Goal: Task Accomplishment & Management: Manage account settings

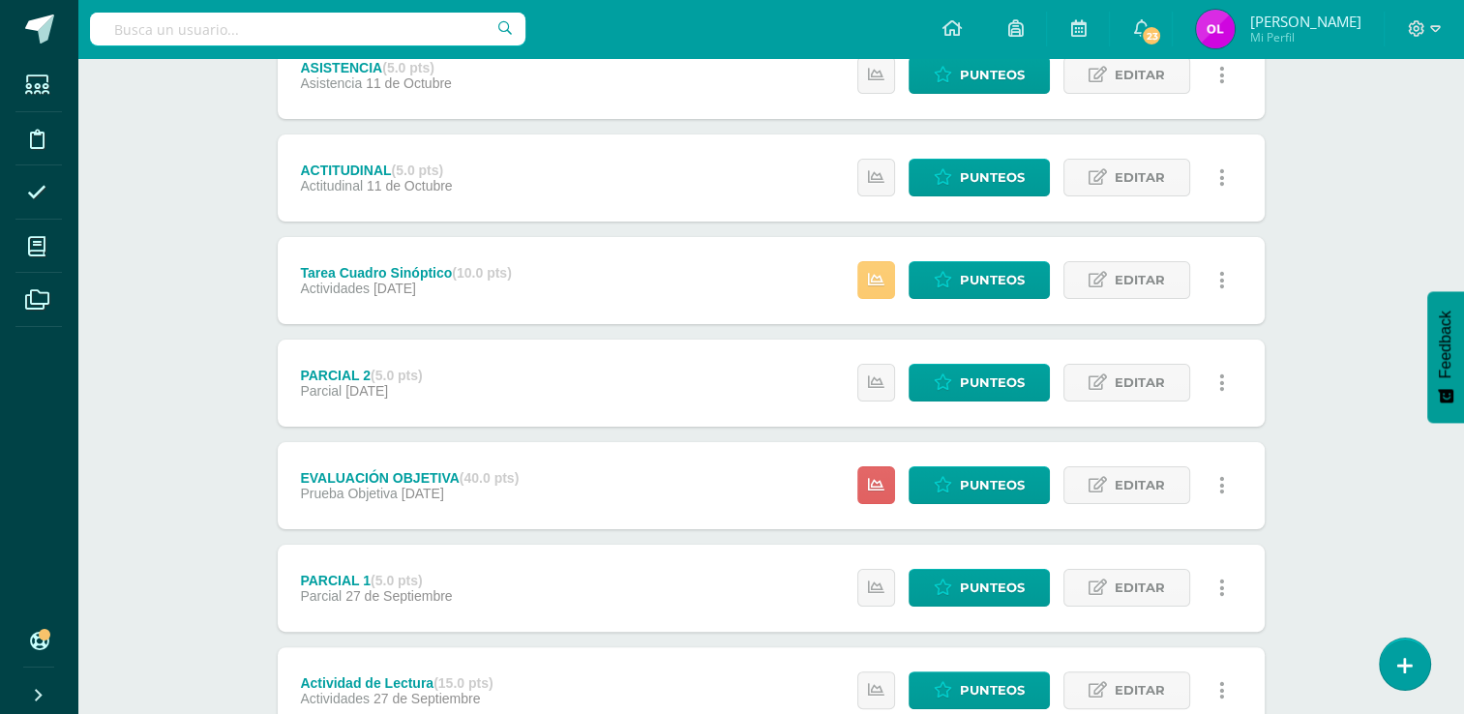
scroll to position [484, 0]
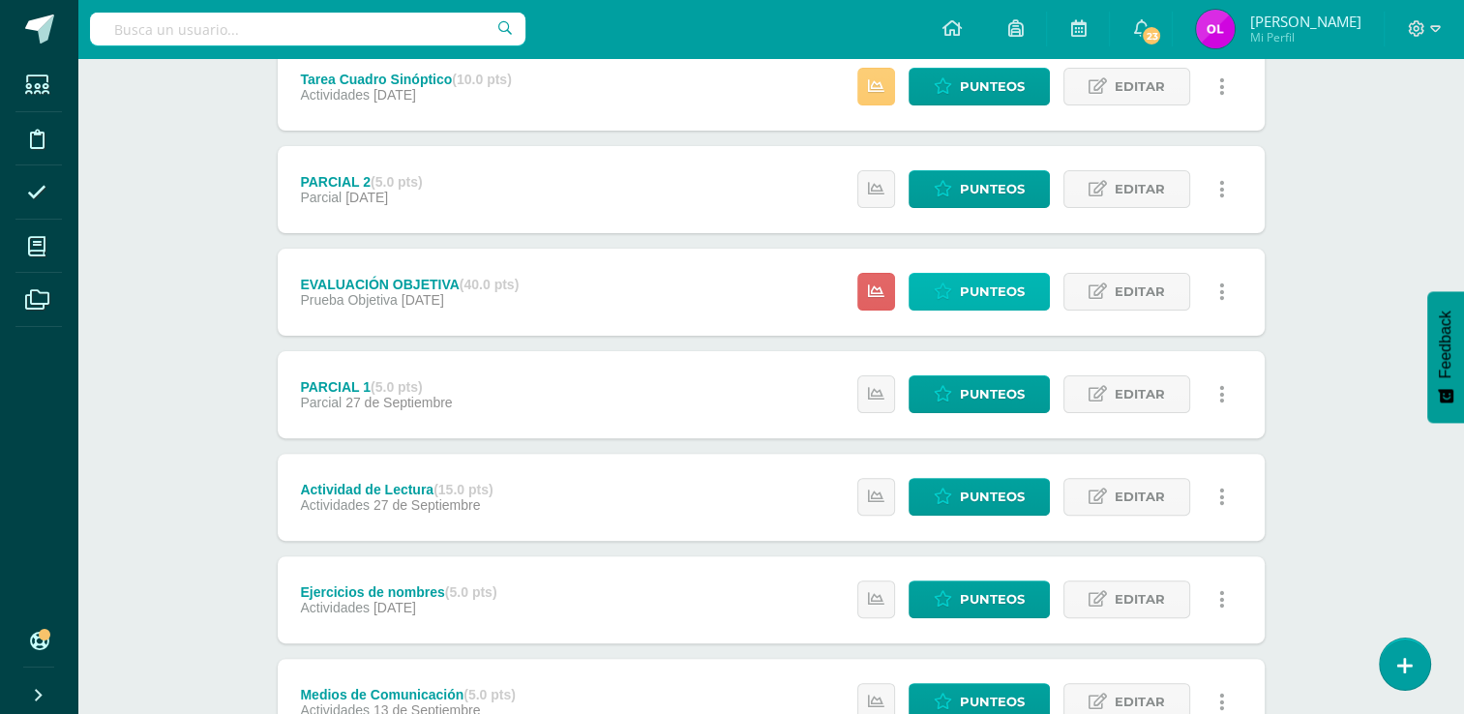
click at [998, 298] on span "Punteos" at bounding box center [992, 292] width 65 height 36
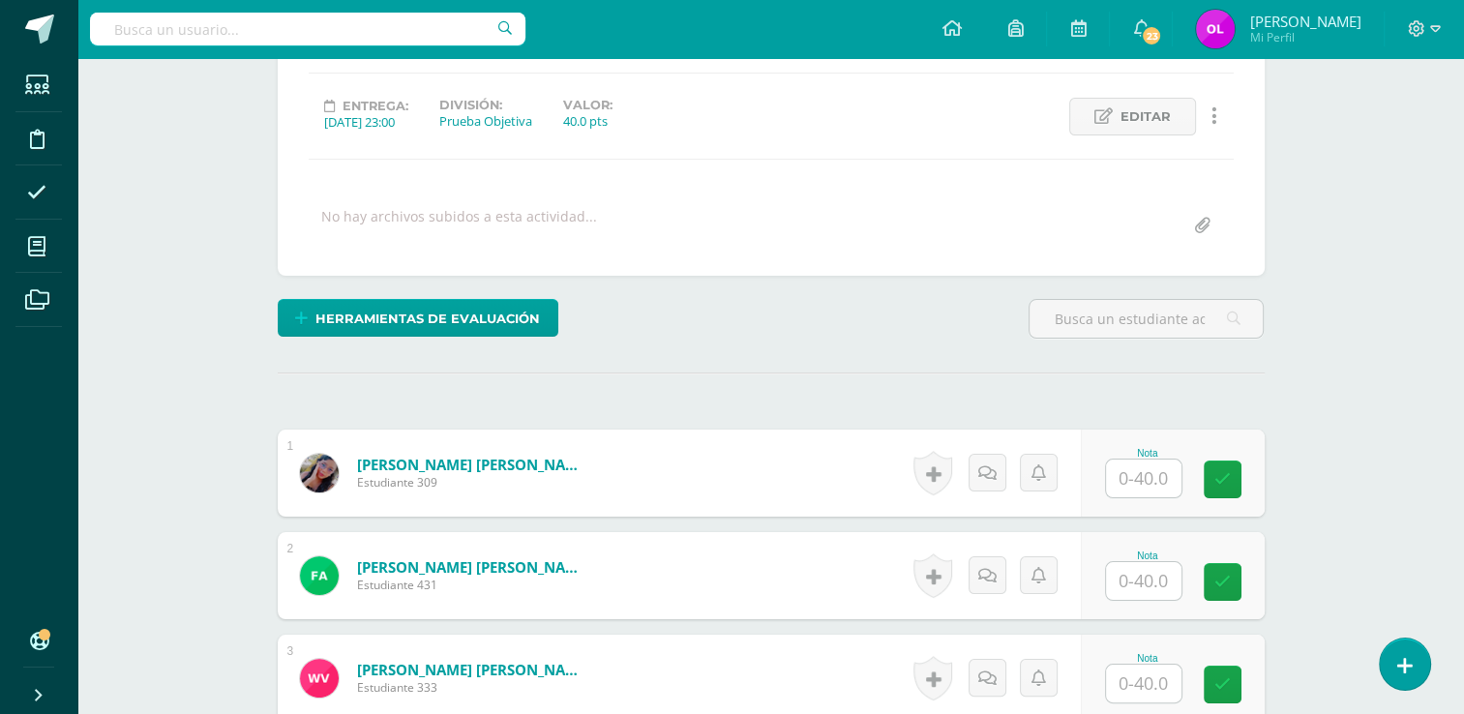
scroll to position [487, 0]
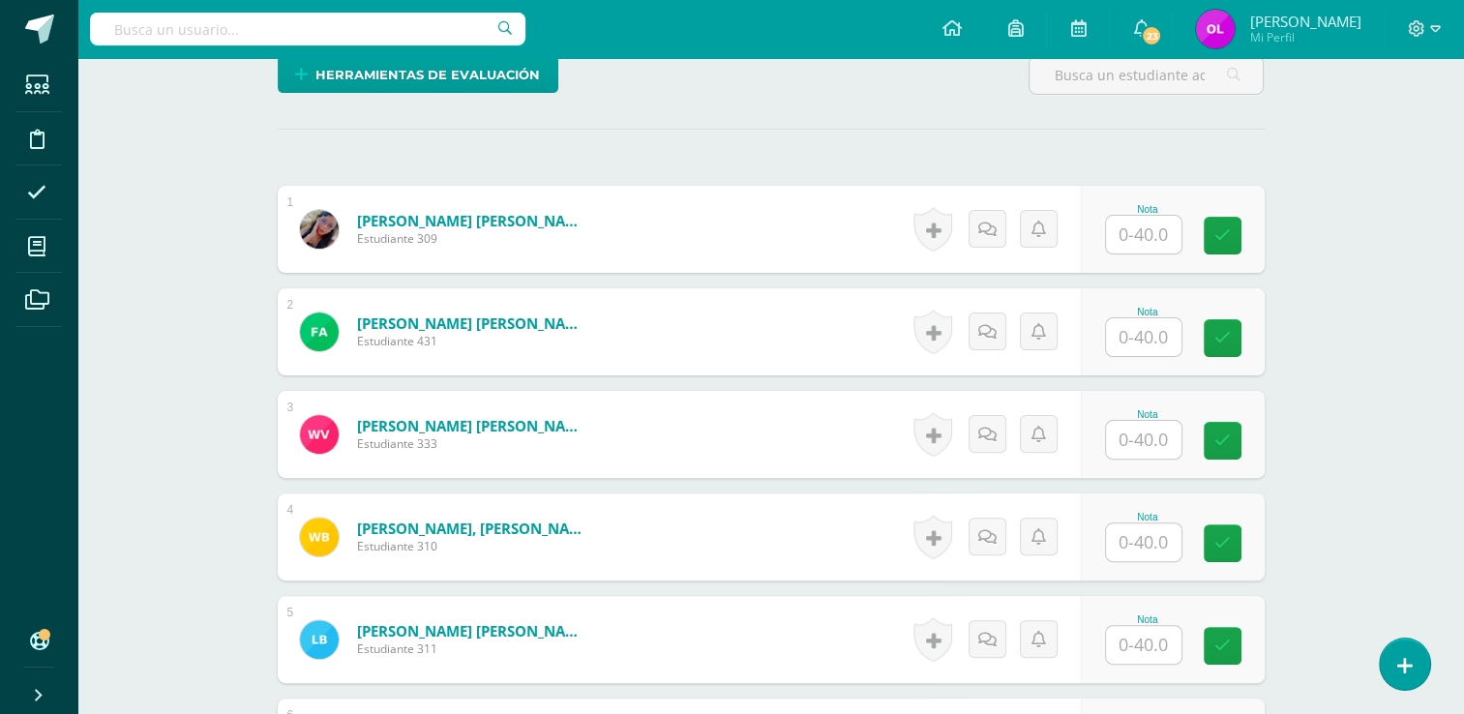
click at [1150, 242] on input "text" at bounding box center [1143, 235] width 75 height 38
type input "27"
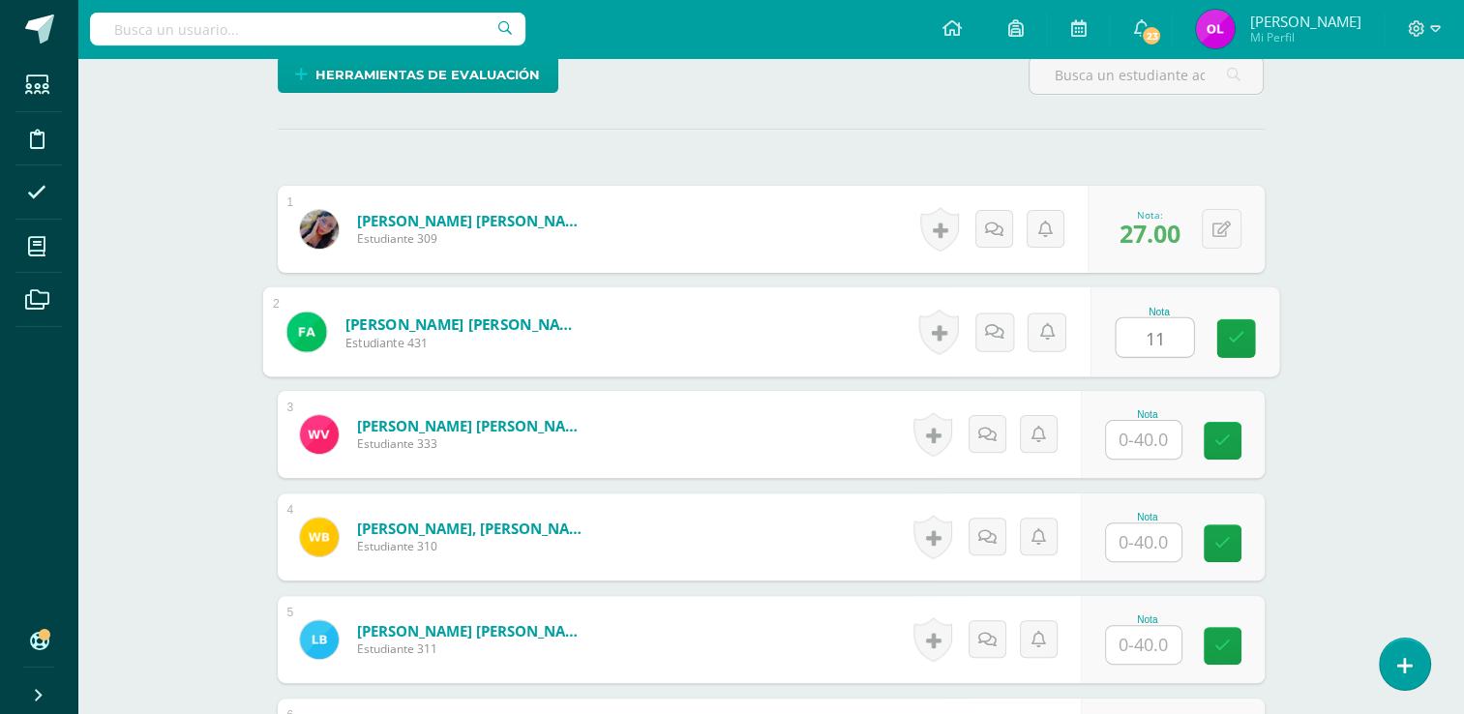
type input "11"
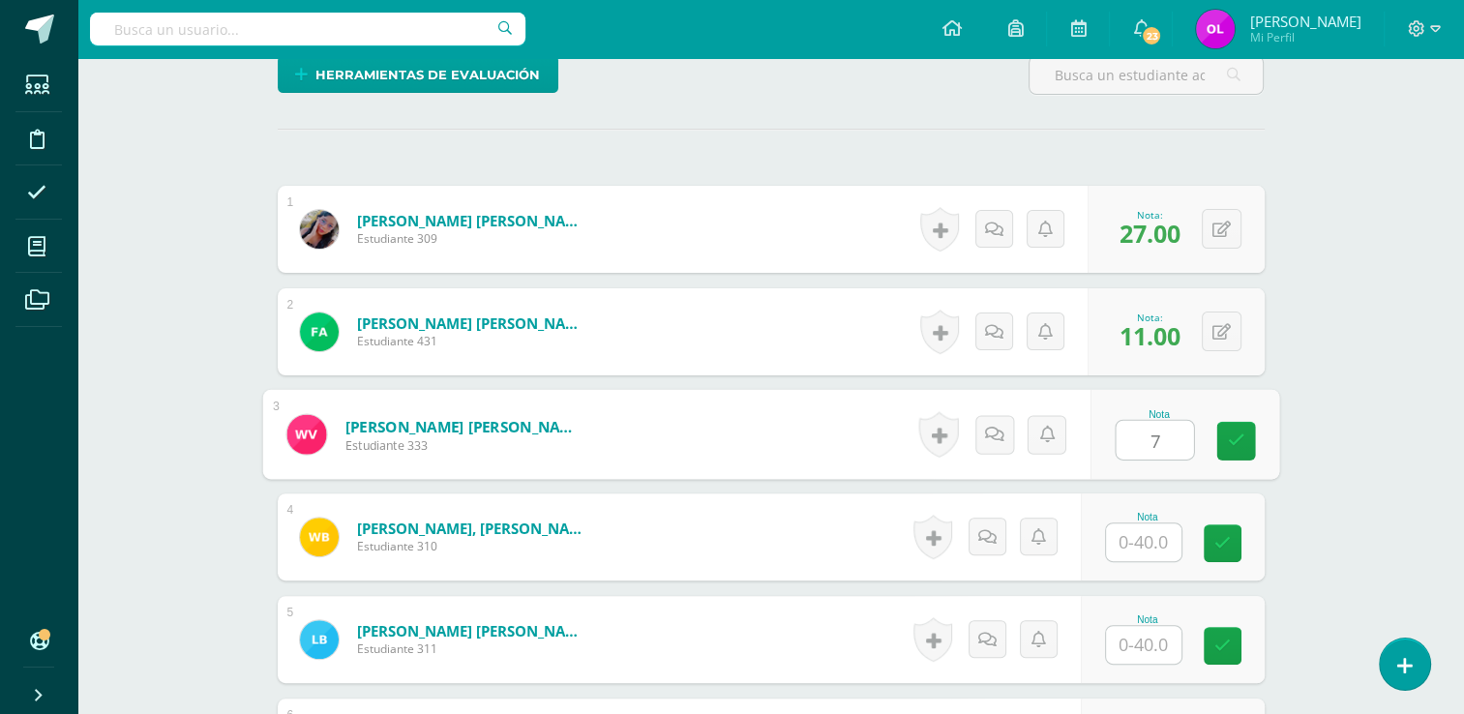
type input "7"
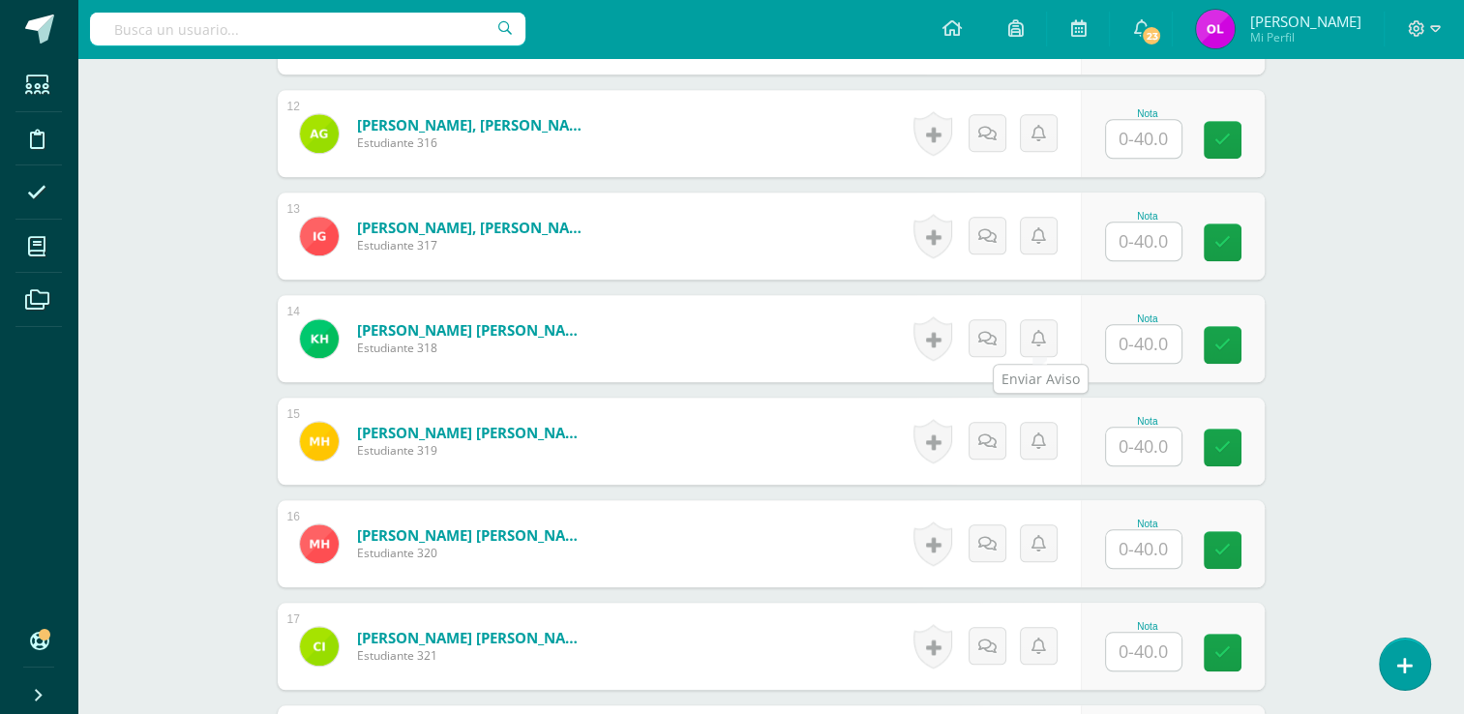
scroll to position [1744, 0]
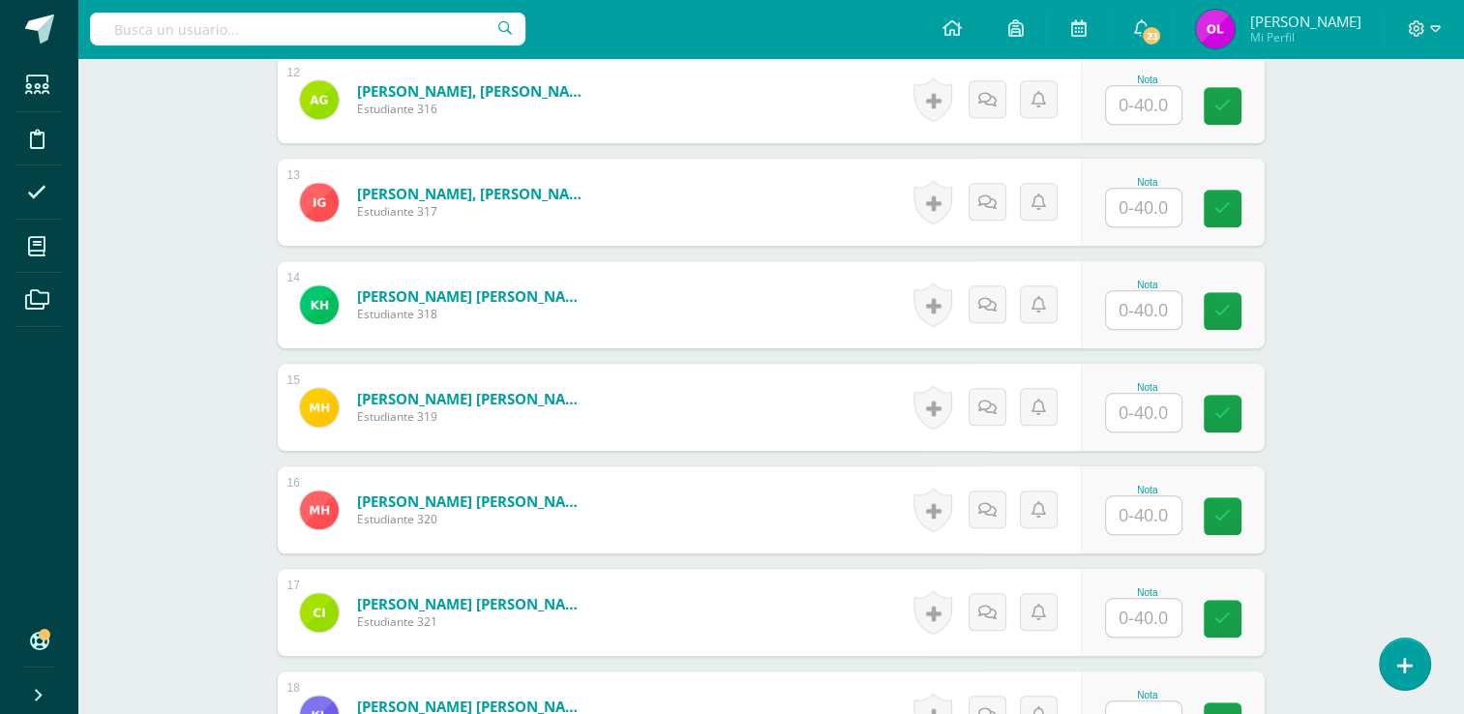
drag, startPoint x: 1161, startPoint y: 420, endPoint x: 1155, endPoint y: 411, distance: 10.5
click at [1160, 417] on input "text" at bounding box center [1143, 413] width 75 height 38
type input "9"
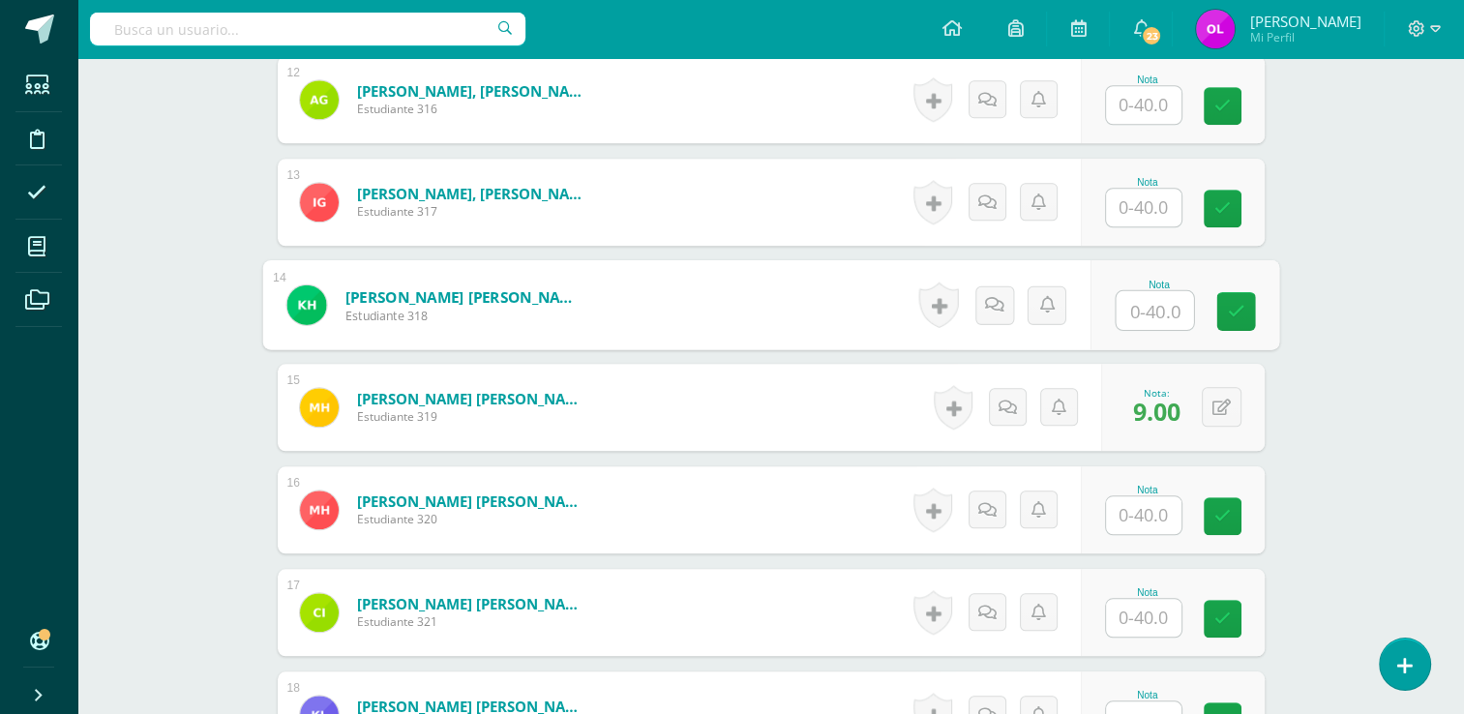
click at [1158, 312] on input "text" at bounding box center [1153, 310] width 77 height 39
type input "28"
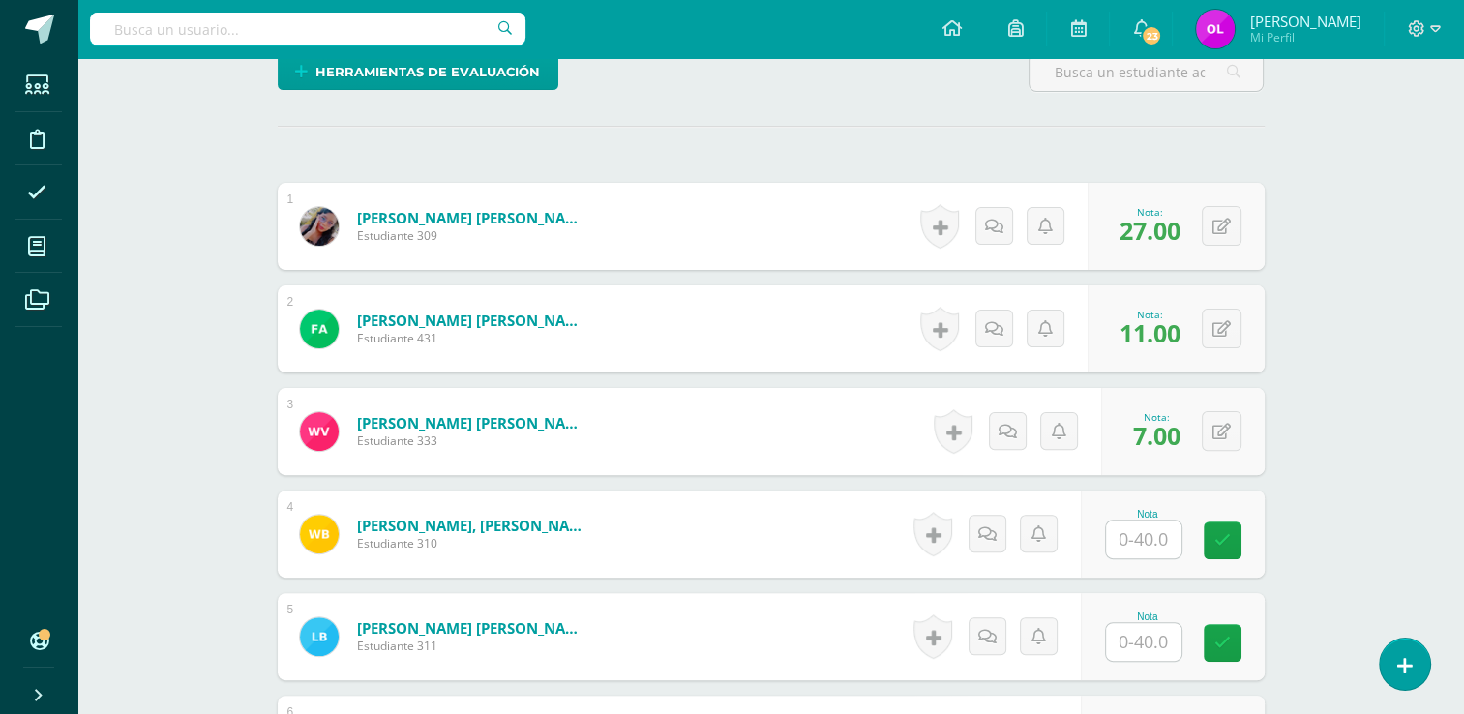
scroll to position [487, 0]
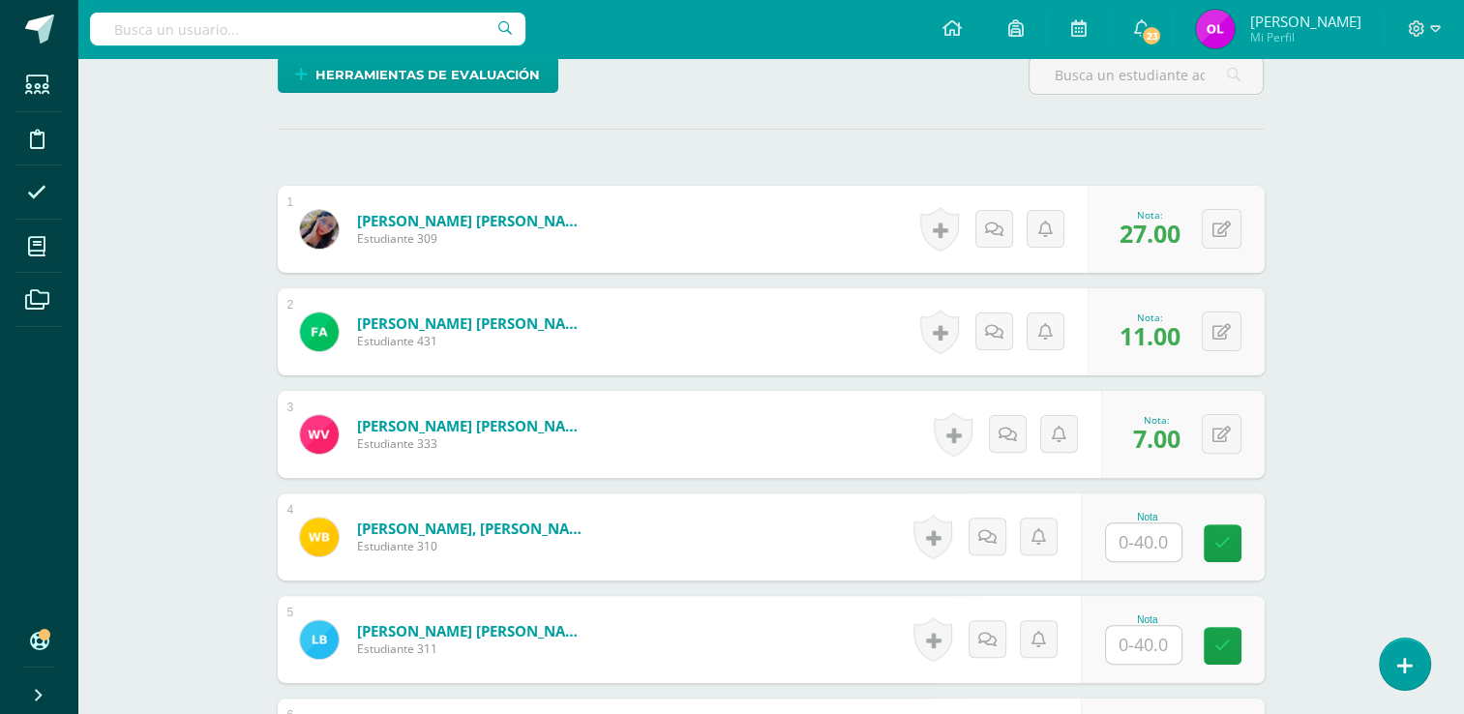
click at [1131, 539] on input "text" at bounding box center [1143, 542] width 75 height 38
type input "28"
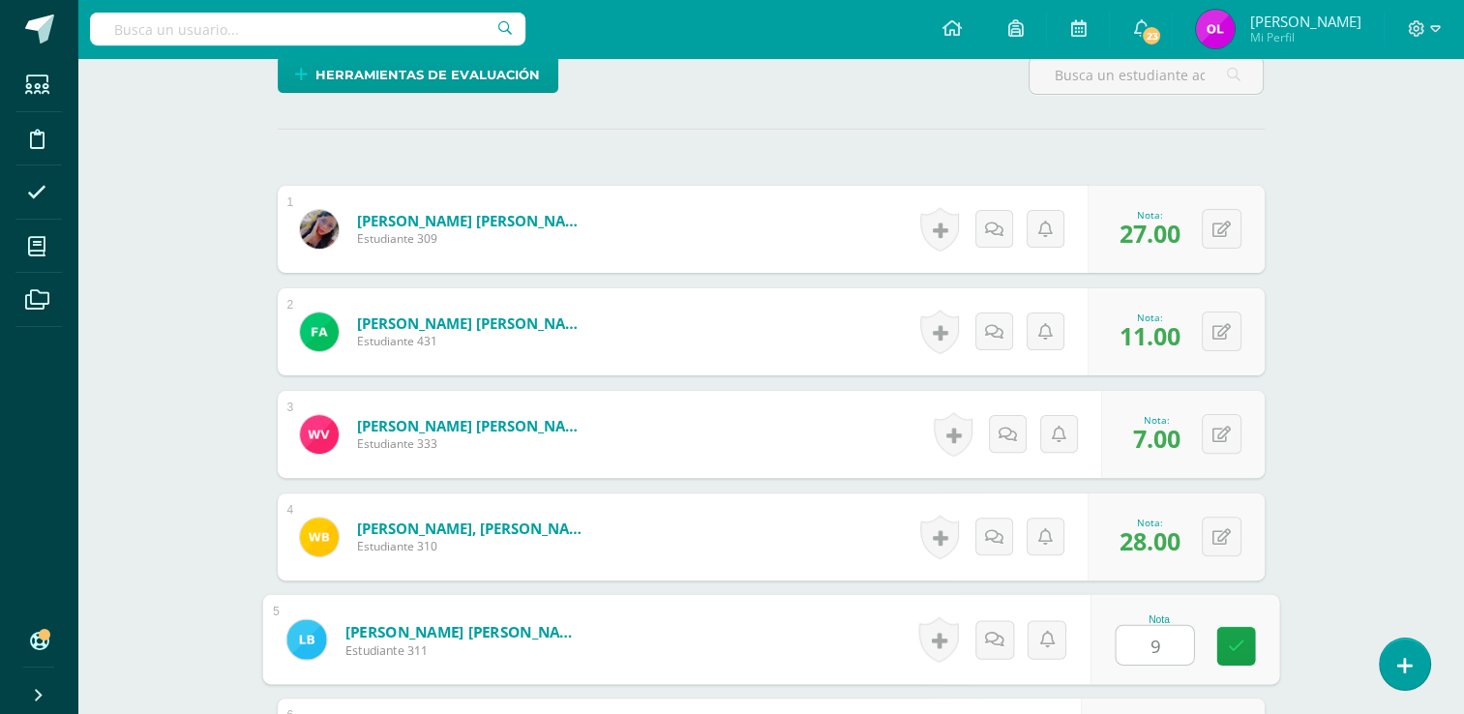
type input "9"
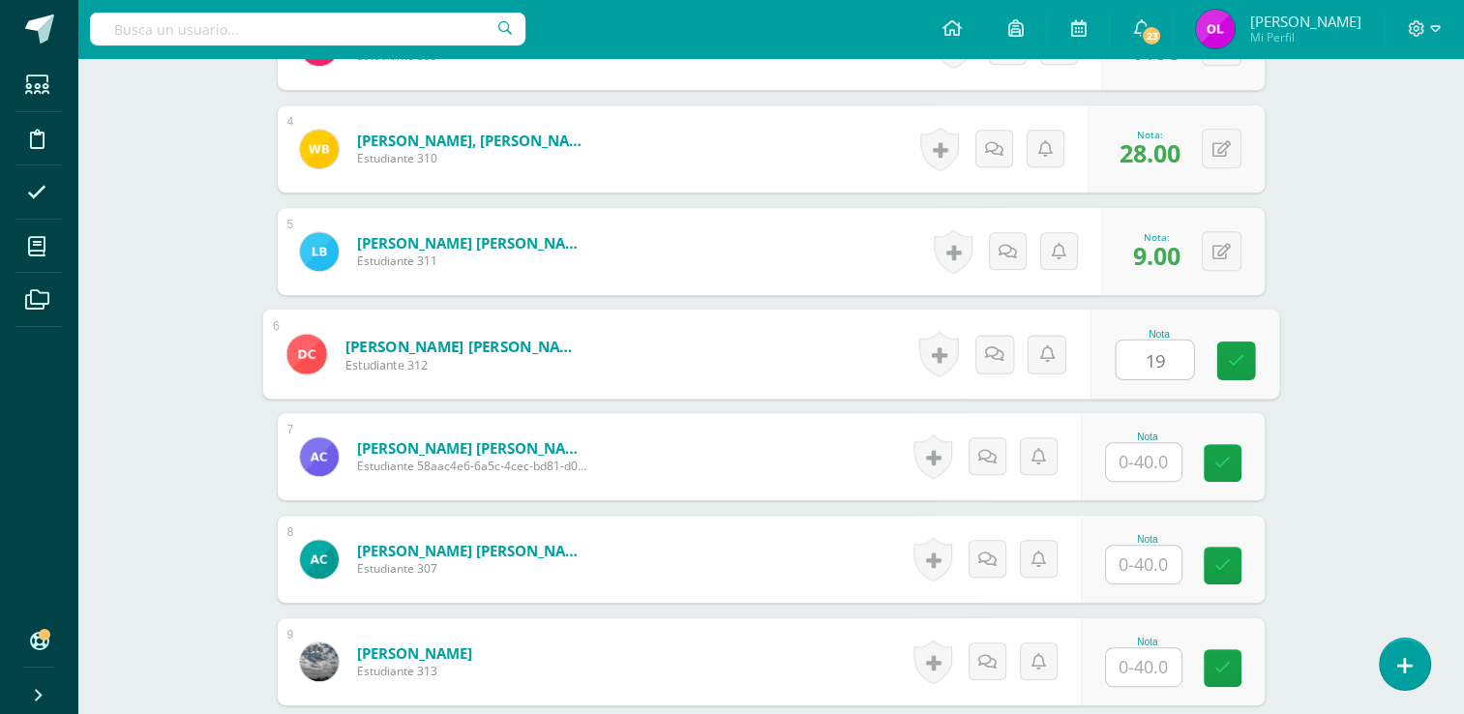
type input "19"
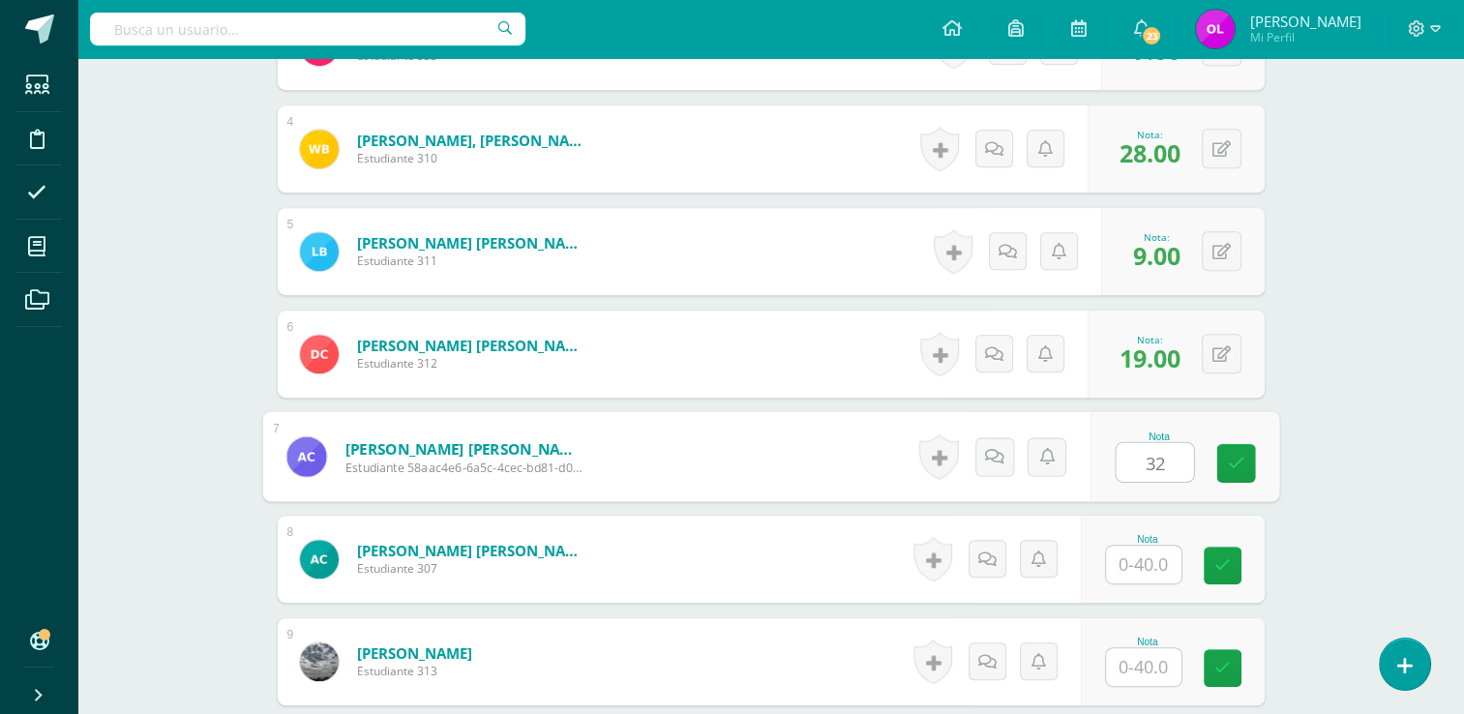
type input "32"
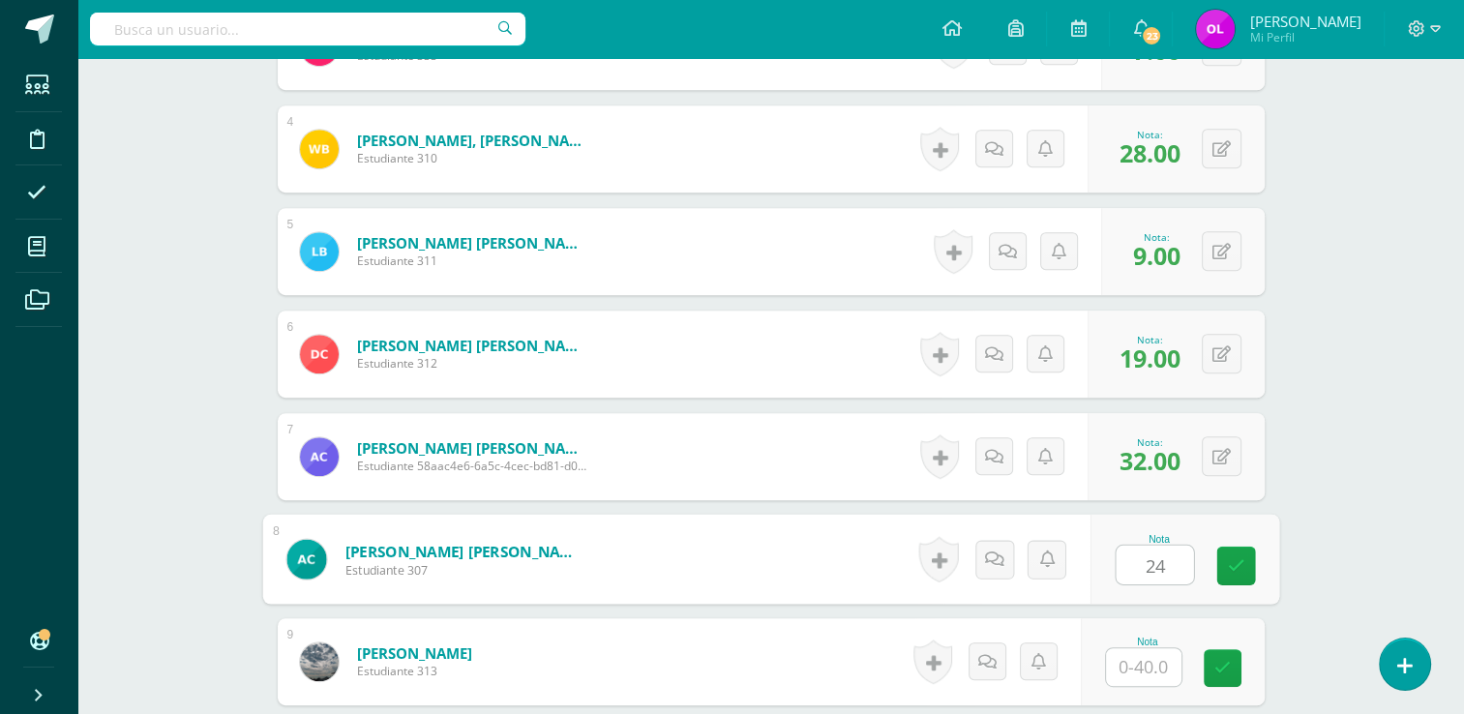
type input "24"
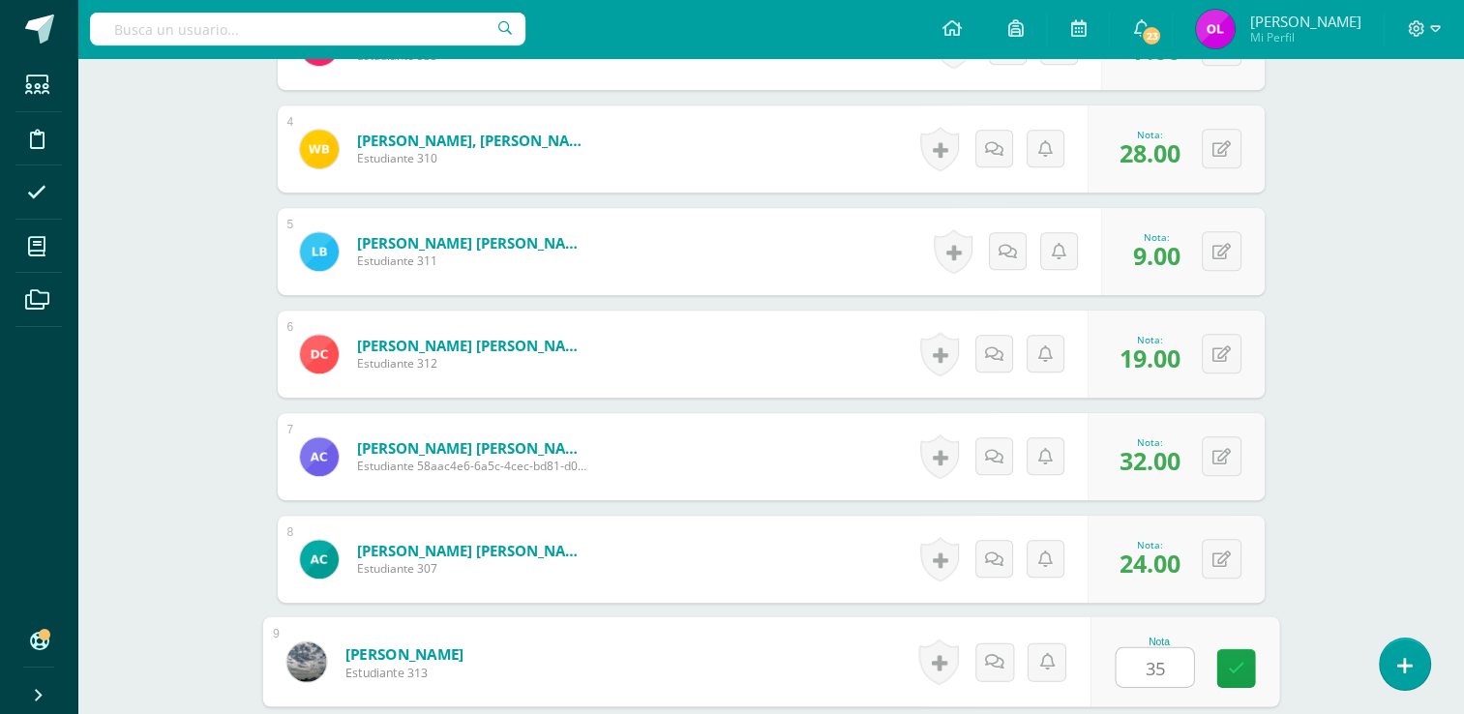
type input "35"
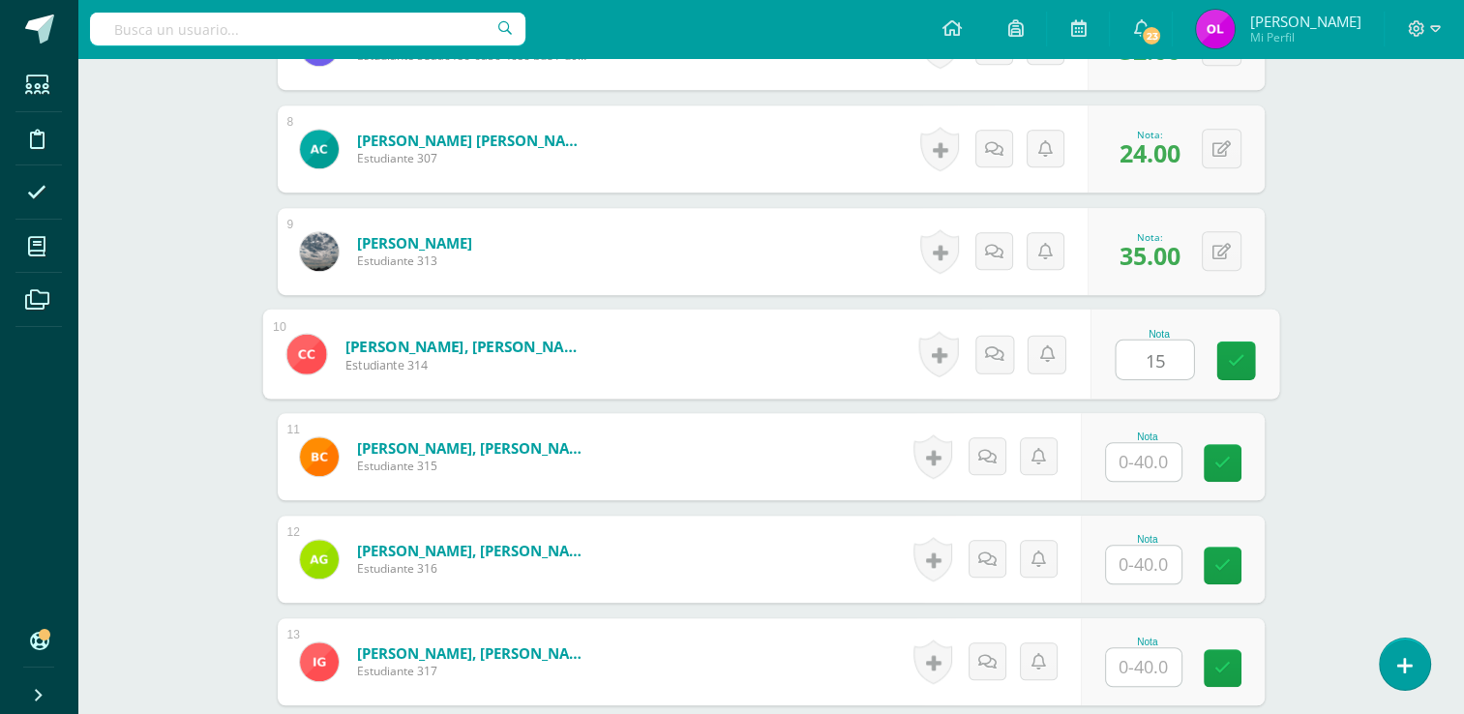
type input "15"
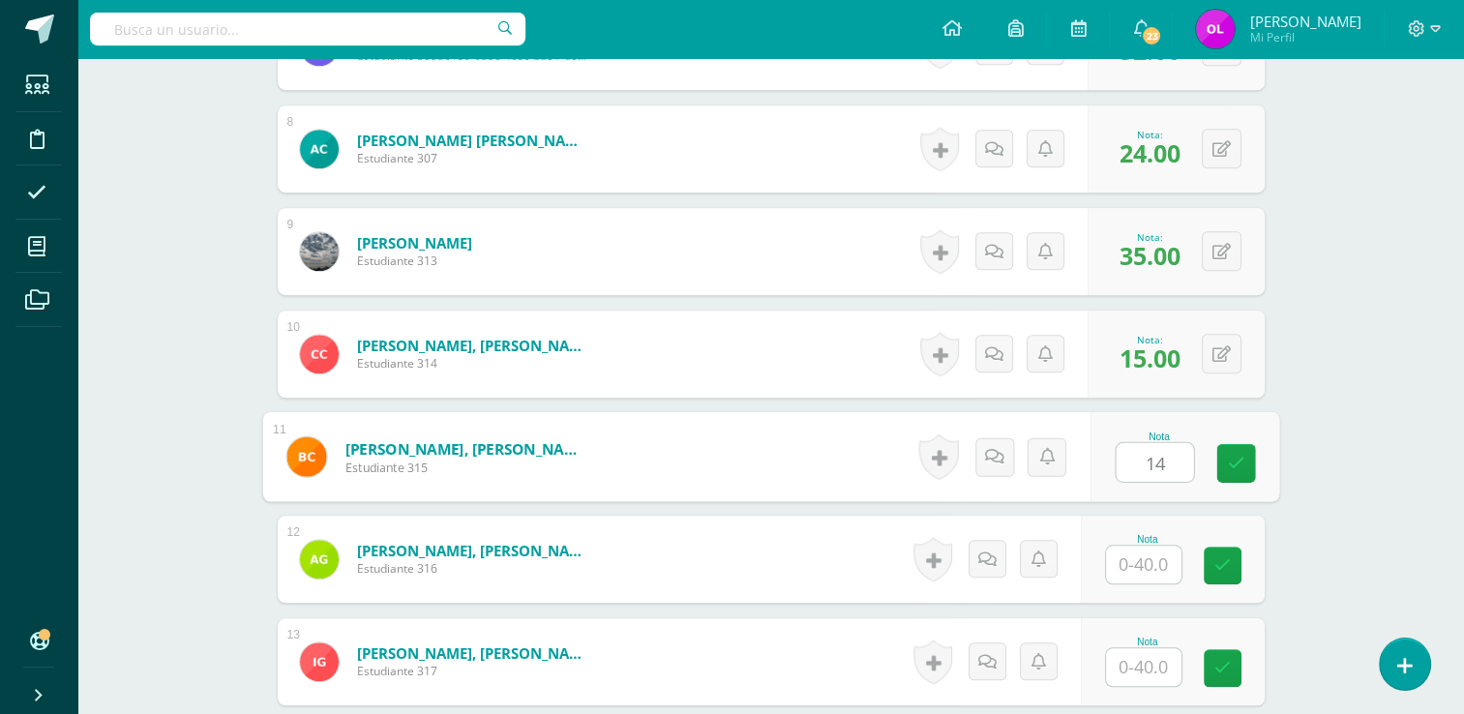
type input "14"
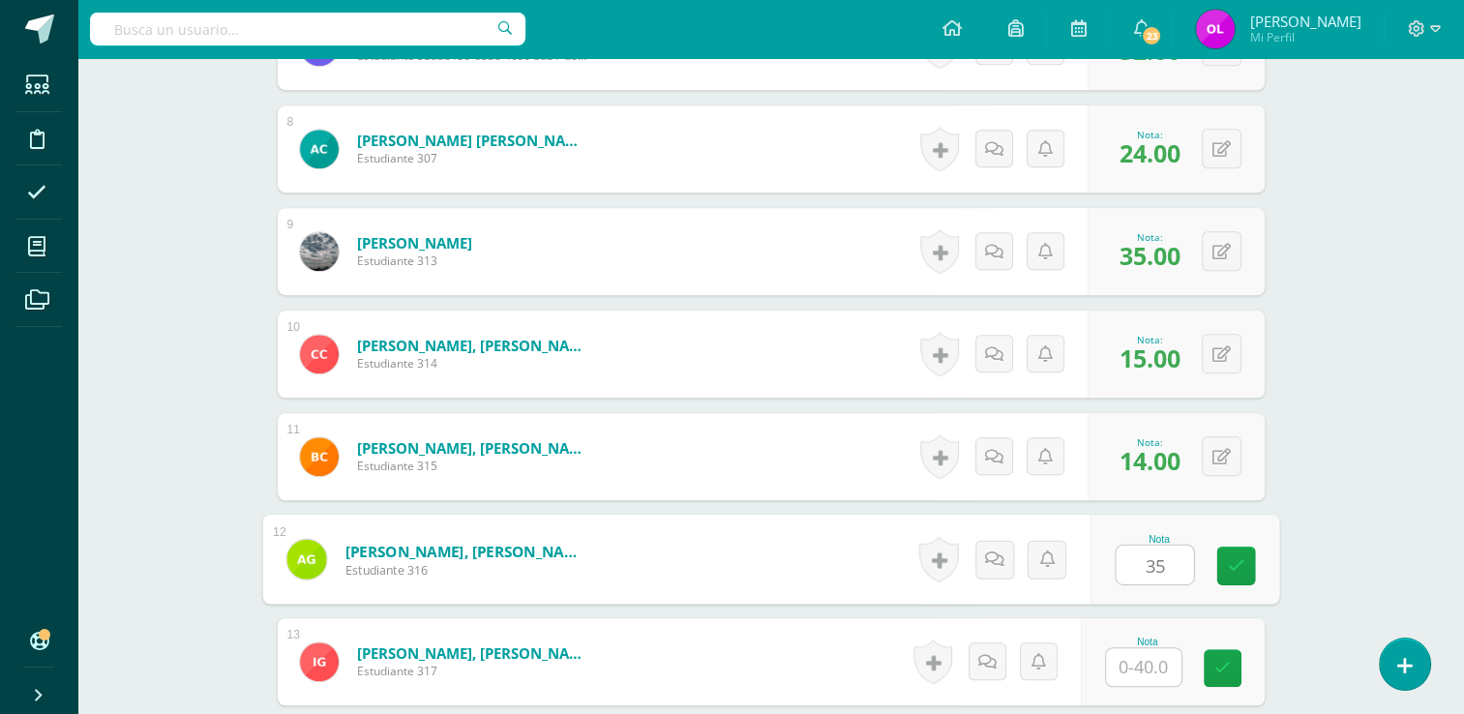
type input "35"
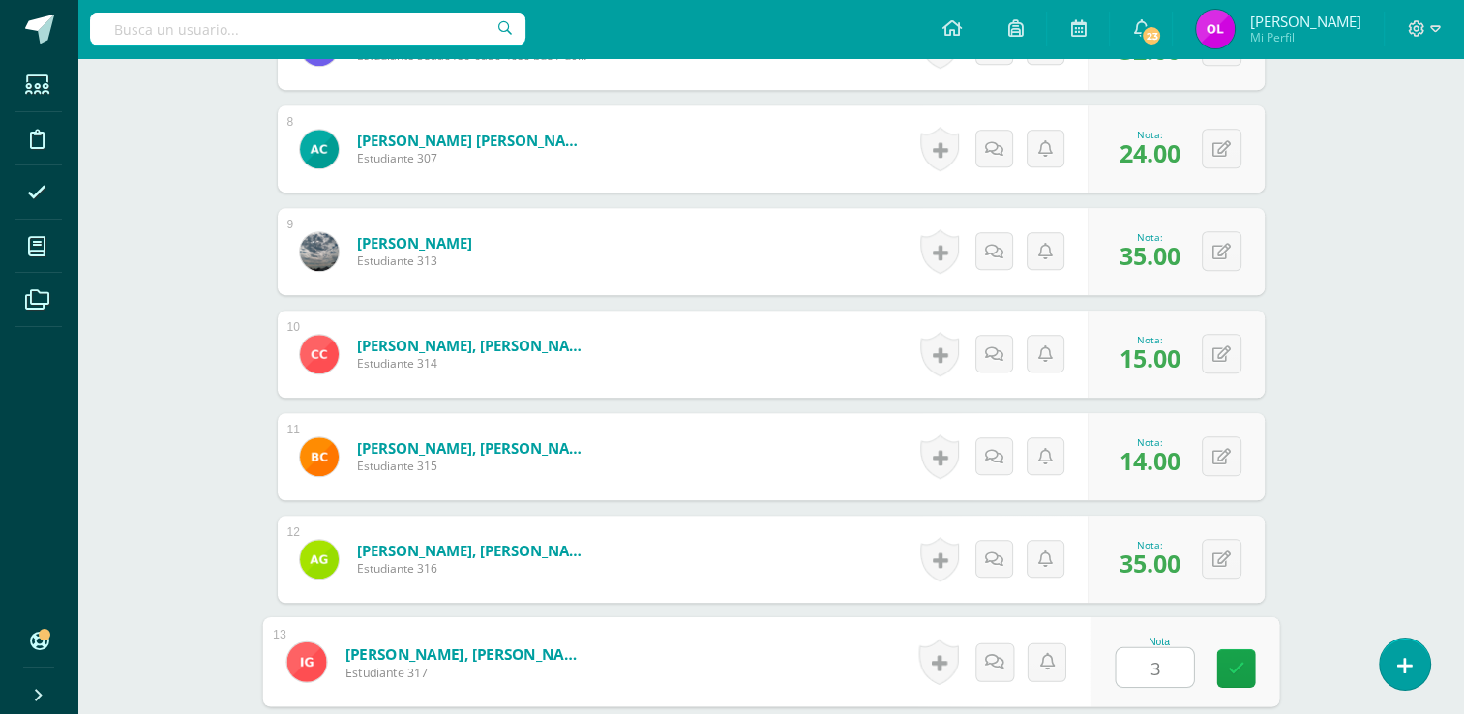
type input "34"
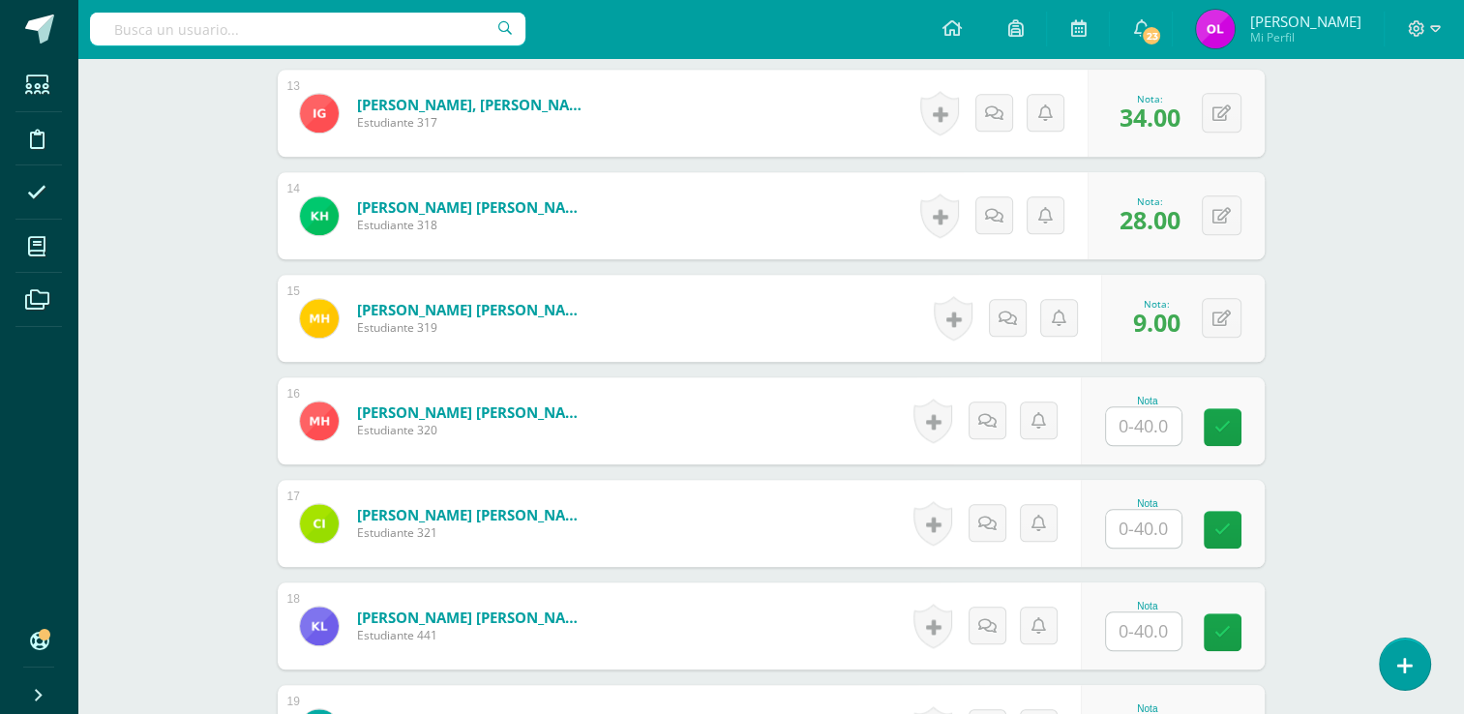
scroll to position [1865, 0]
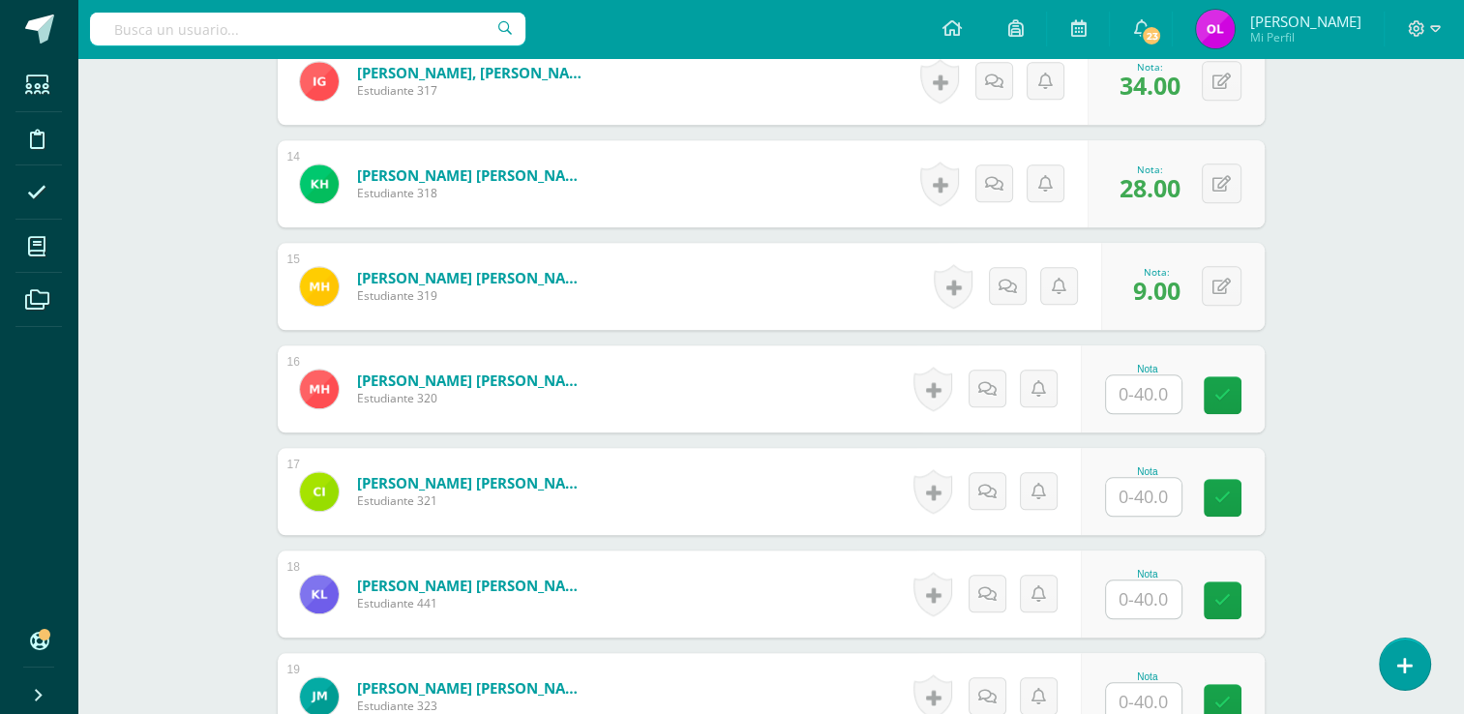
click at [1147, 387] on input "text" at bounding box center [1143, 394] width 75 height 38
type input "26"
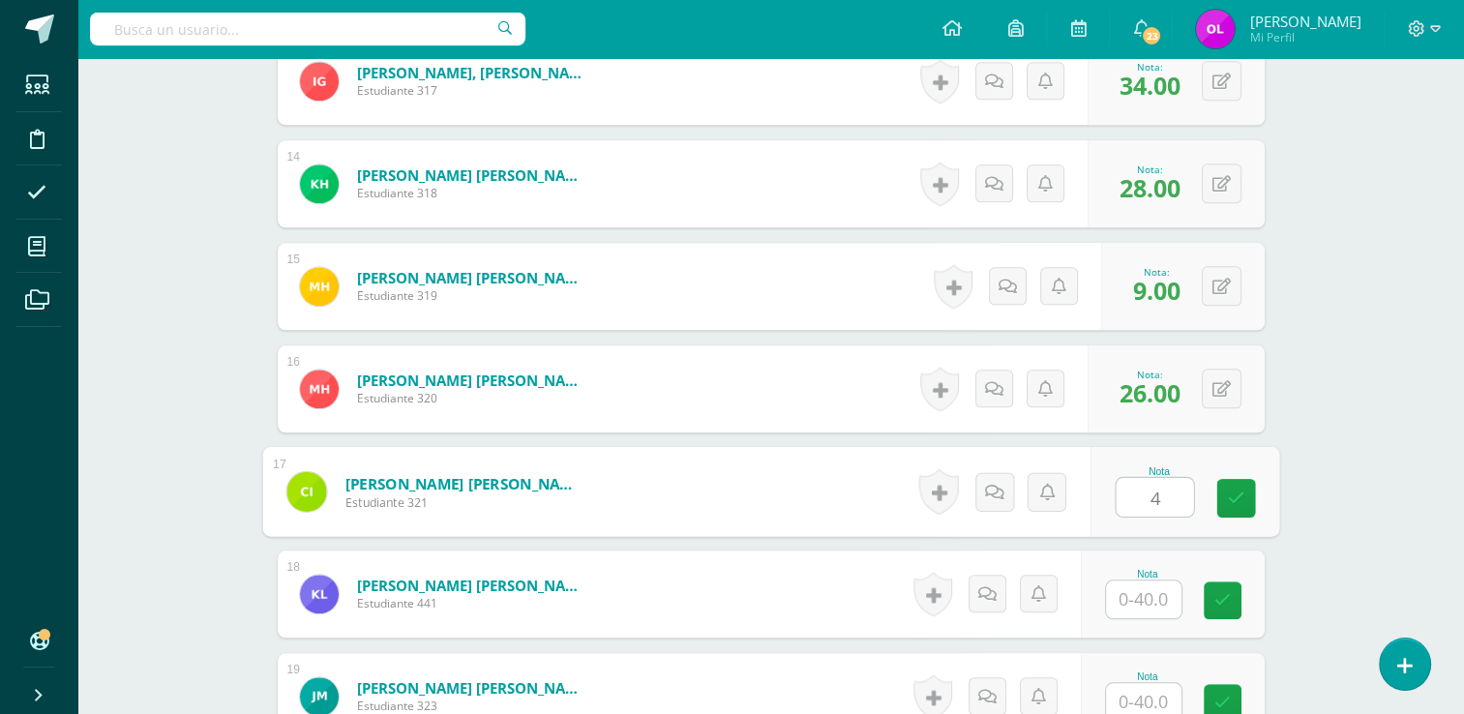
type input "4"
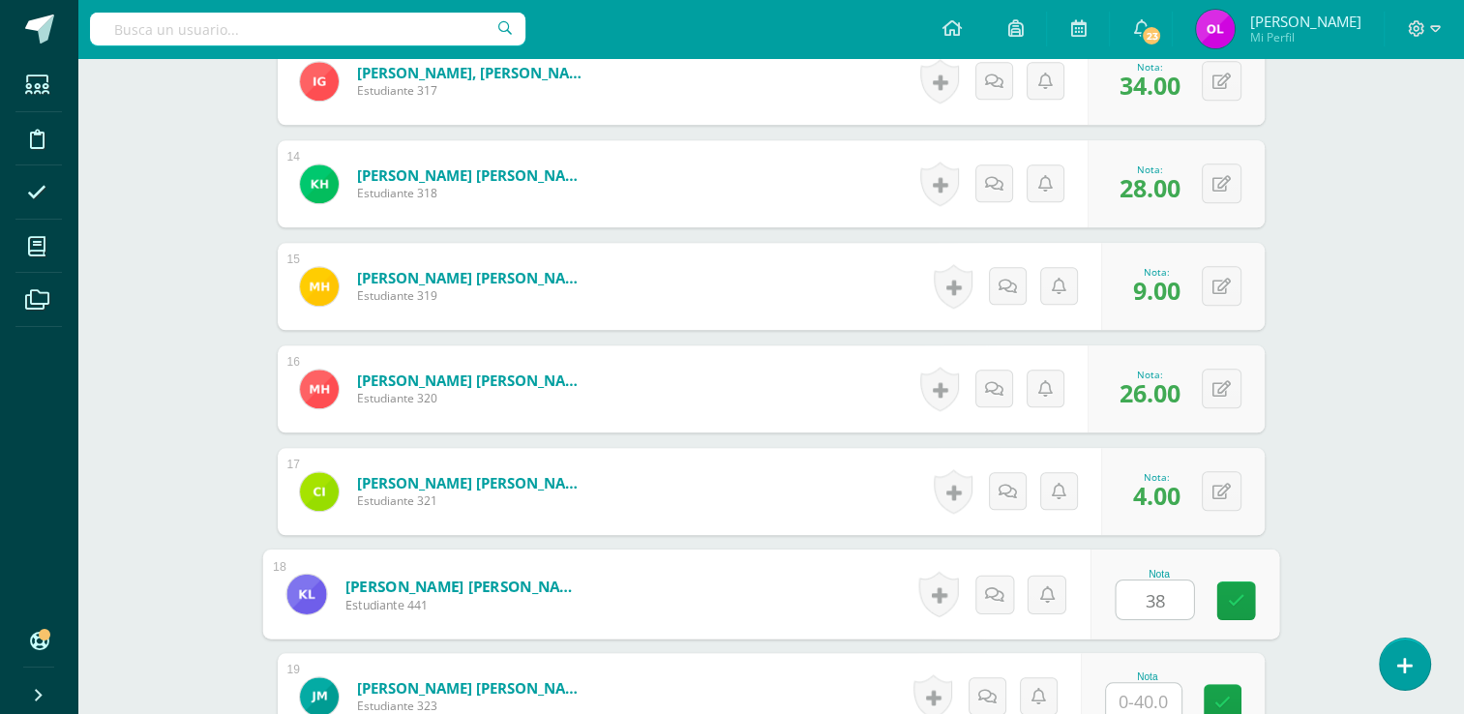
type input "38"
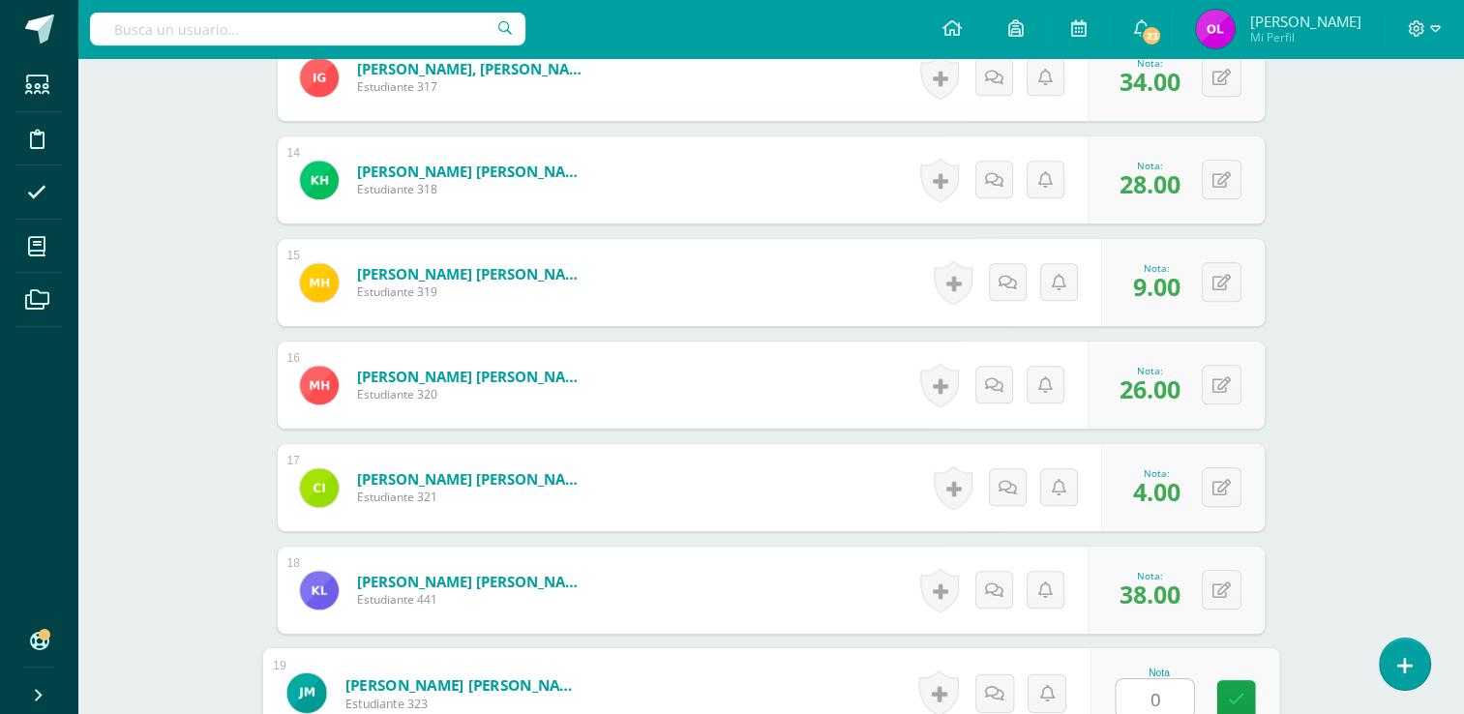
type input "0"
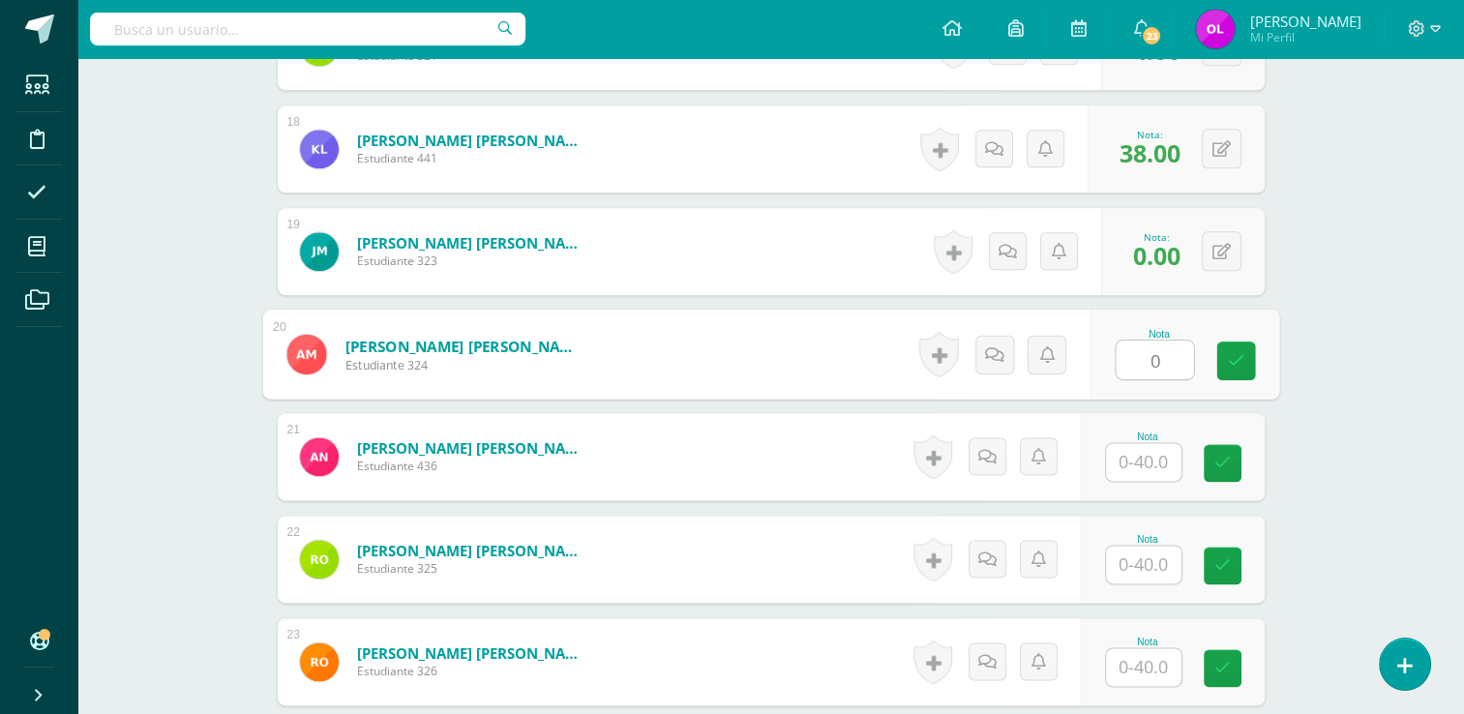
type input "0"
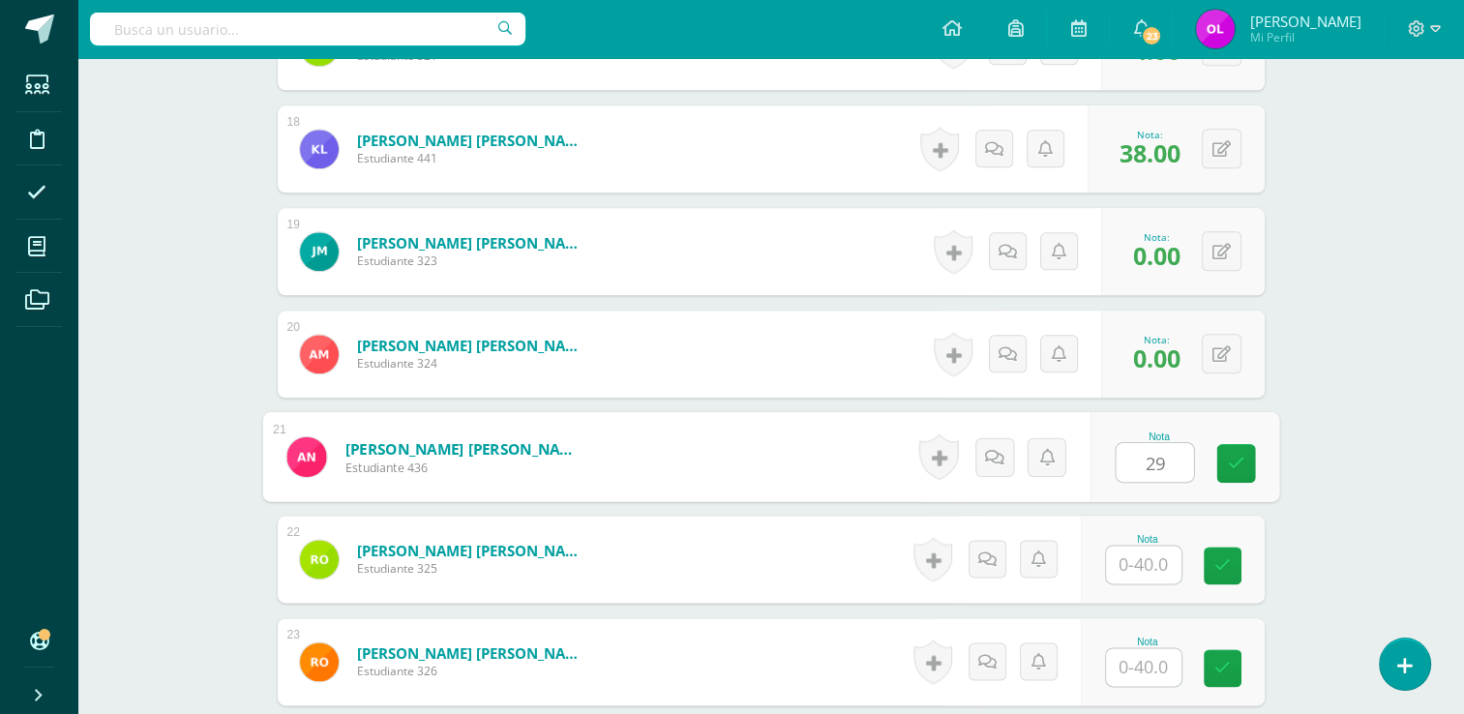
type input "29"
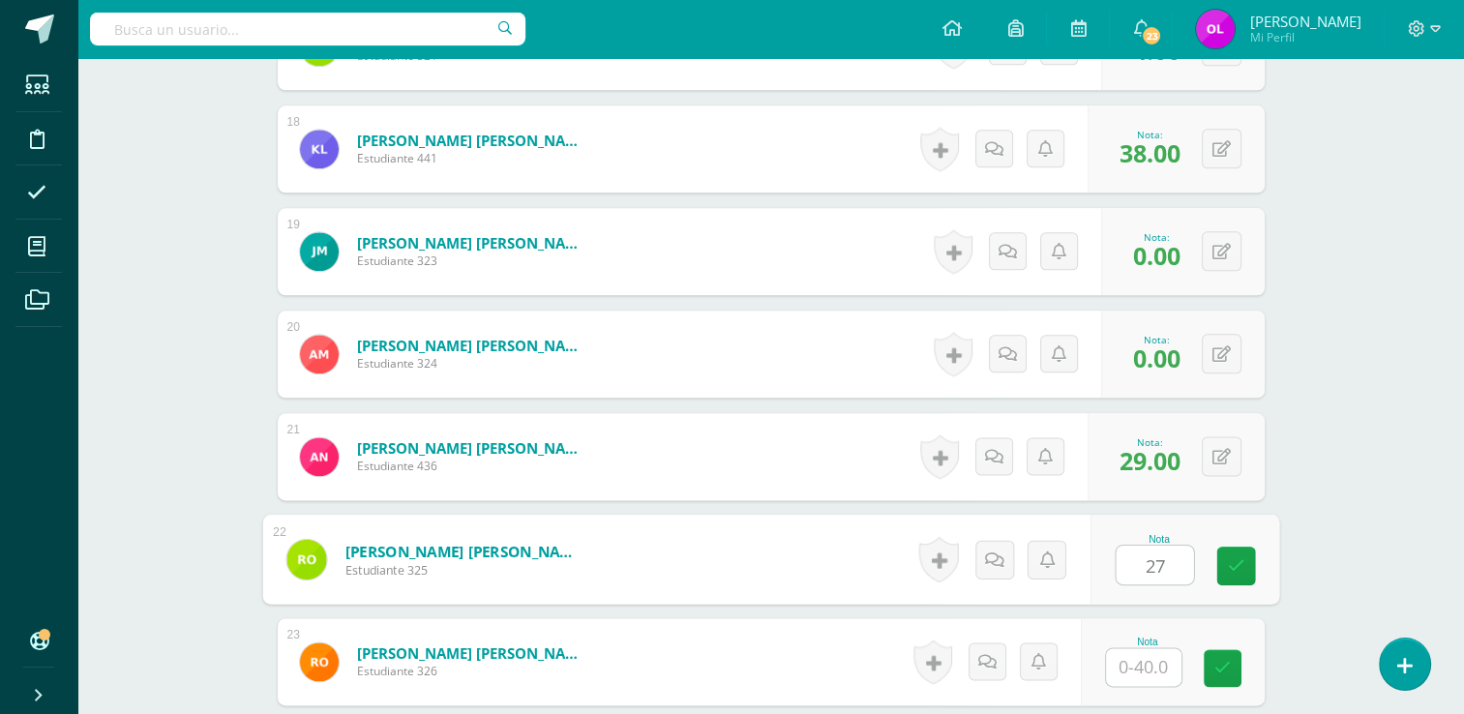
type input "27"
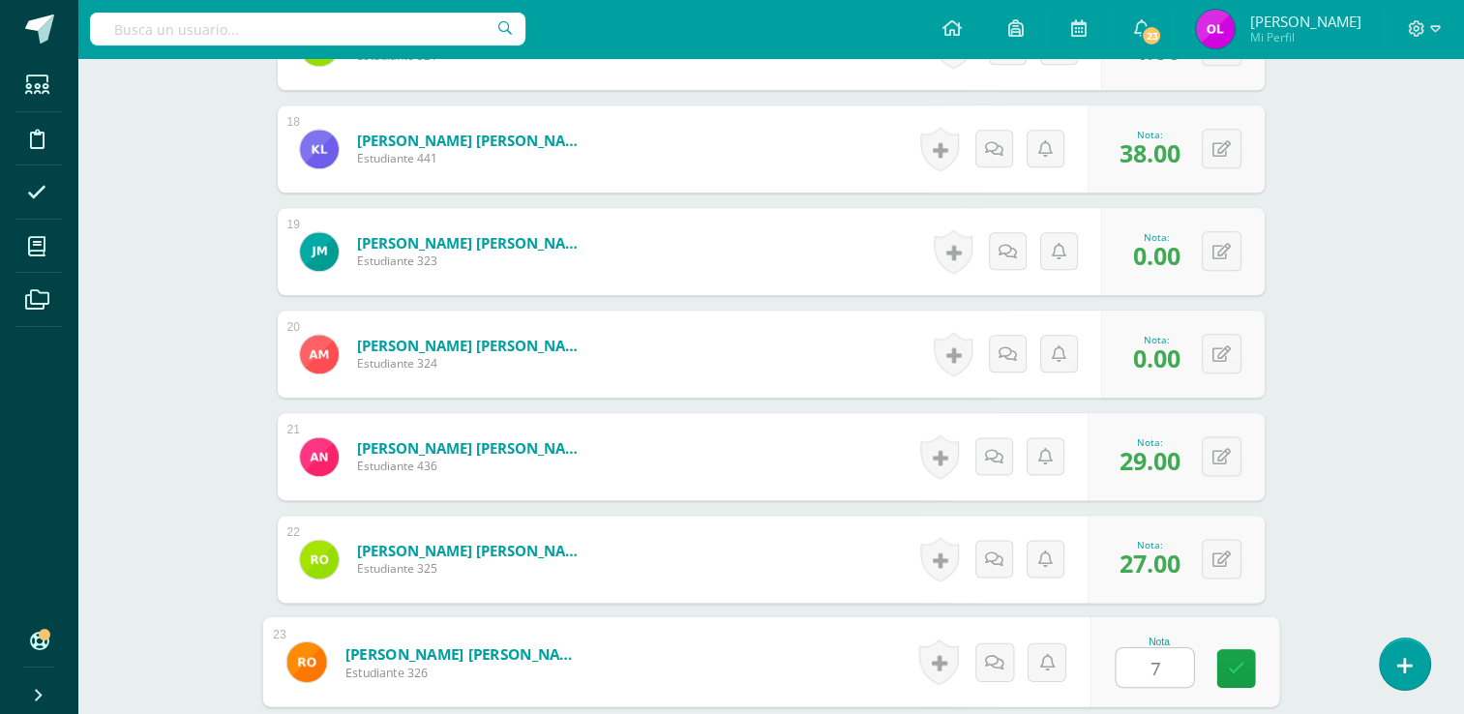
type input "7"
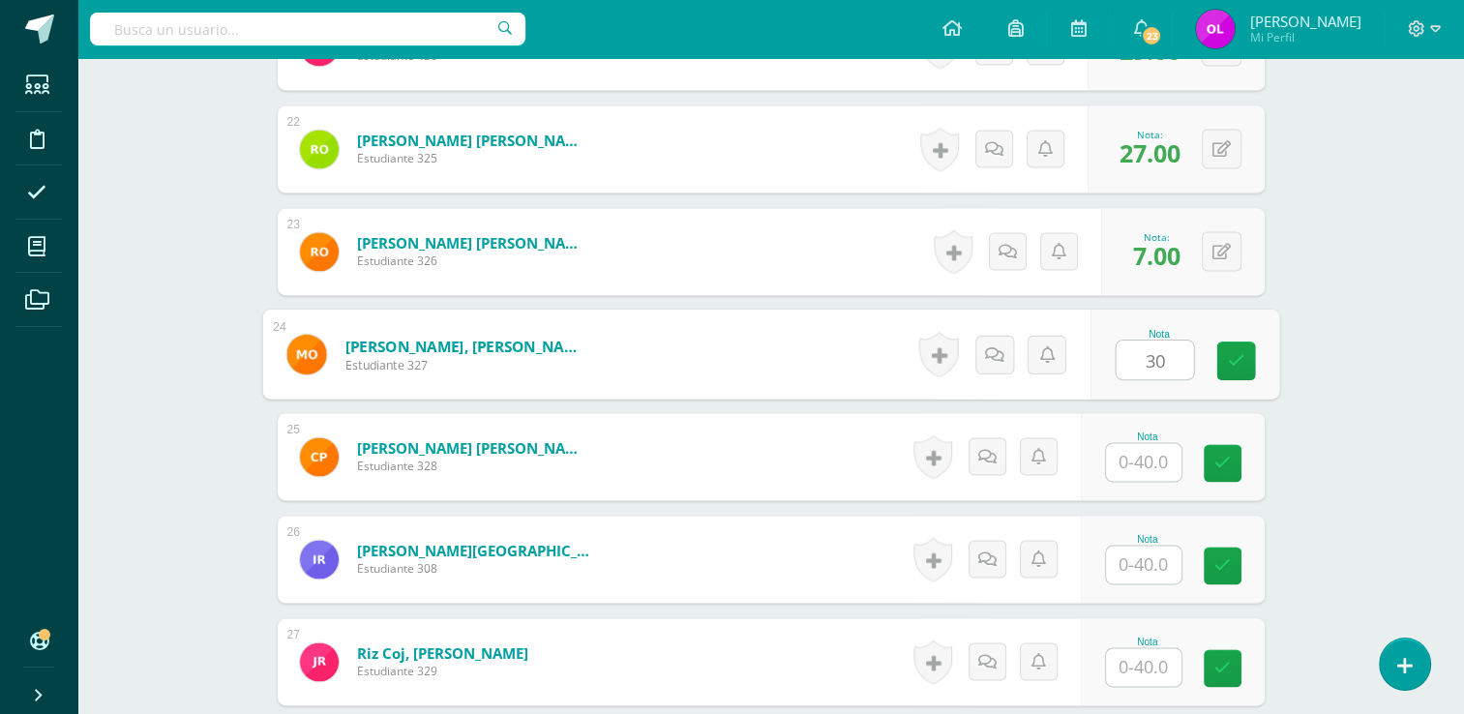
type input "30"
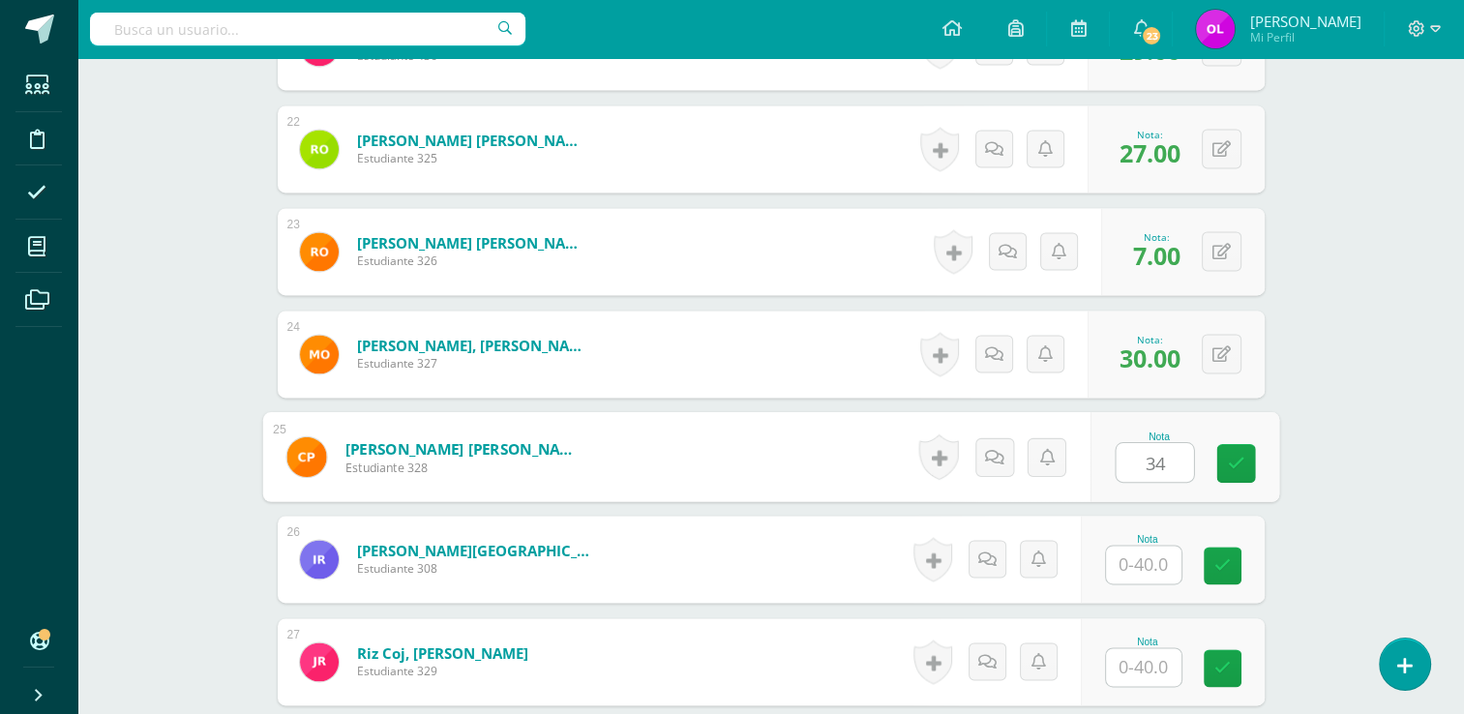
type input "34"
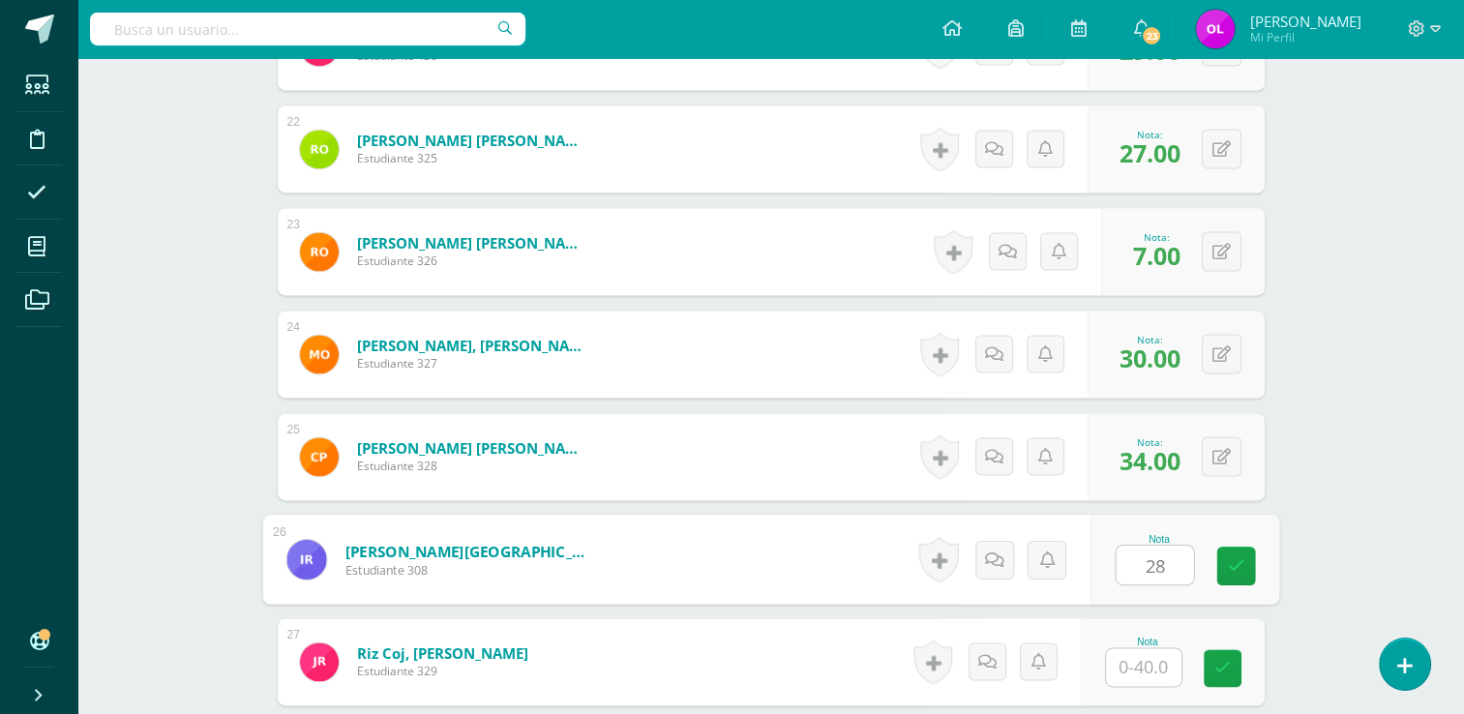
type input "28"
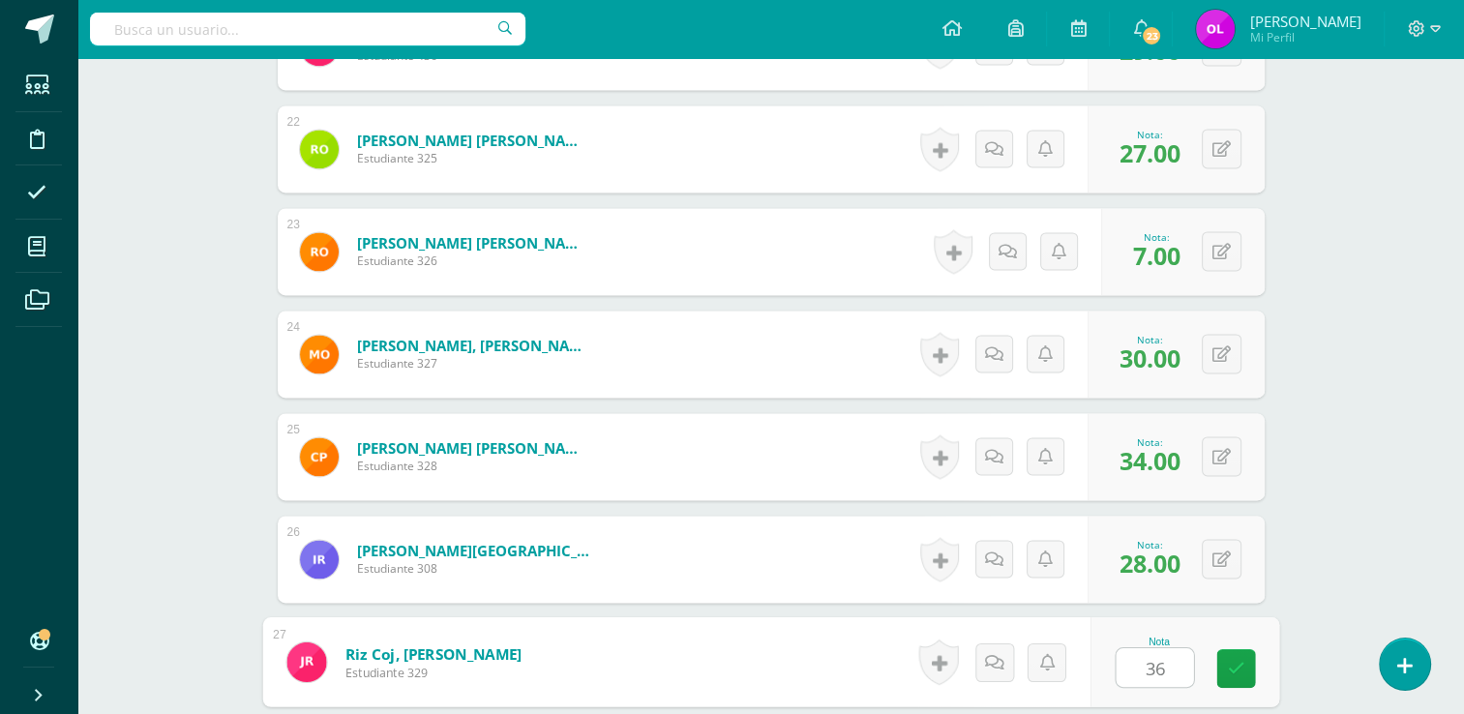
type input "36"
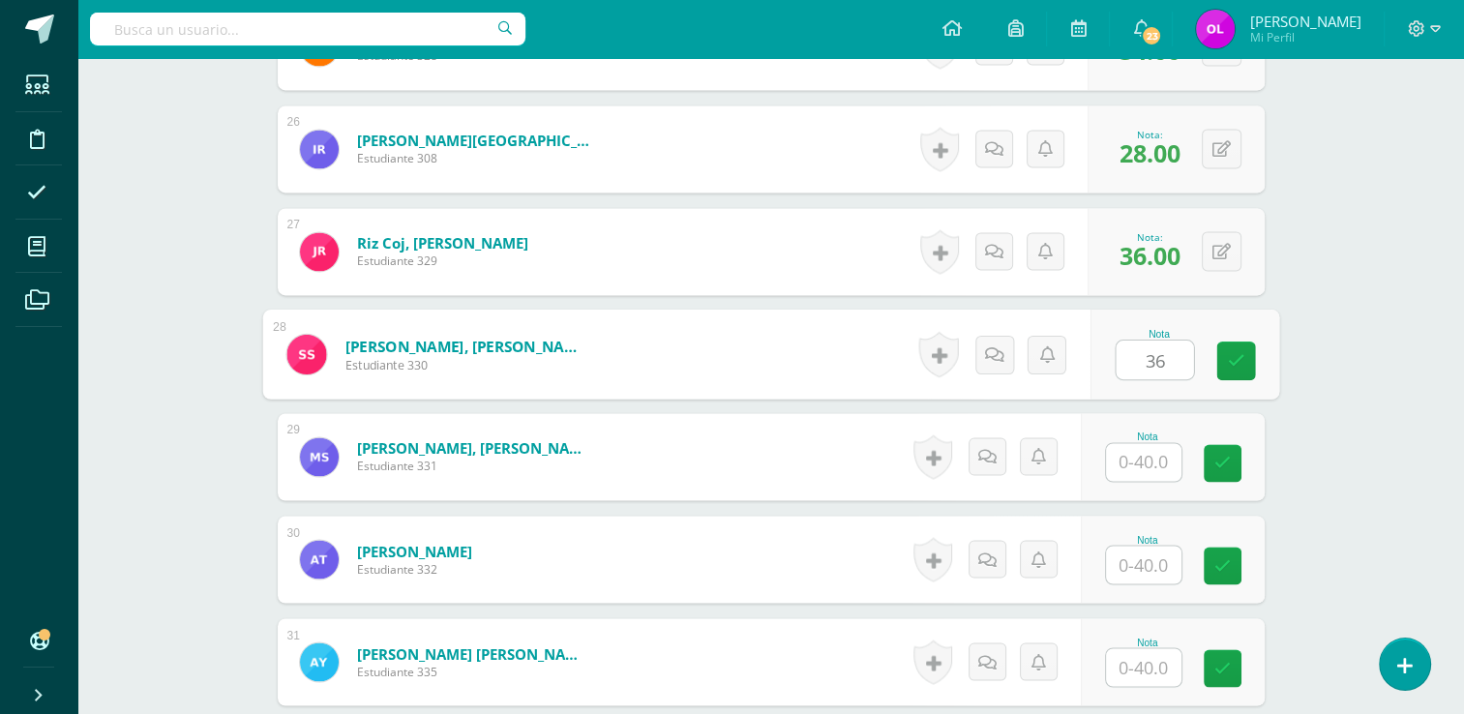
type input "36"
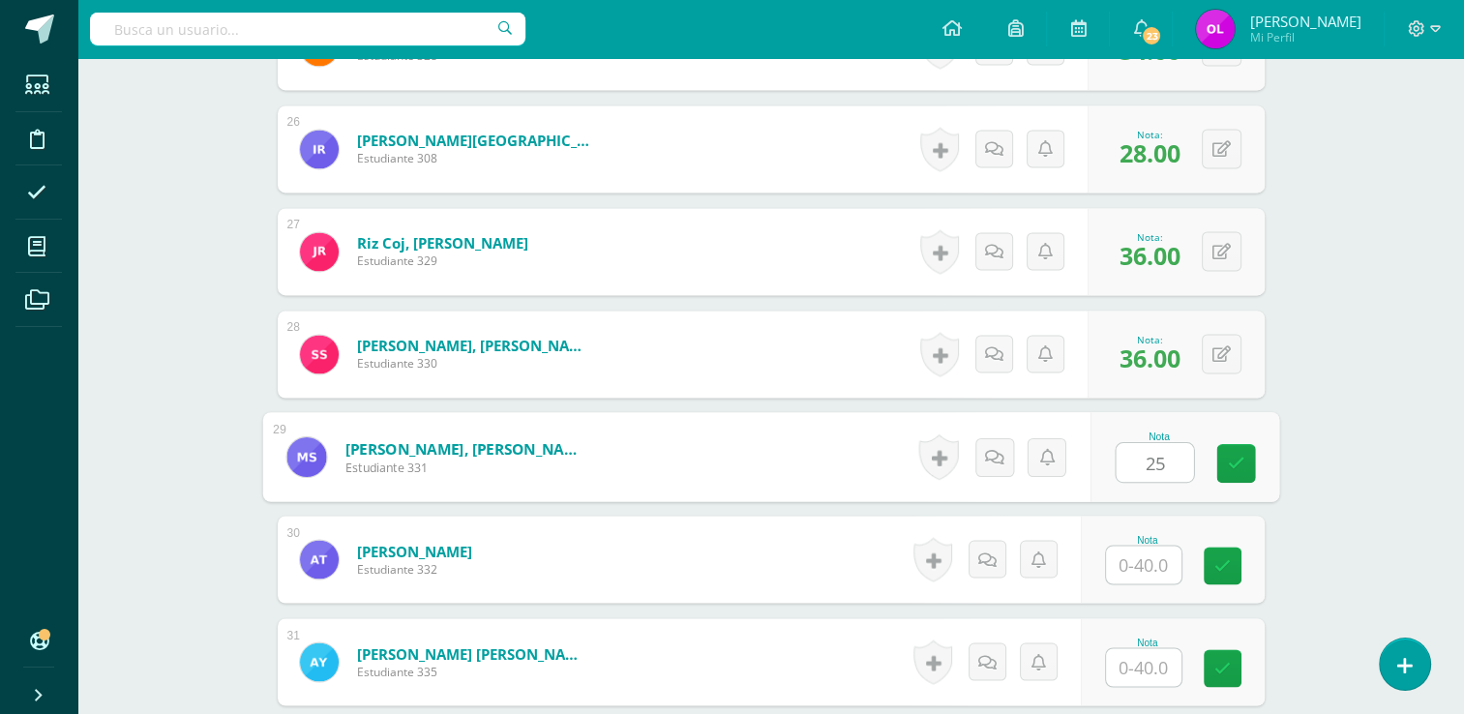
type input "25"
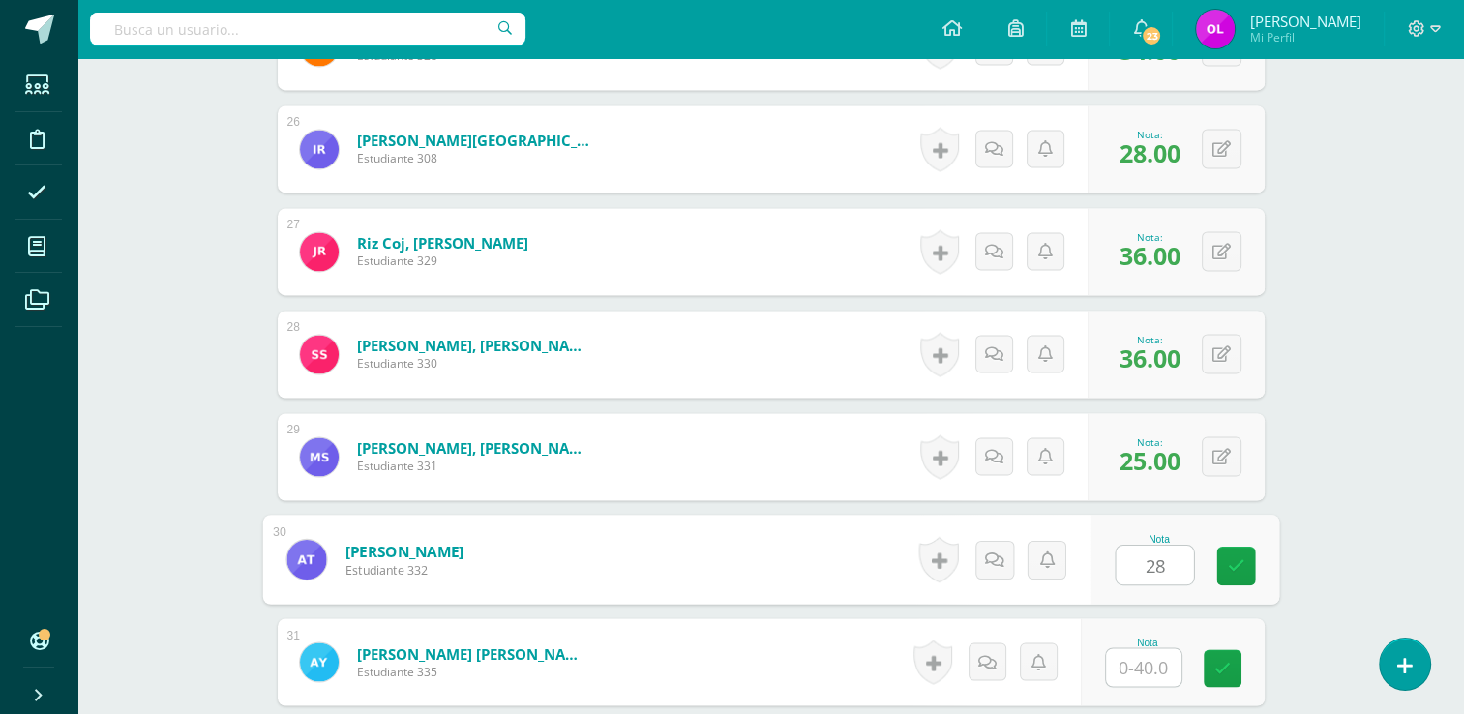
type input "28"
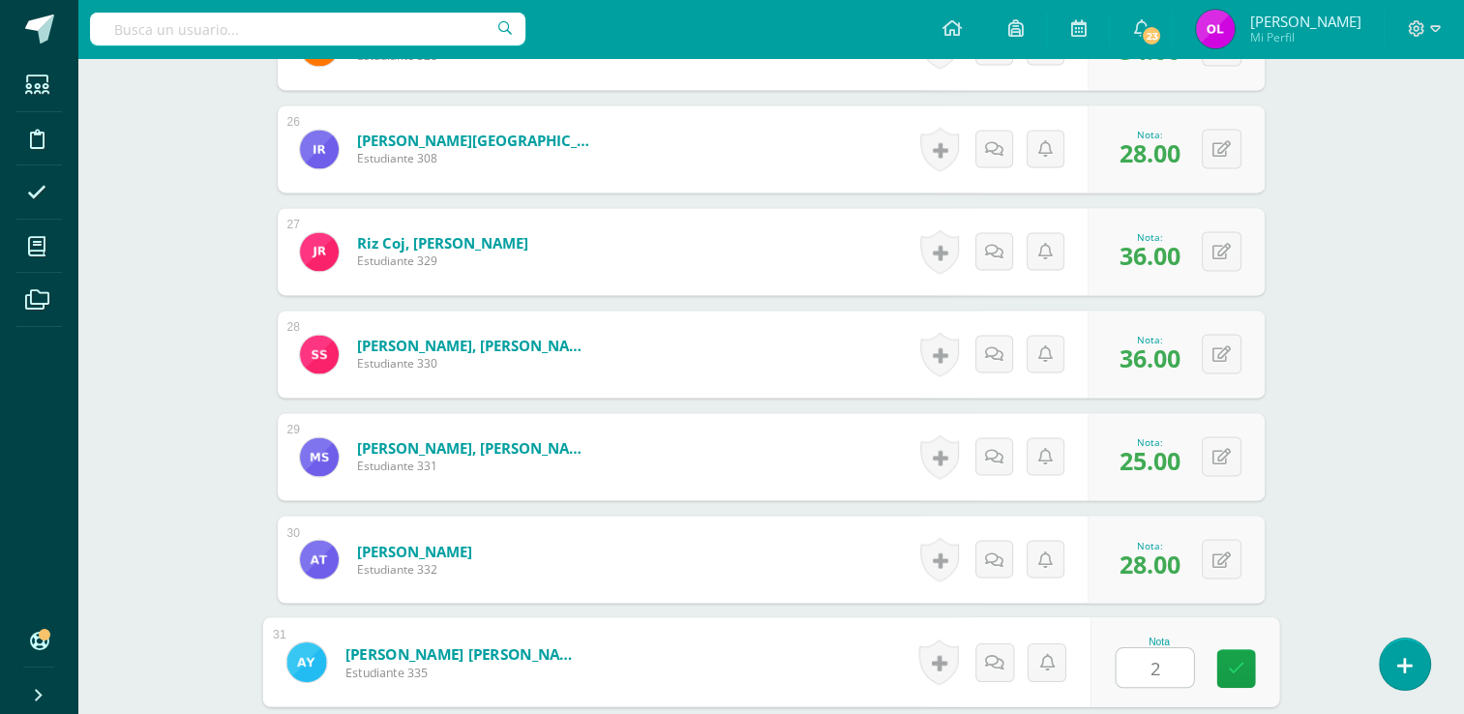
type input "29"
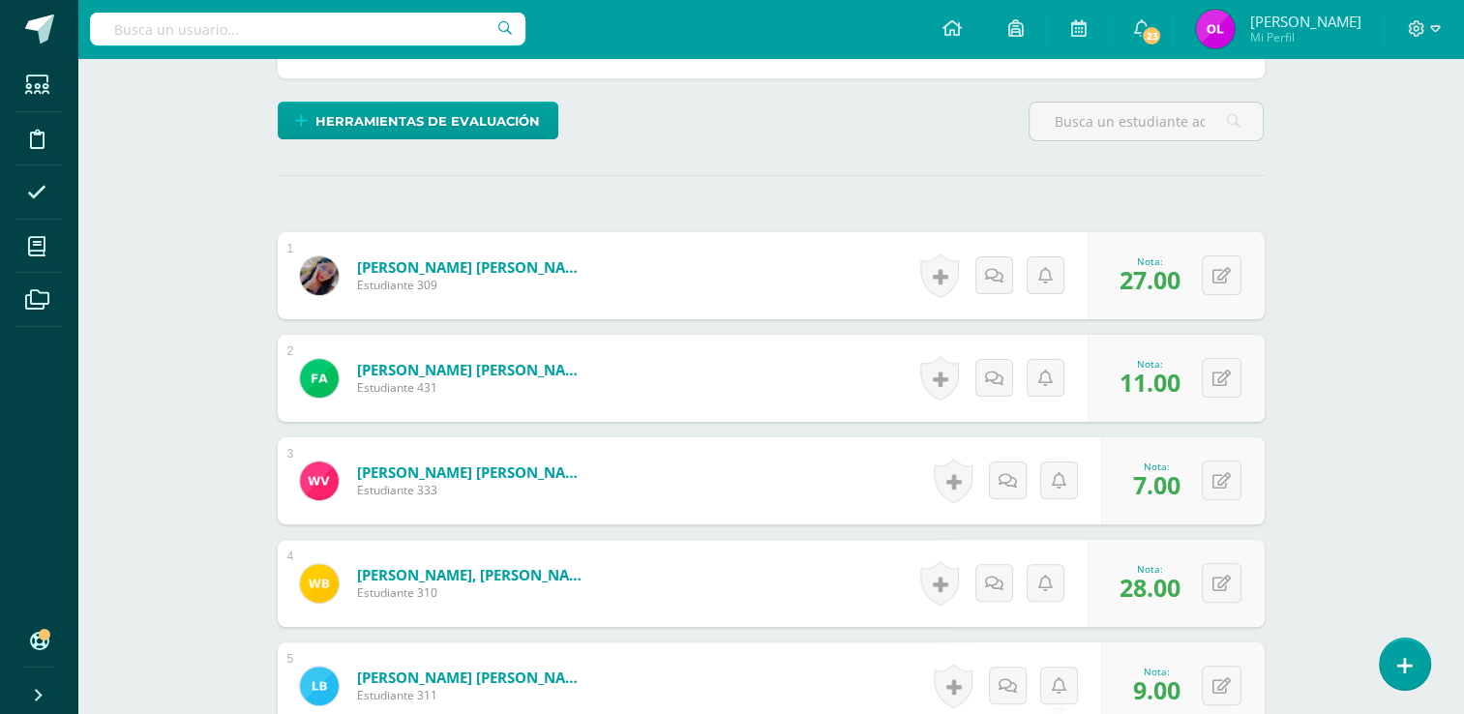
scroll to position [0, 0]
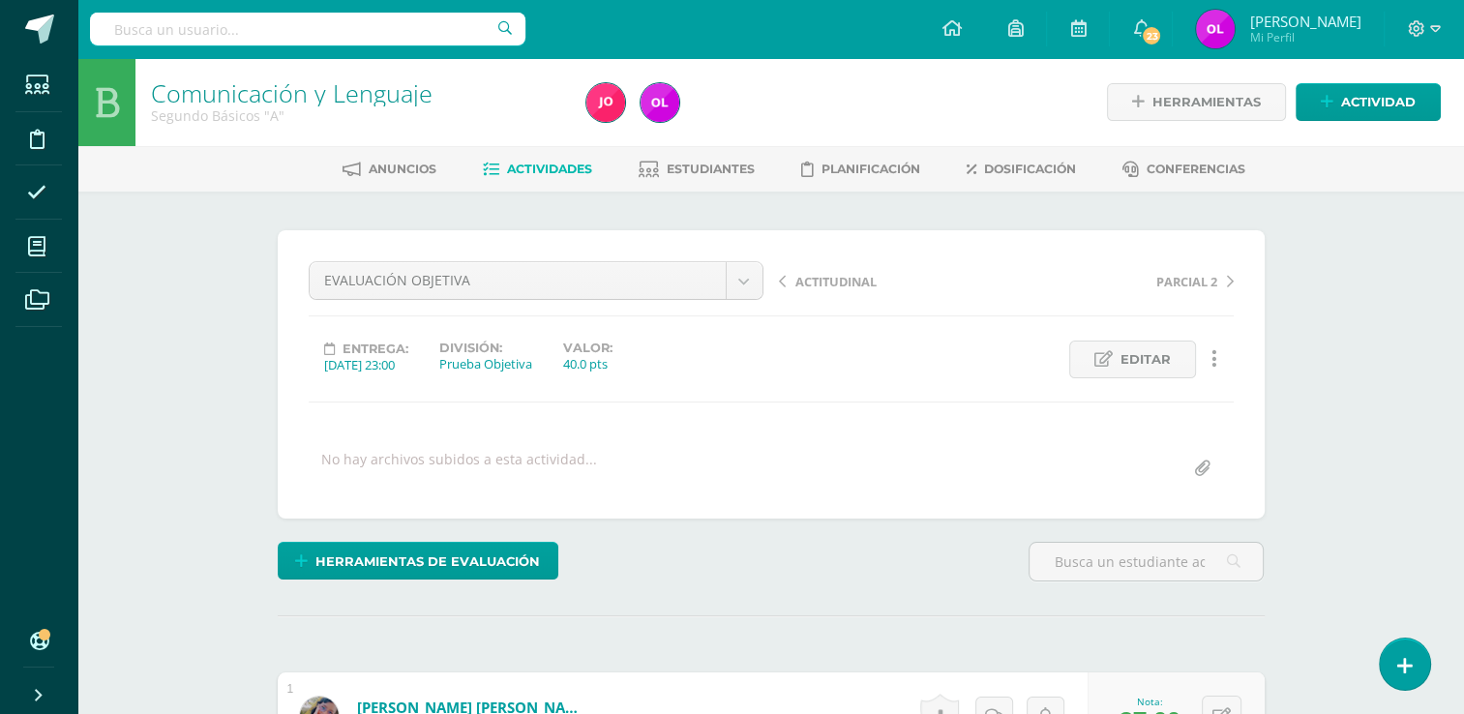
click at [531, 172] on span "Actividades" at bounding box center [549, 169] width 85 height 15
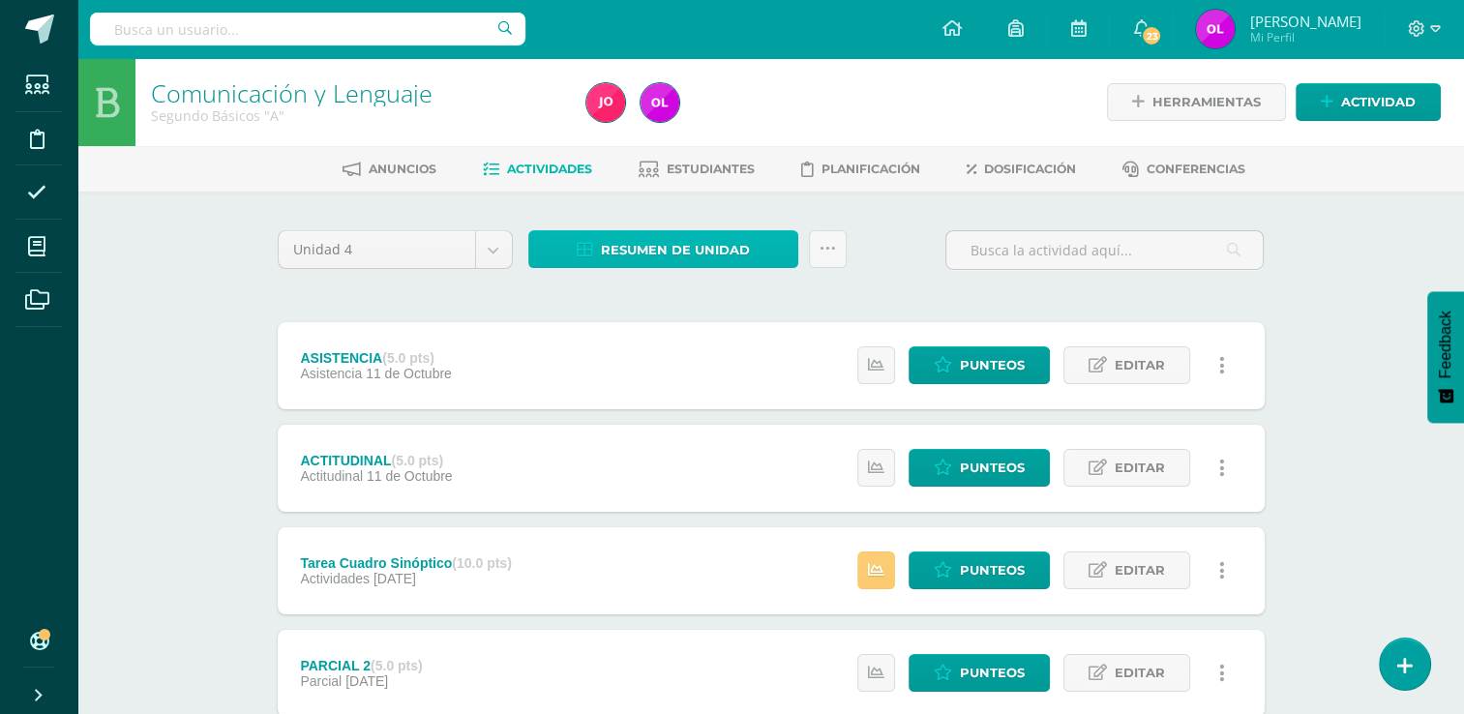
click at [736, 253] on span "Resumen de unidad" at bounding box center [675, 250] width 149 height 36
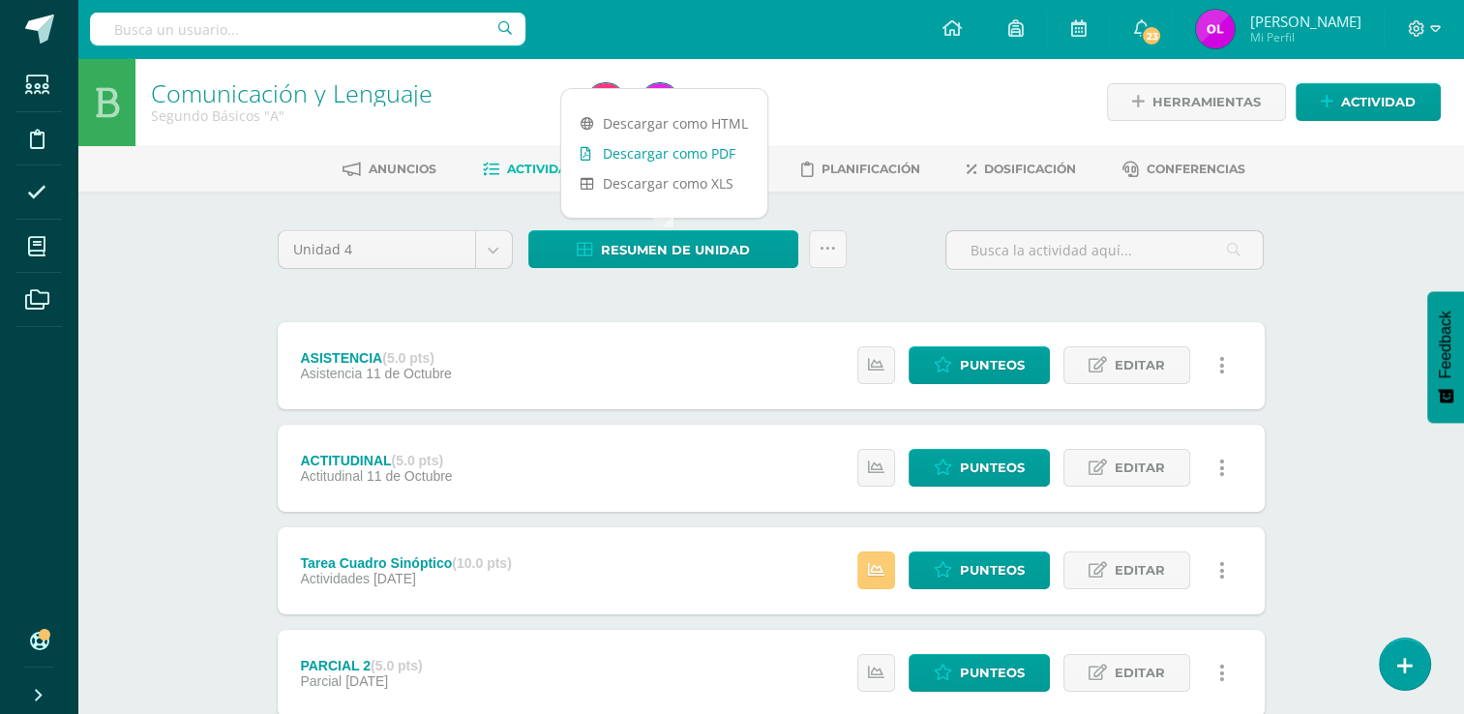
click at [731, 154] on link "Descargar como PDF" at bounding box center [664, 153] width 206 height 30
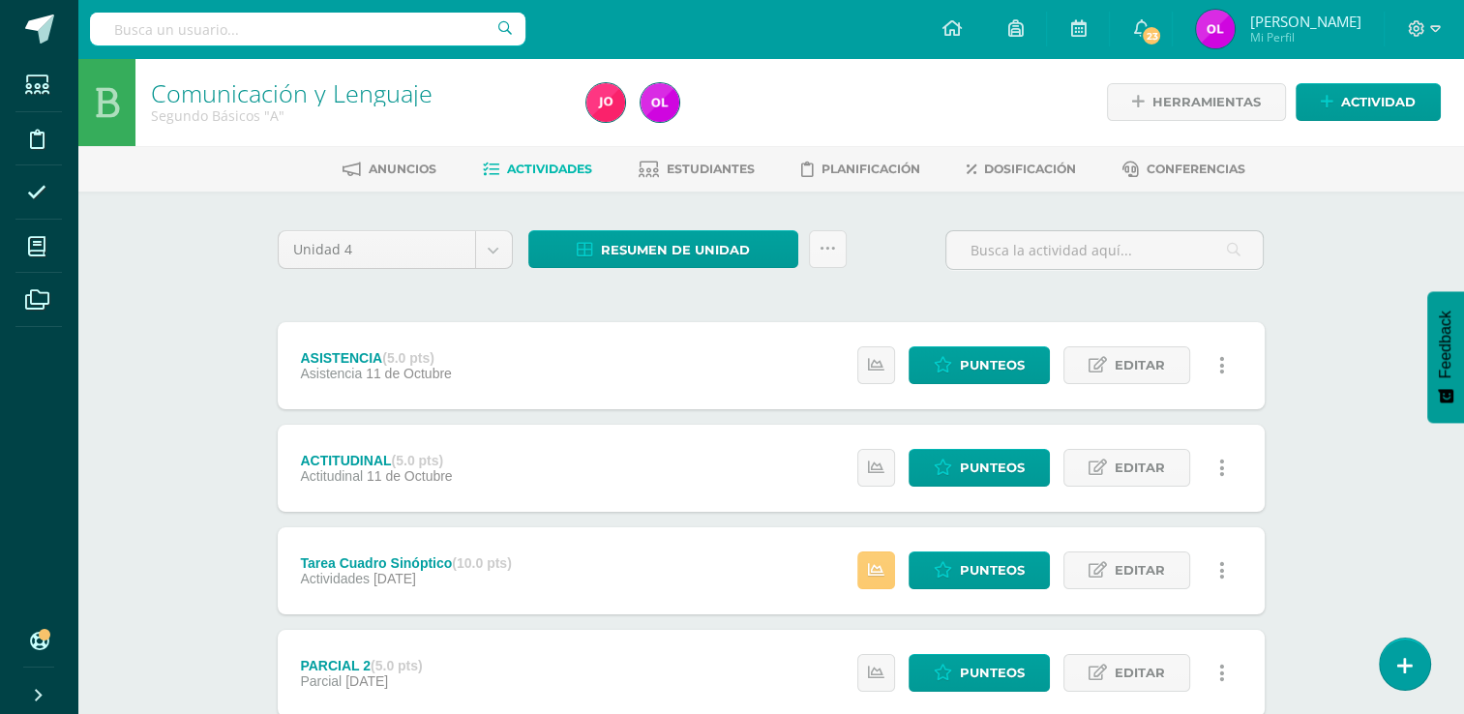
click at [705, 168] on span "Estudiantes" at bounding box center [711, 169] width 88 height 15
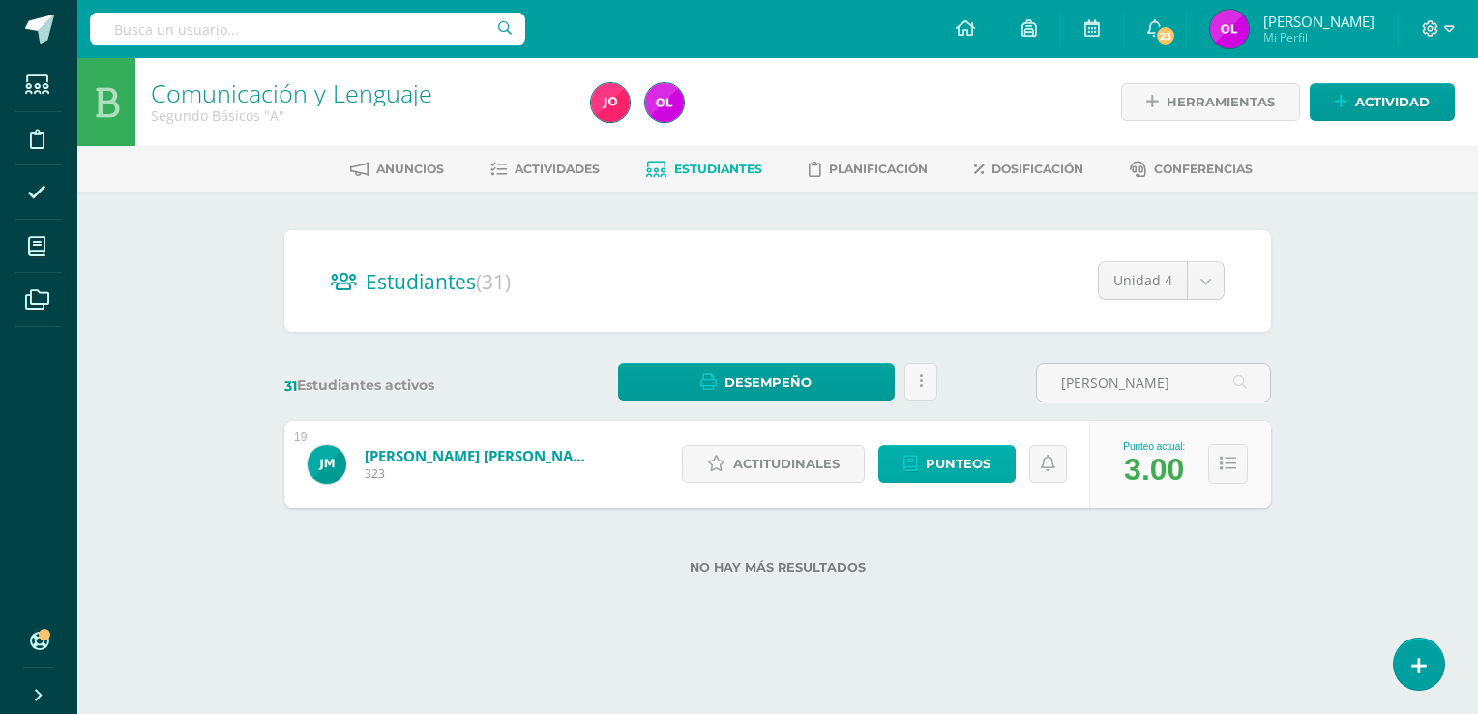
type input "JACIN"
click at [964, 472] on span "Punteos" at bounding box center [958, 464] width 65 height 36
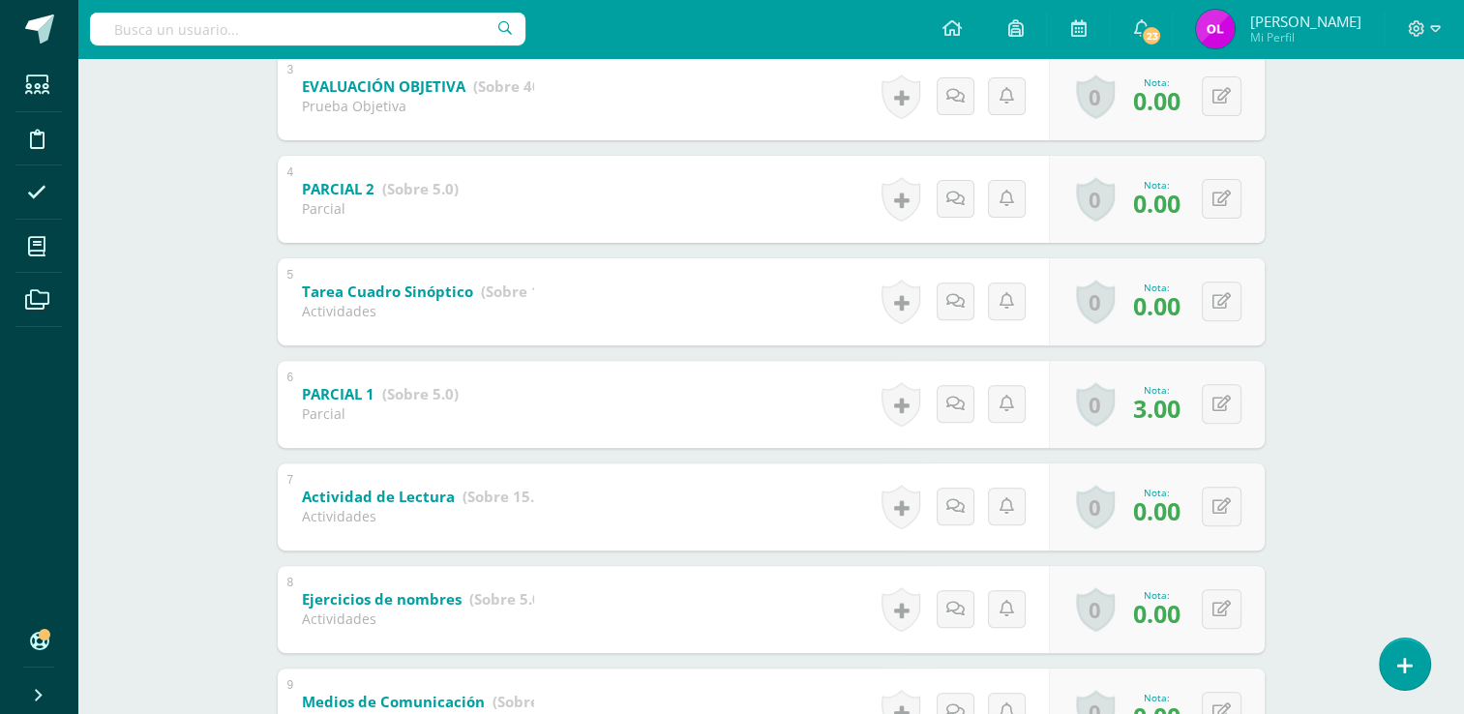
scroll to position [677, 0]
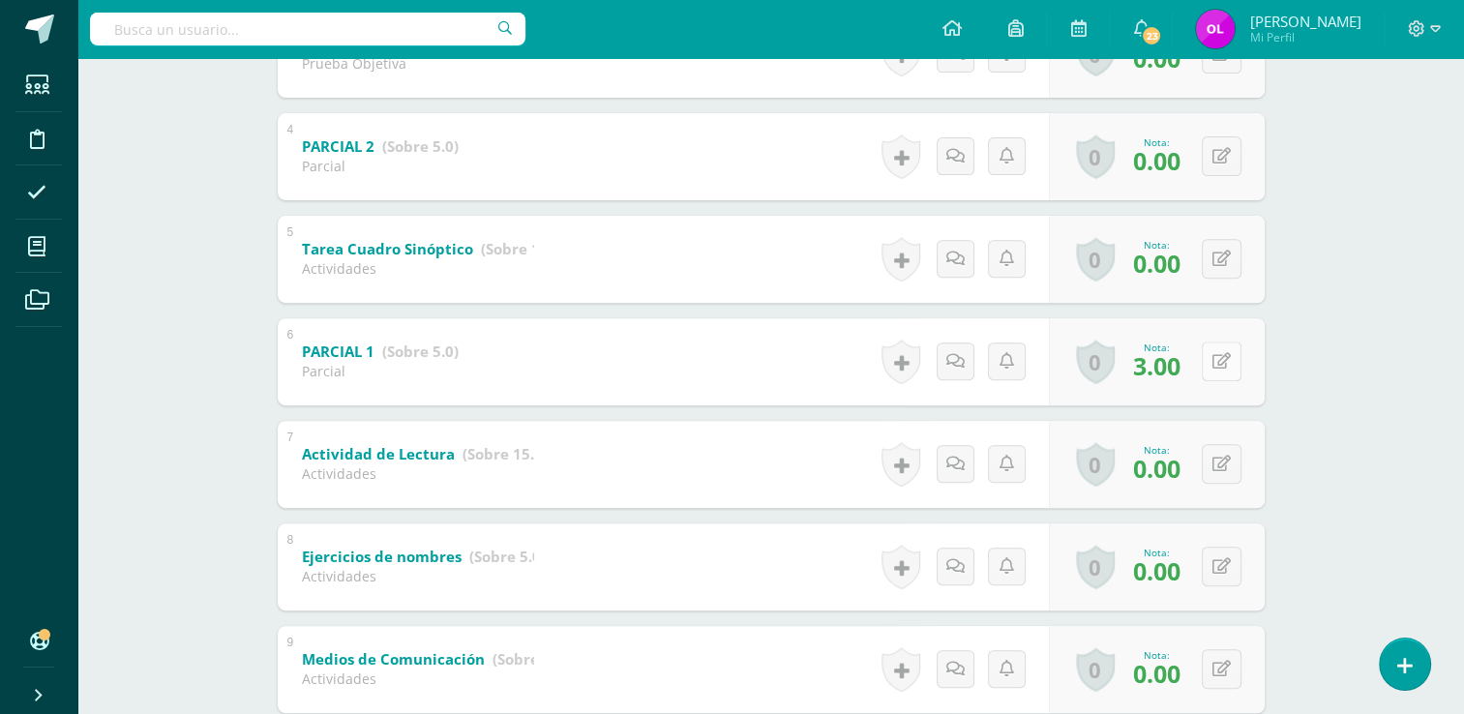
click at [1233, 370] on button at bounding box center [1222, 361] width 40 height 40
type input "0"
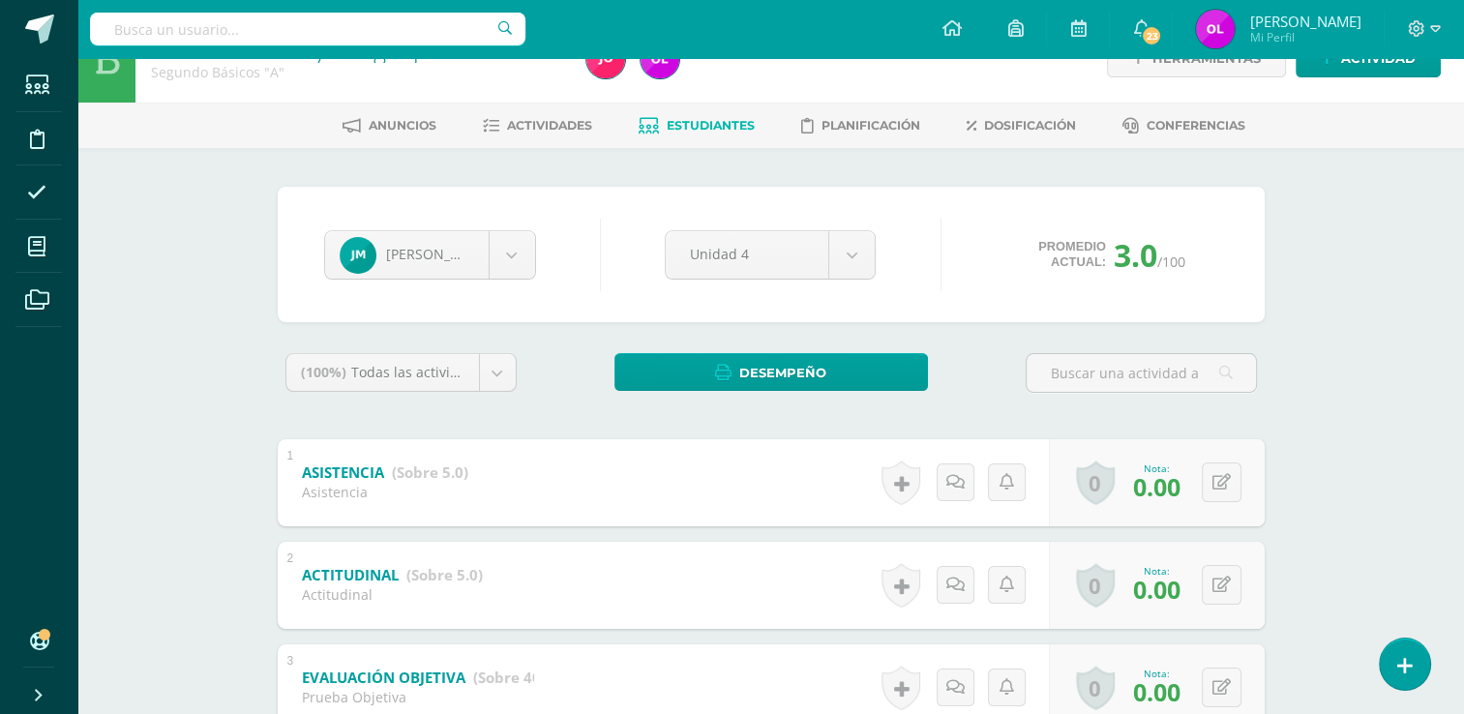
scroll to position [0, 0]
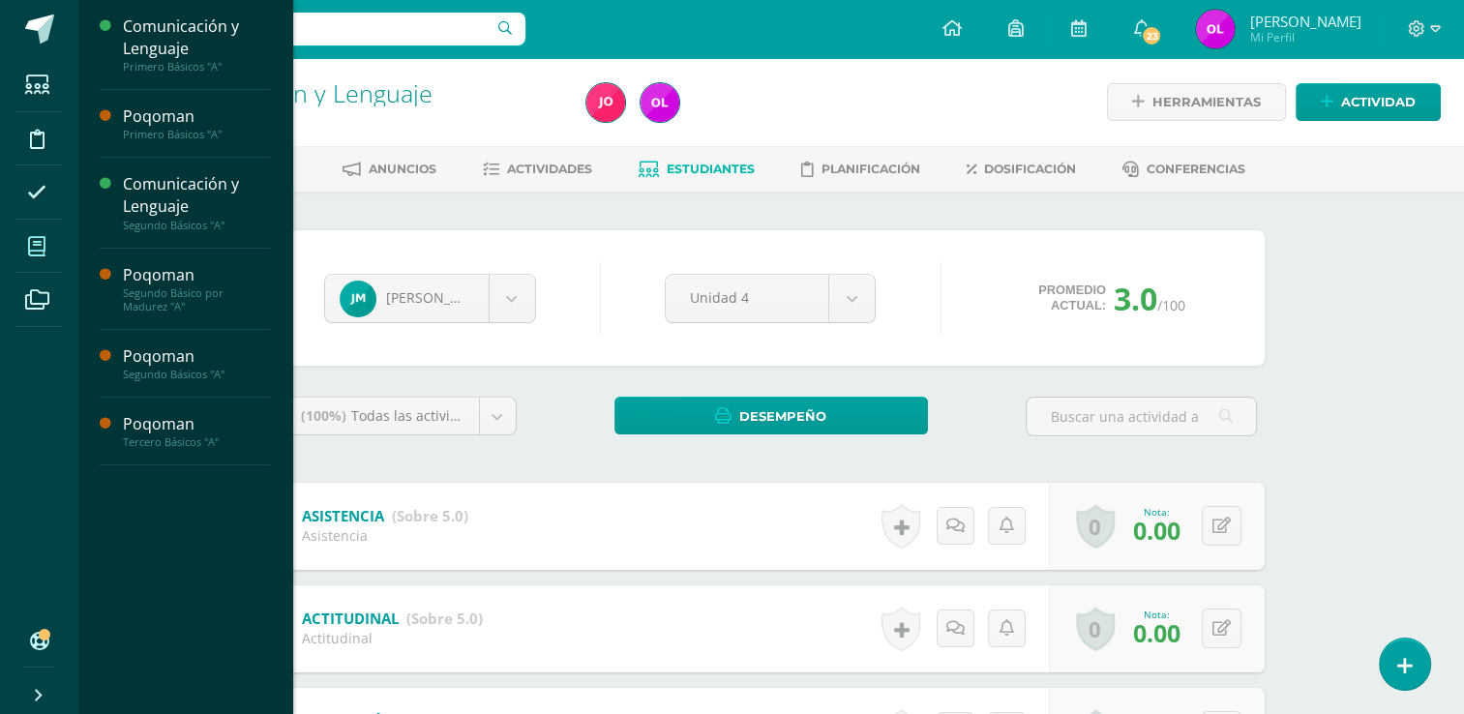
click at [36, 253] on icon at bounding box center [36, 246] width 17 height 19
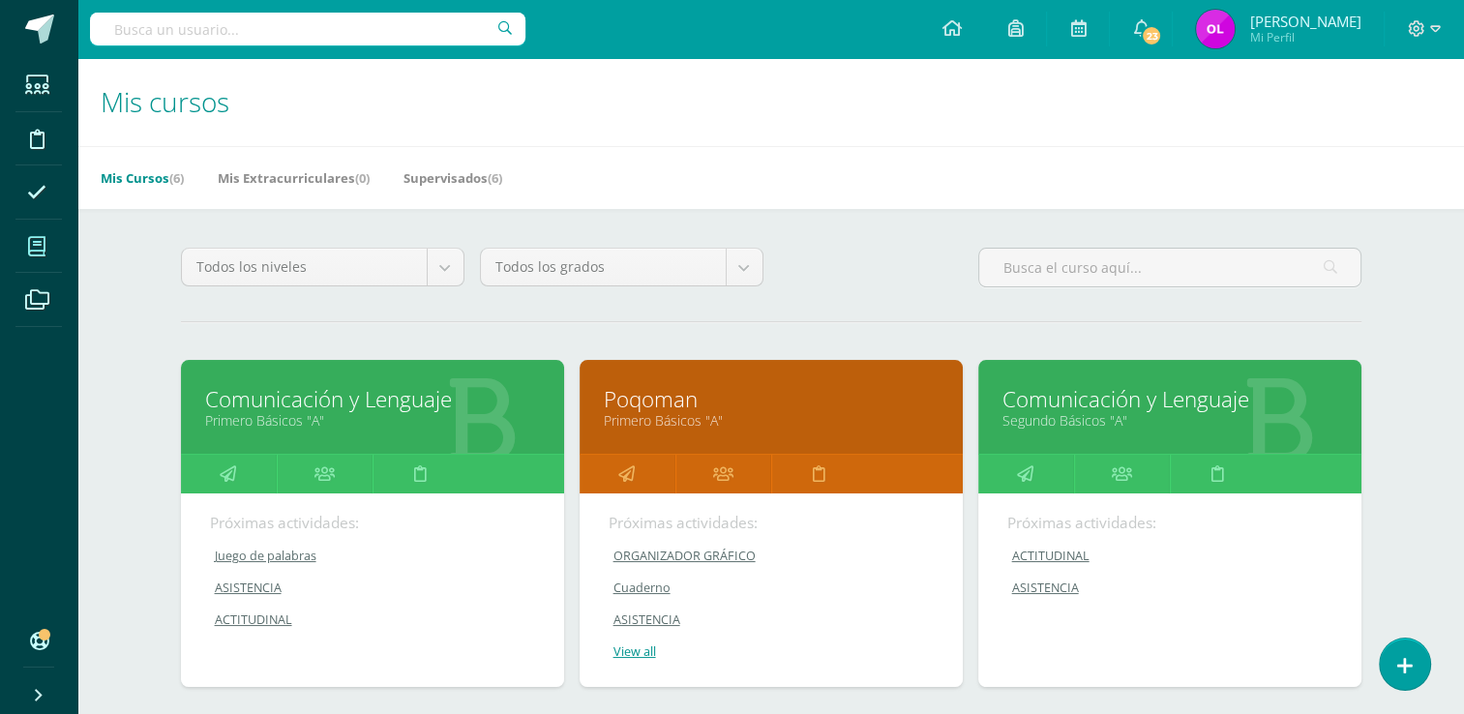
scroll to position [290, 0]
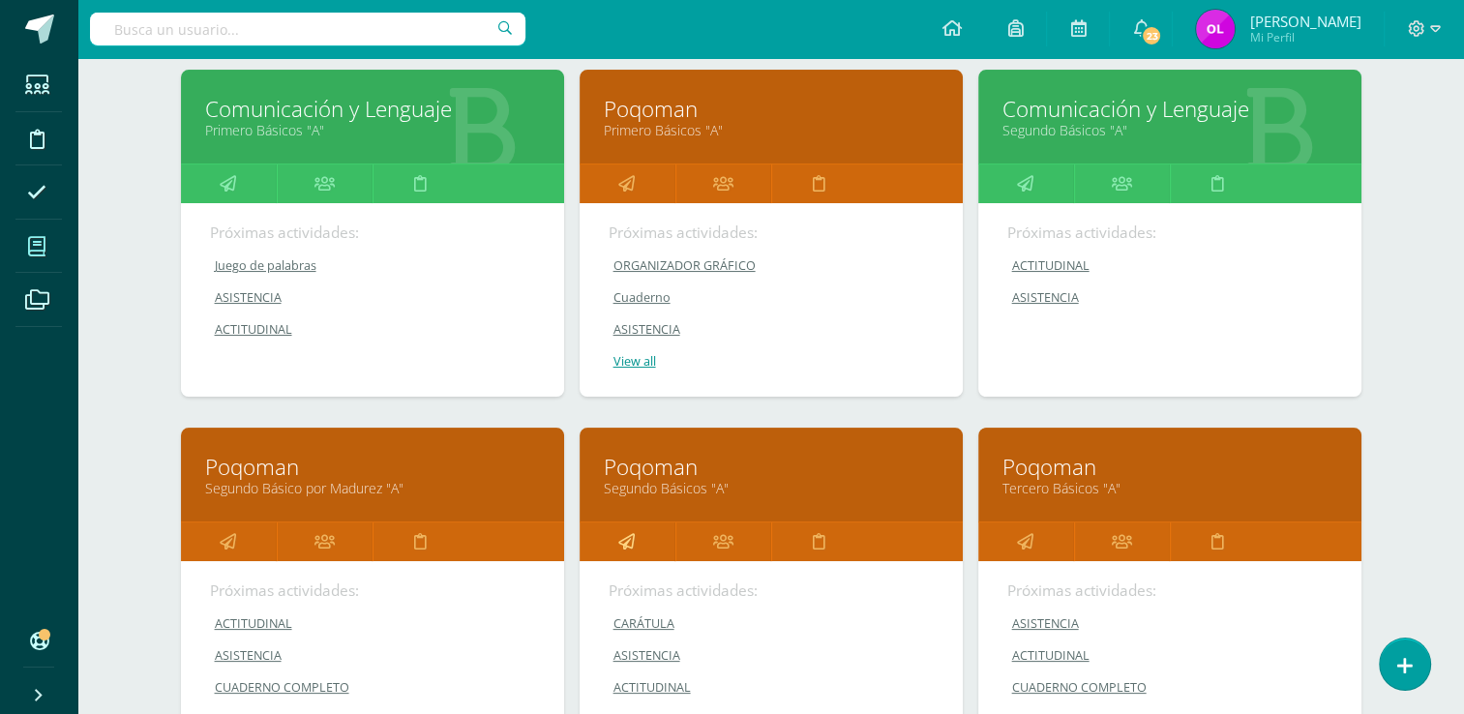
drag, startPoint x: 627, startPoint y: 536, endPoint x: 638, endPoint y: 532, distance: 11.3
click at [627, 536] on icon at bounding box center [626, 541] width 16 height 38
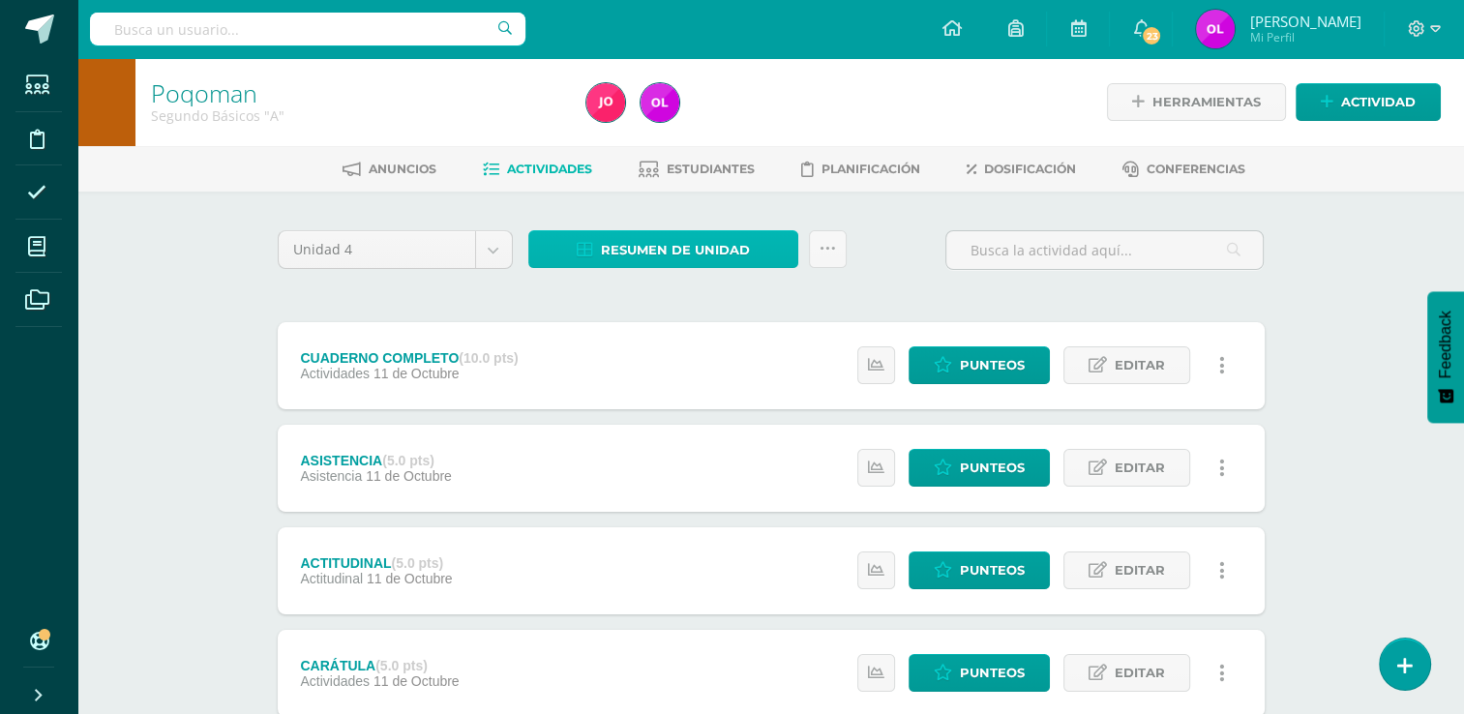
click at [690, 254] on span "Resumen de unidad" at bounding box center [675, 250] width 149 height 36
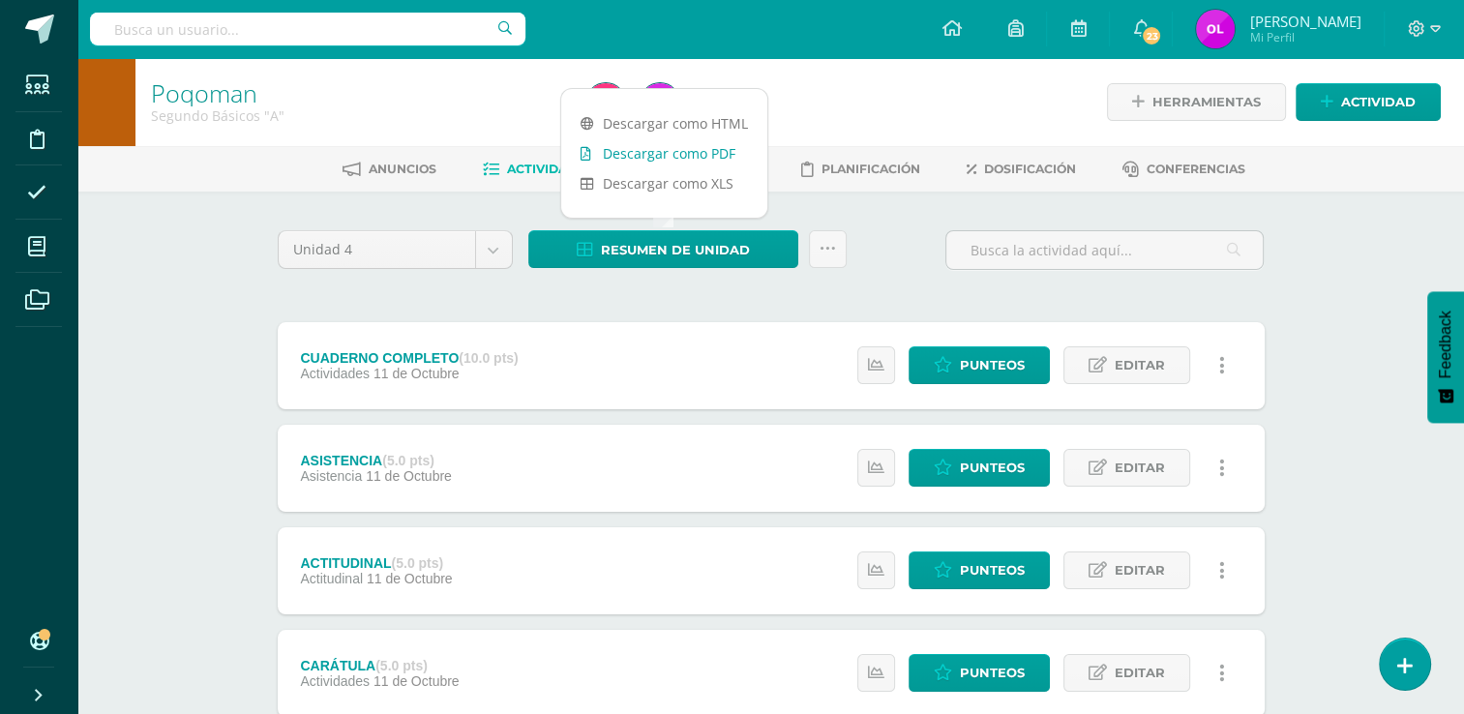
click at [716, 153] on link "Descargar como PDF" at bounding box center [664, 153] width 206 height 30
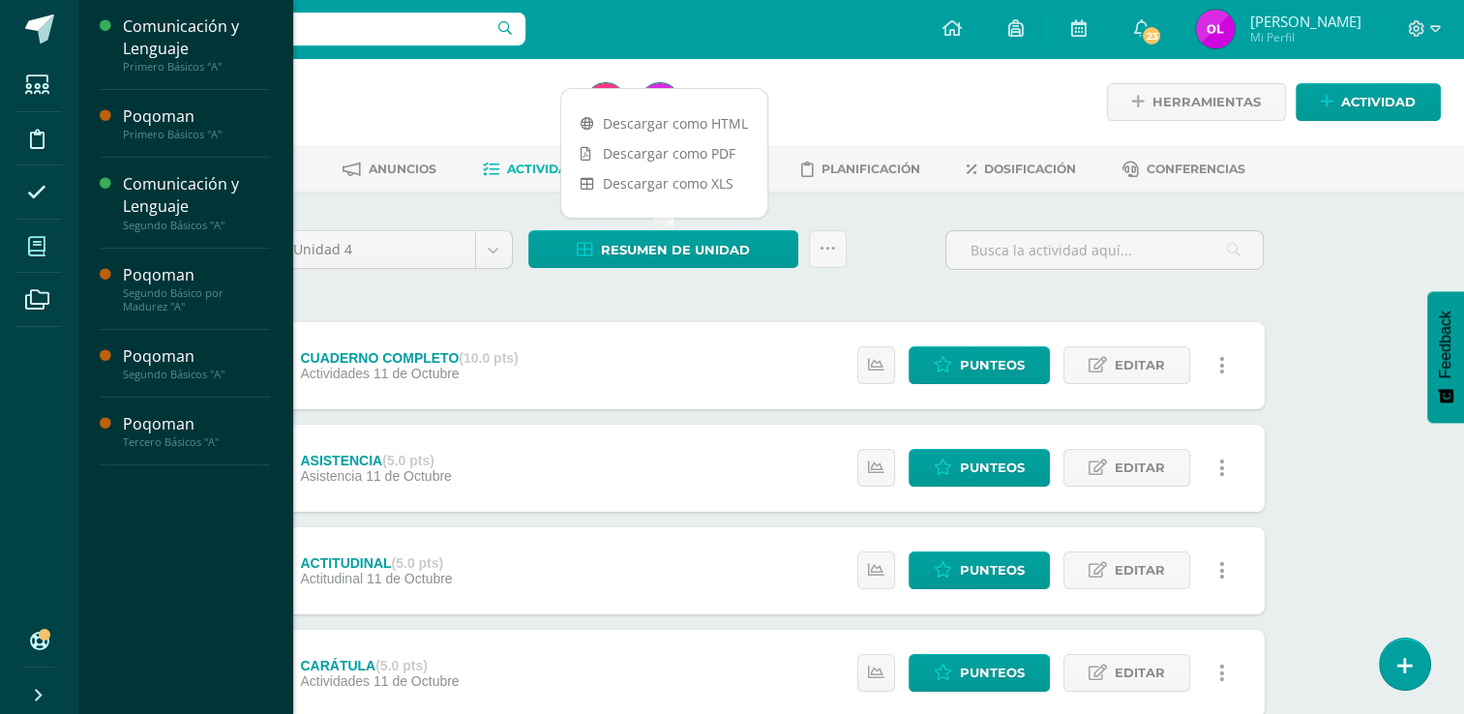
click at [44, 253] on icon at bounding box center [36, 246] width 17 height 19
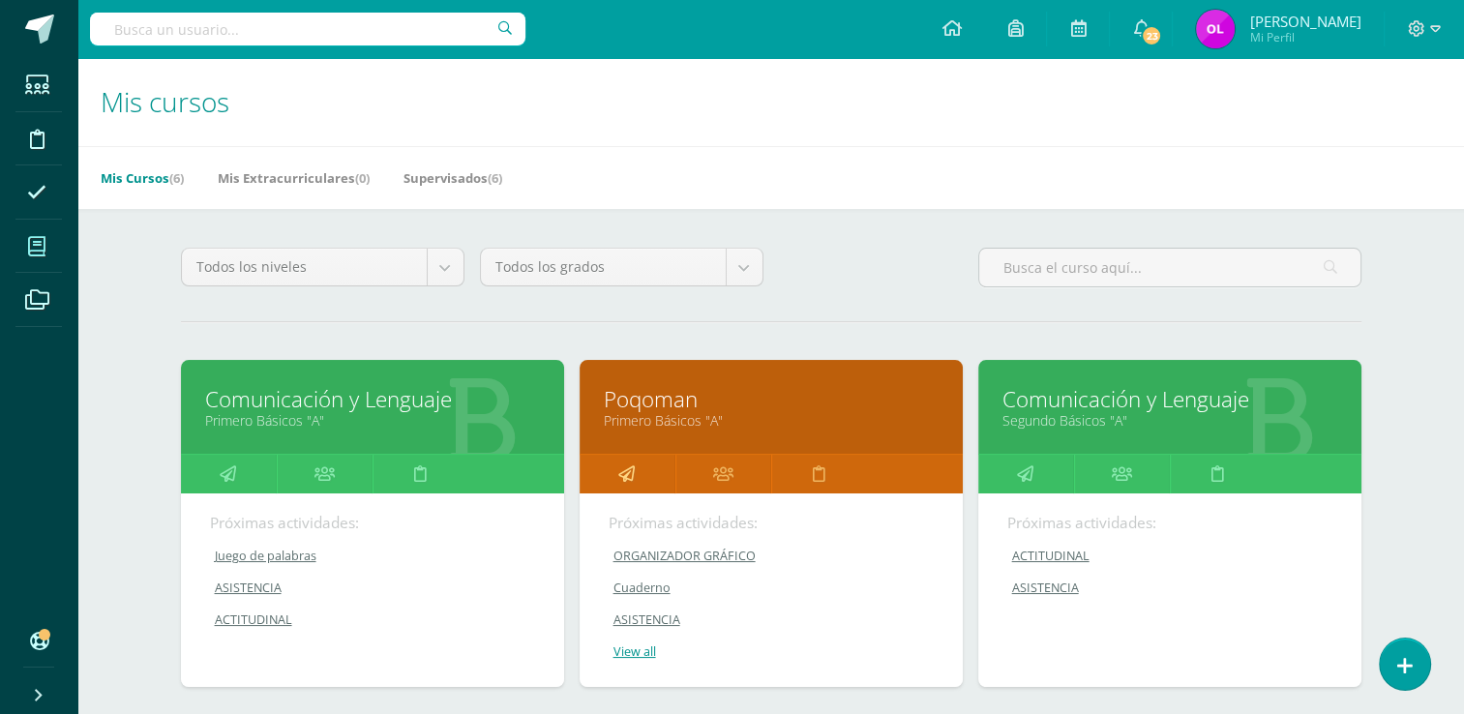
click at [627, 474] on icon at bounding box center [626, 474] width 16 height 38
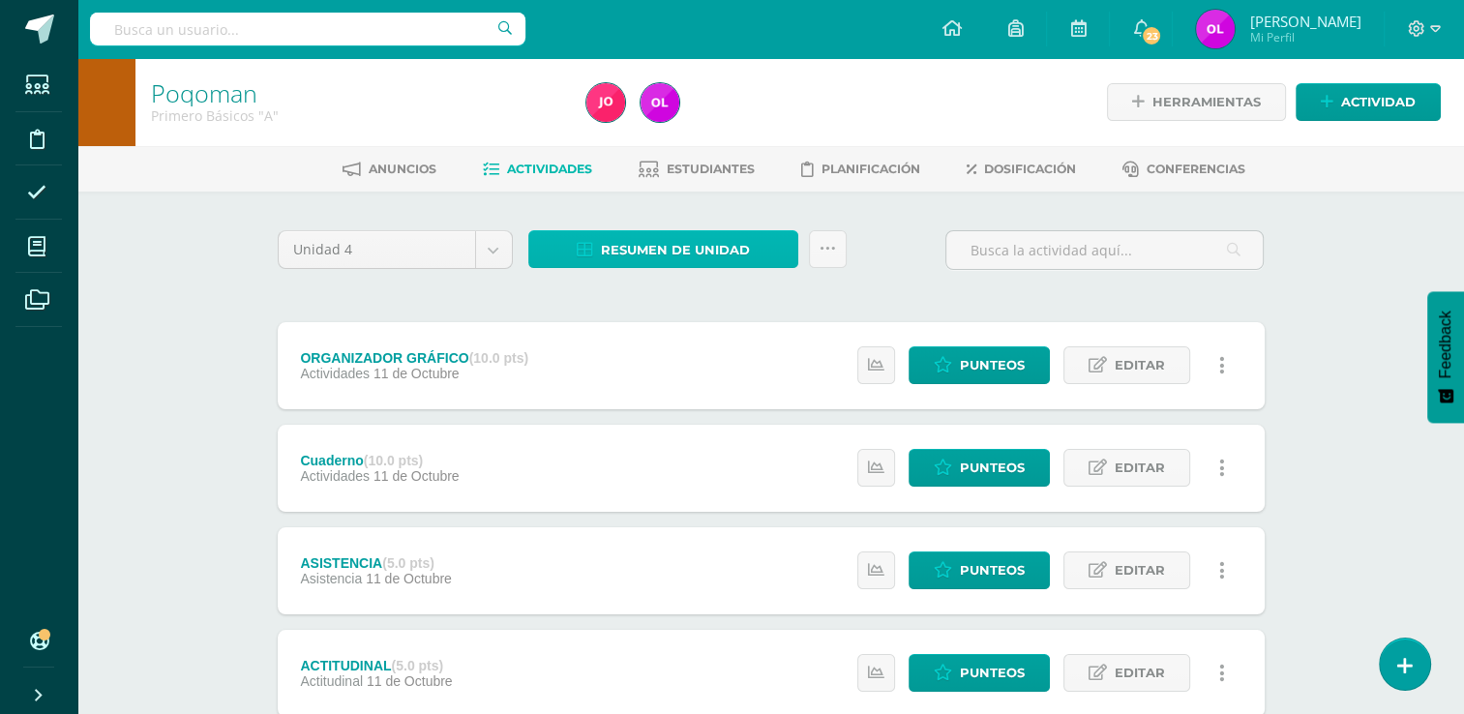
click at [779, 255] on link "Resumen de unidad" at bounding box center [663, 249] width 270 height 38
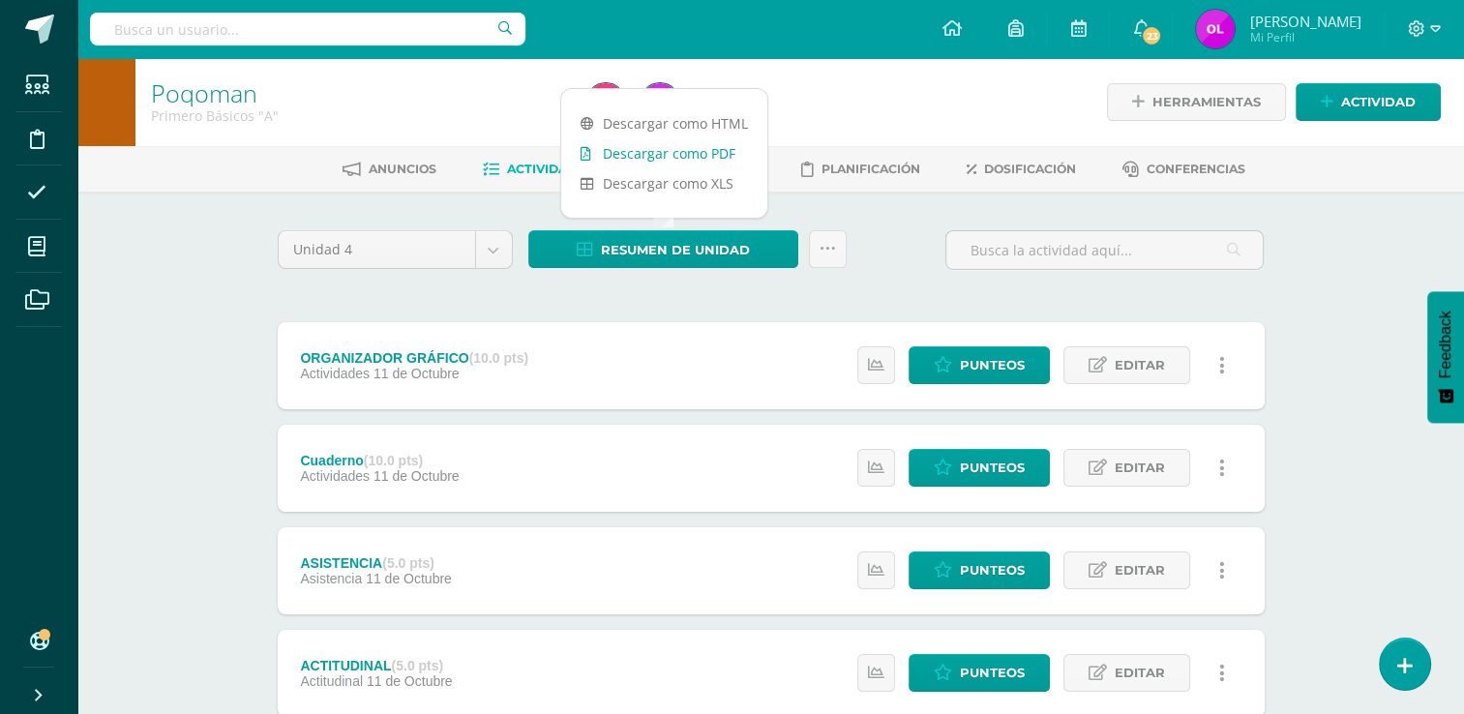
click at [724, 157] on link "Descargar como PDF" at bounding box center [664, 153] width 206 height 30
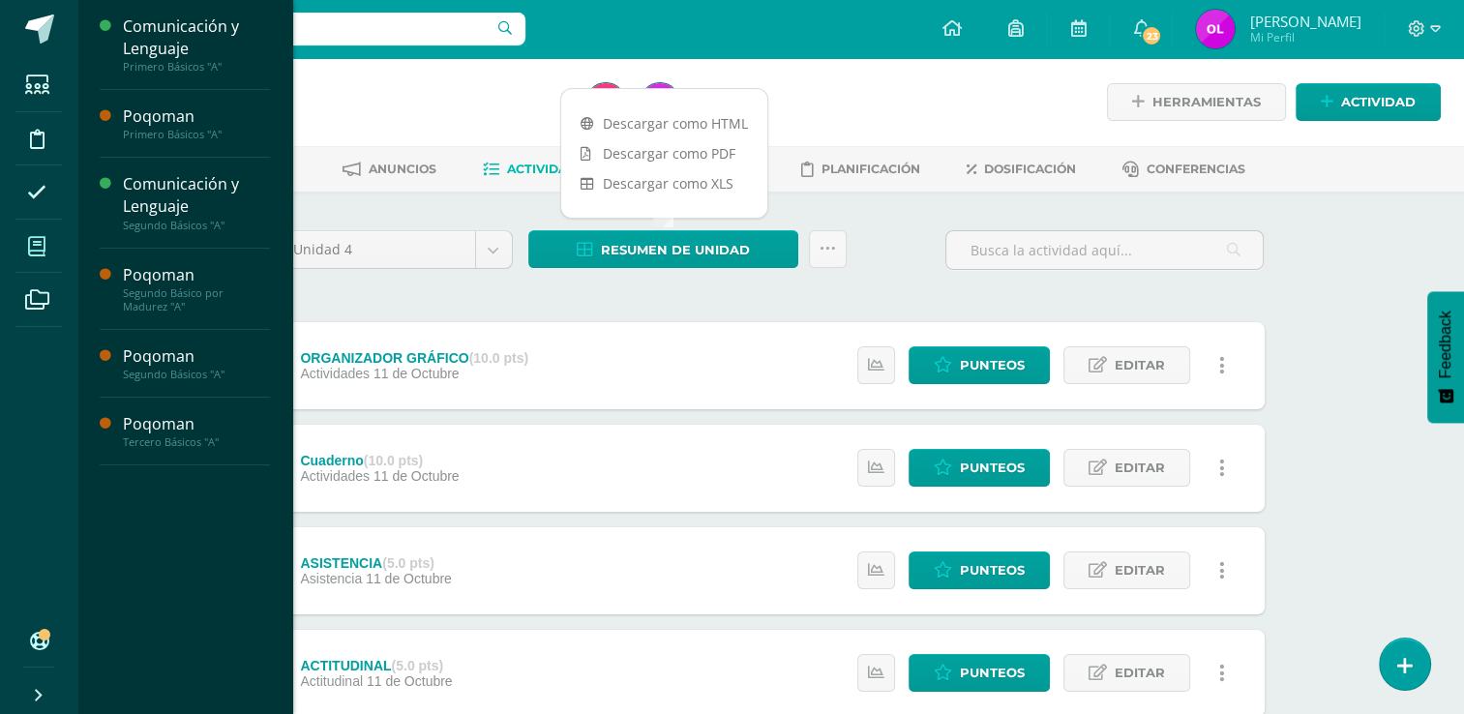
click at [31, 247] on icon at bounding box center [36, 246] width 17 height 19
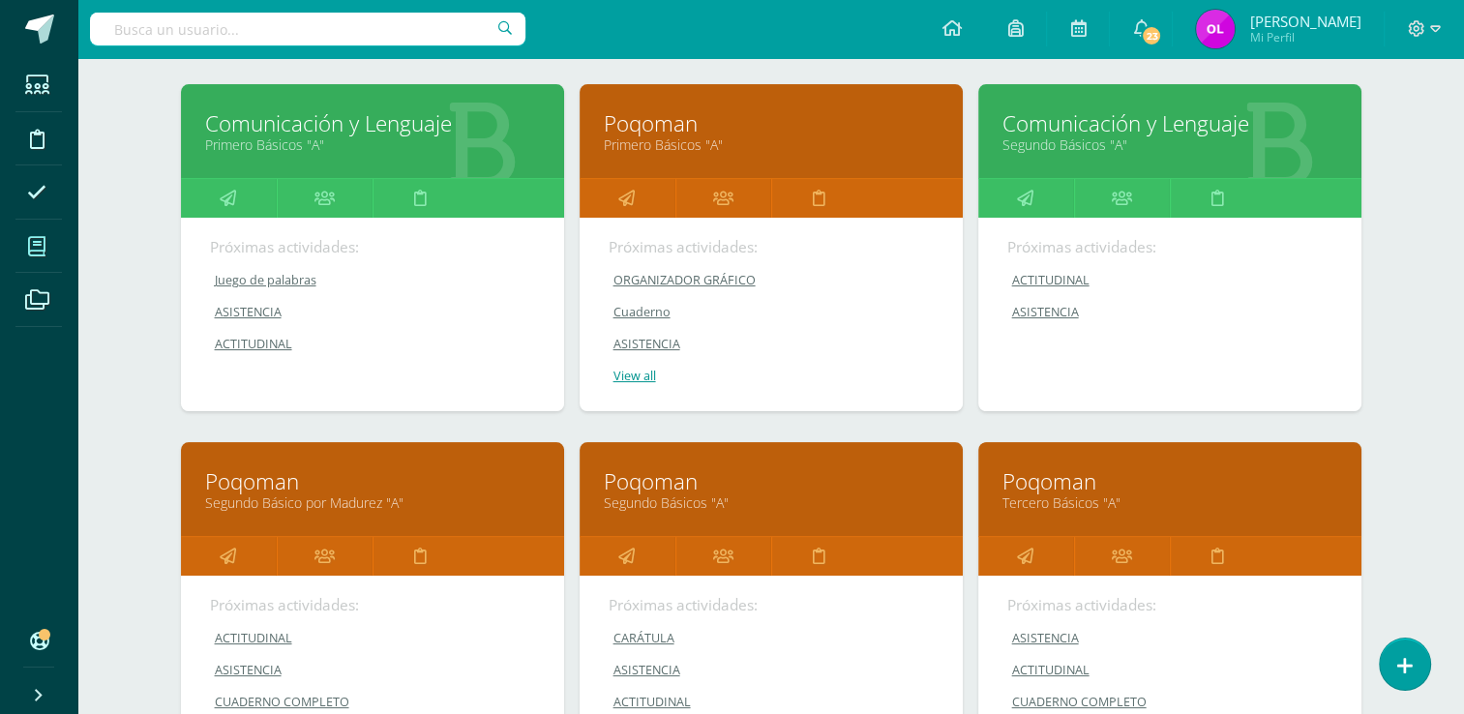
scroll to position [387, 0]
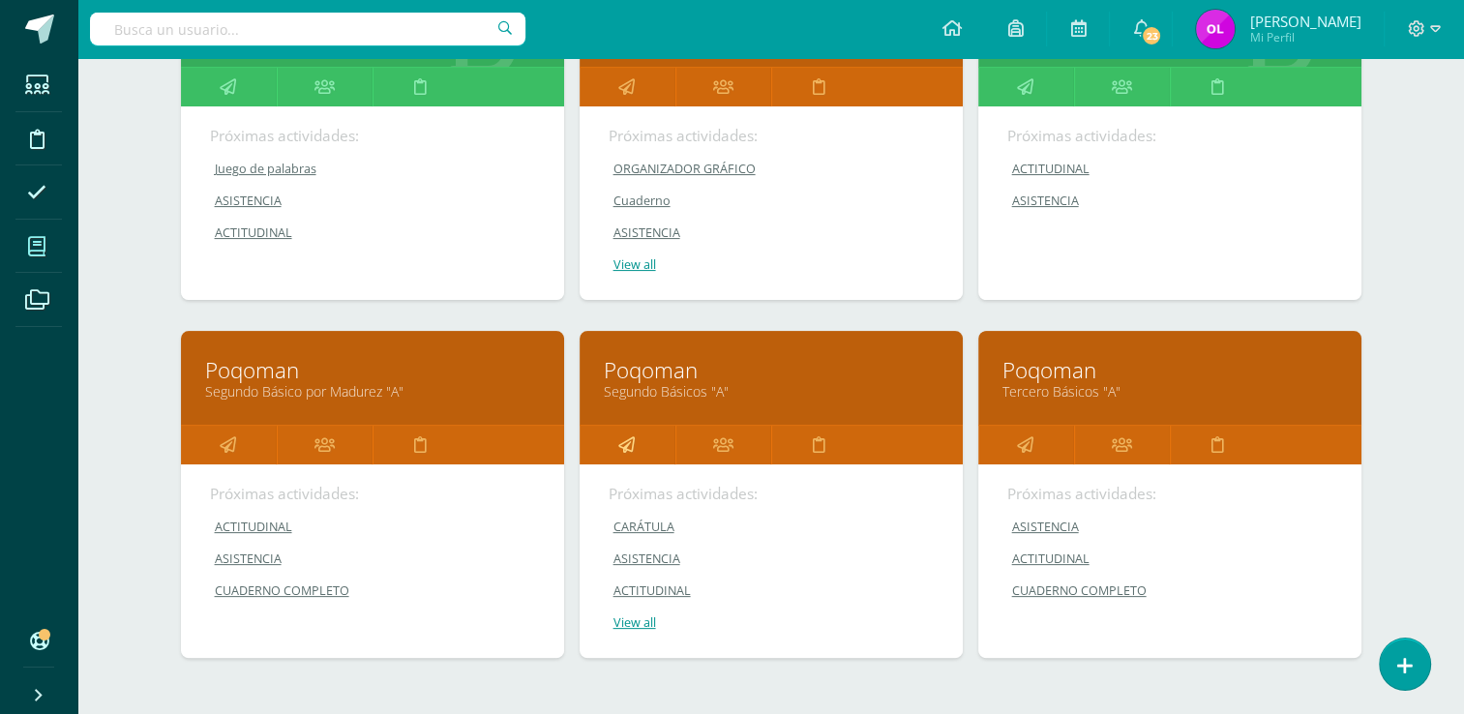
click at [622, 448] on icon at bounding box center [626, 445] width 16 height 38
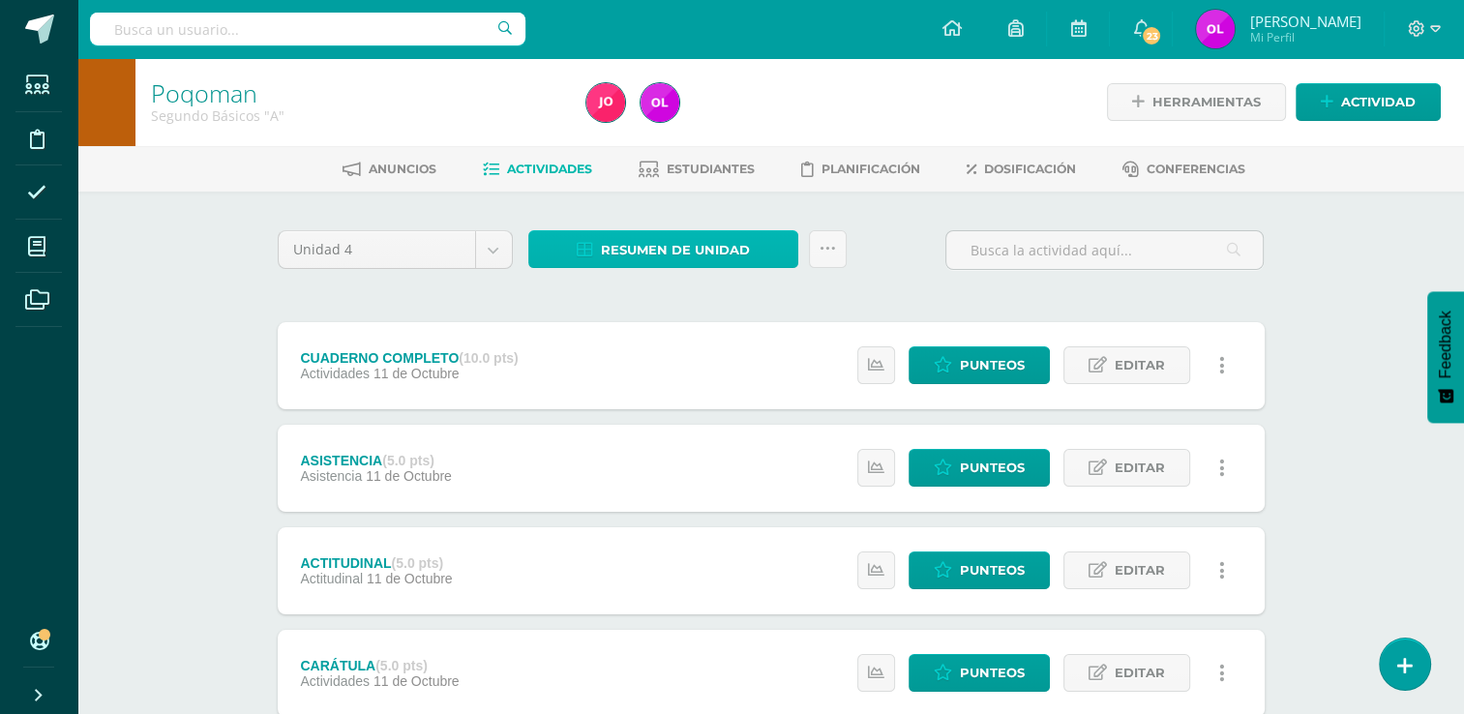
click at [702, 247] on span "Resumen de unidad" at bounding box center [675, 250] width 149 height 36
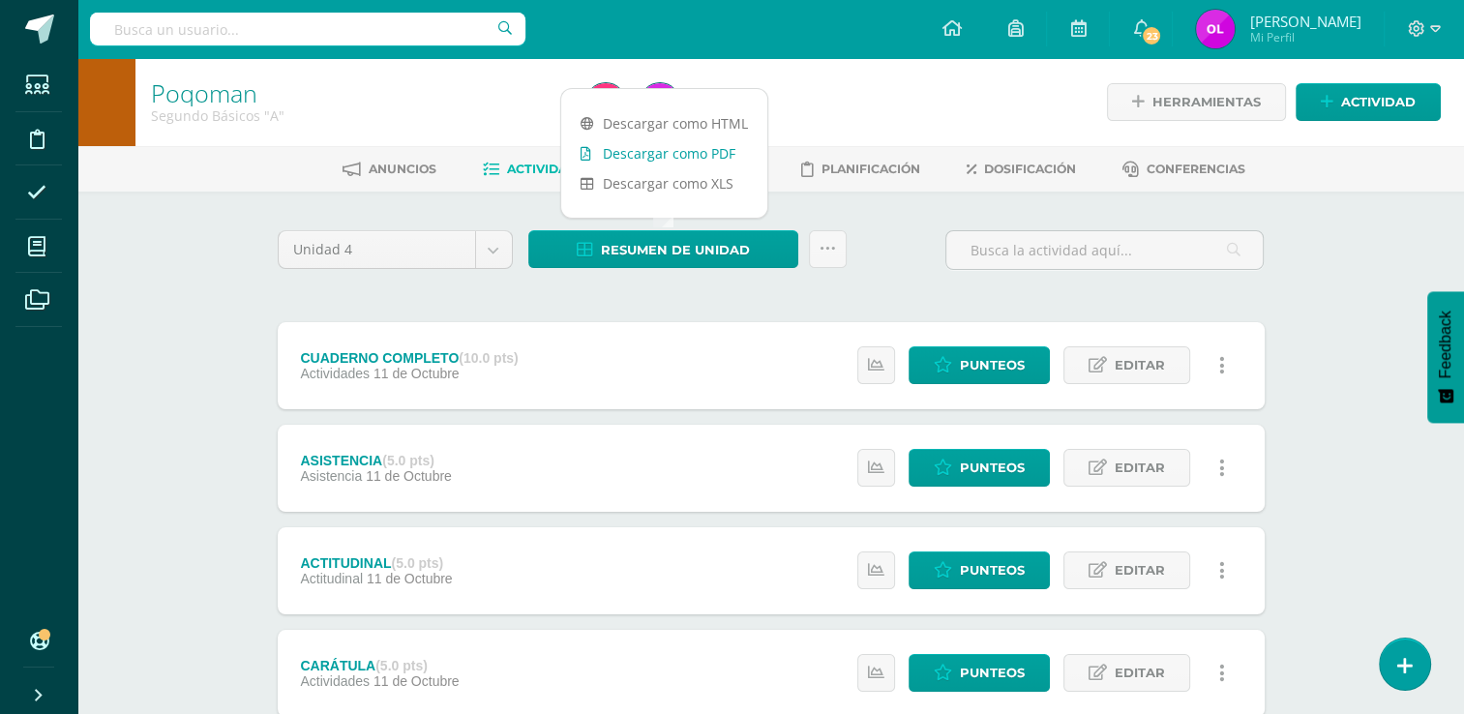
click at [720, 145] on link "Descargar como PDF" at bounding box center [664, 153] width 206 height 30
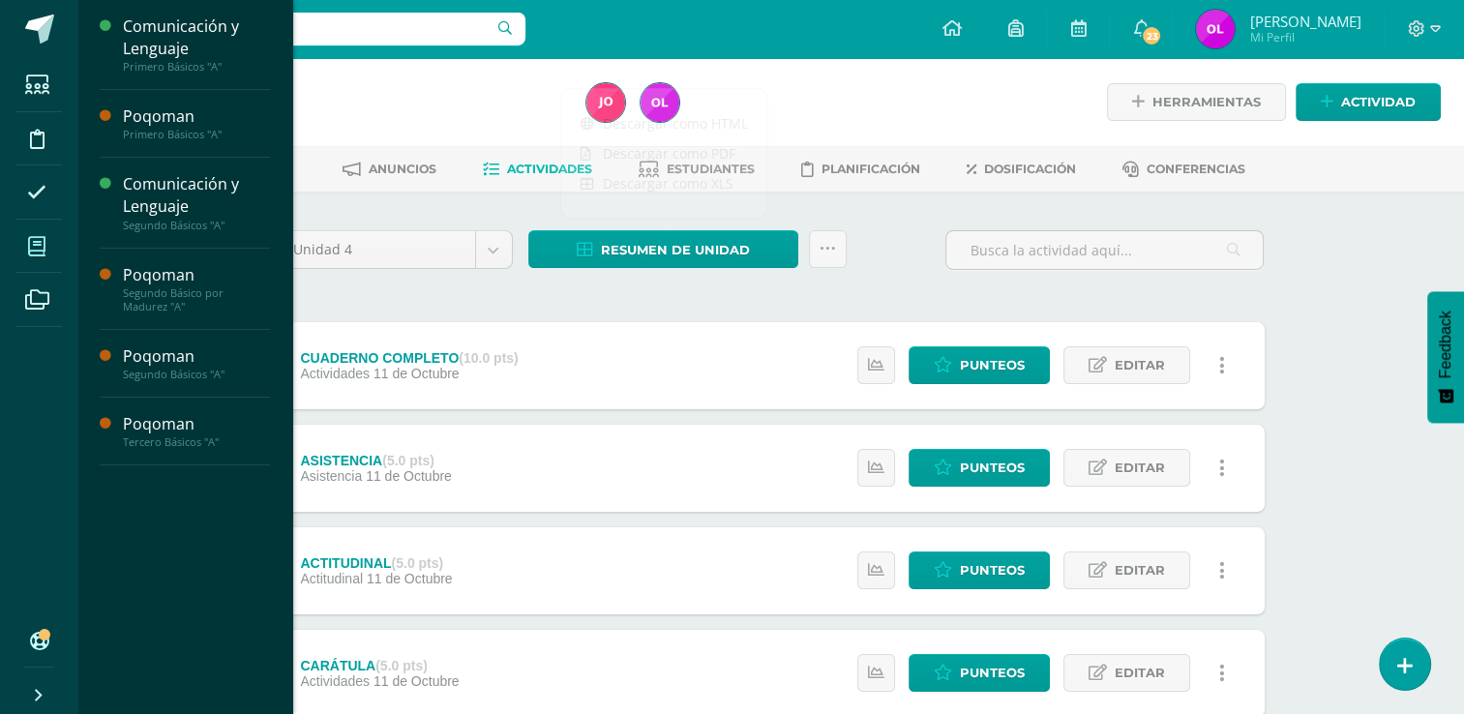
click at [35, 252] on icon at bounding box center [36, 246] width 17 height 19
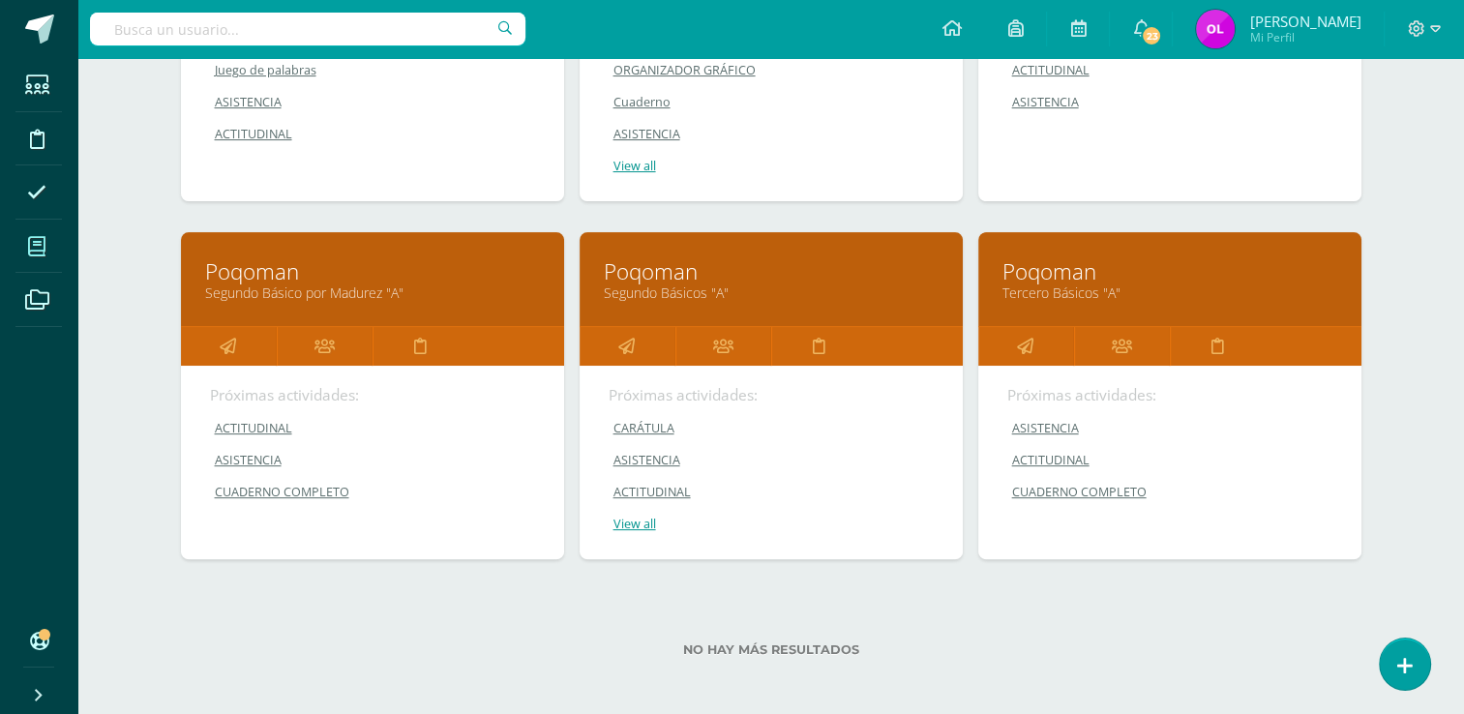
scroll to position [489, 0]
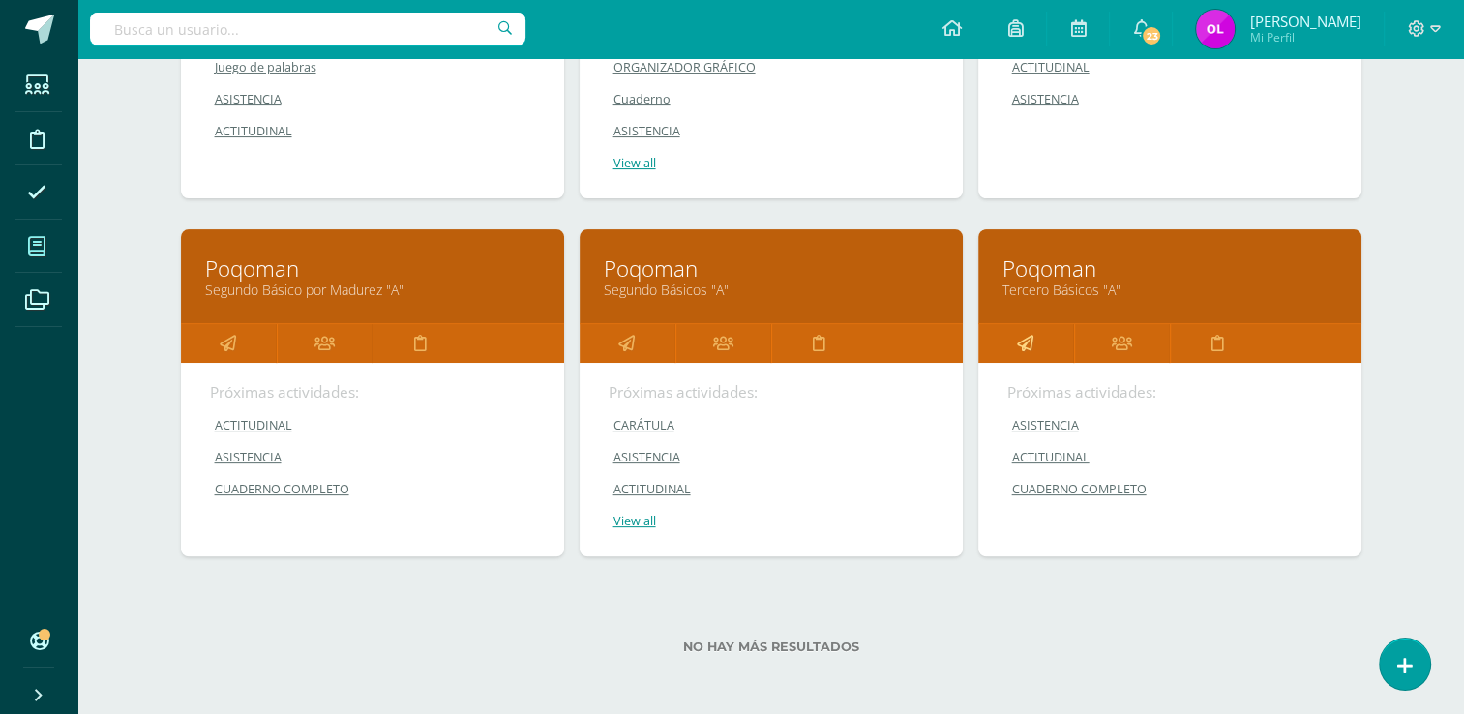
click at [1030, 335] on icon at bounding box center [1025, 343] width 16 height 38
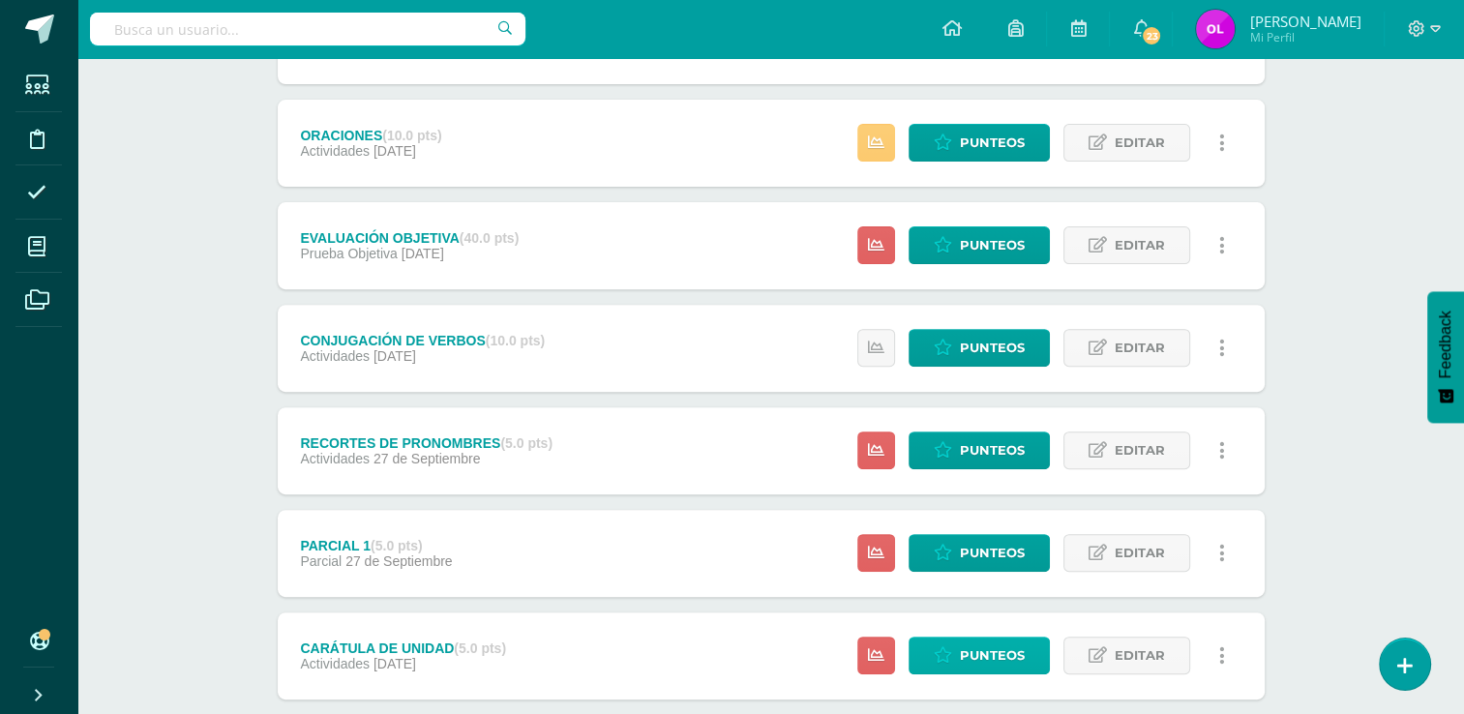
scroll to position [747, 0]
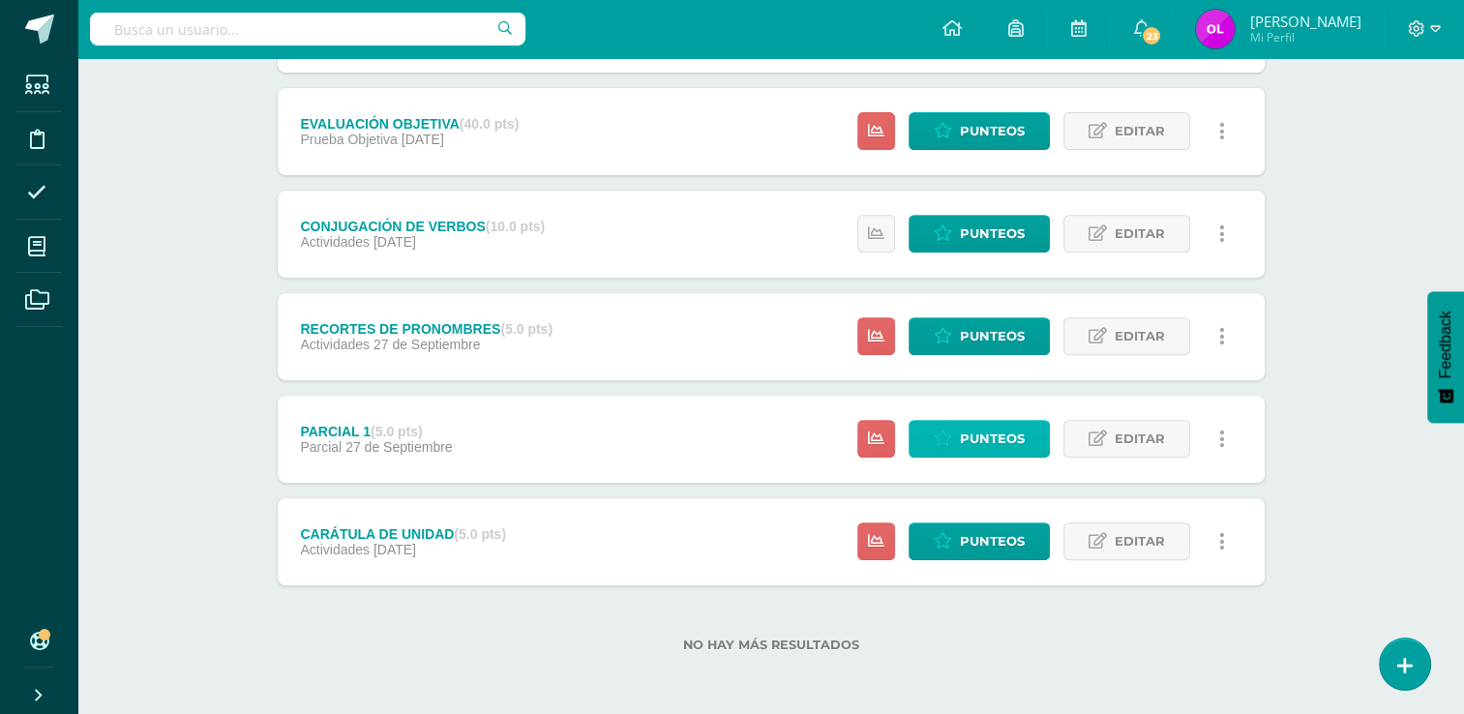
click at [1017, 446] on span "Punteos" at bounding box center [992, 439] width 65 height 36
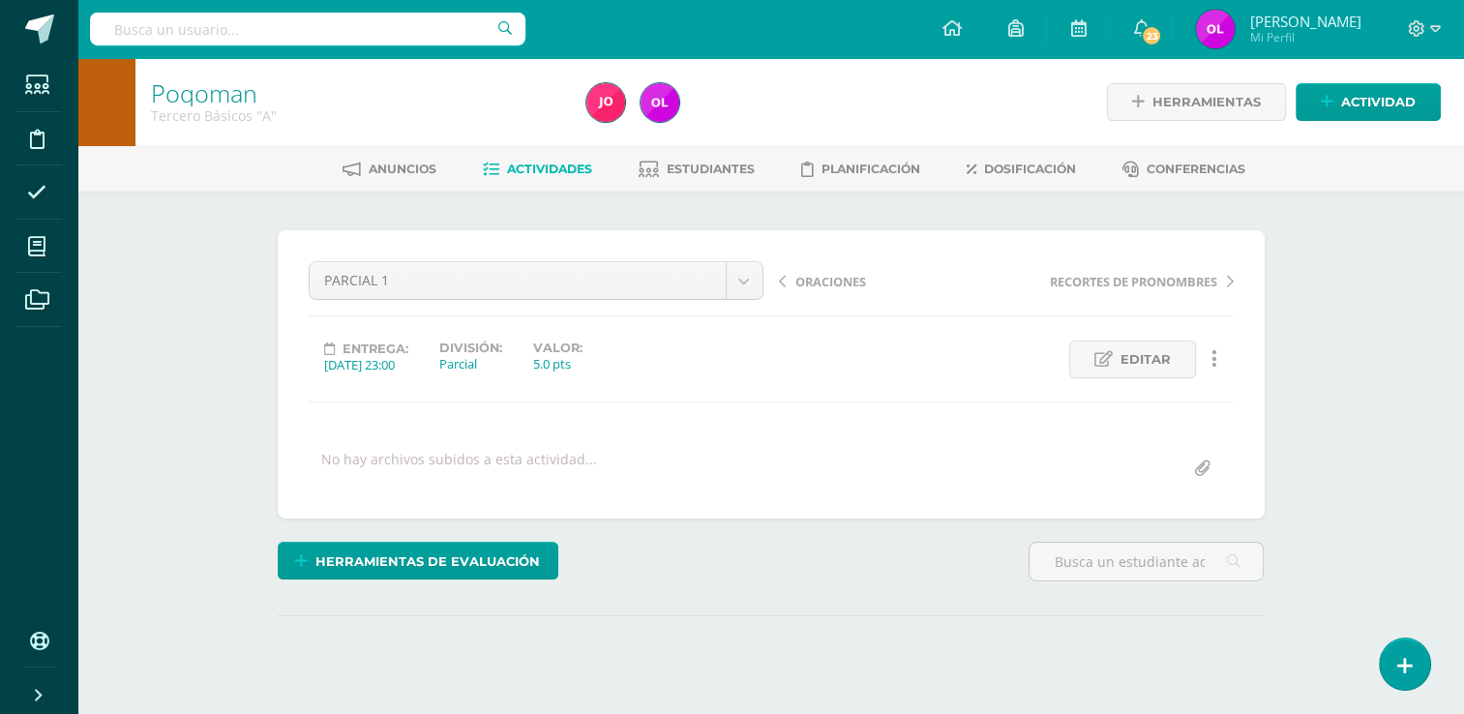
click at [521, 170] on span "Actividades" at bounding box center [549, 169] width 85 height 15
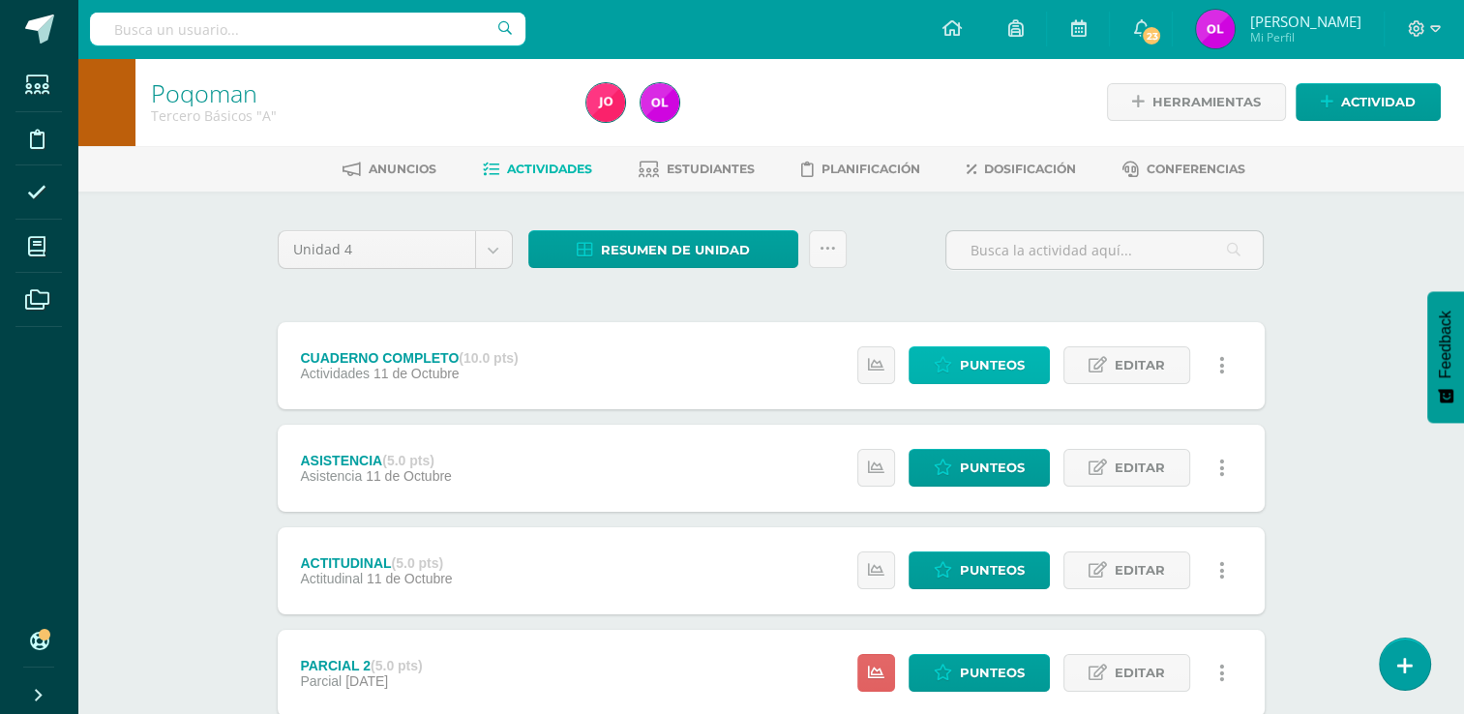
click at [995, 363] on span "Punteos" at bounding box center [992, 365] width 65 height 36
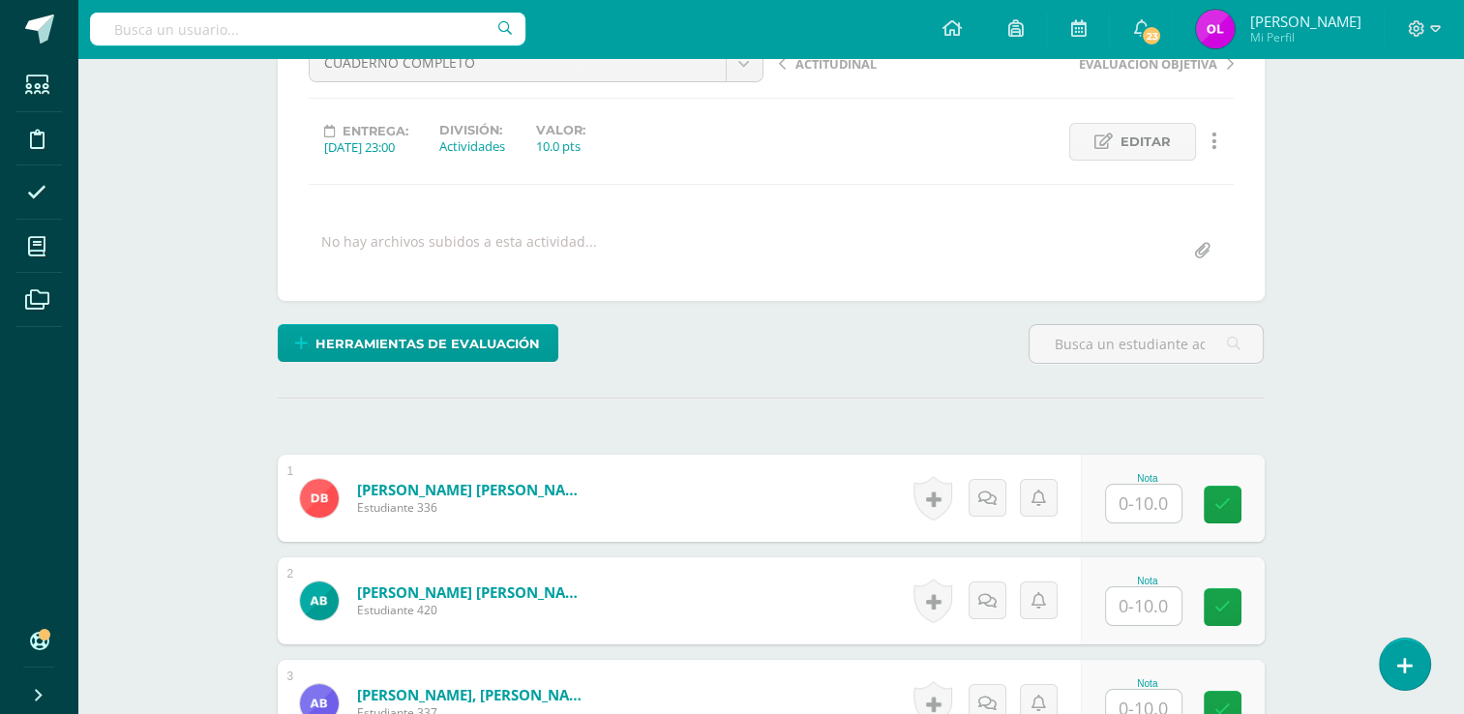
scroll to position [487, 0]
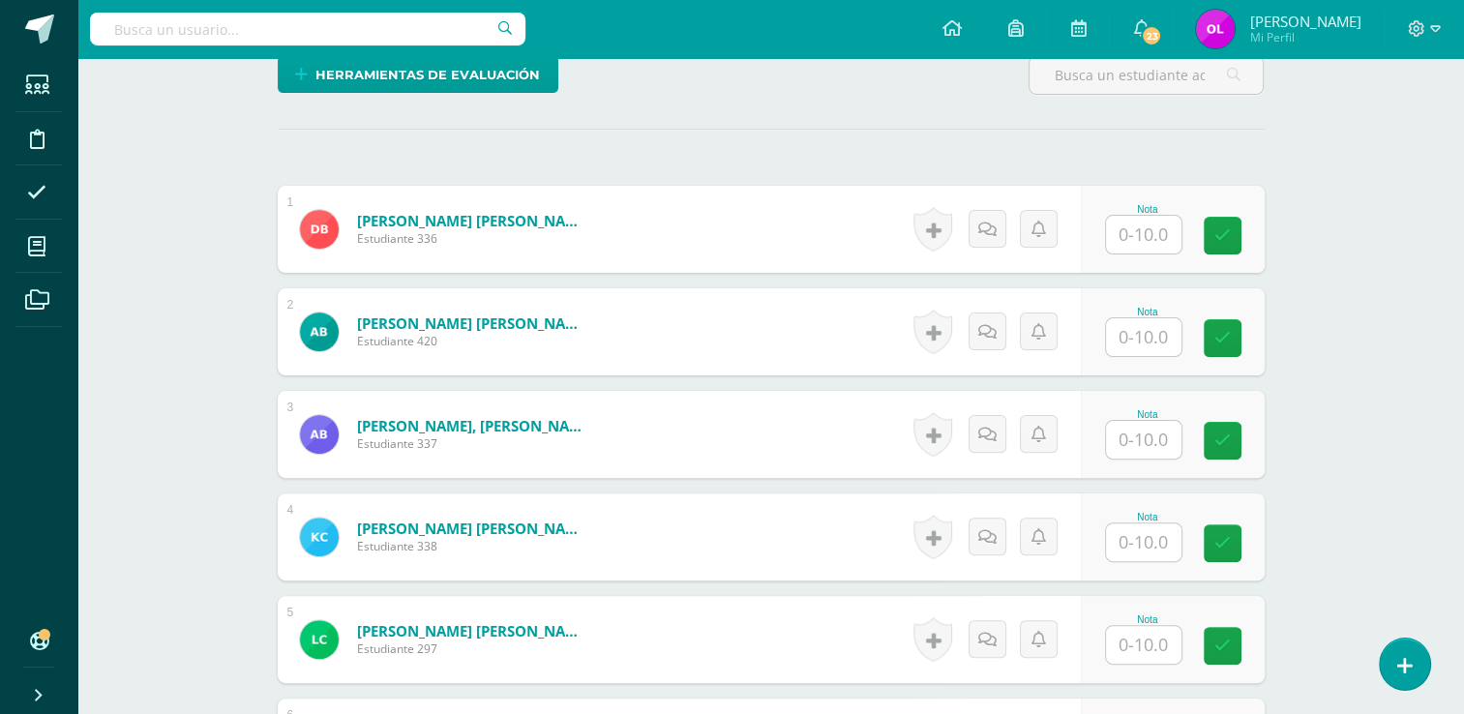
click at [1143, 239] on input "text" at bounding box center [1143, 235] width 75 height 38
type input "8"
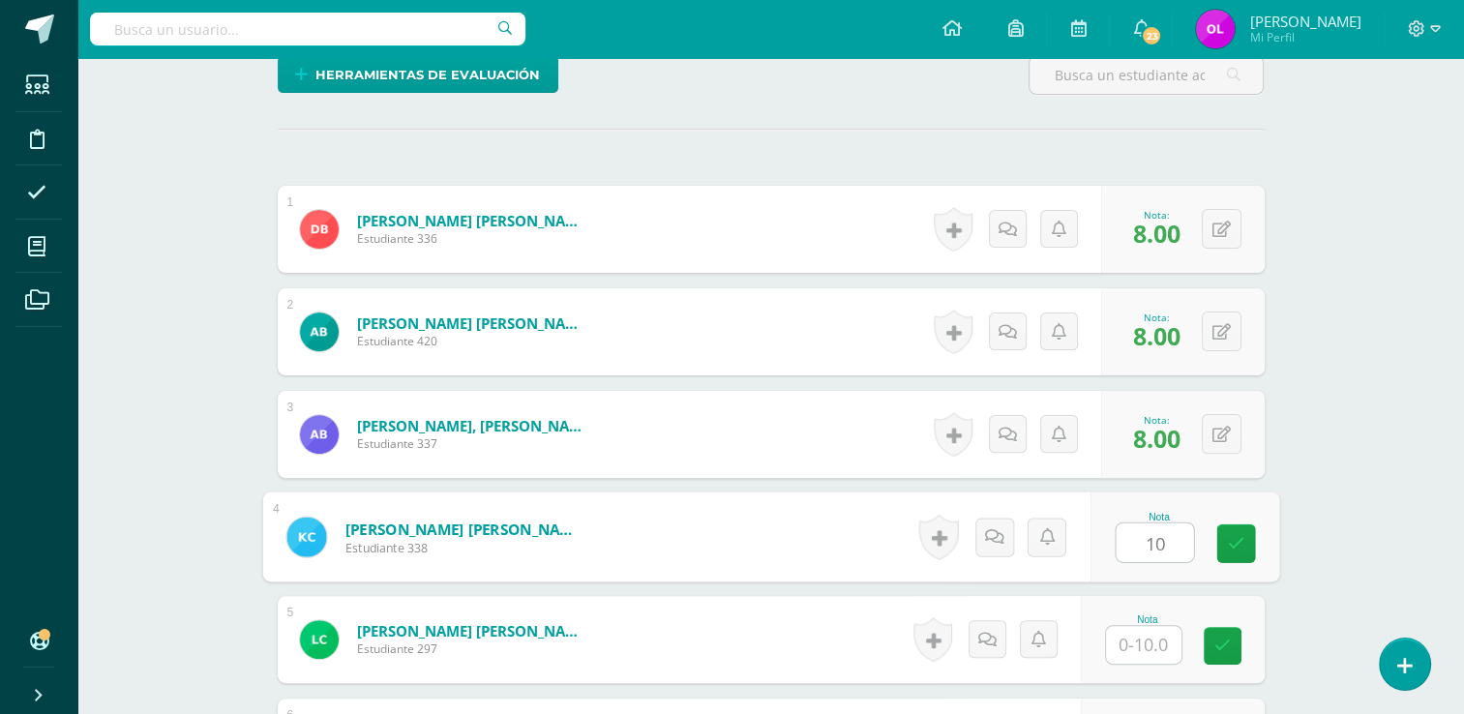
type input "10"
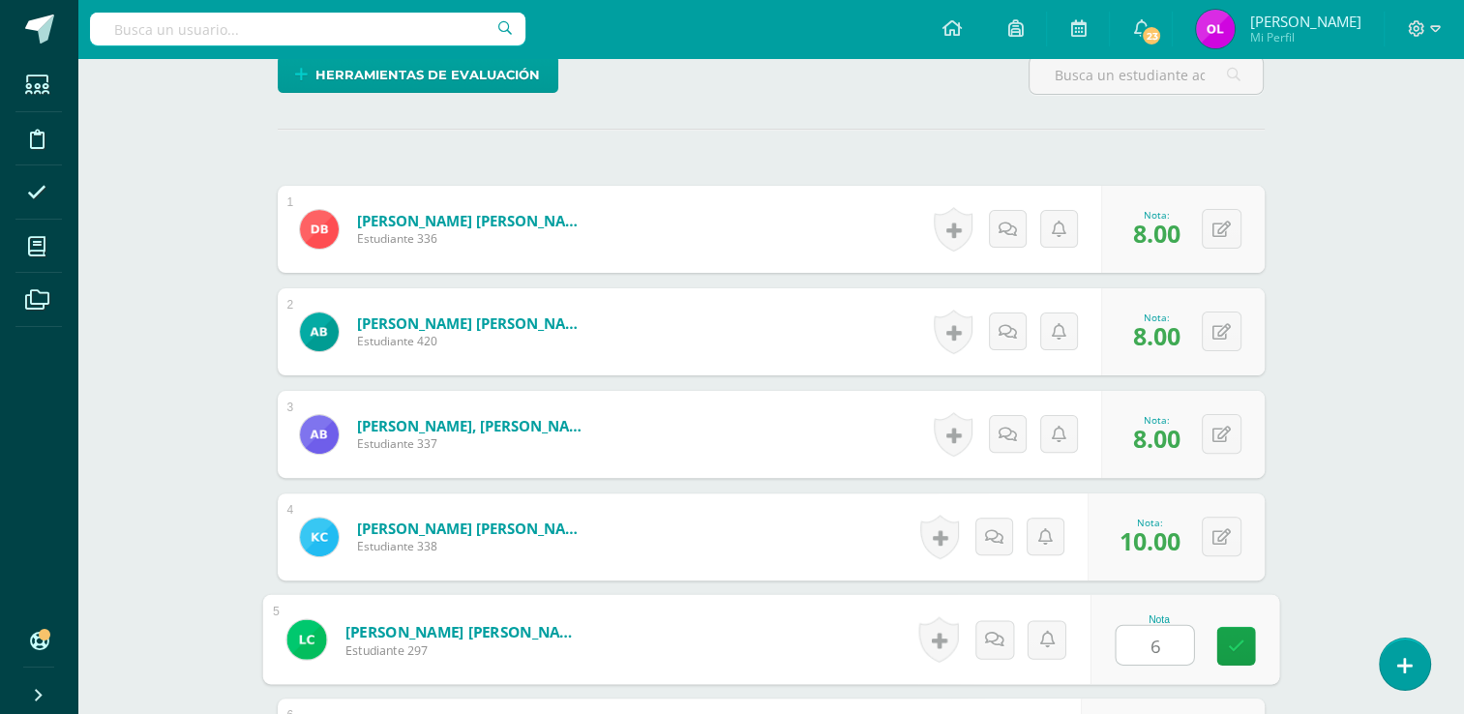
type input "6"
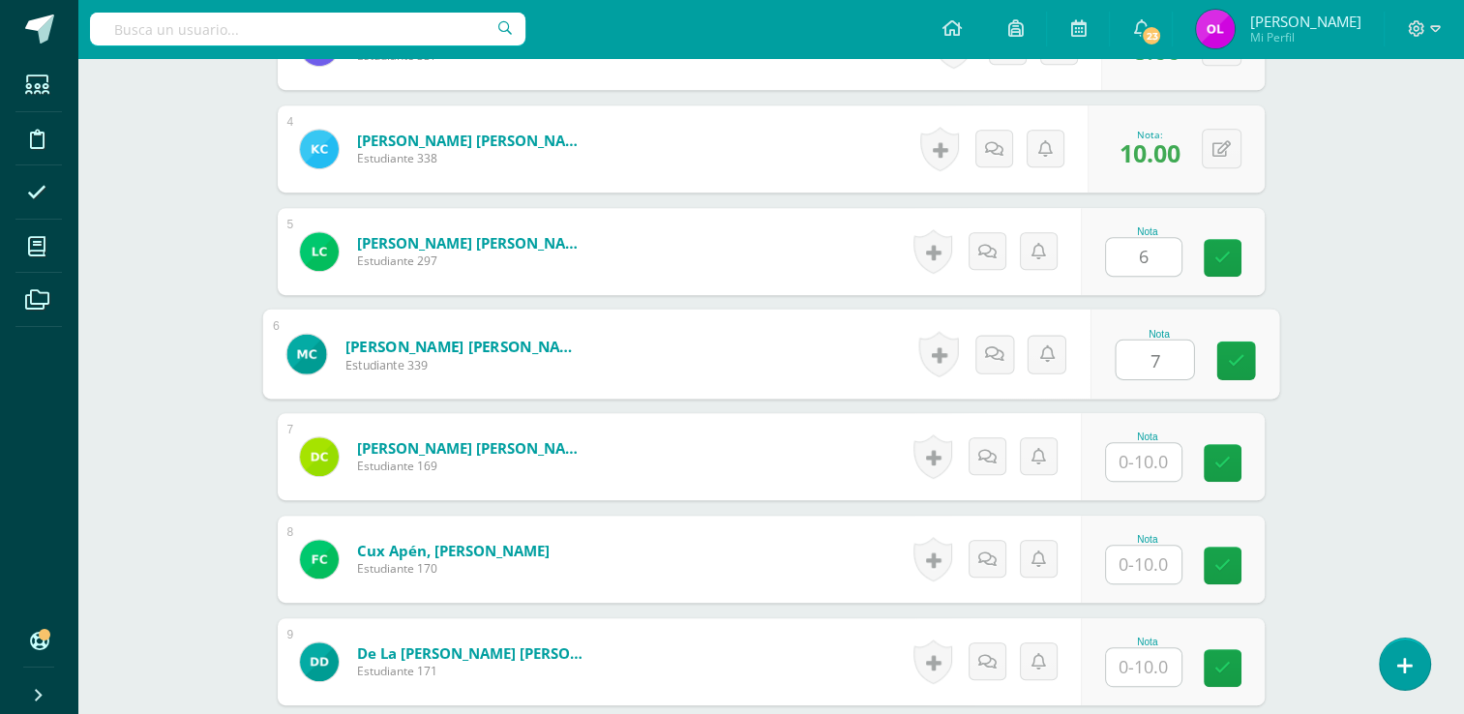
type input "7"
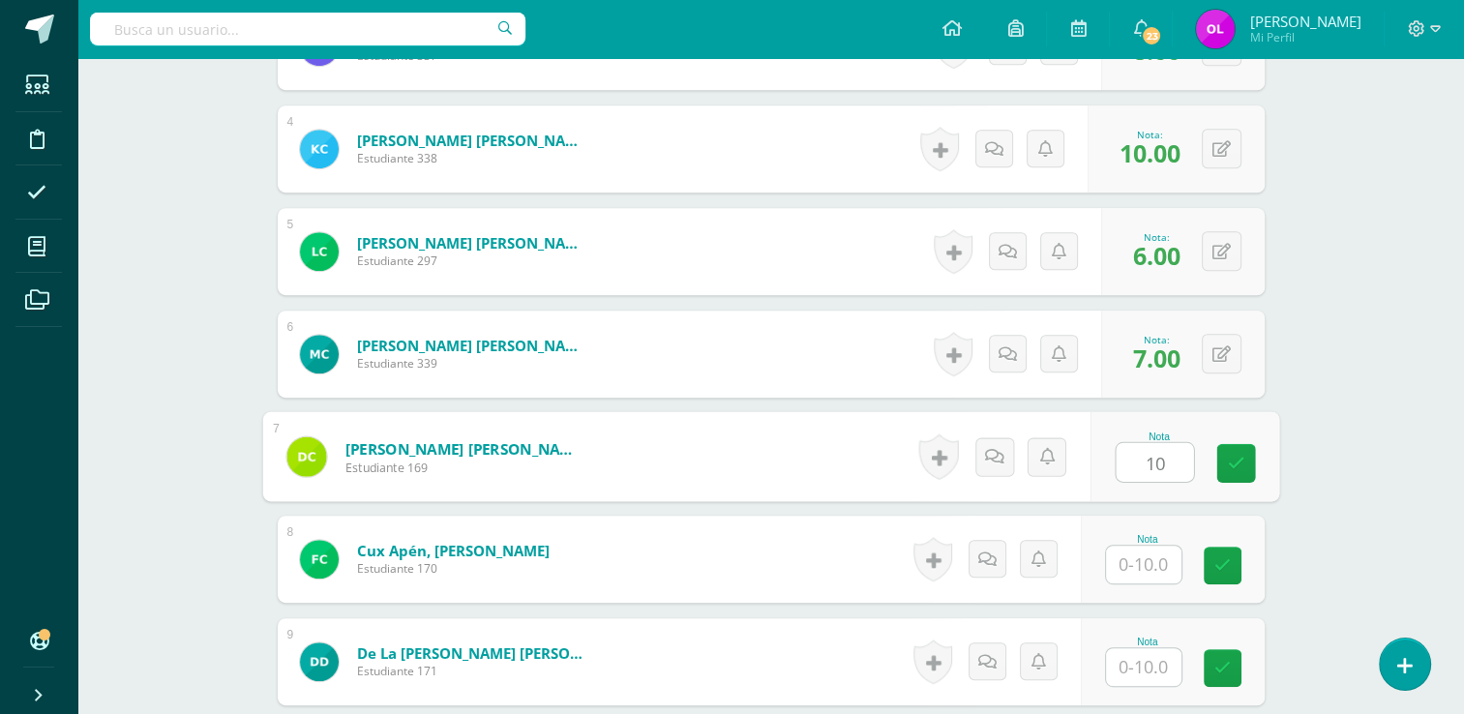
type input "10"
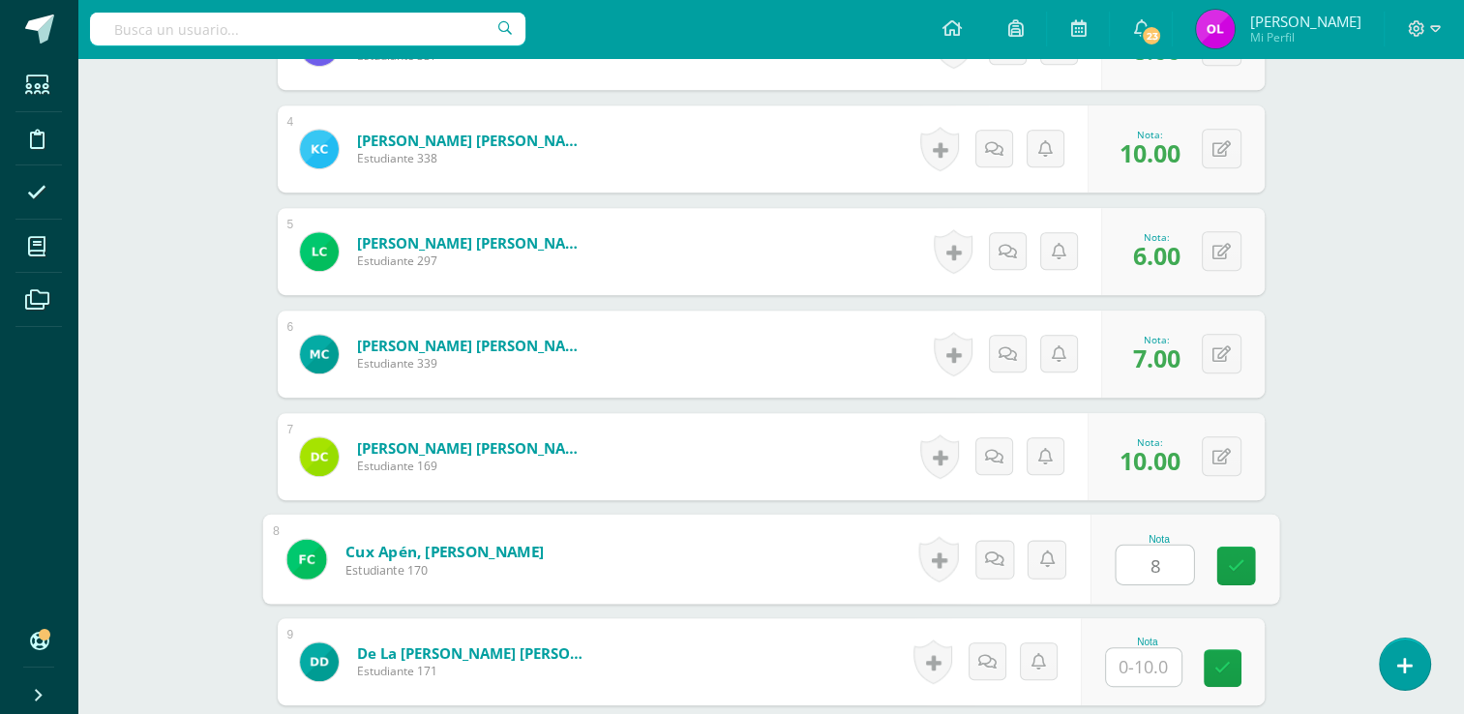
type input "8"
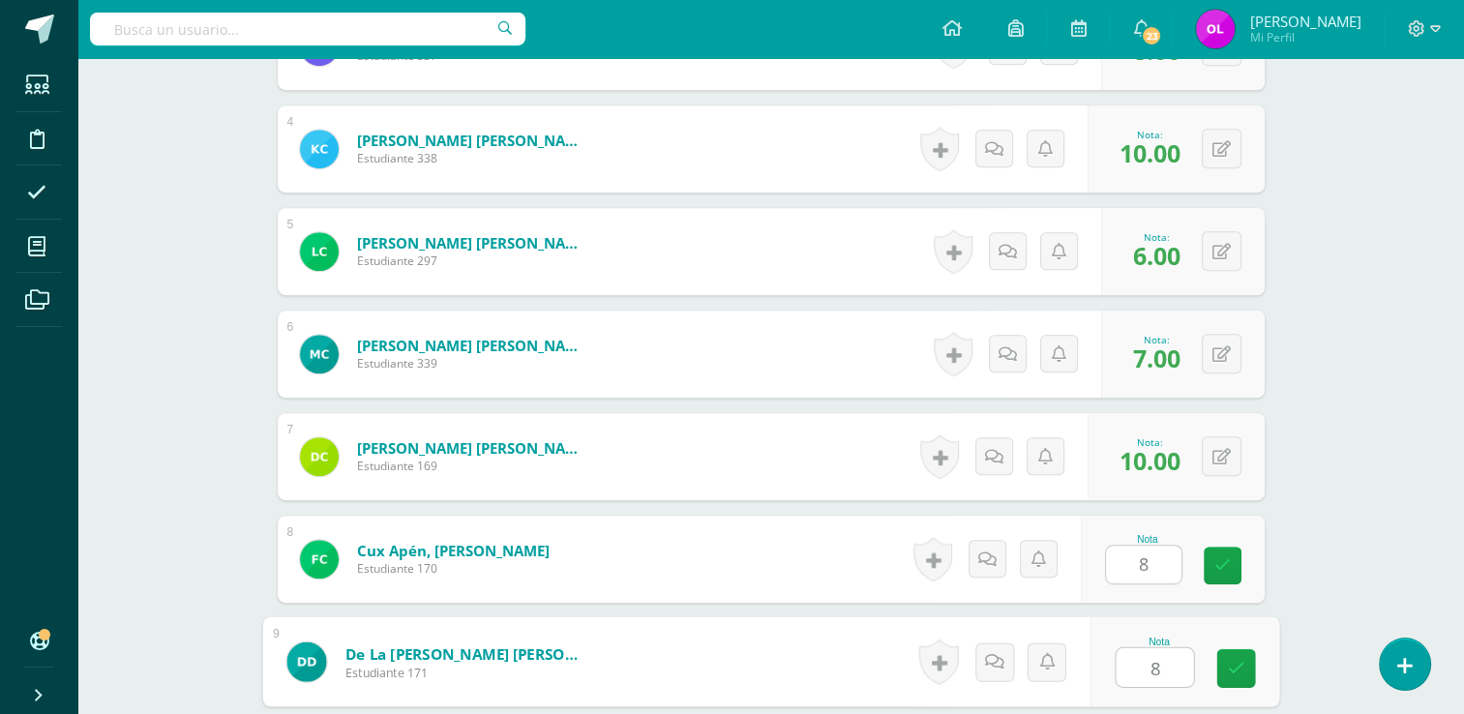
type input "8"
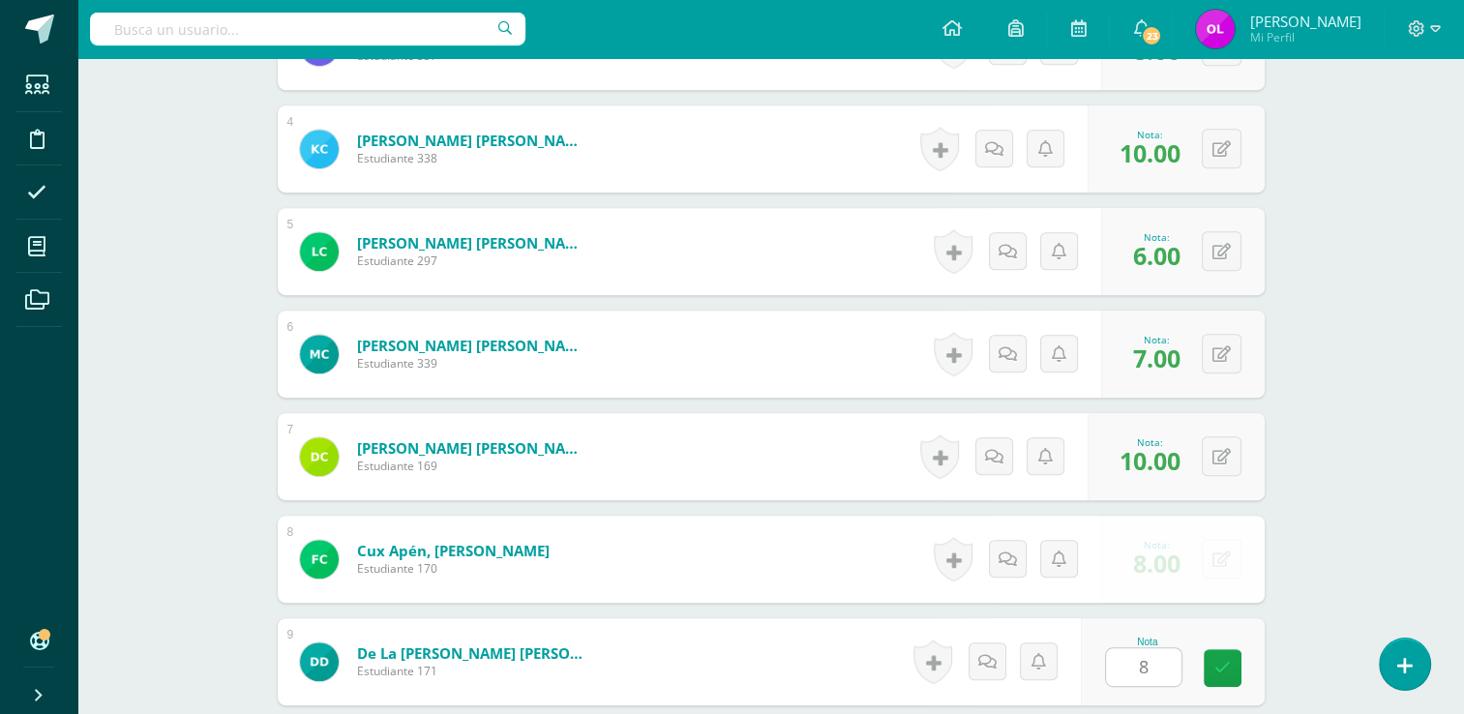
scroll to position [1285, 0]
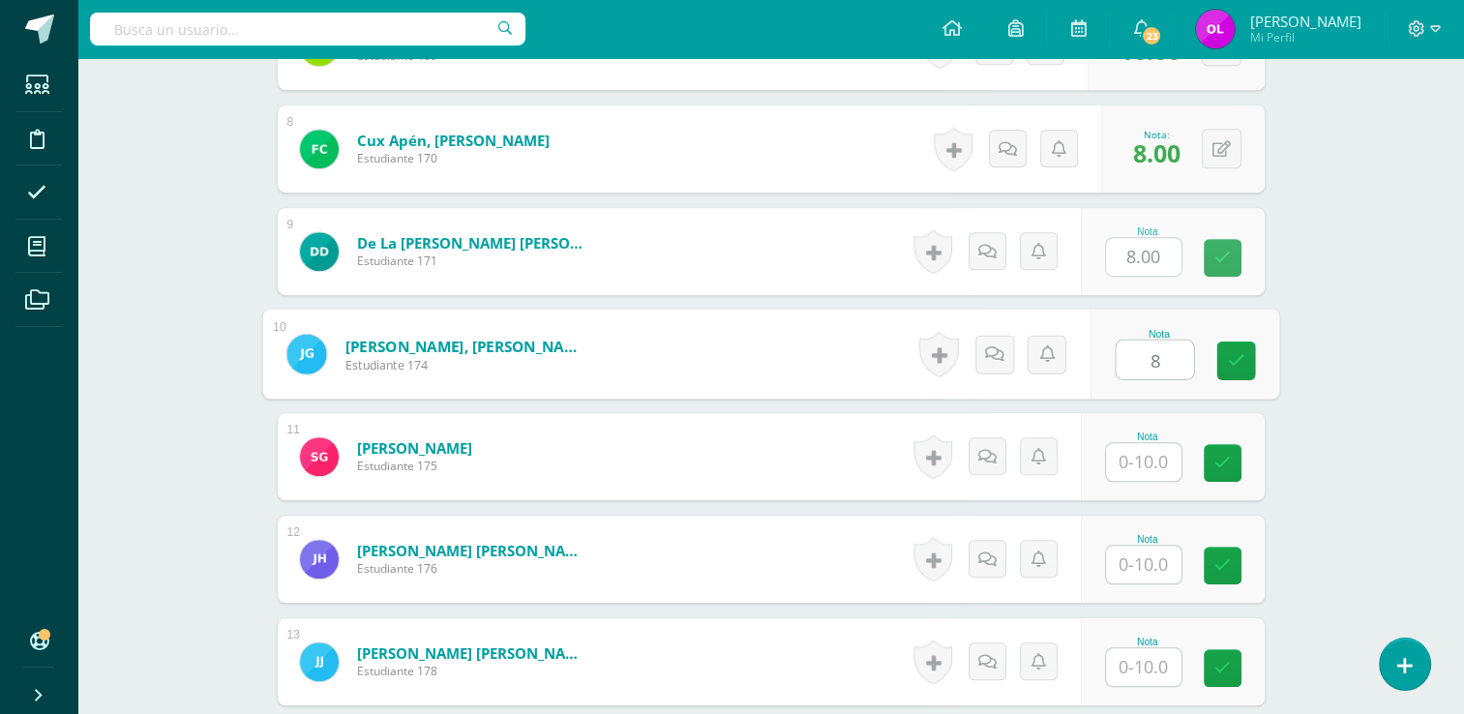
type input "8"
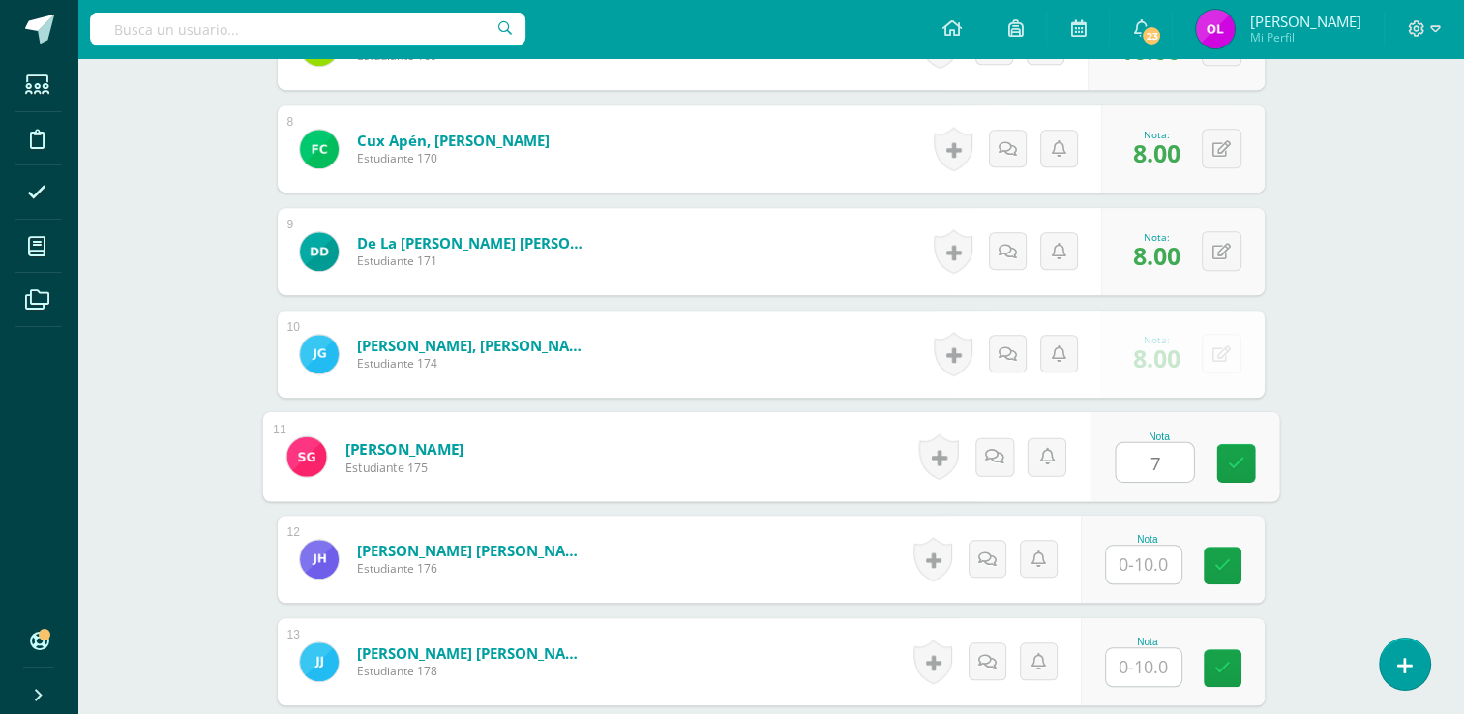
type input "7"
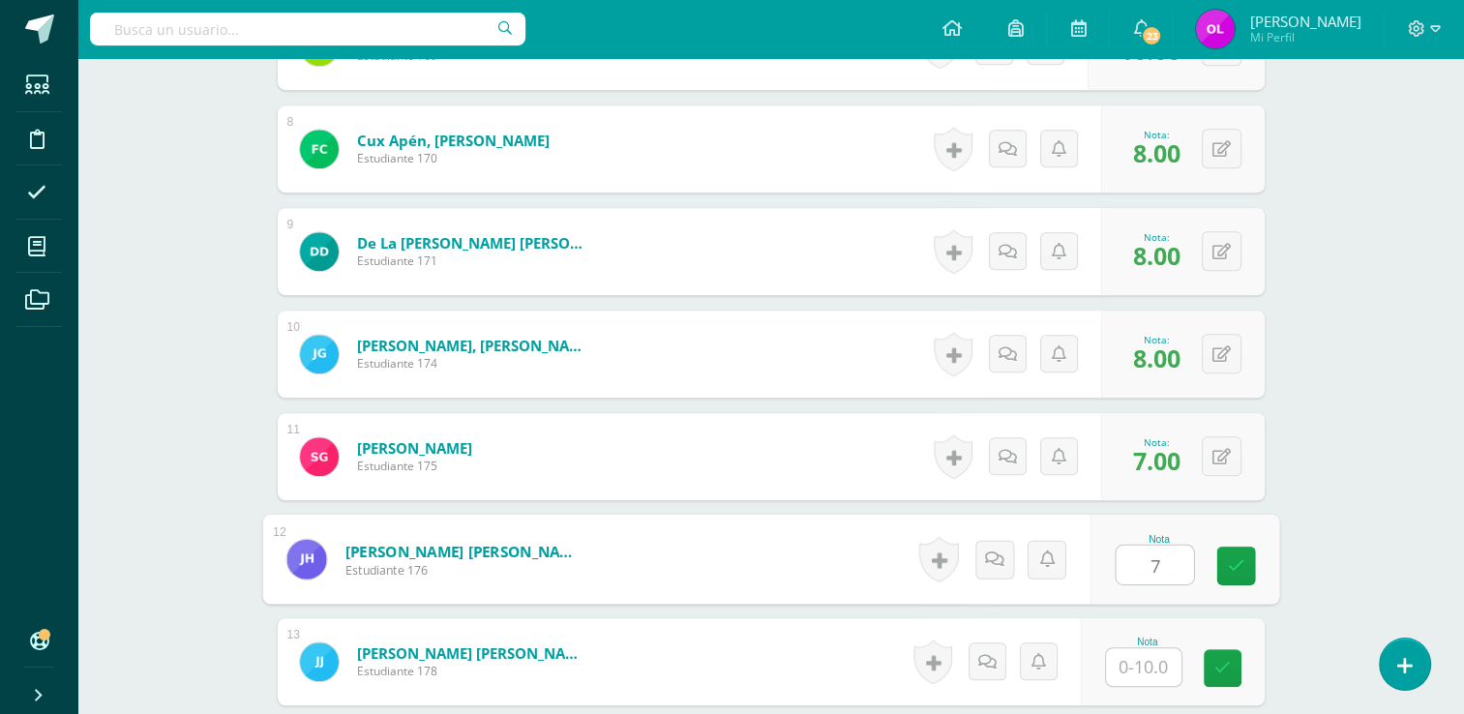
type input "7"
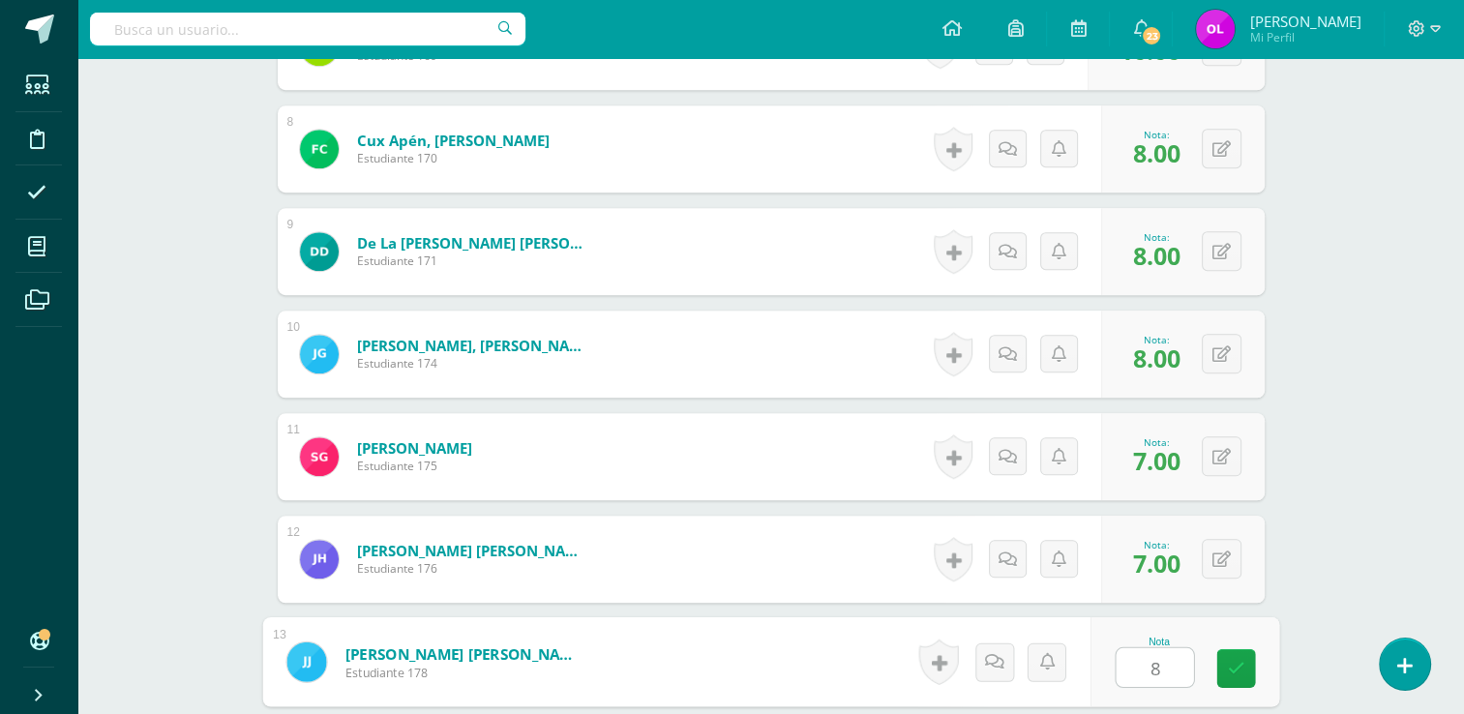
type input "8"
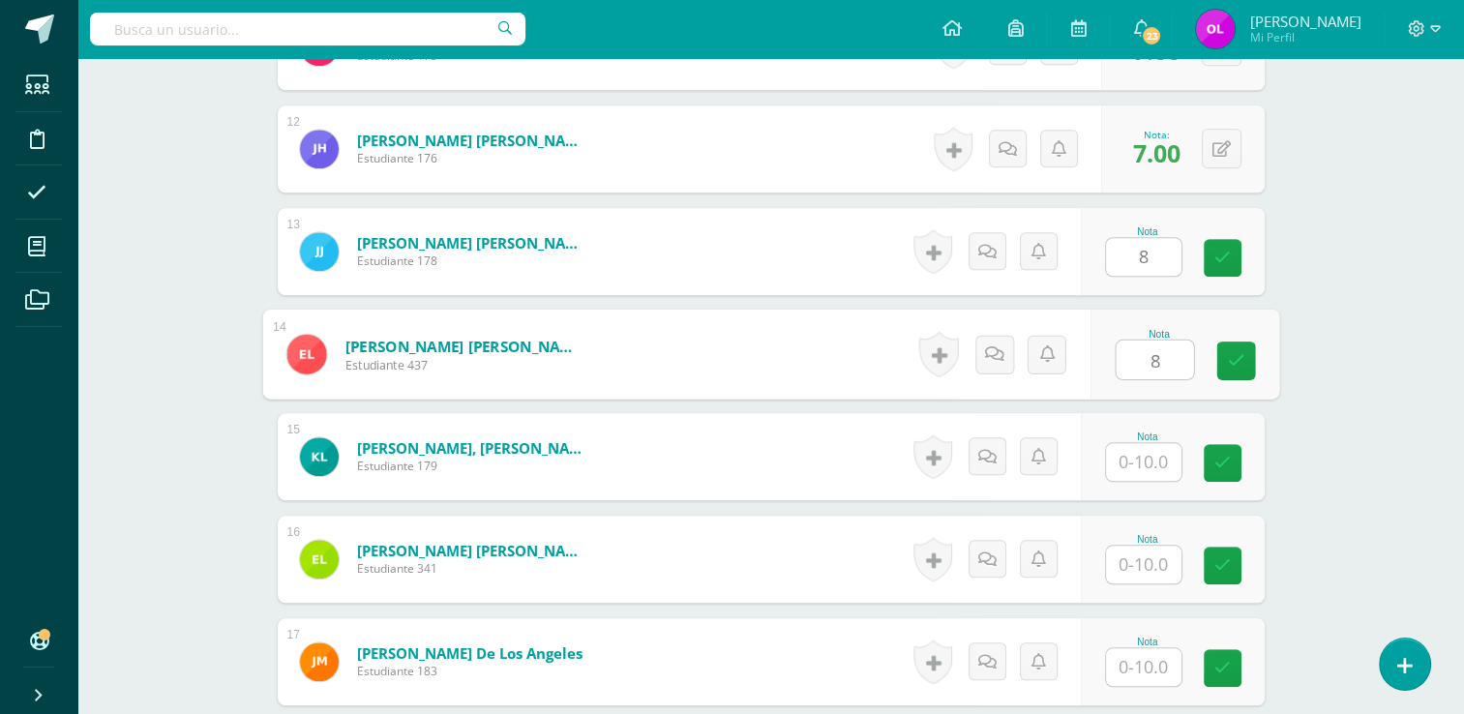
type input "8"
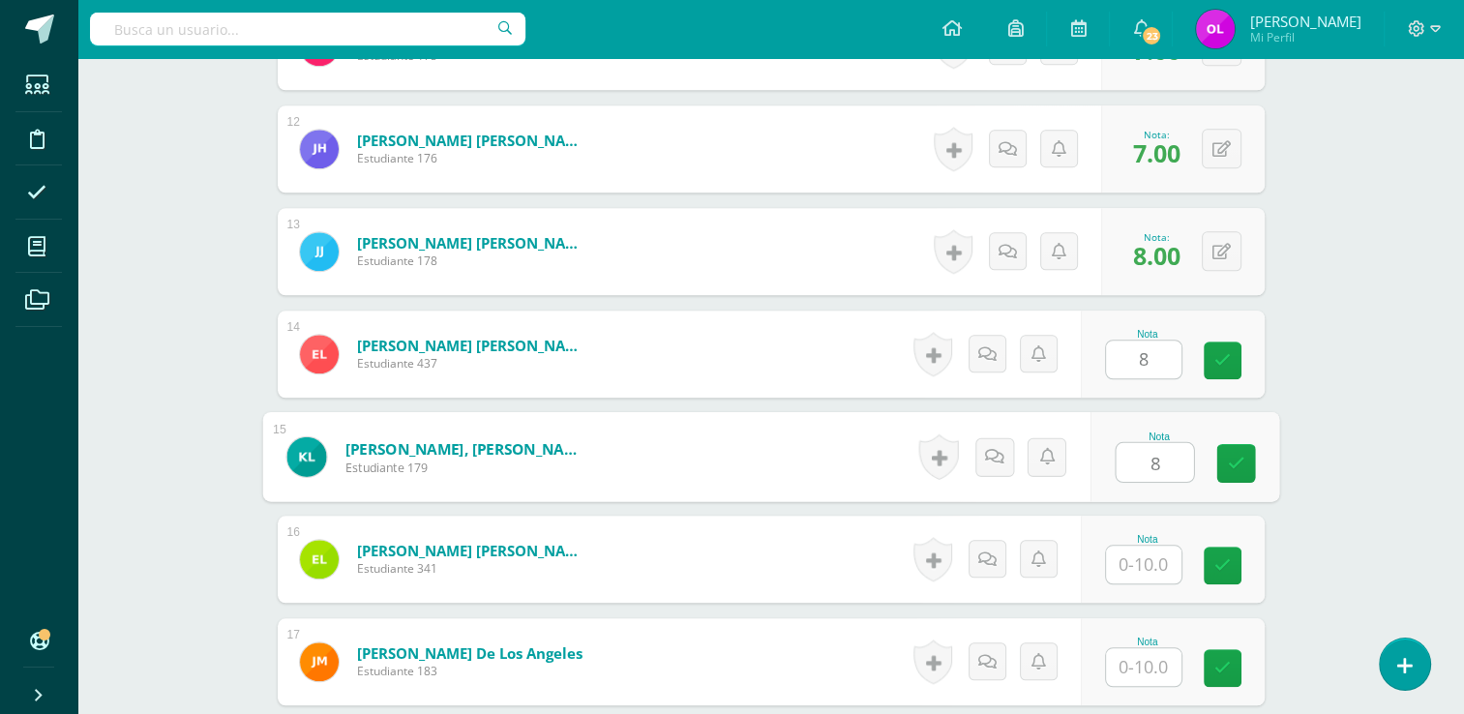
type input "8"
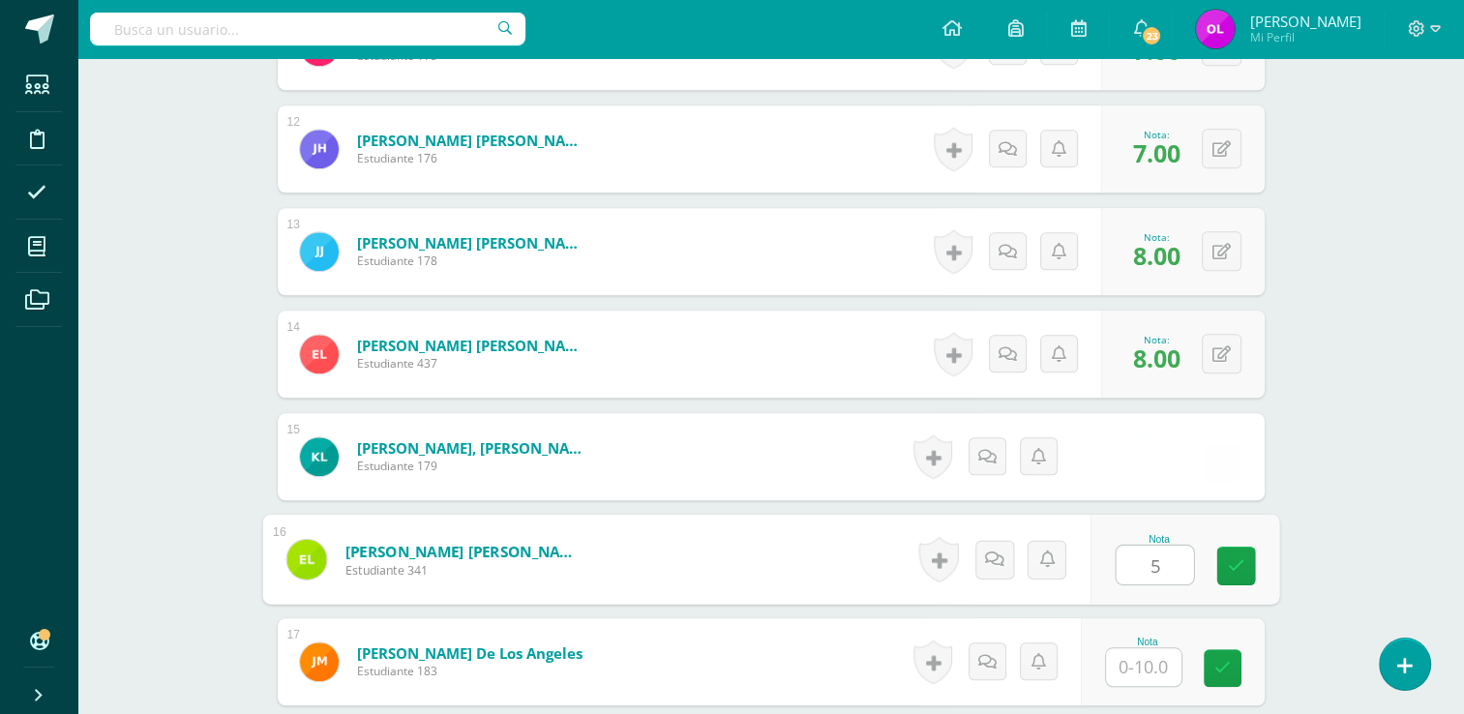
type input "5"
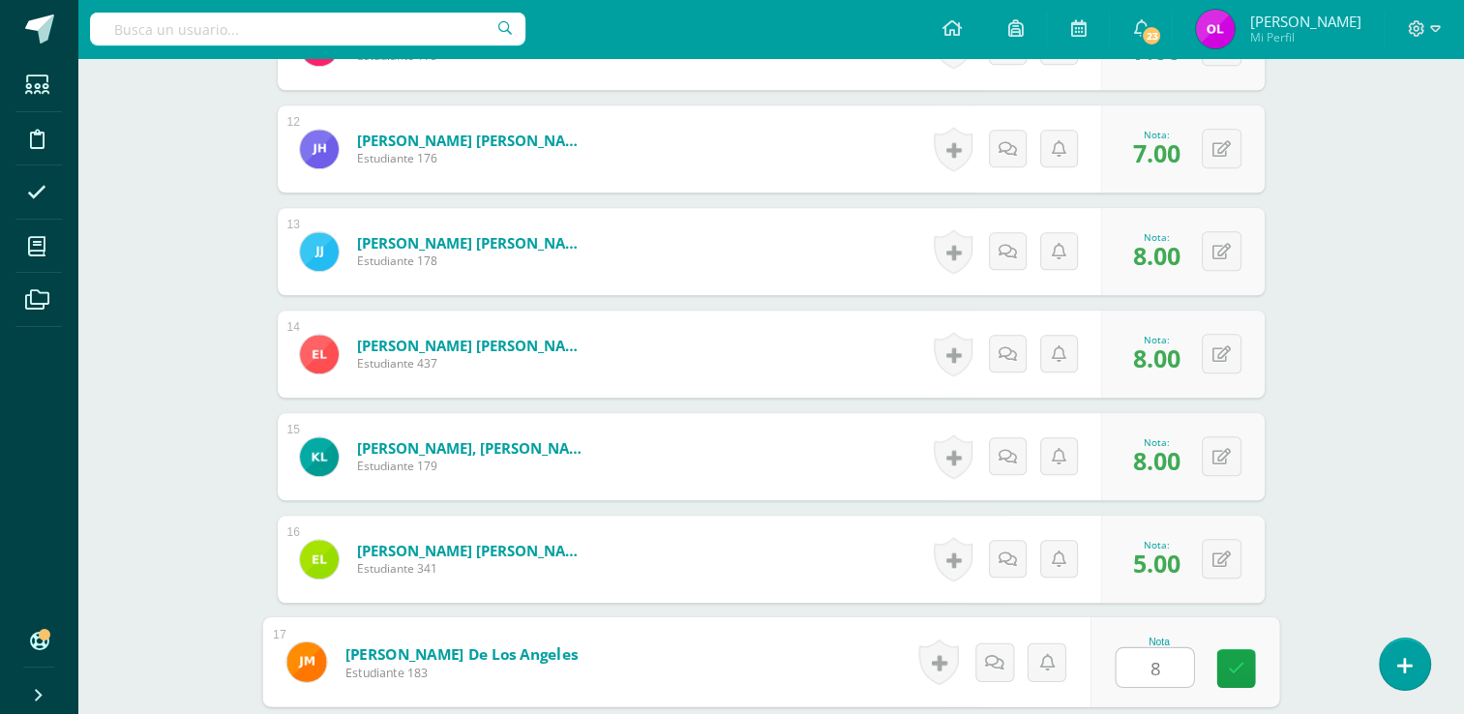
type input "8"
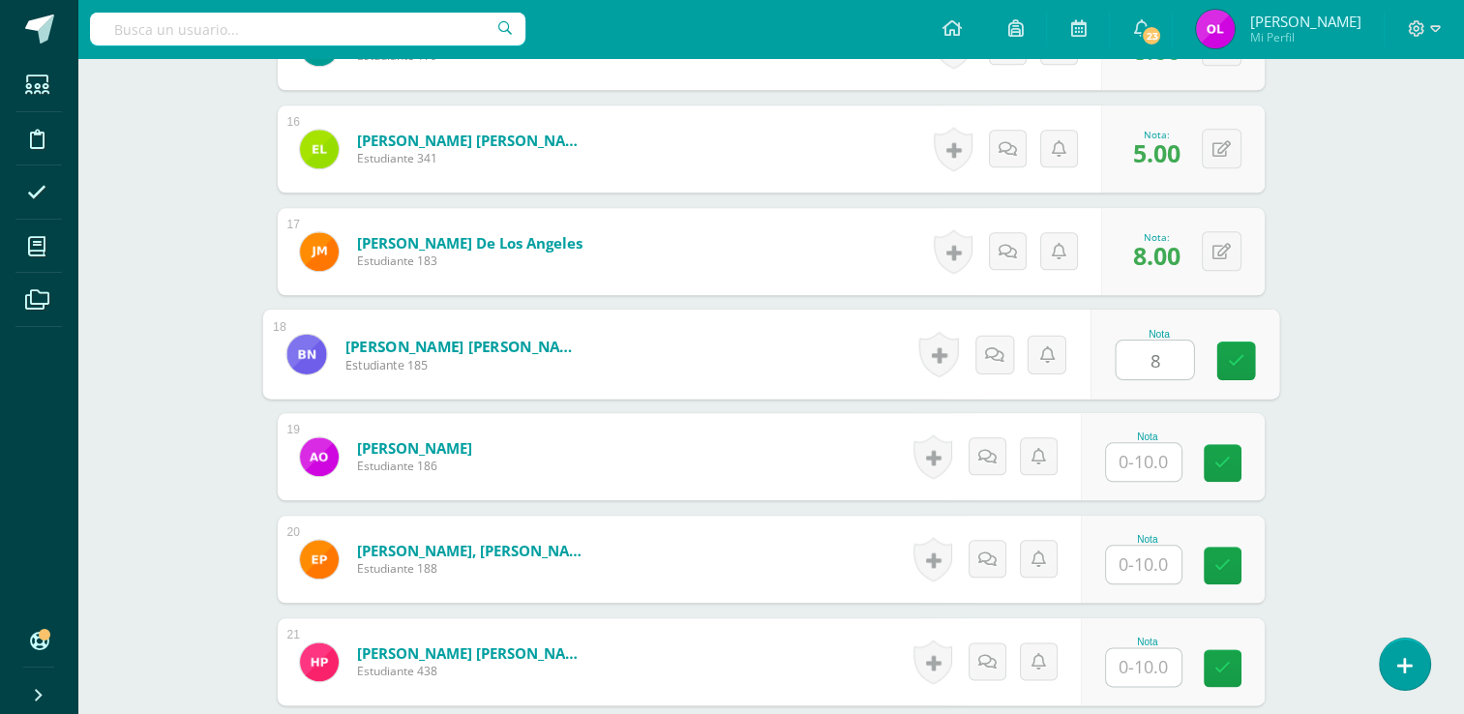
type input "8"
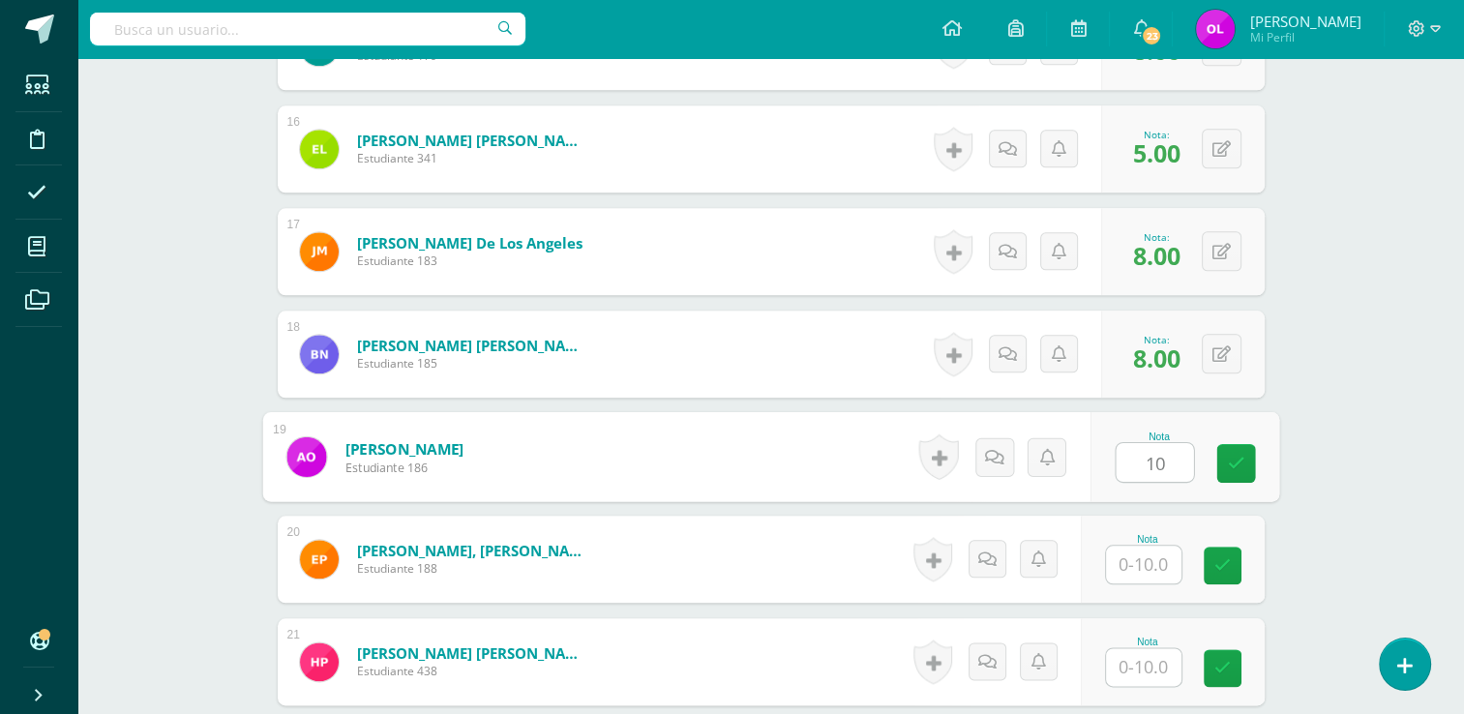
type input "10"
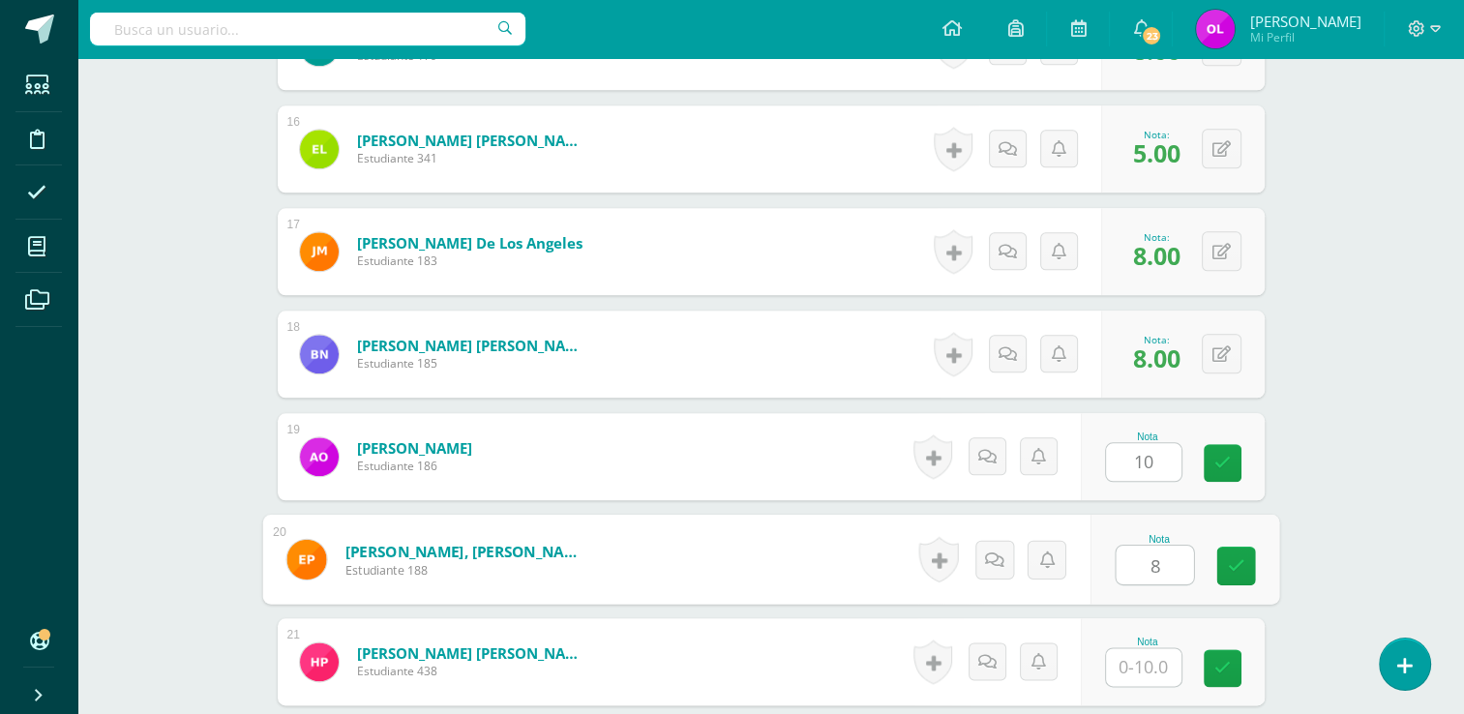
type input "8"
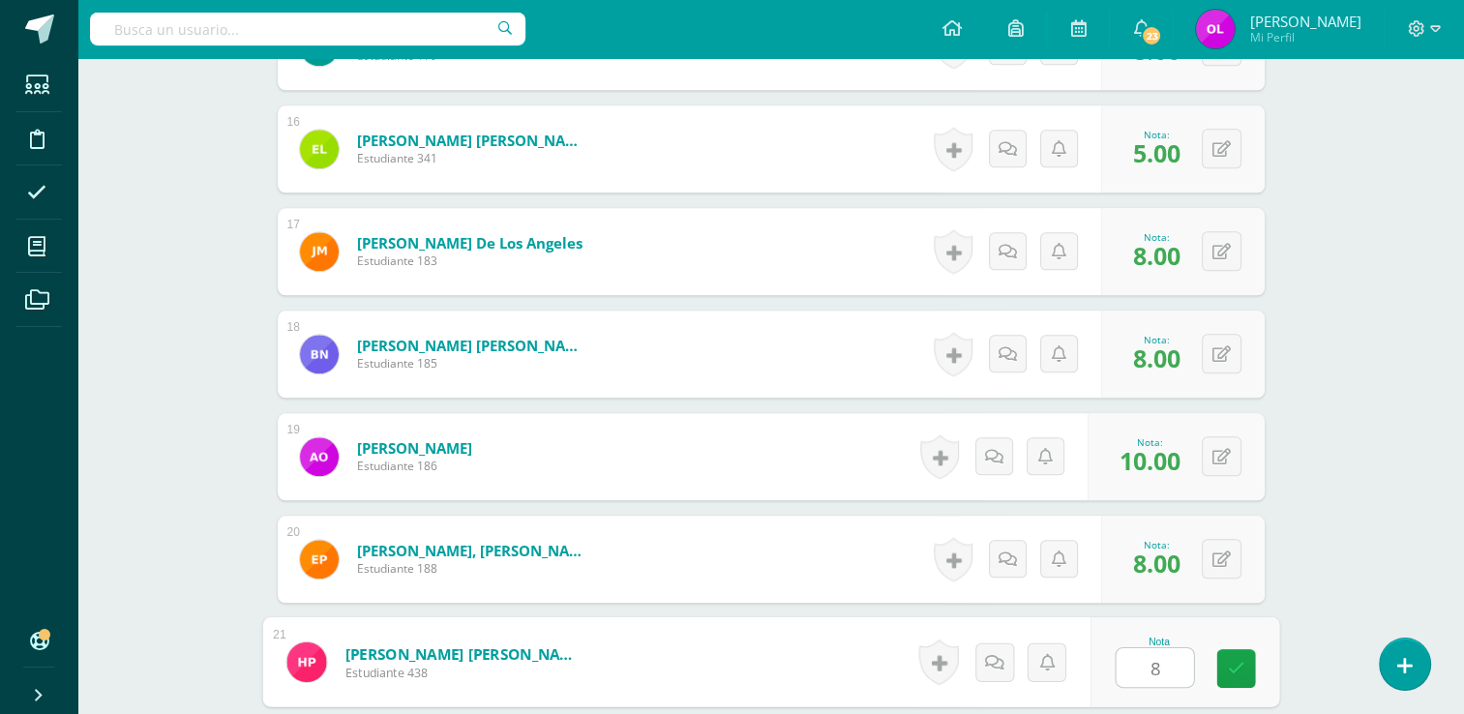
type input "8"
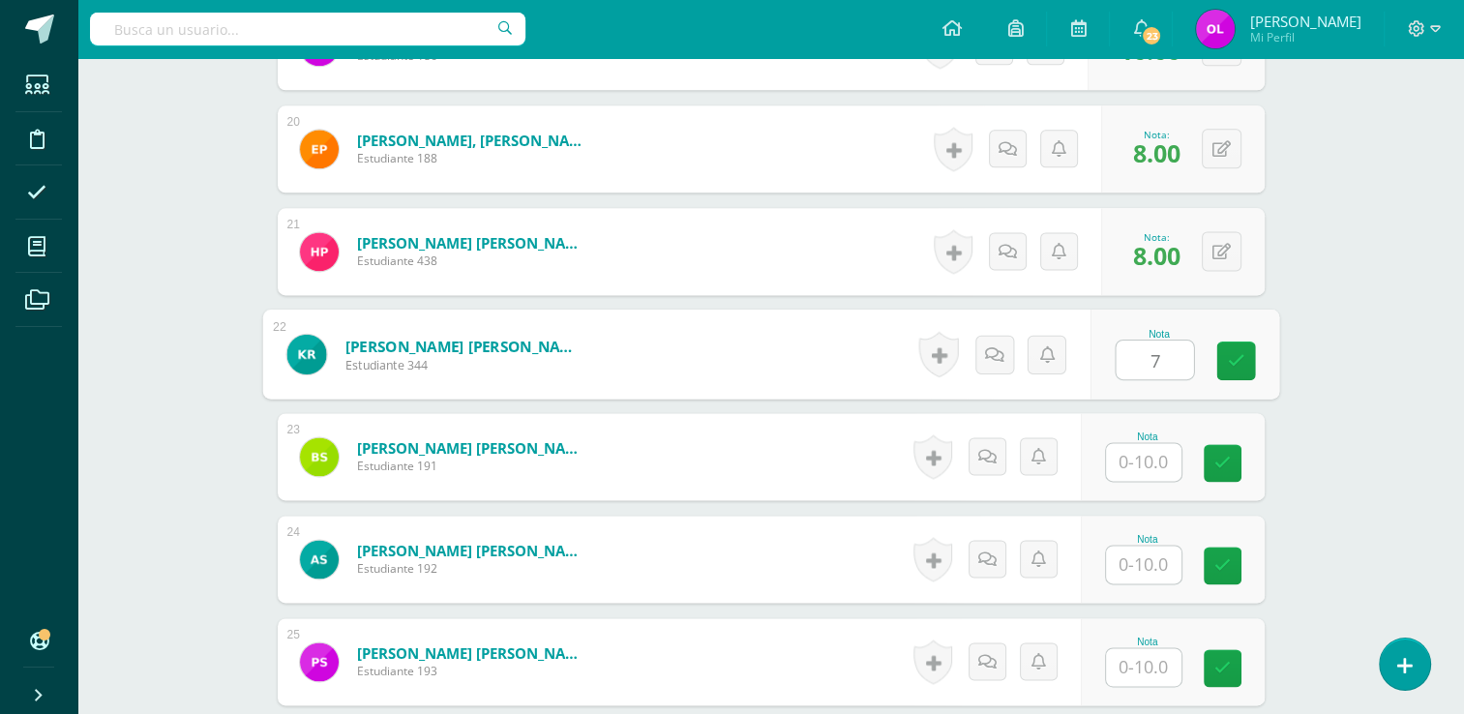
type input "7"
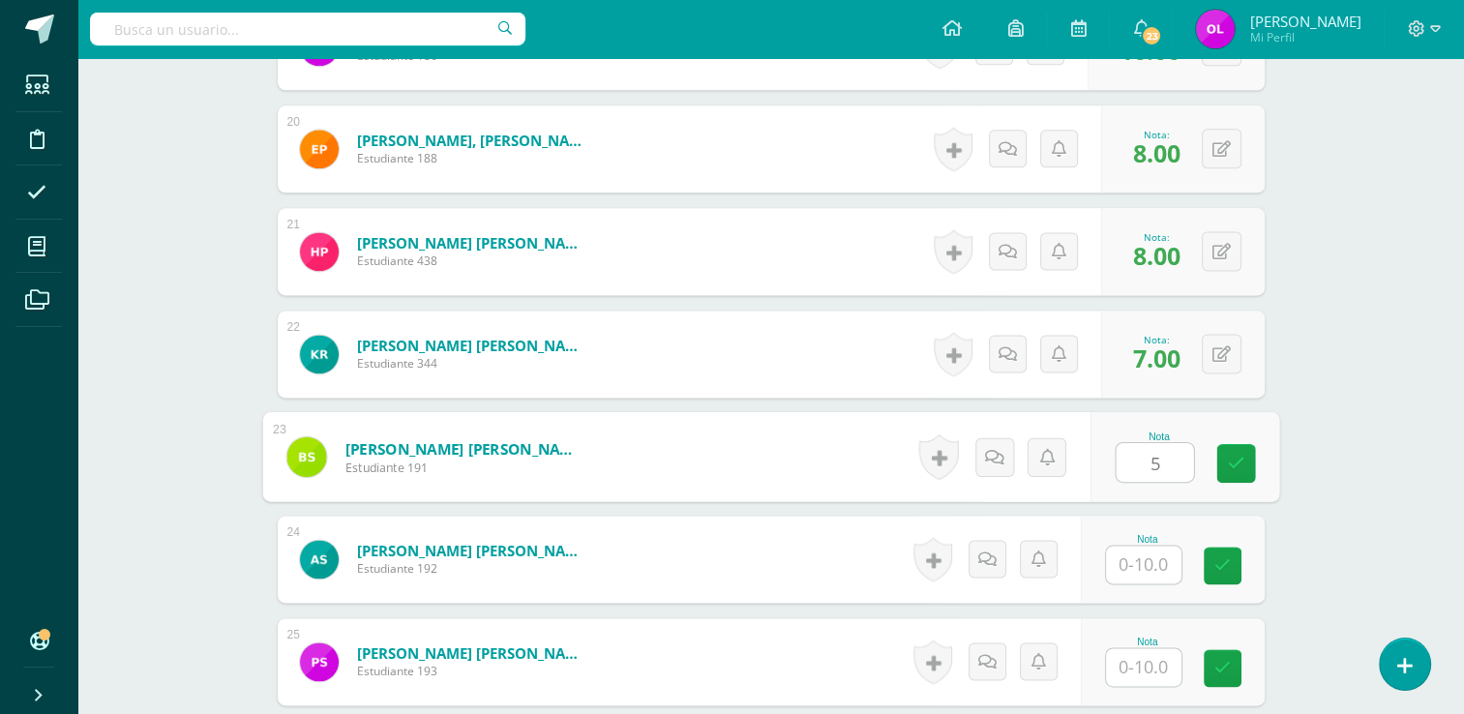
type input "5"
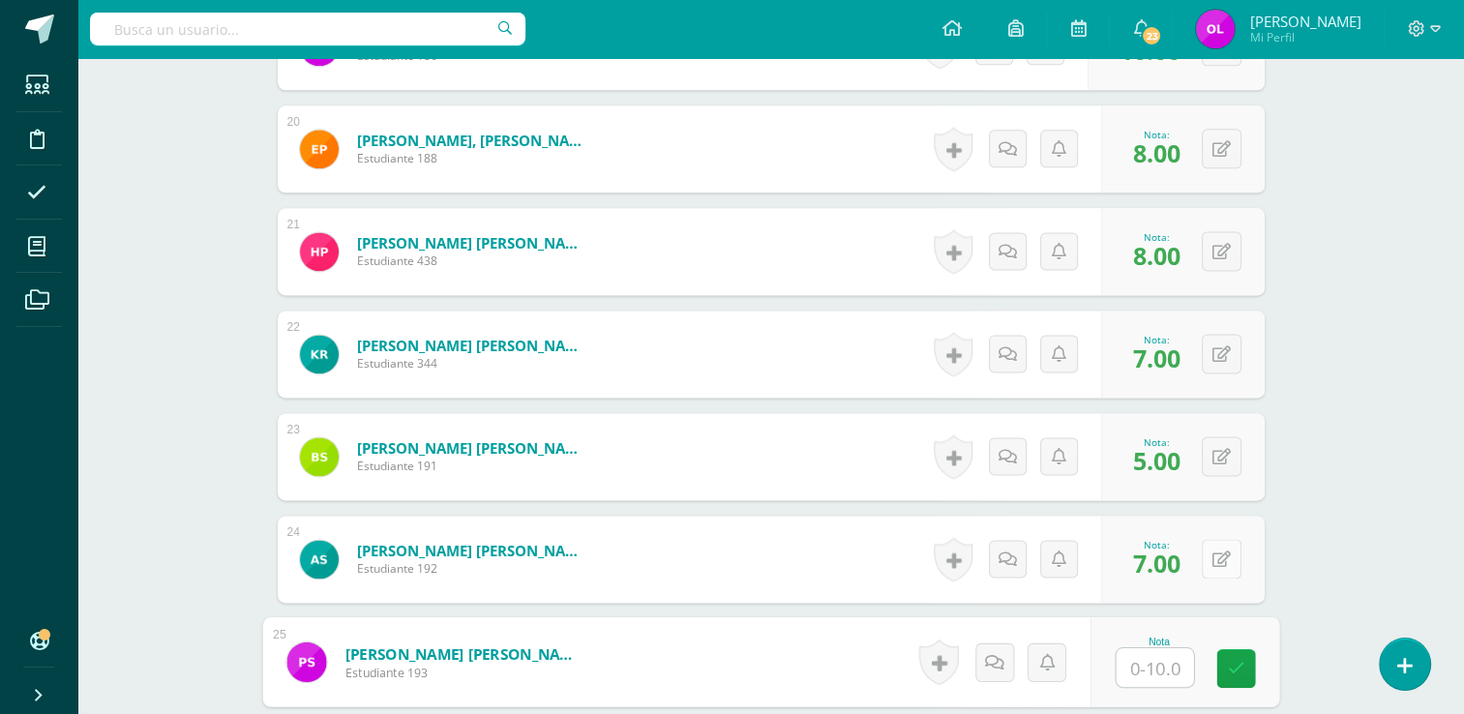
click at [1230, 559] on button at bounding box center [1222, 559] width 40 height 40
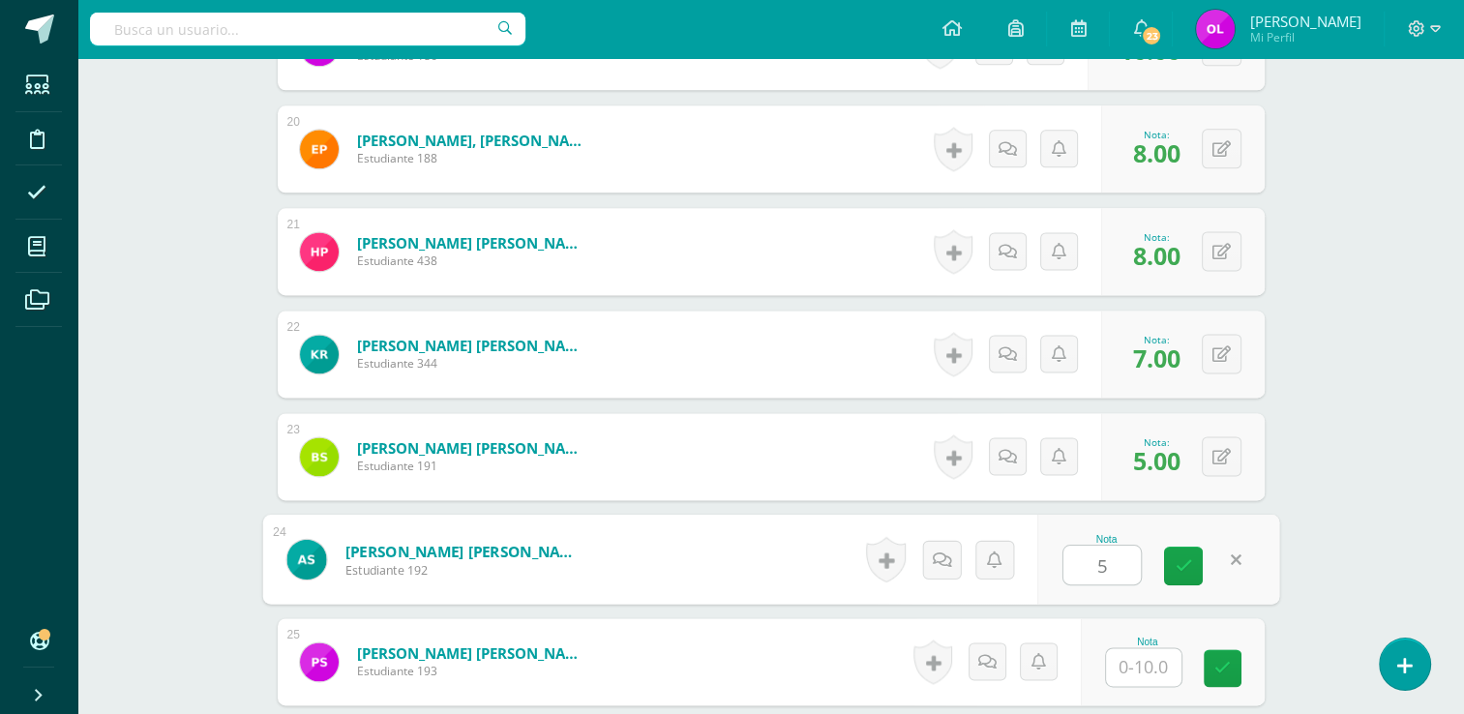
type input "5"
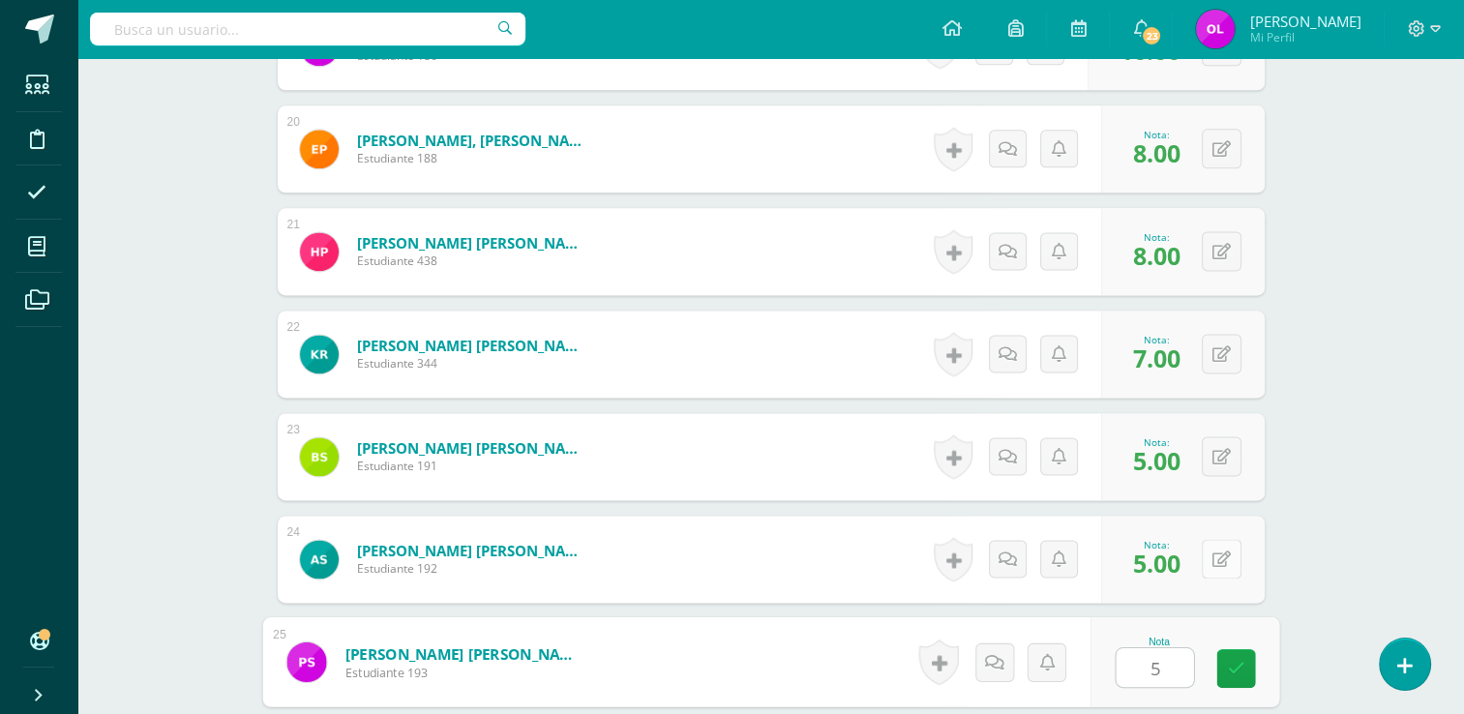
type input "5"
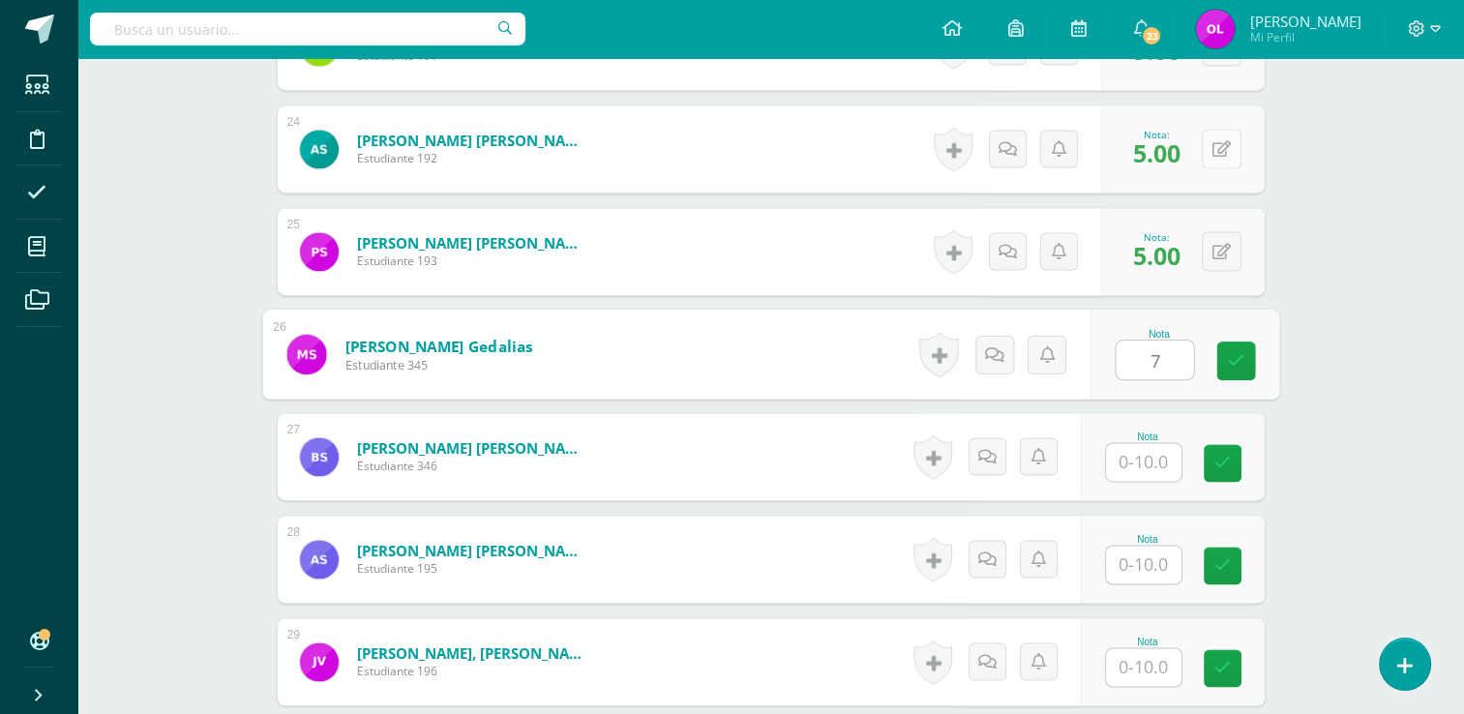
type input "7"
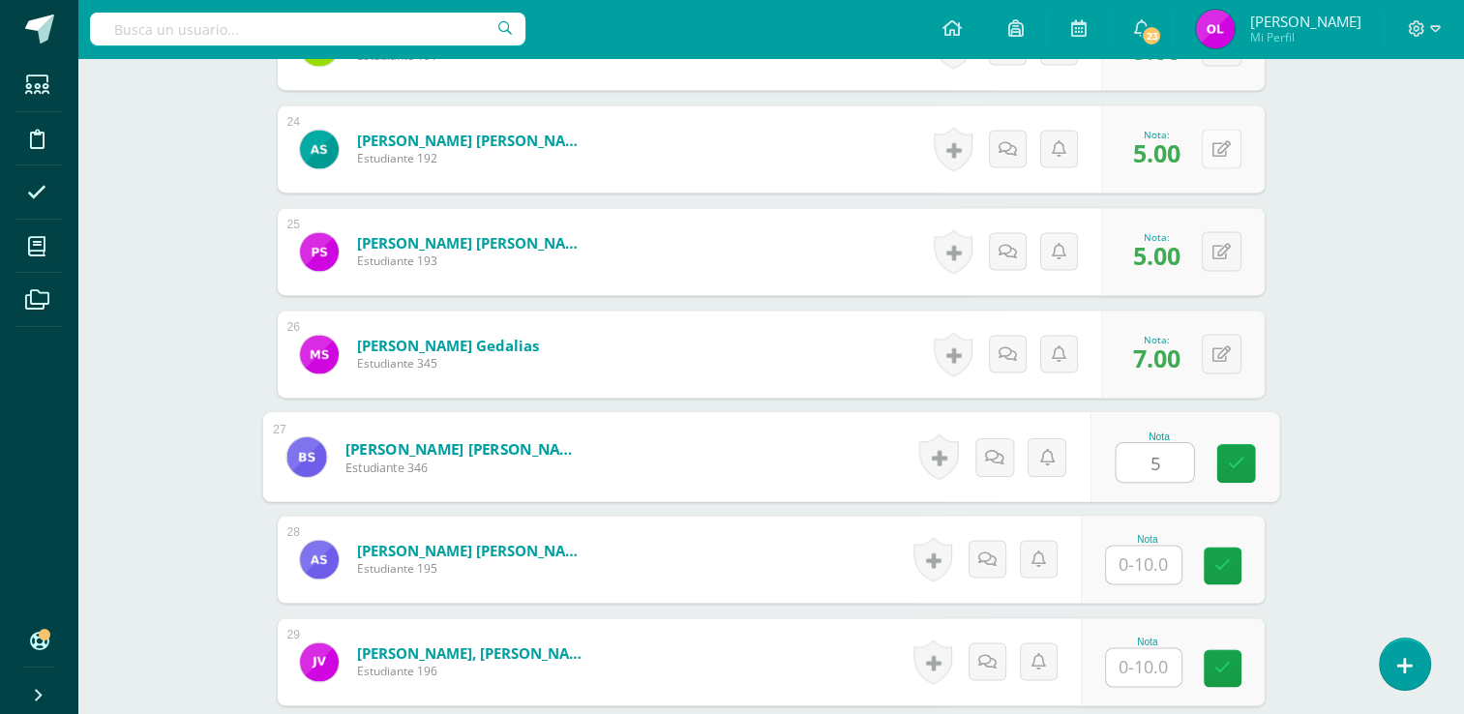
type input "5"
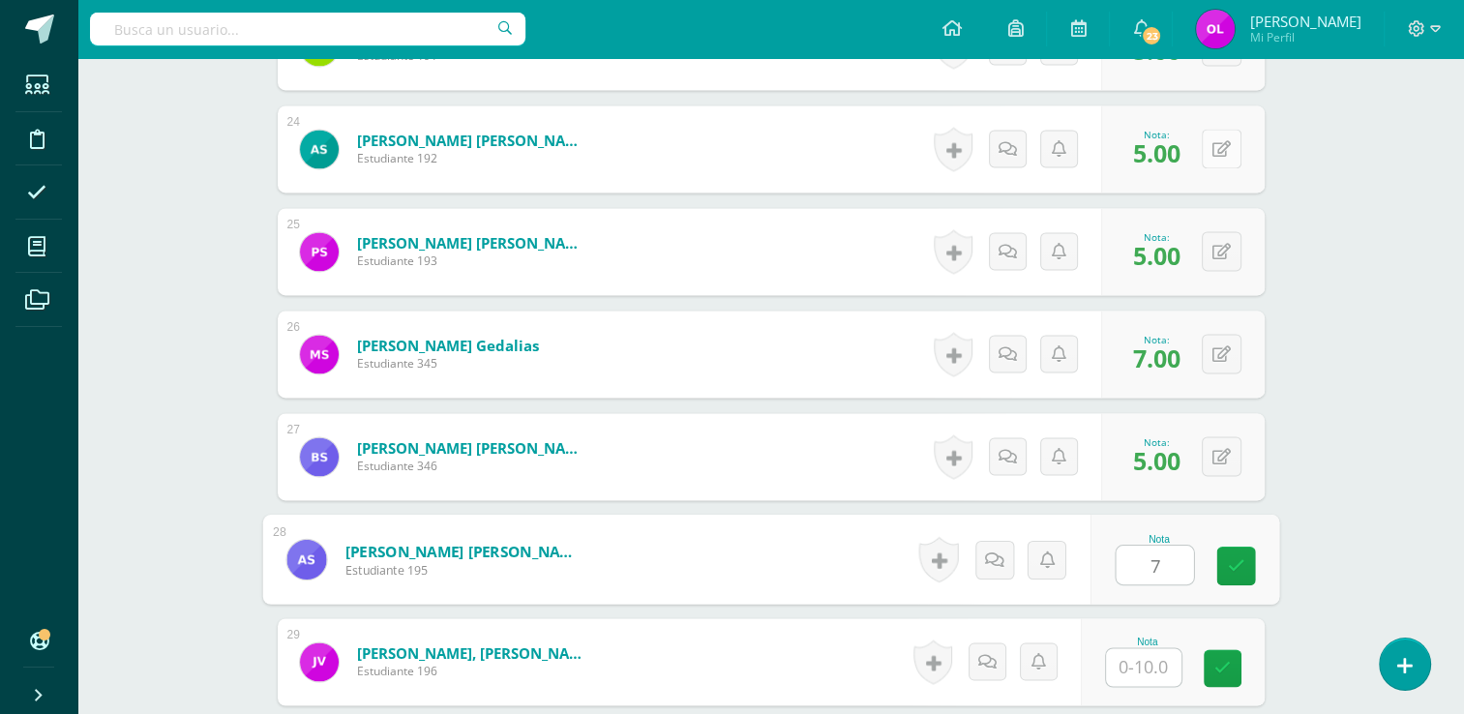
type input "7"
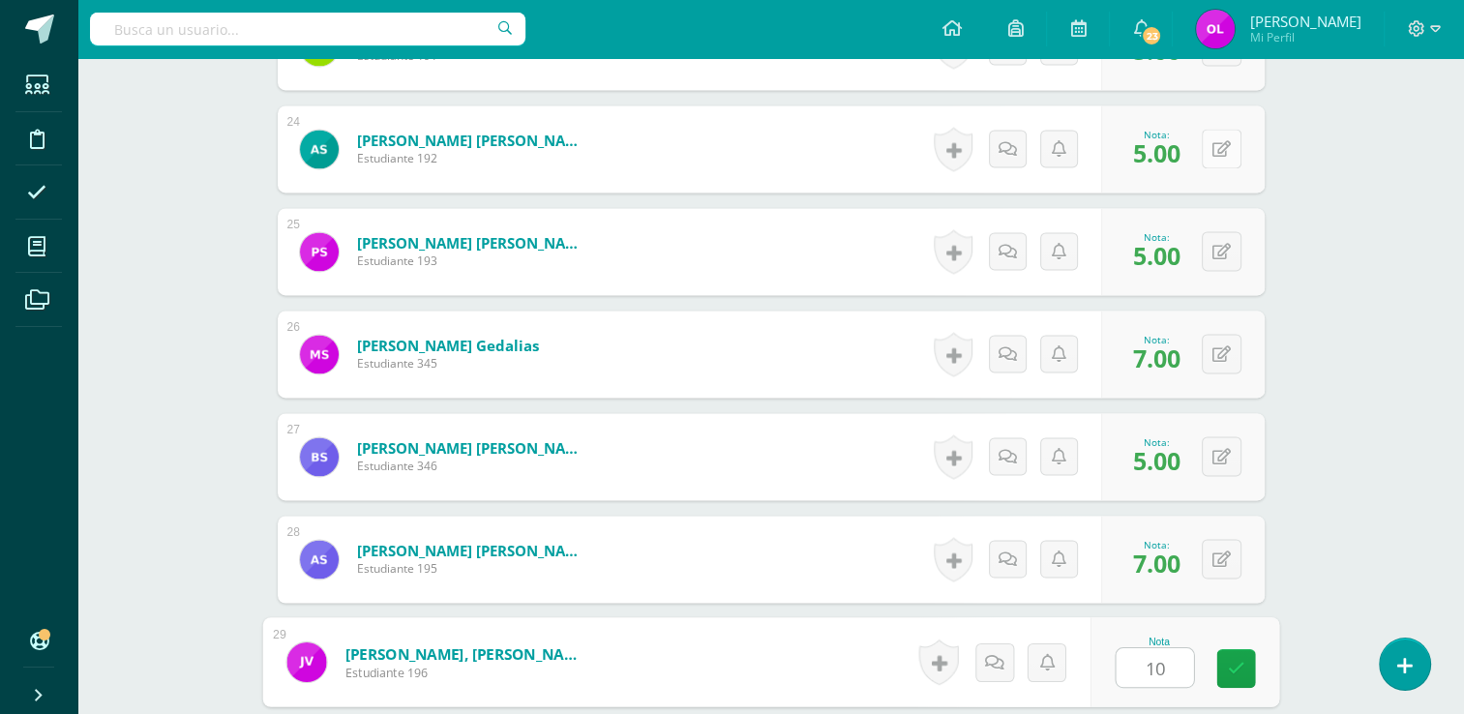
type input "10"
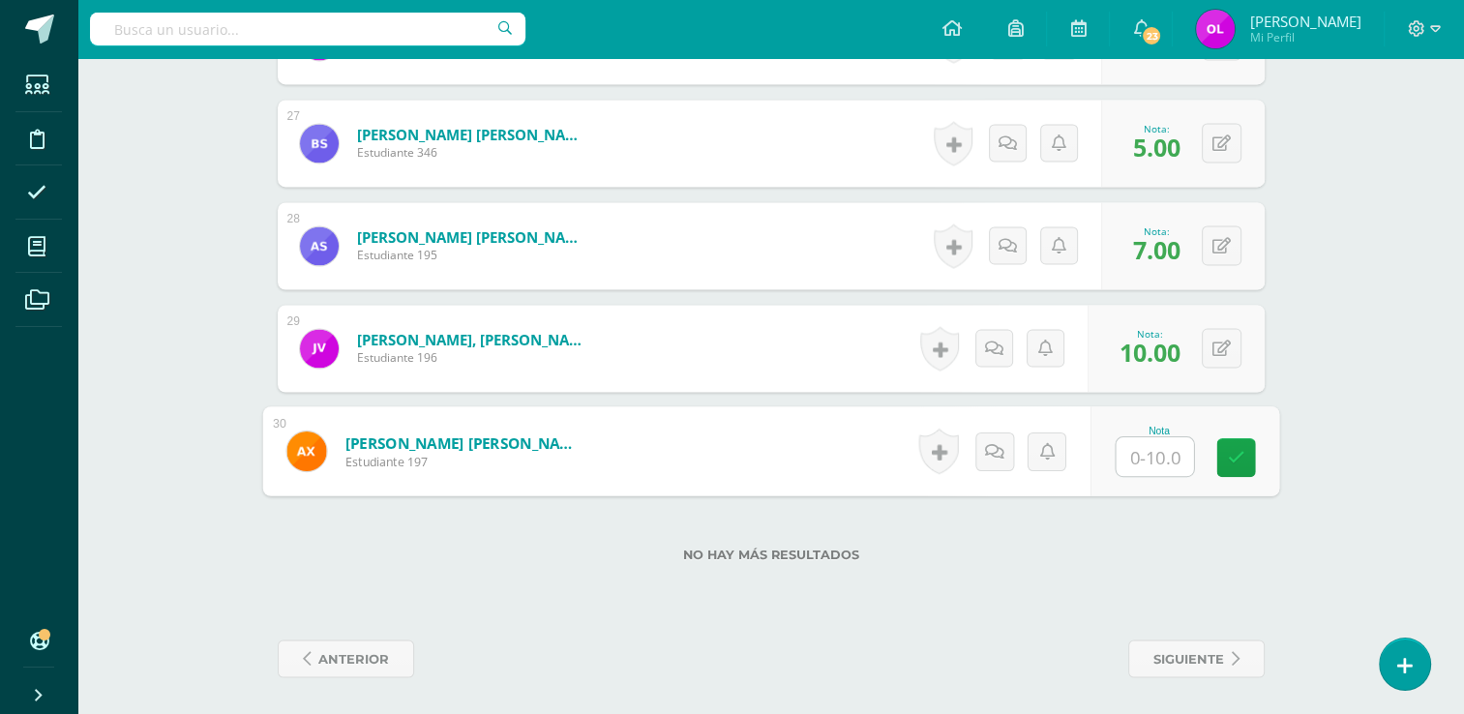
type input "8"
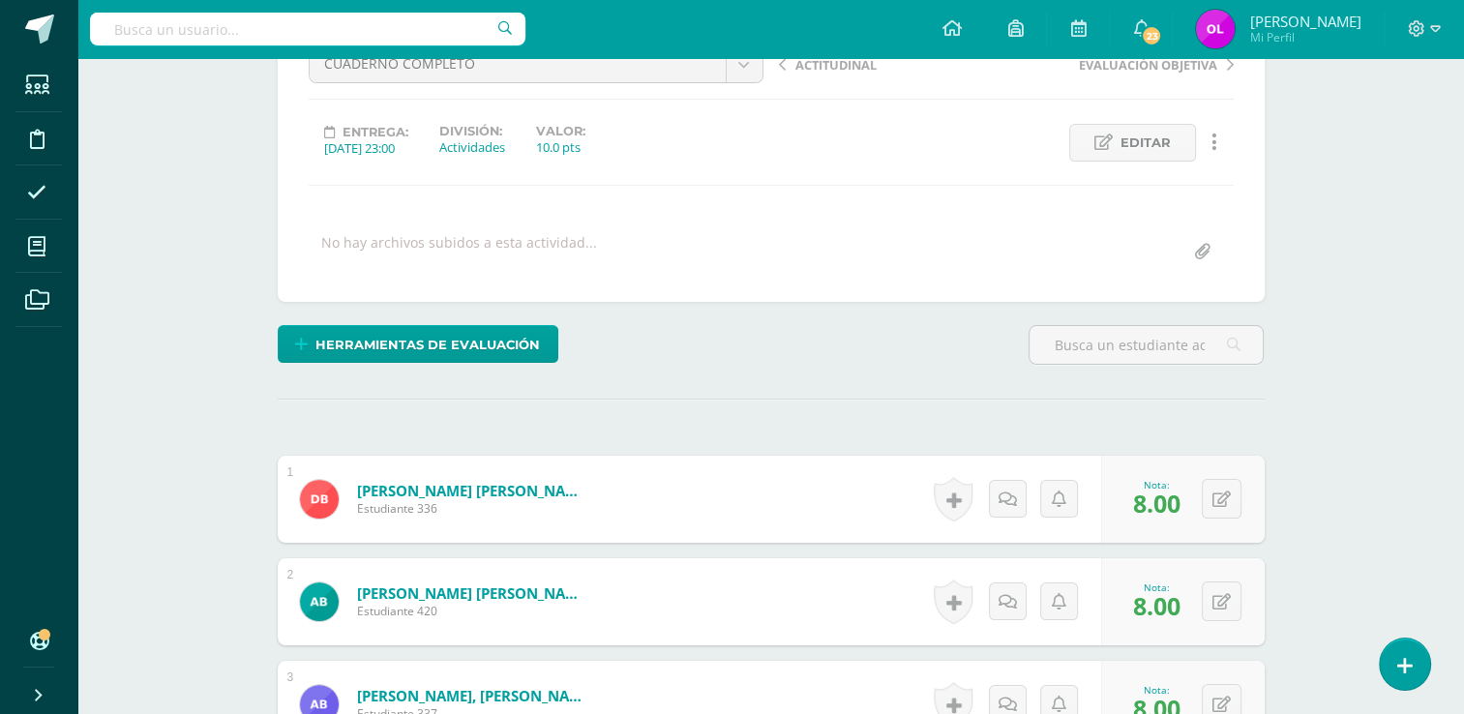
scroll to position [0, 0]
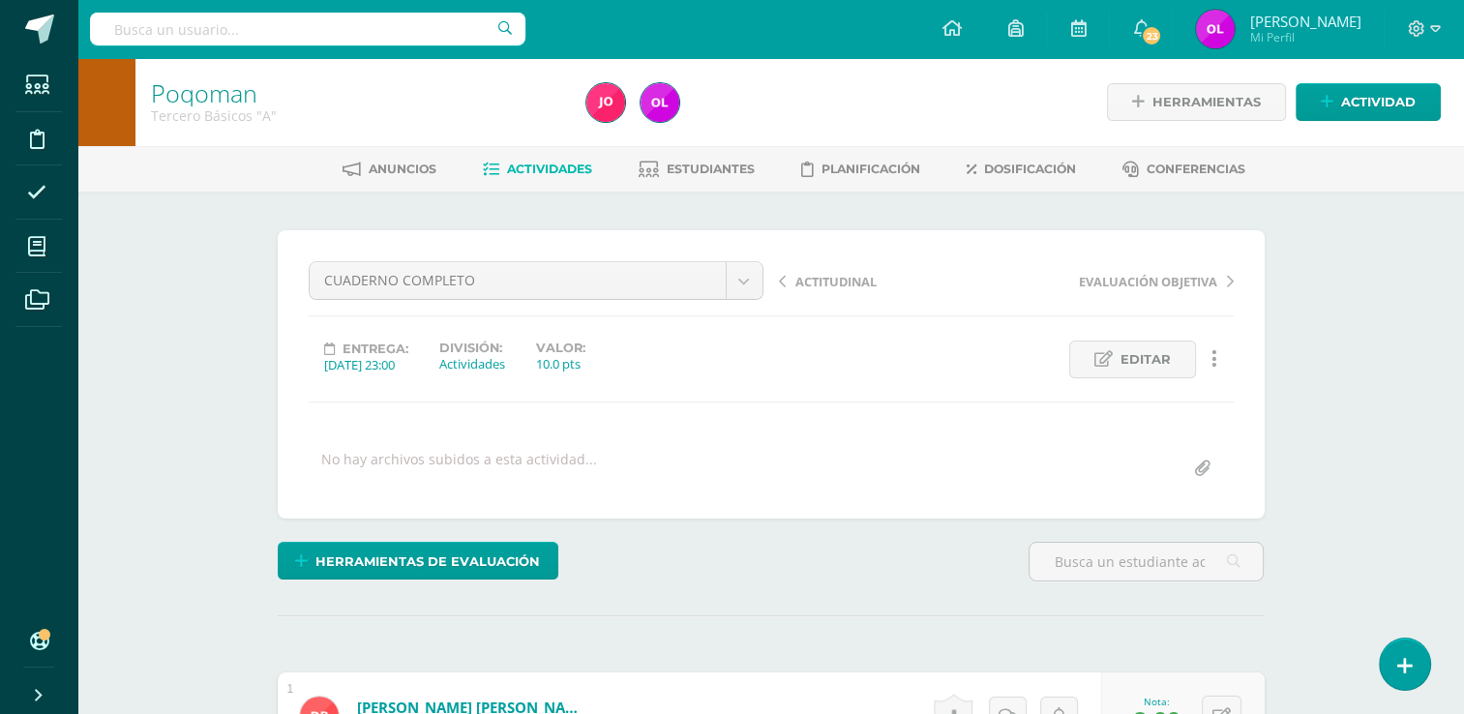
click at [519, 173] on span "Actividades" at bounding box center [549, 169] width 85 height 15
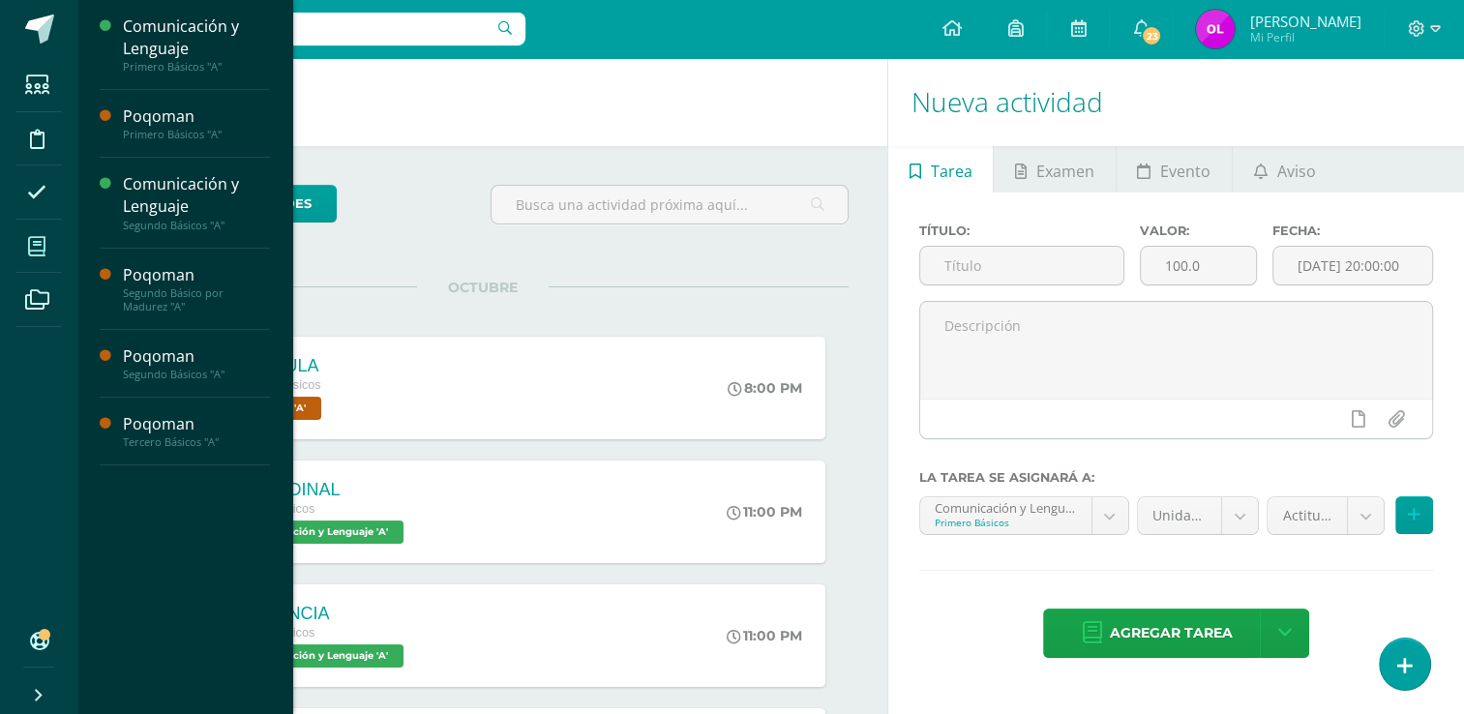
click at [35, 249] on icon at bounding box center [36, 246] width 17 height 19
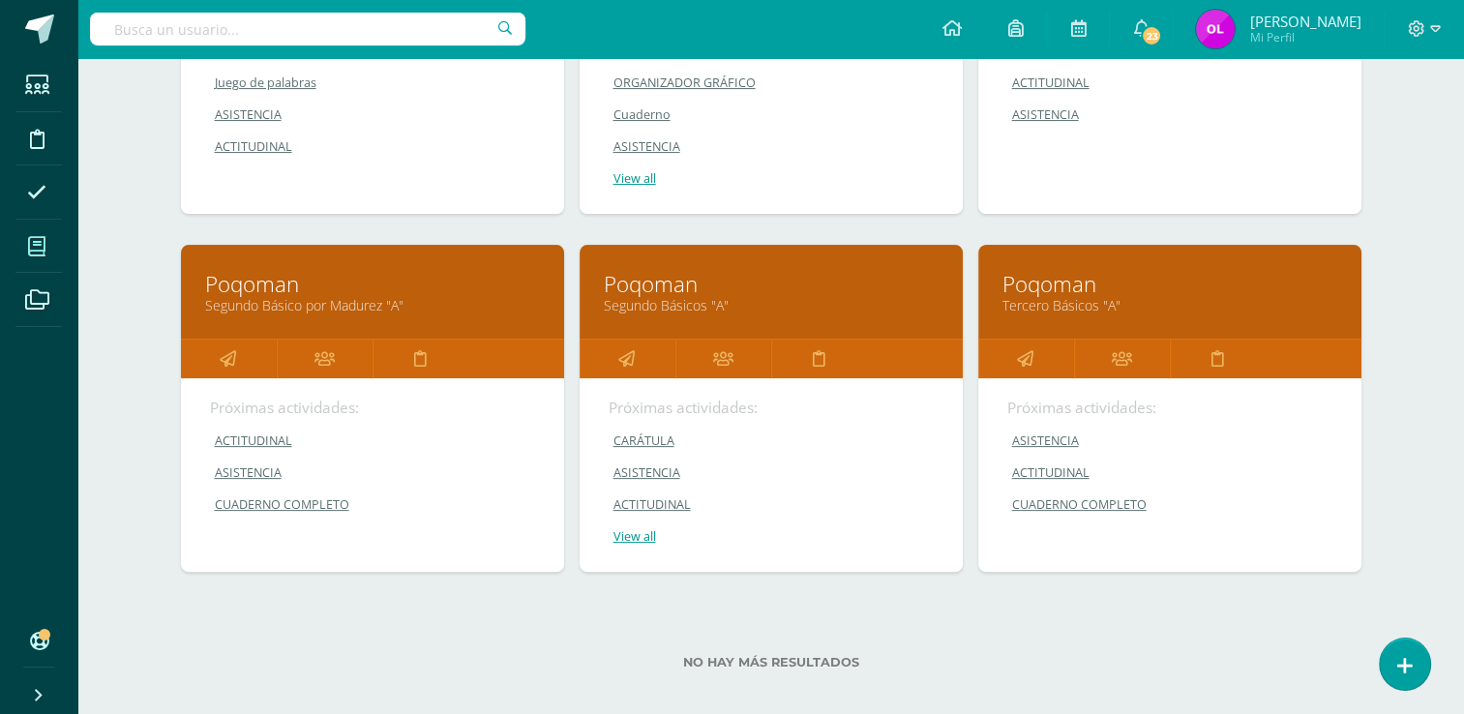
scroll to position [484, 0]
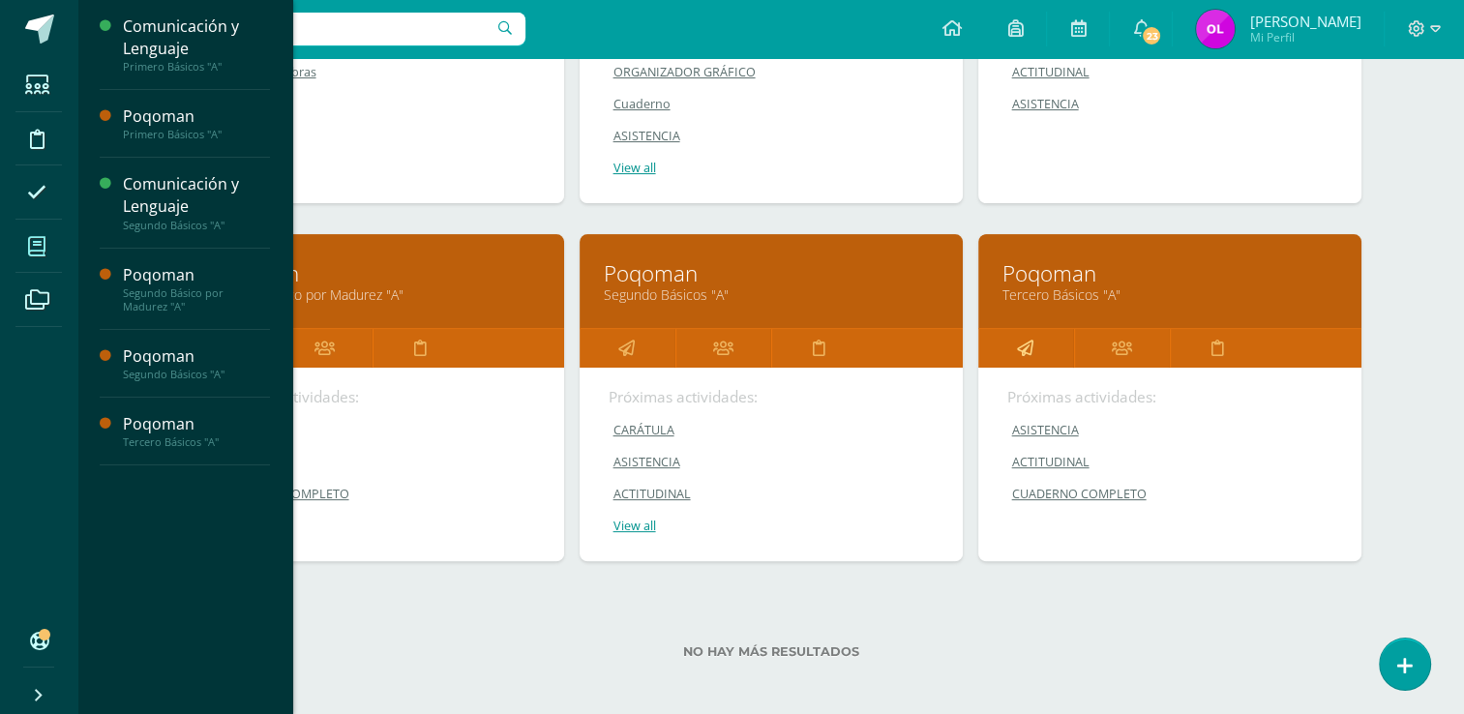
click at [1023, 346] on icon at bounding box center [1025, 348] width 16 height 38
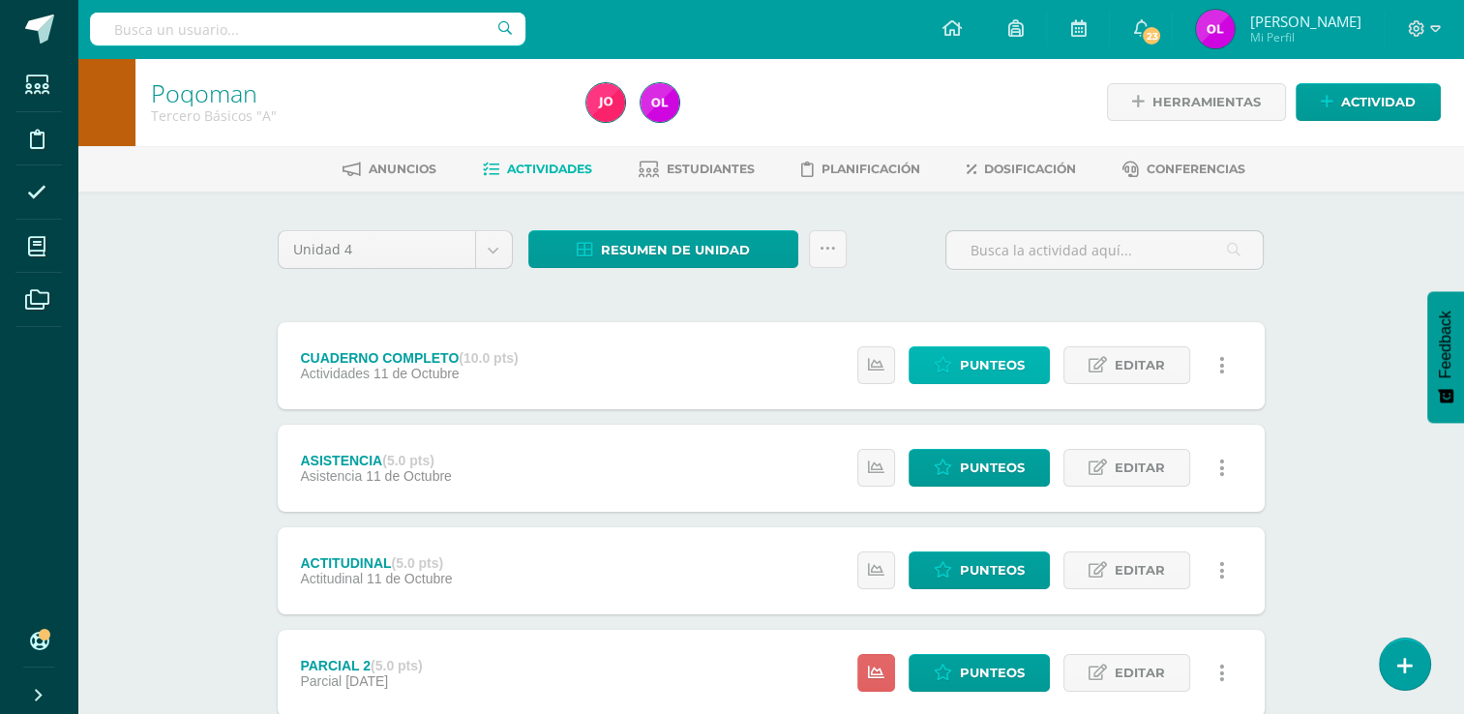
click at [979, 363] on span "Punteos" at bounding box center [992, 365] width 65 height 36
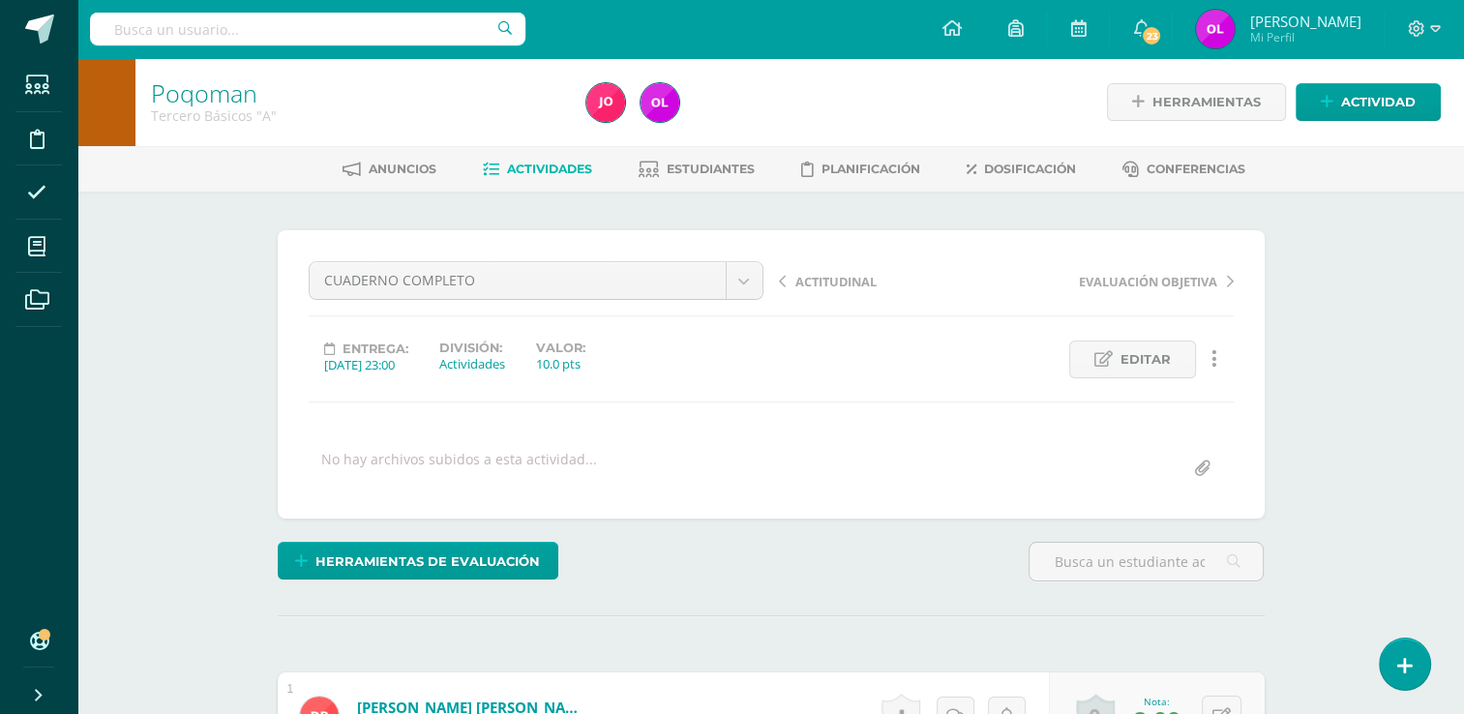
click at [537, 162] on span "Actividades" at bounding box center [549, 169] width 85 height 15
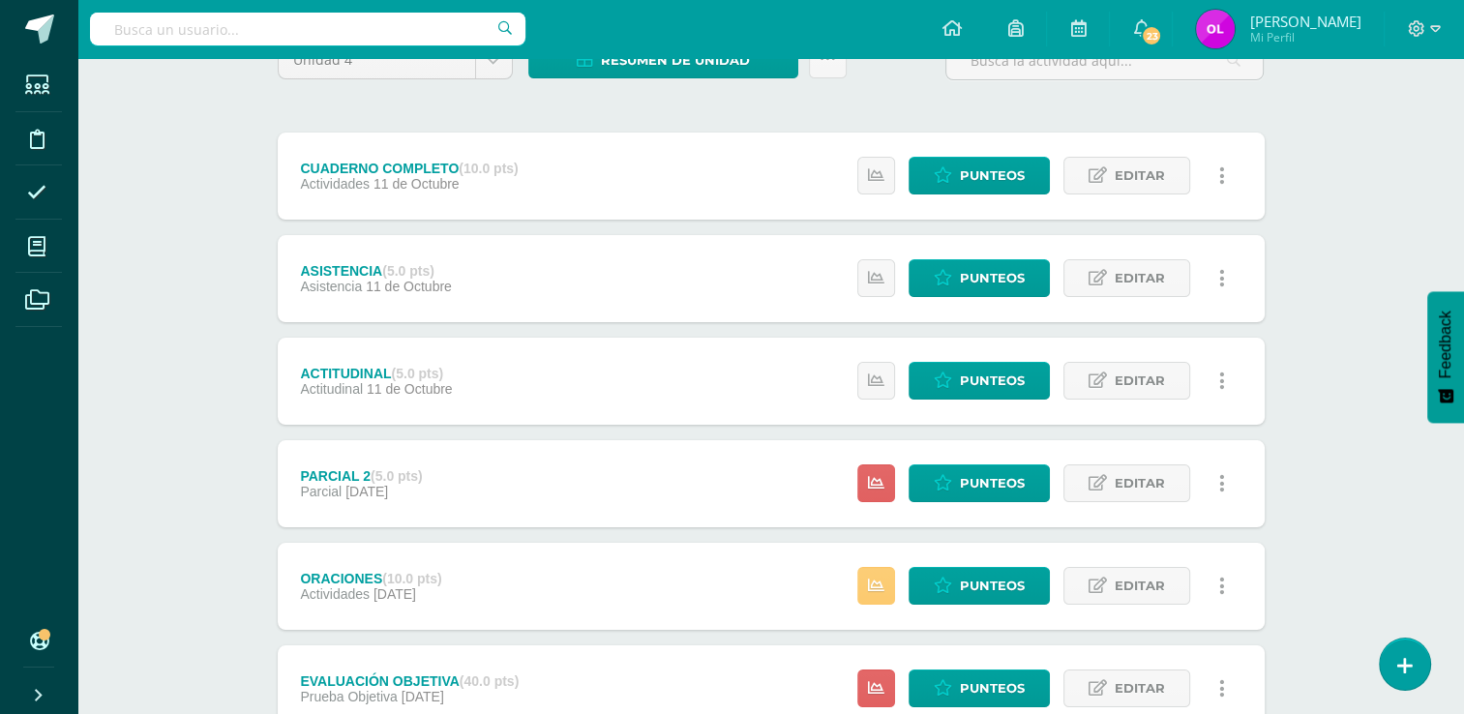
scroll to position [193, 0]
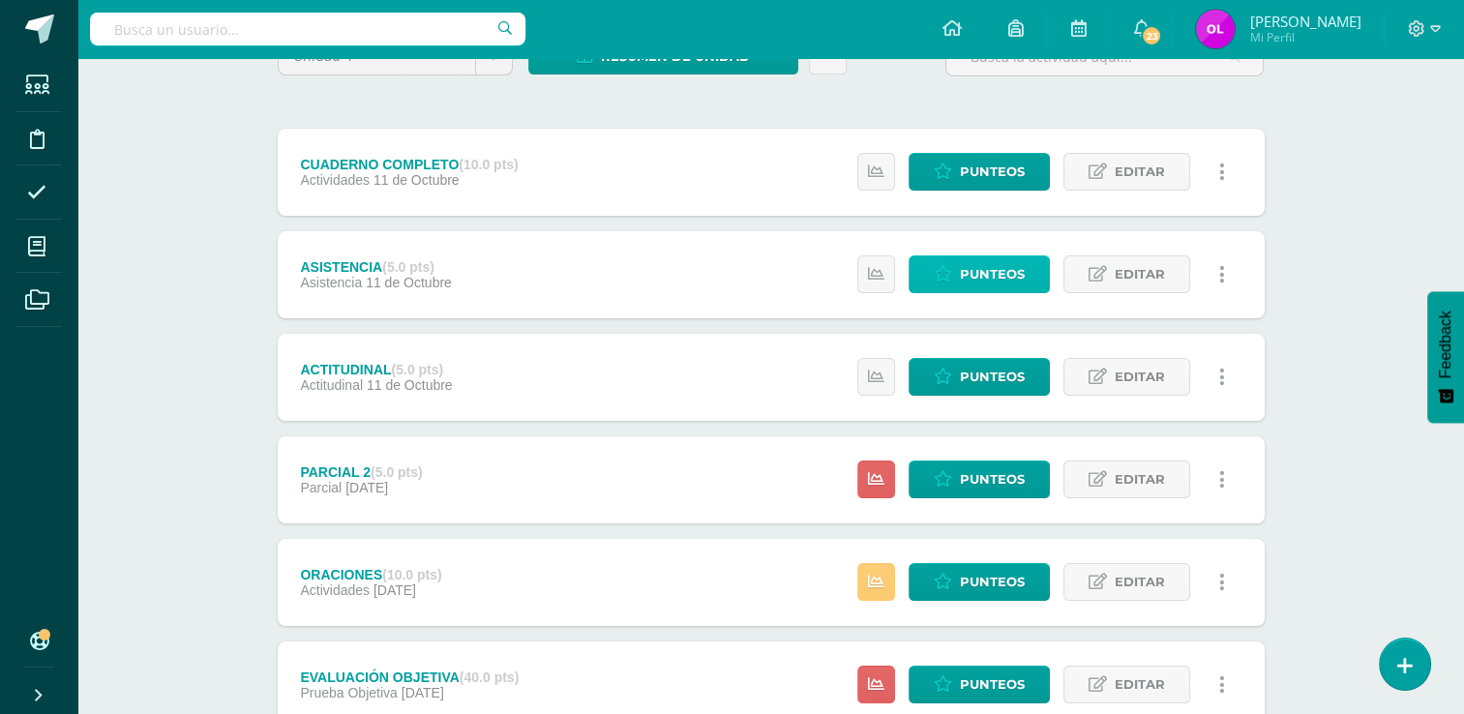
click at [1010, 286] on span "Punteos" at bounding box center [992, 274] width 65 height 36
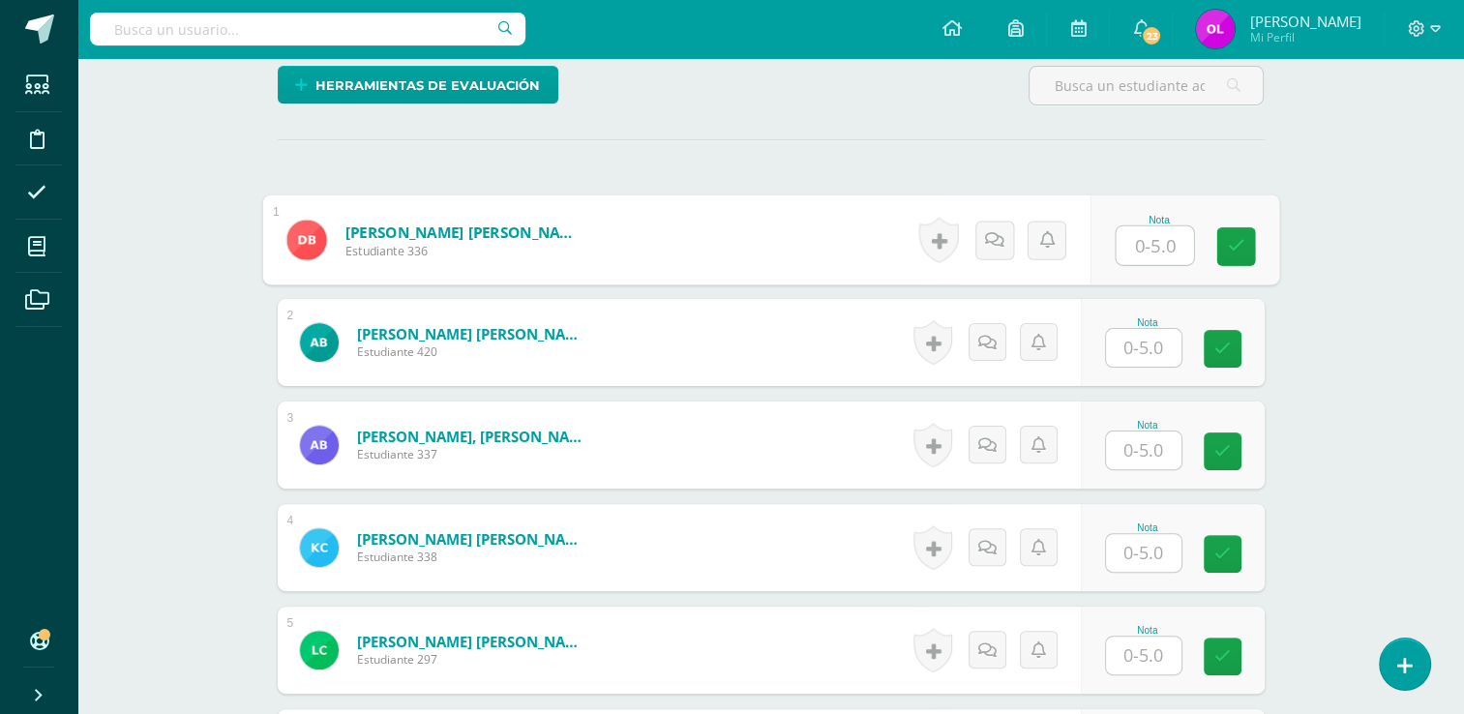
click at [1165, 237] on input "text" at bounding box center [1153, 245] width 77 height 39
type input "5"
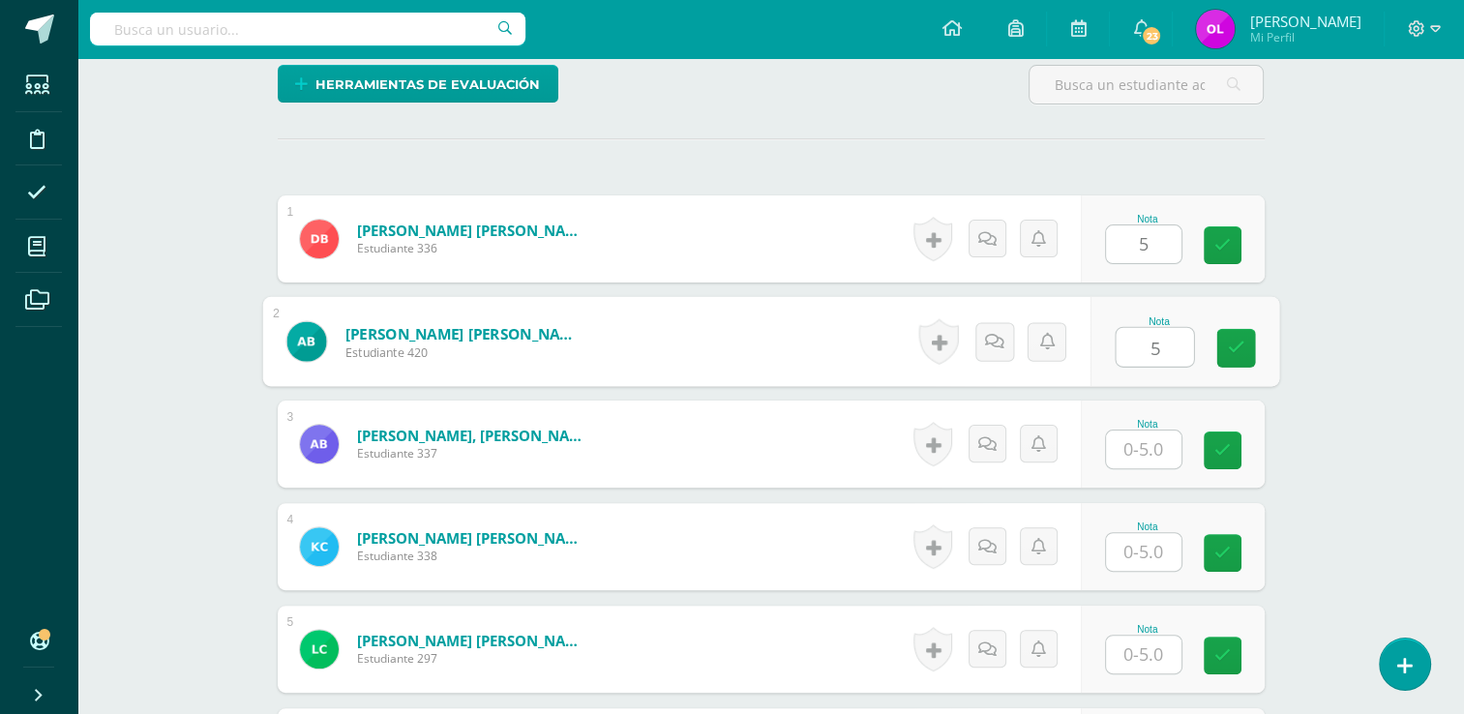
type input "5"
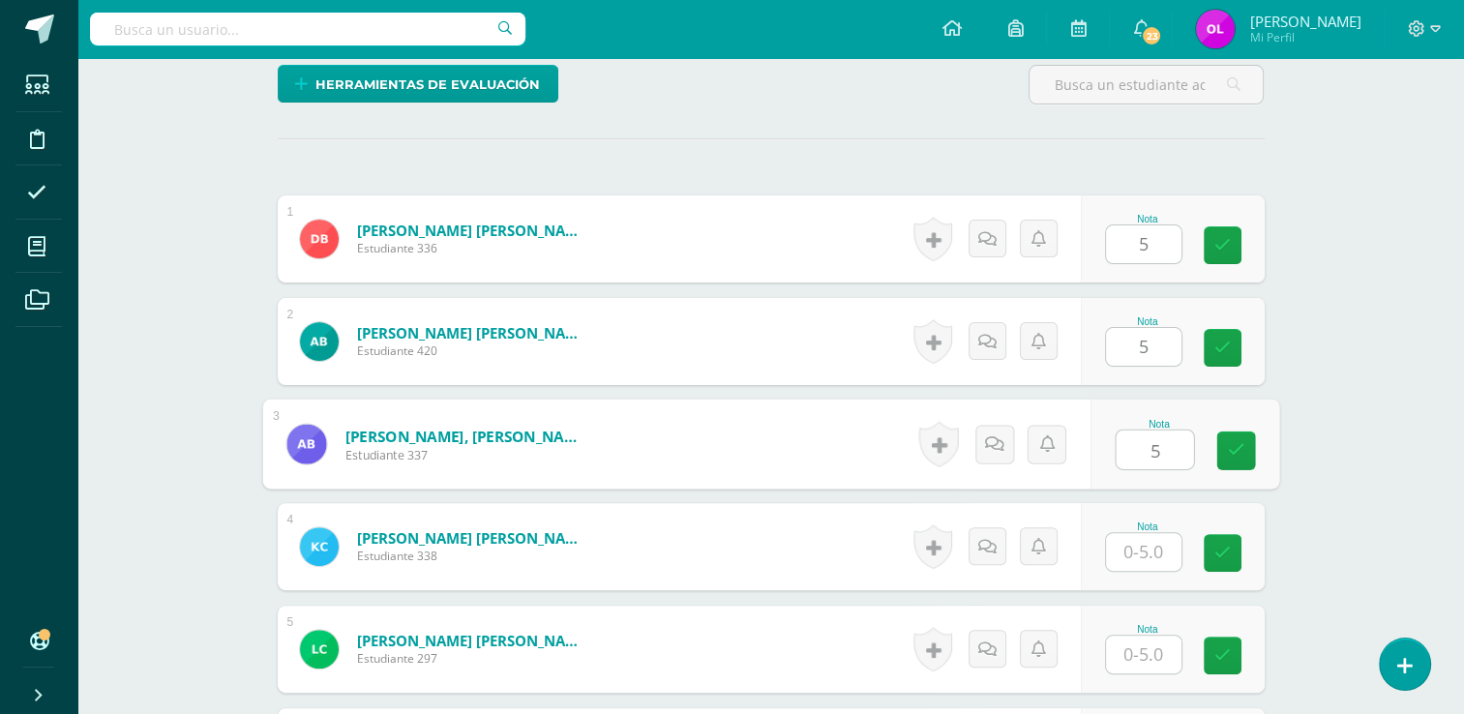
type input "5"
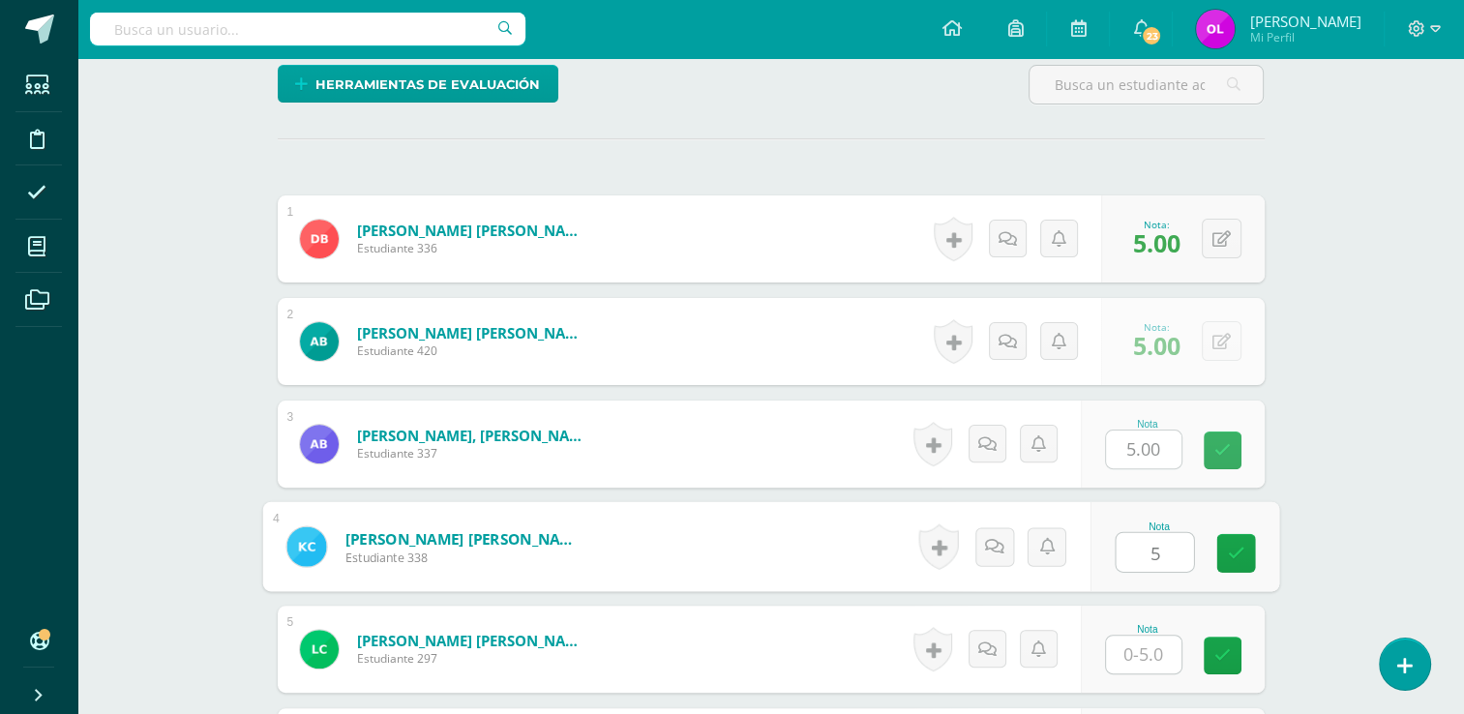
type input "5"
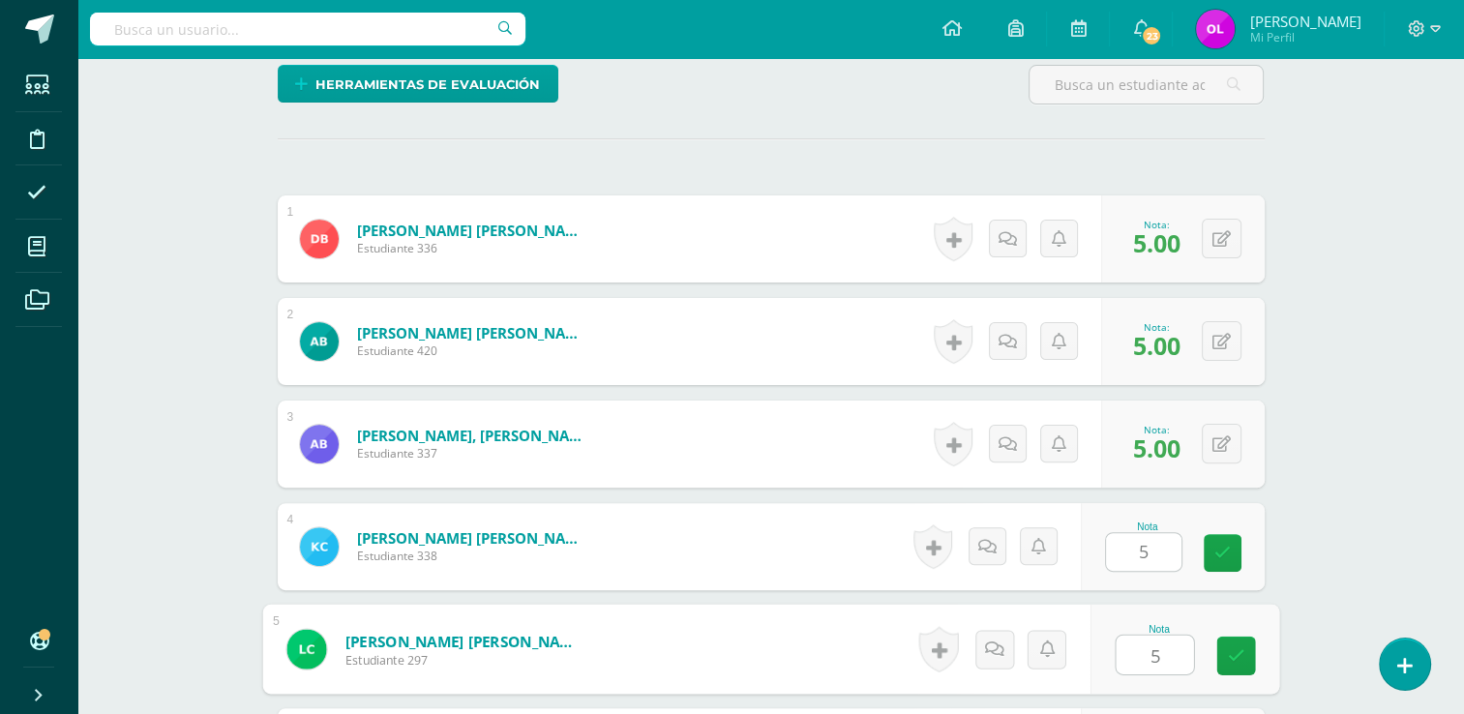
type input "5"
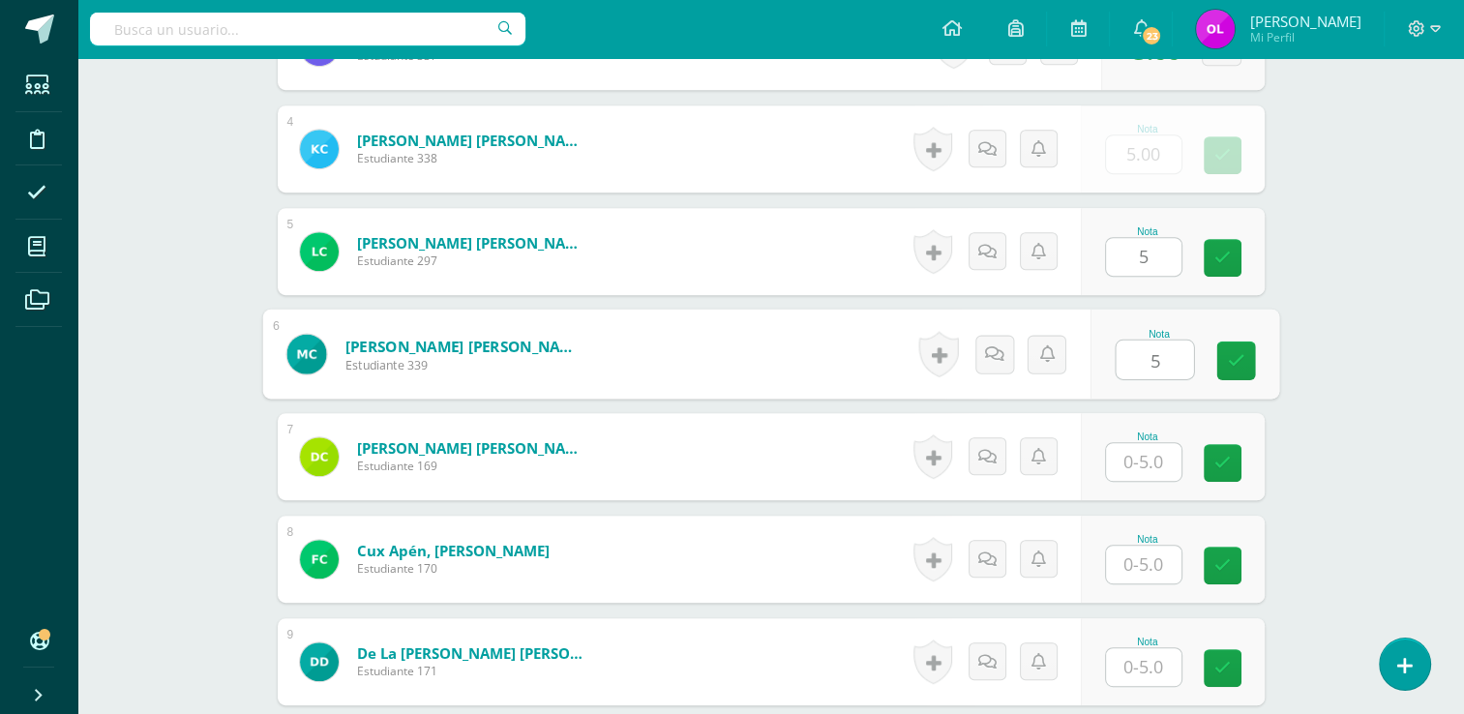
type input "5"
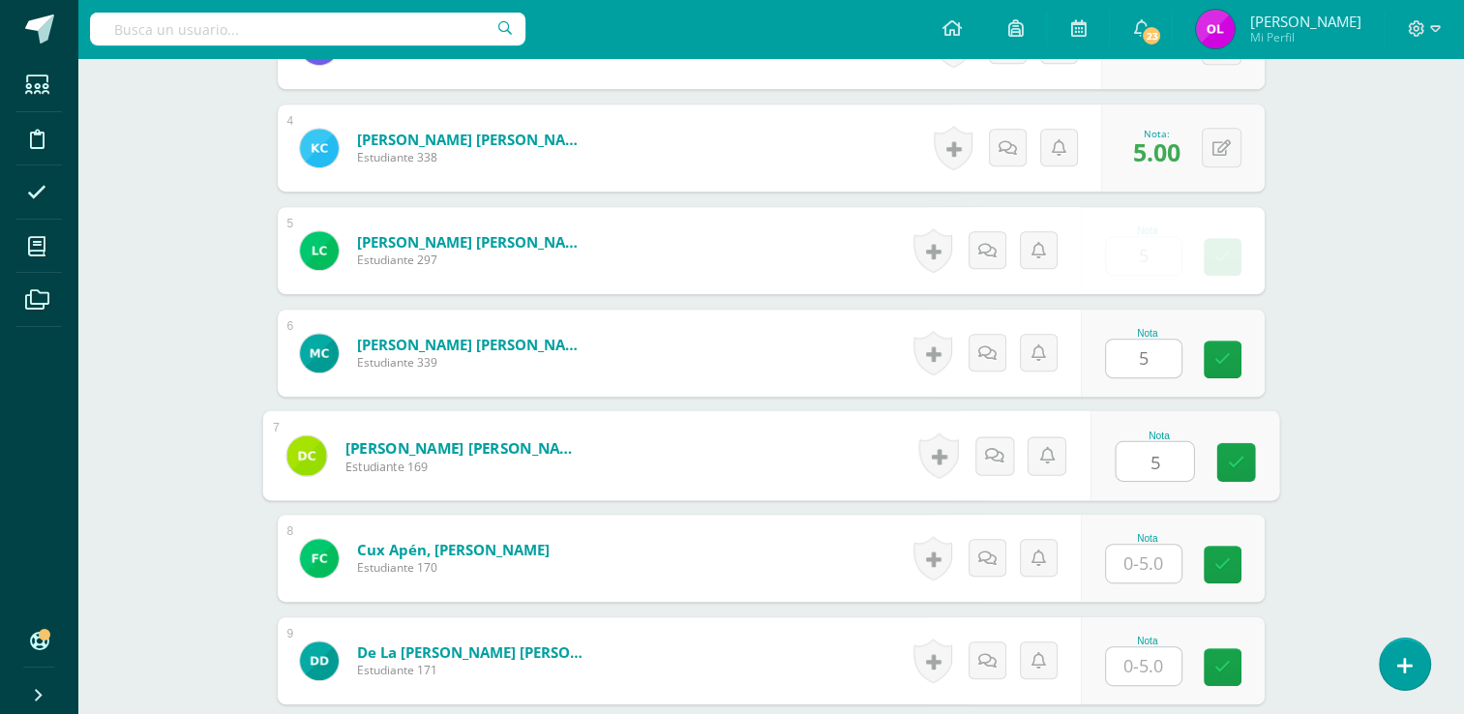
type input "5"
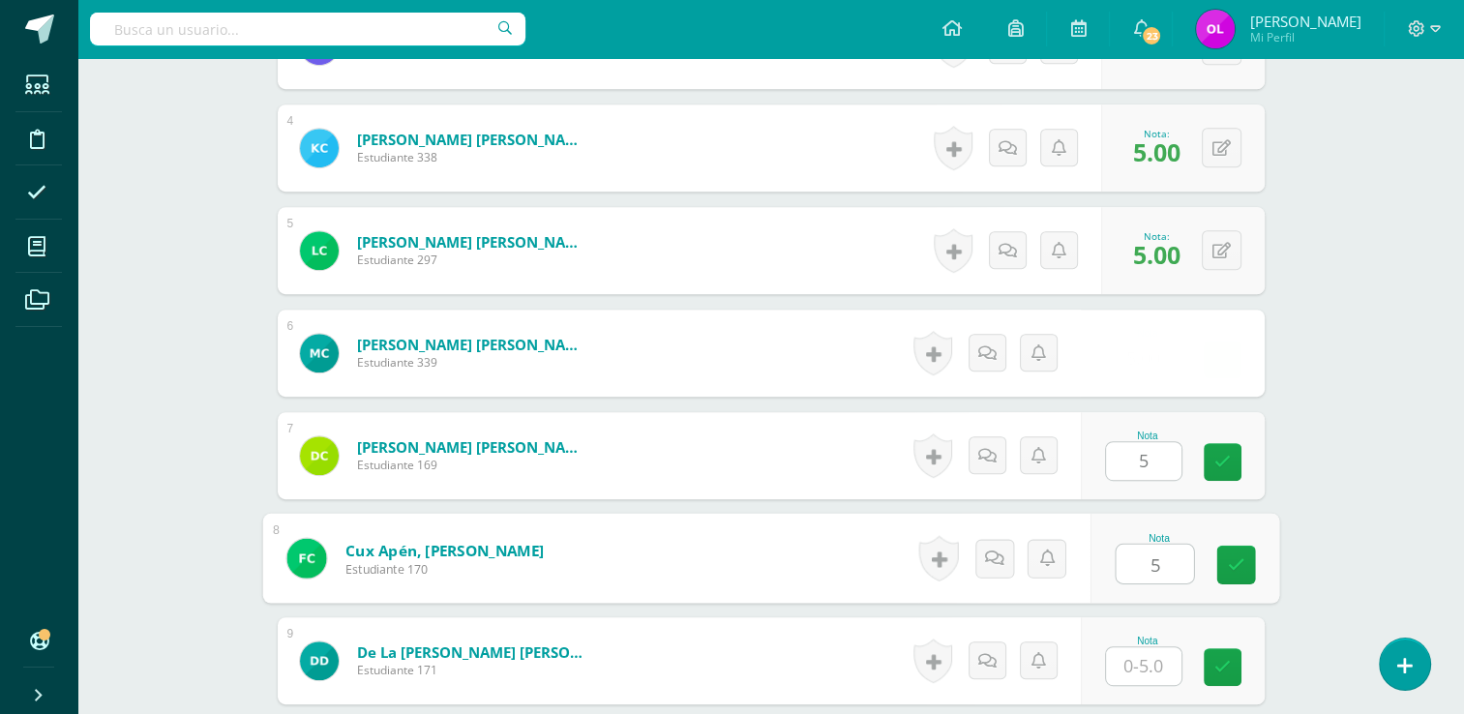
type input "5"
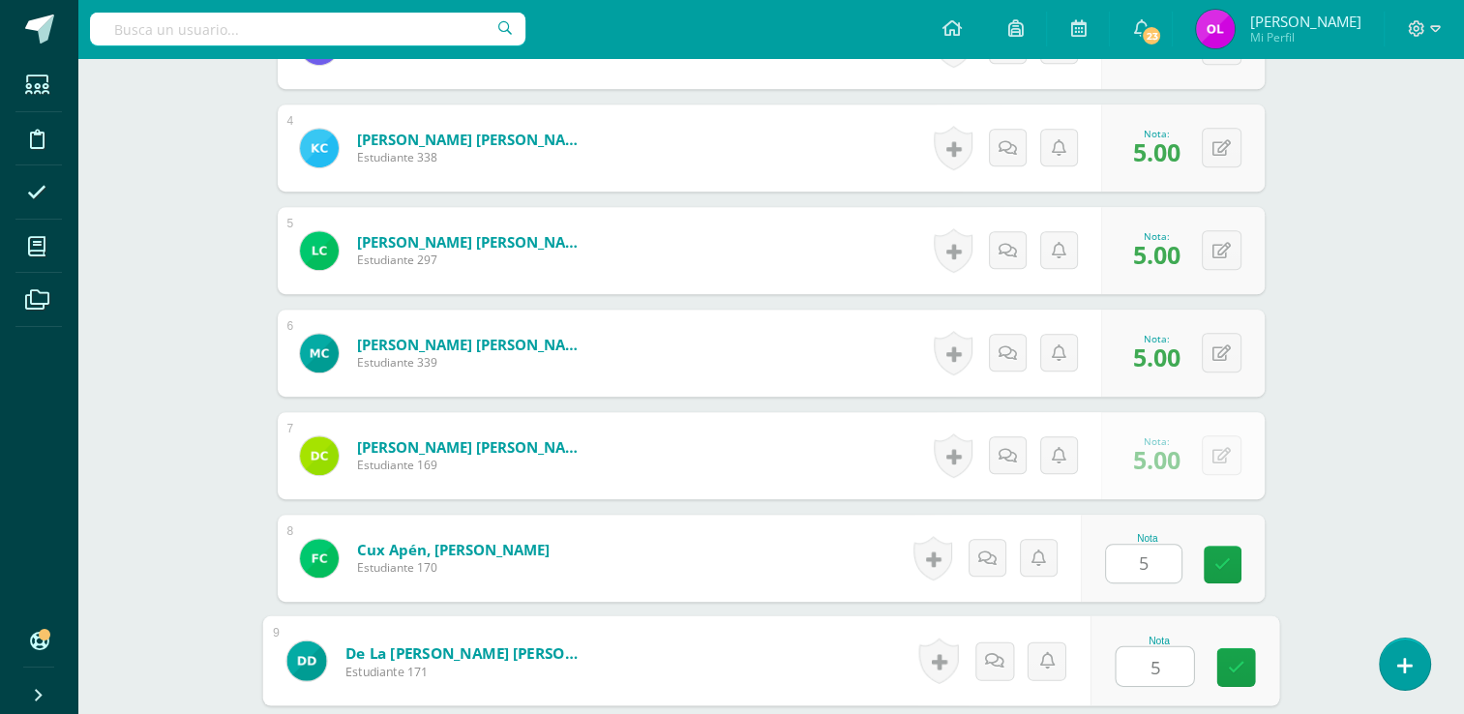
type input "5"
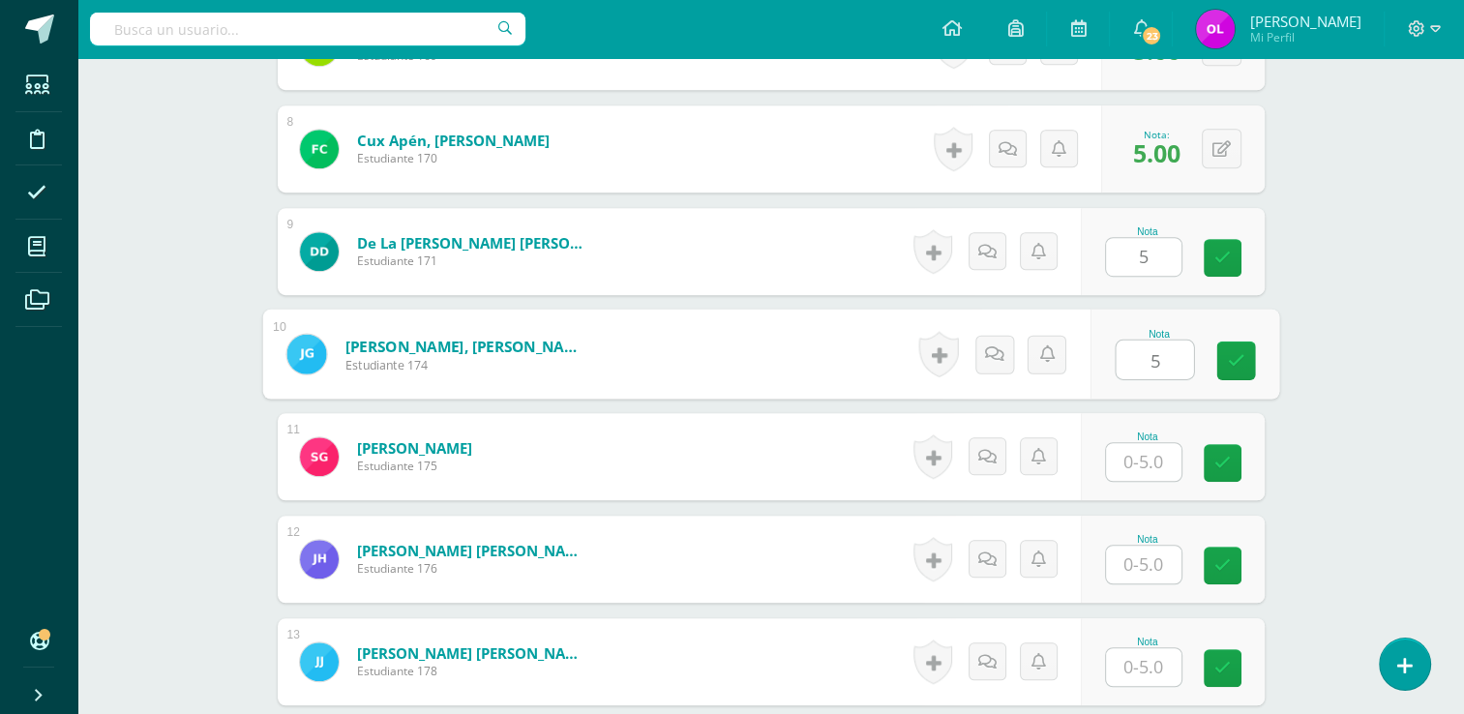
type input "5"
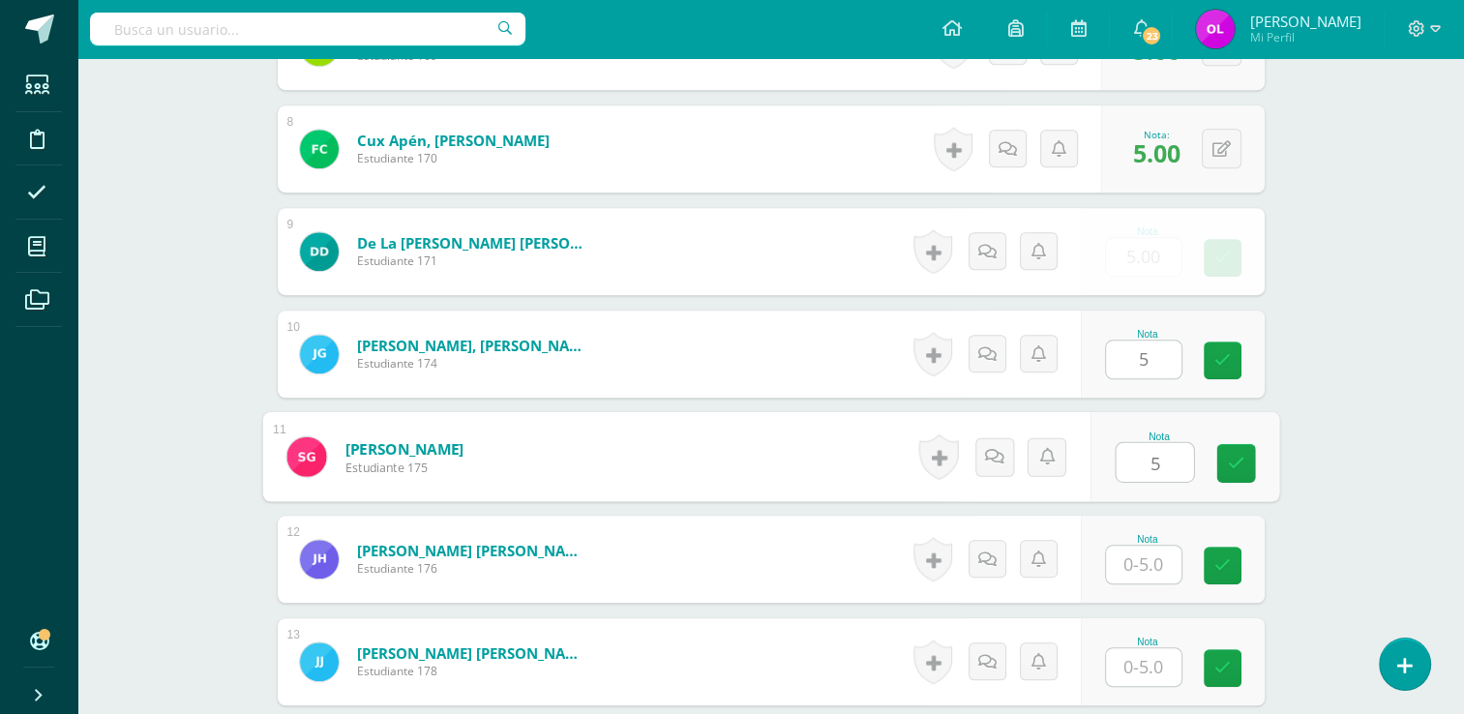
type input "5"
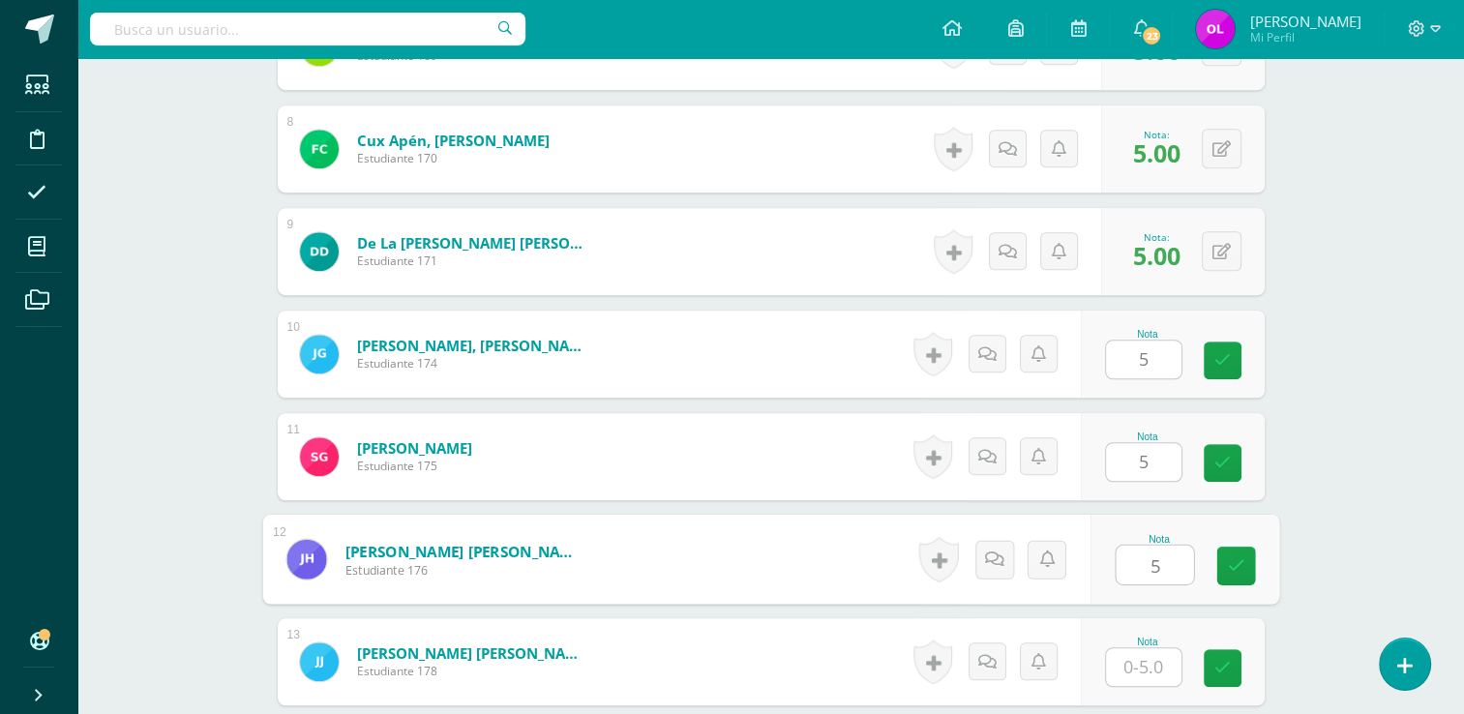
type input "5"
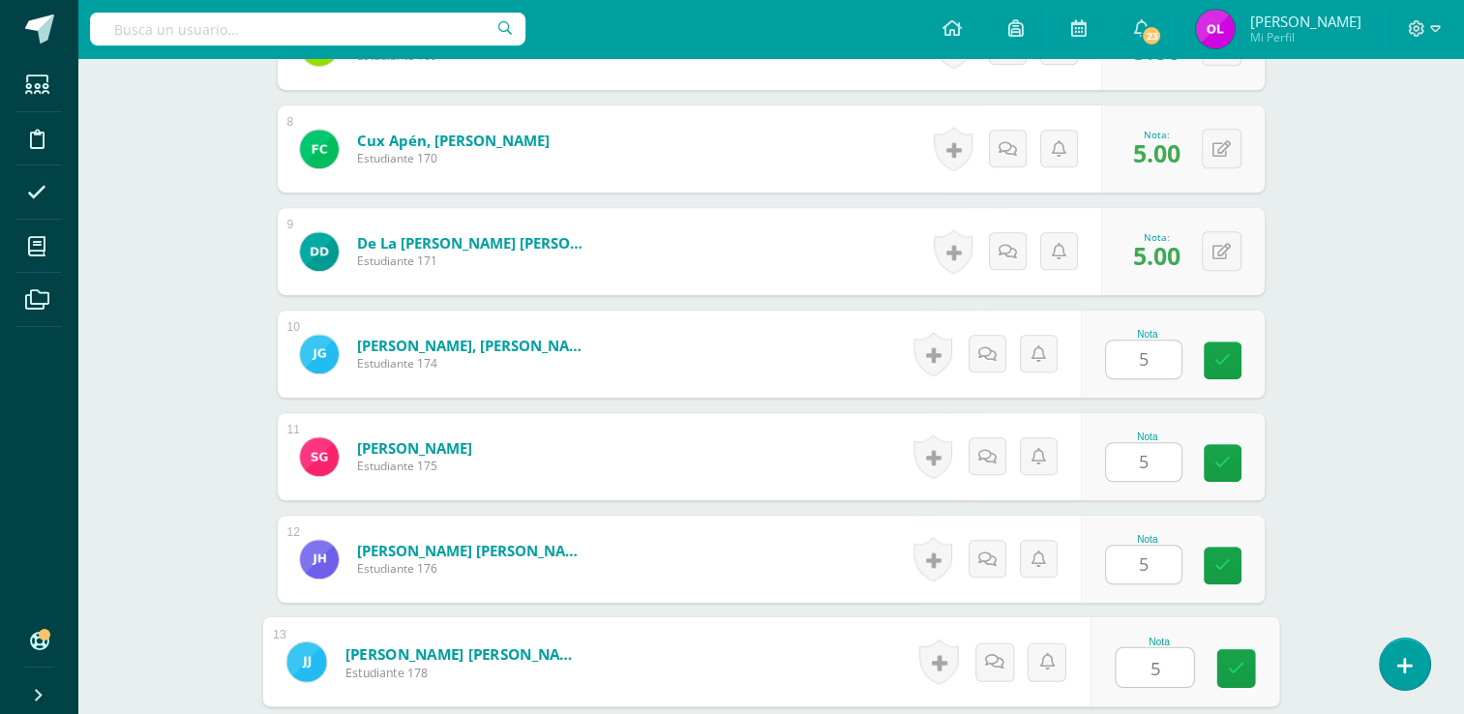
type input "5"
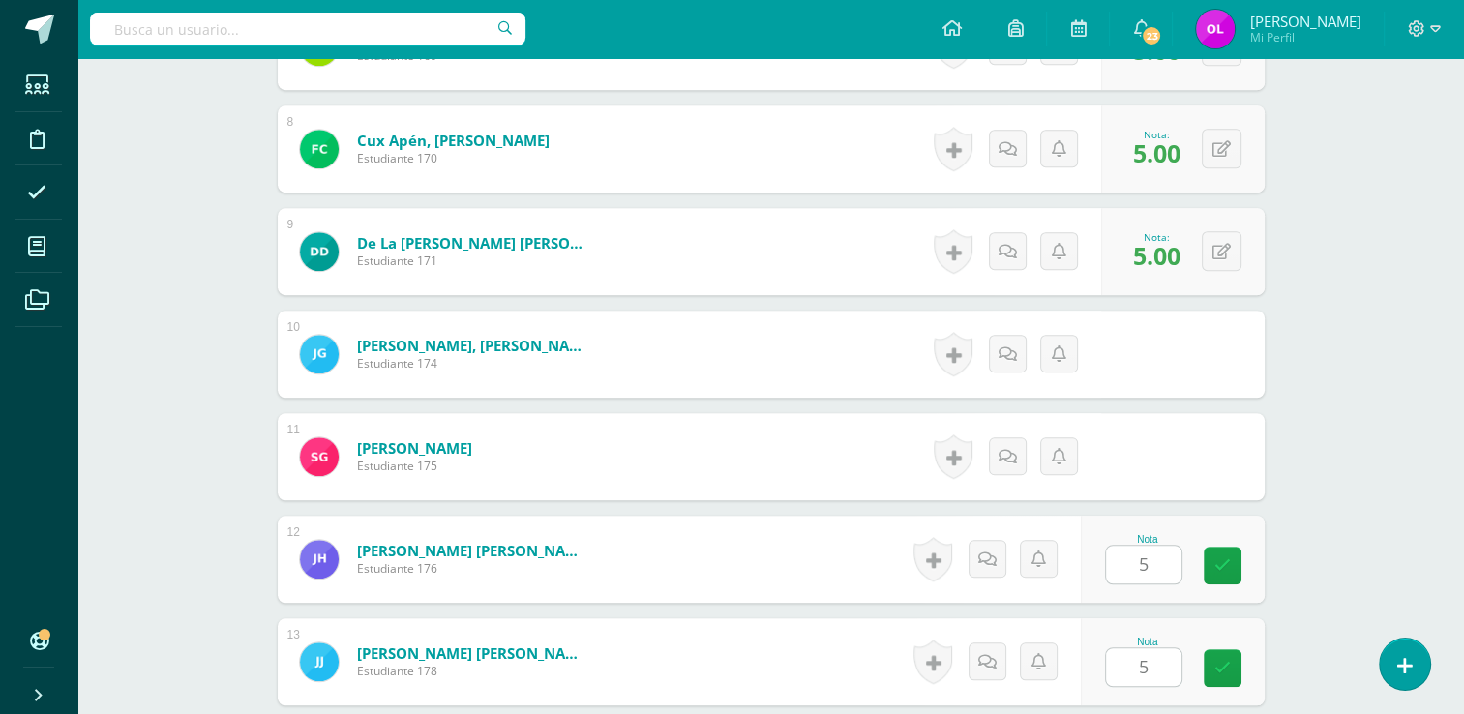
scroll to position [1695, 0]
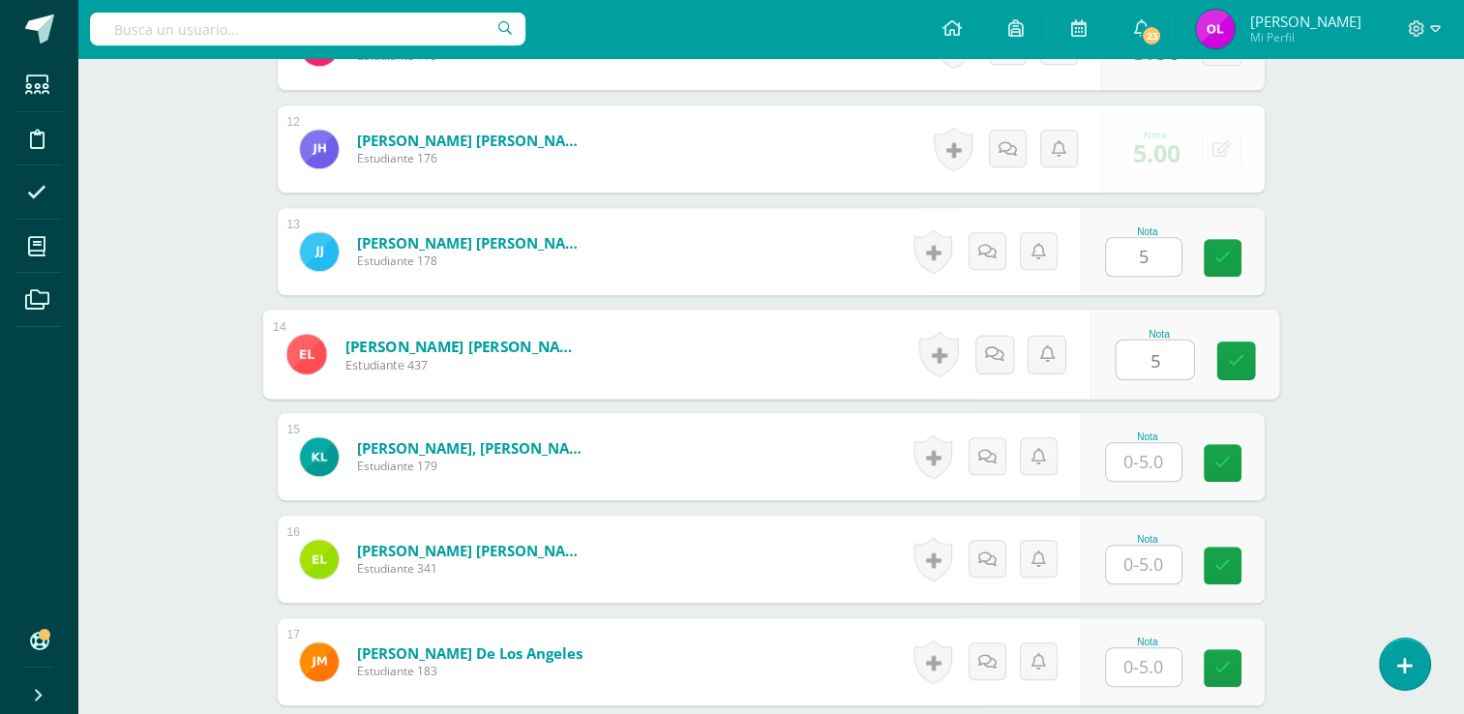
type input "5"
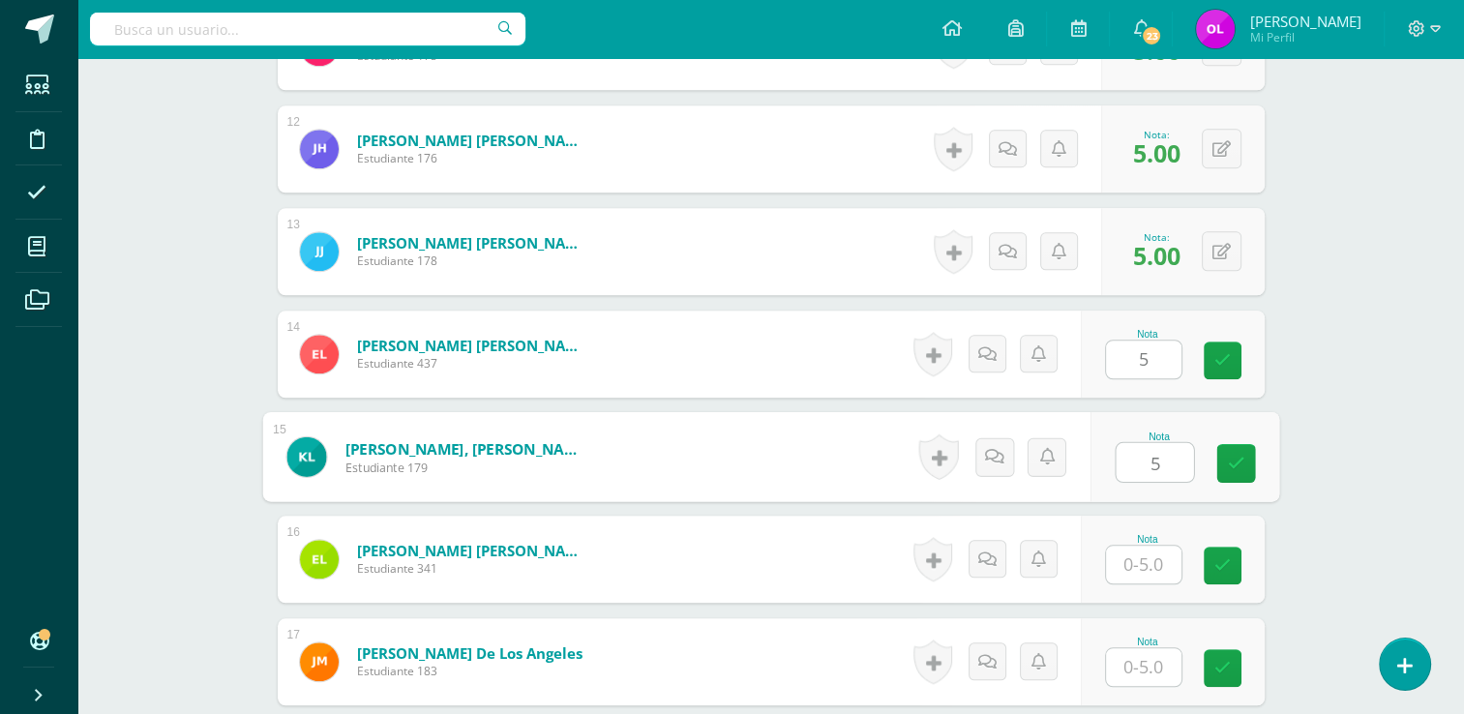
type input "5"
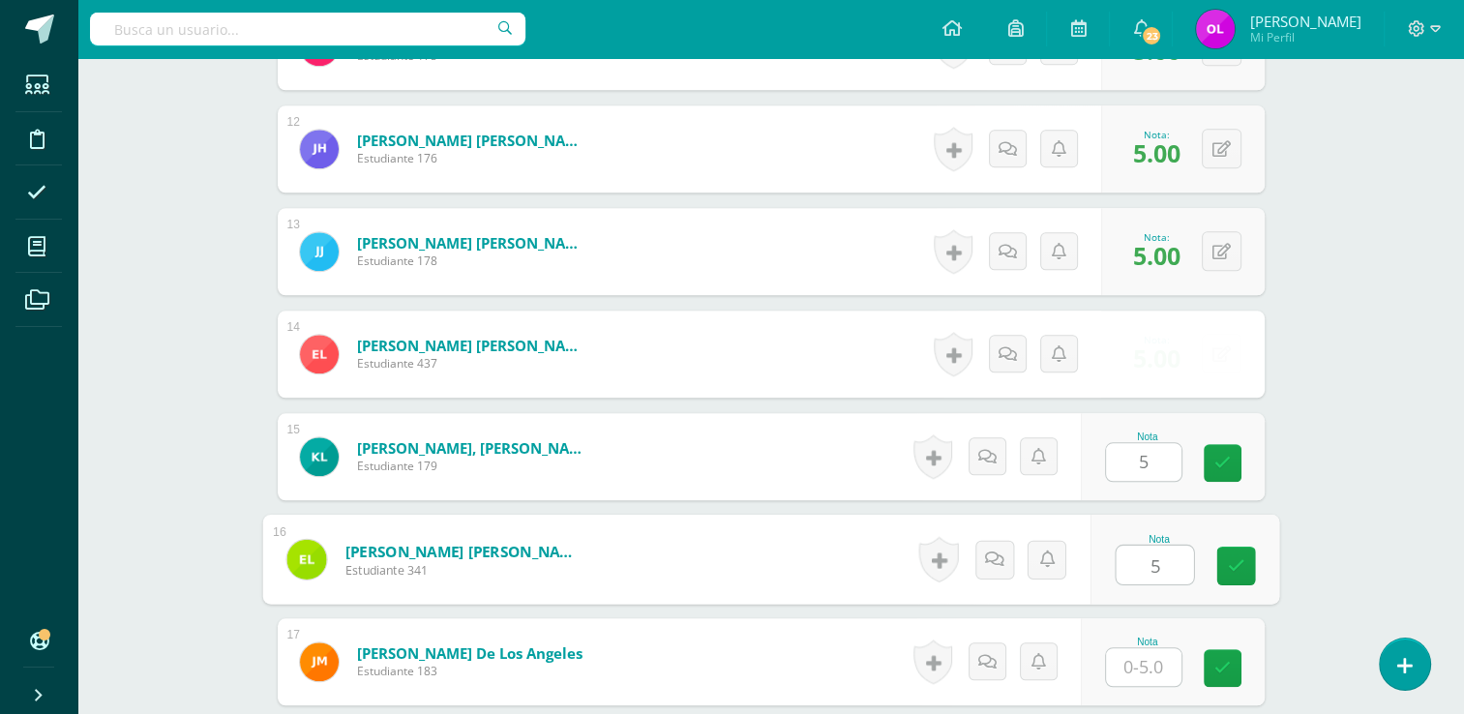
type input "5"
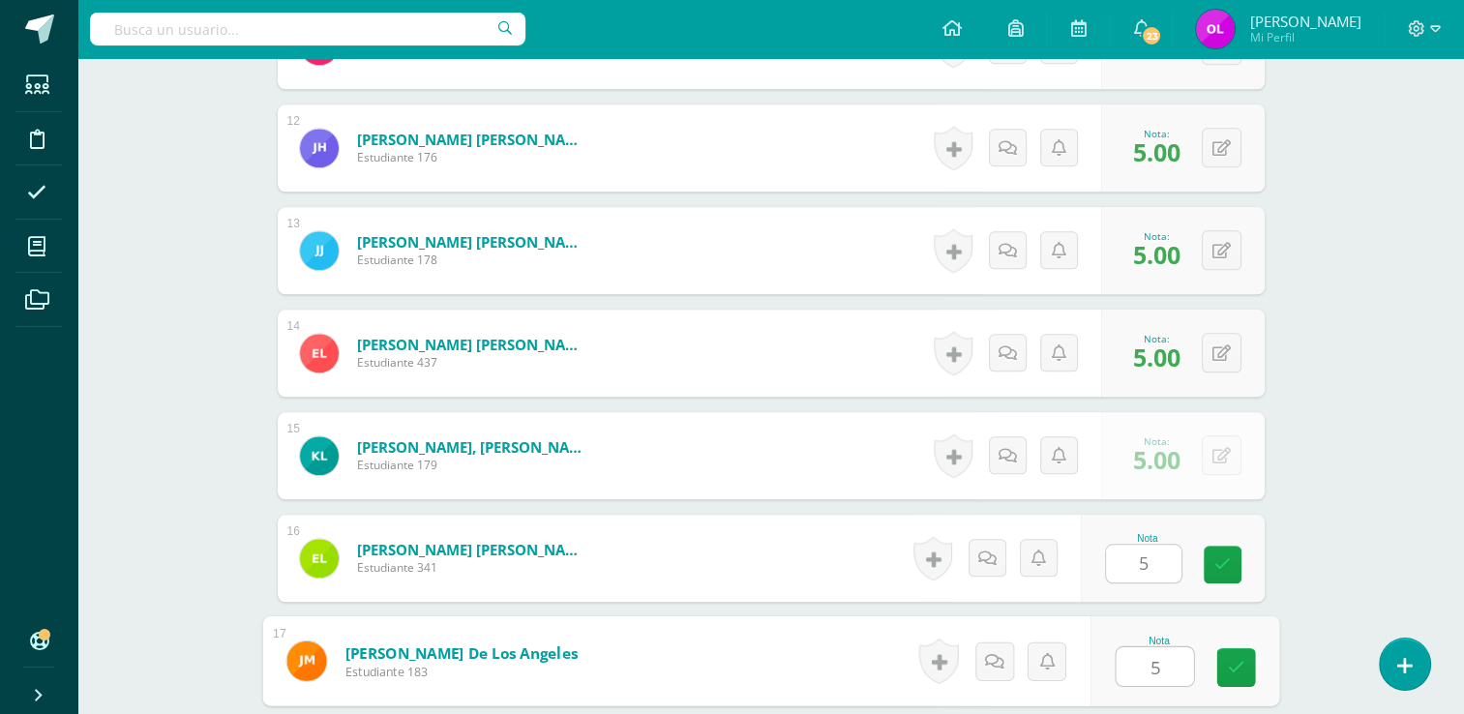
type input "5"
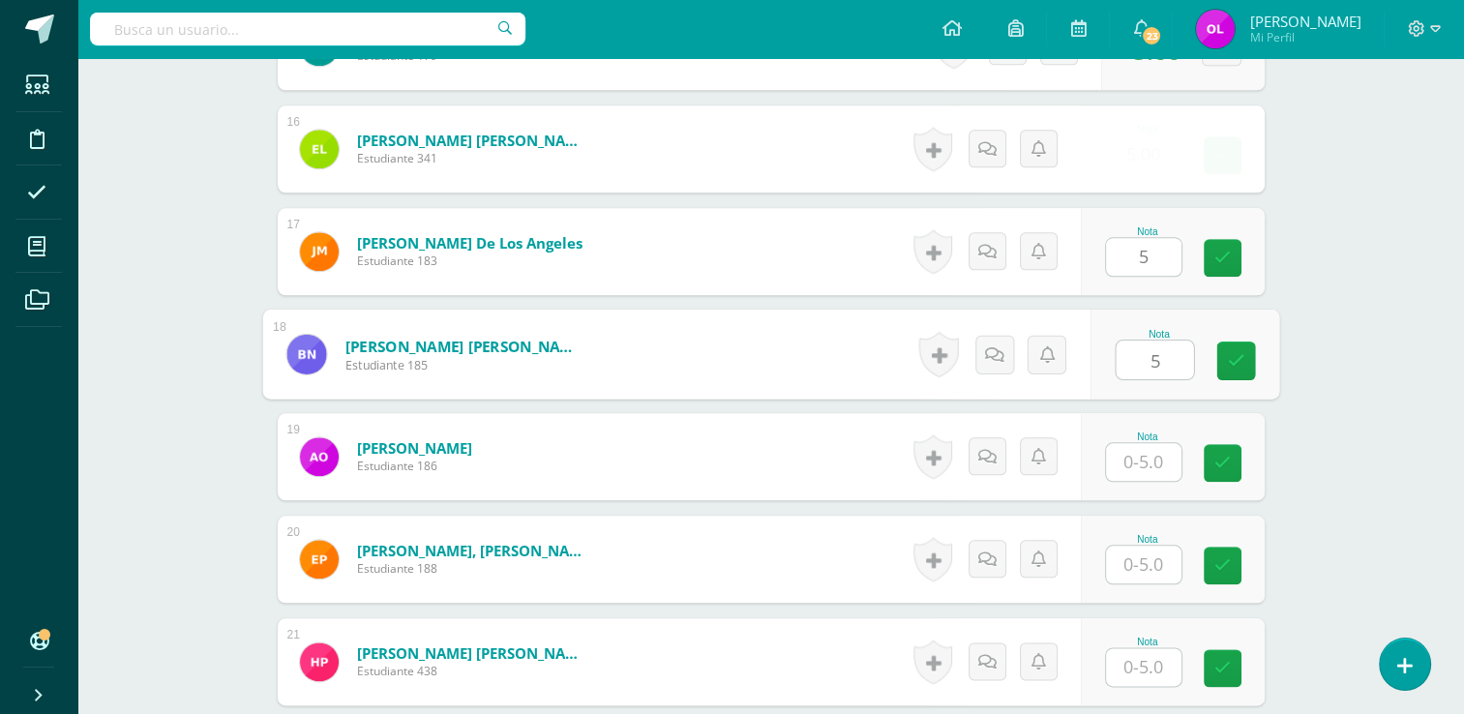
type input "5"
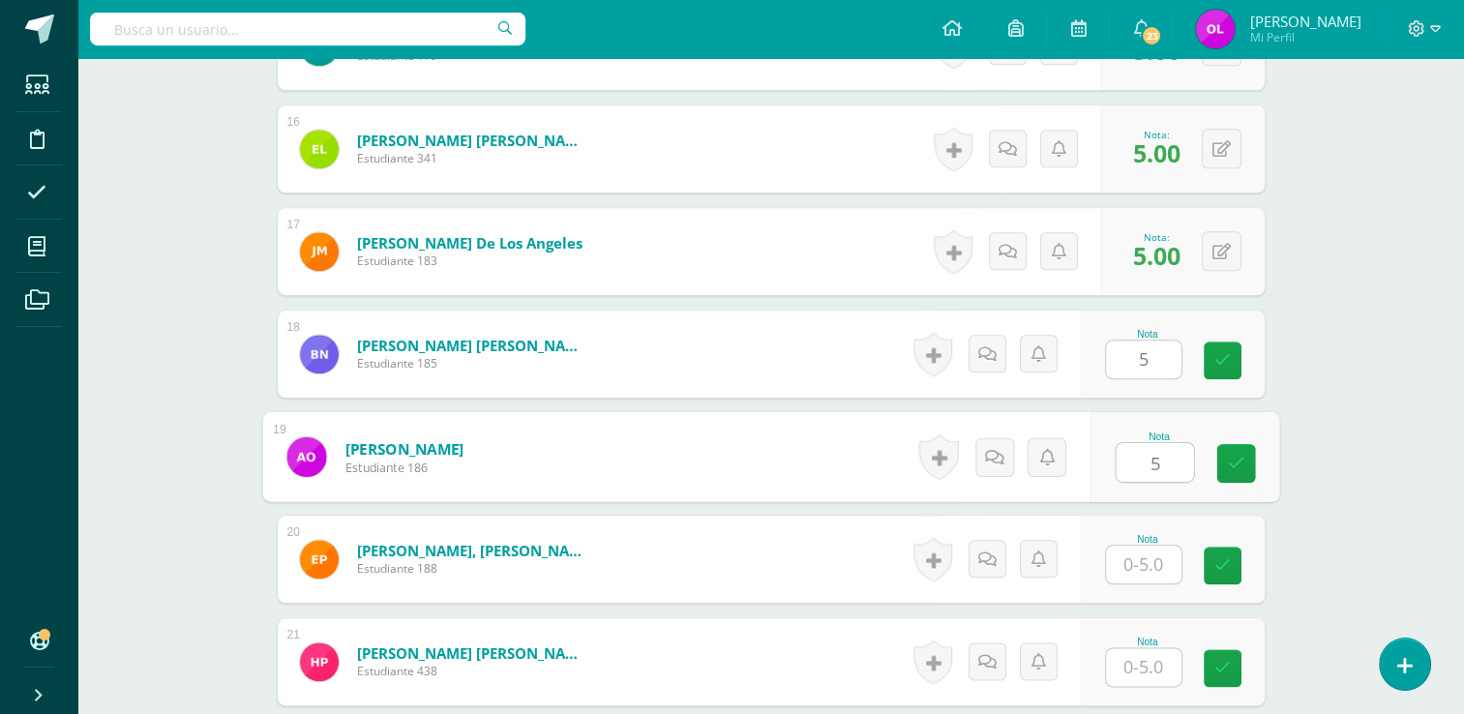
type input "5"
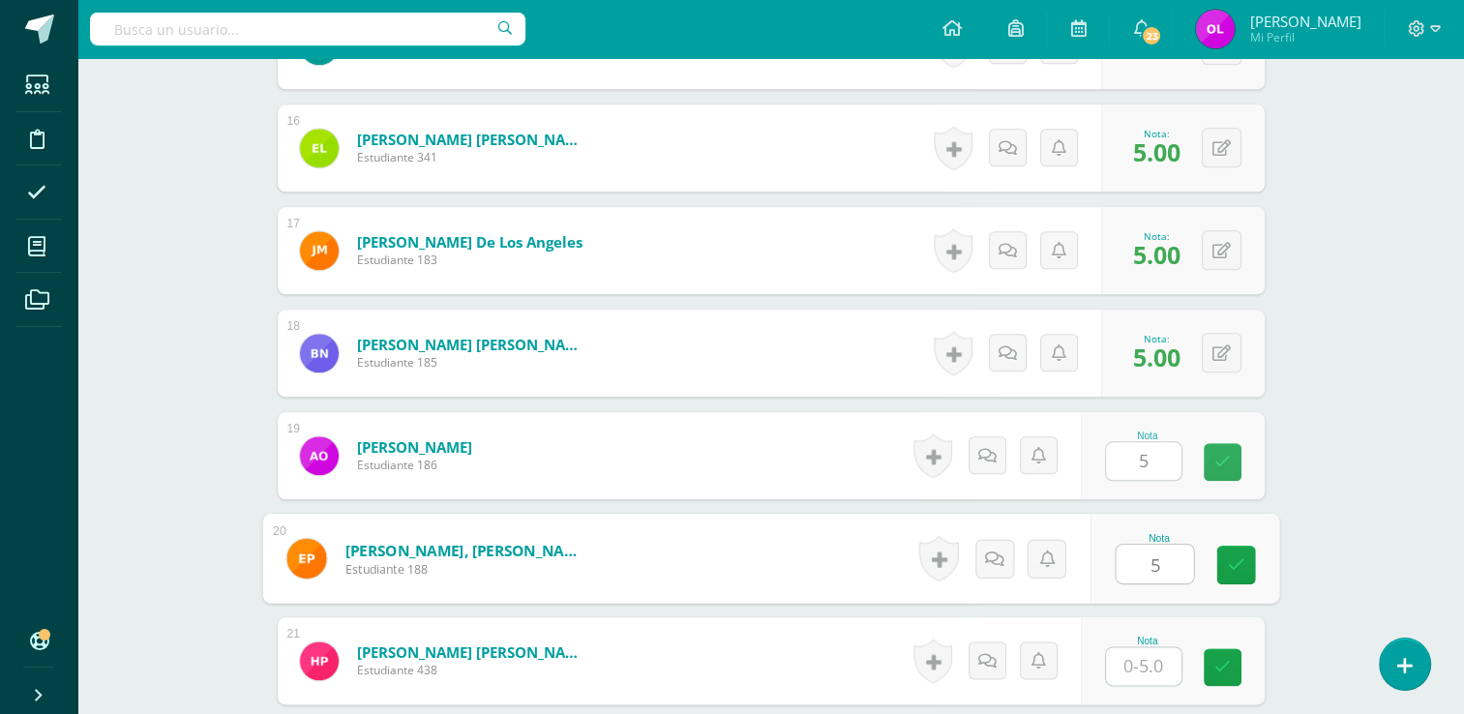
type input "5"
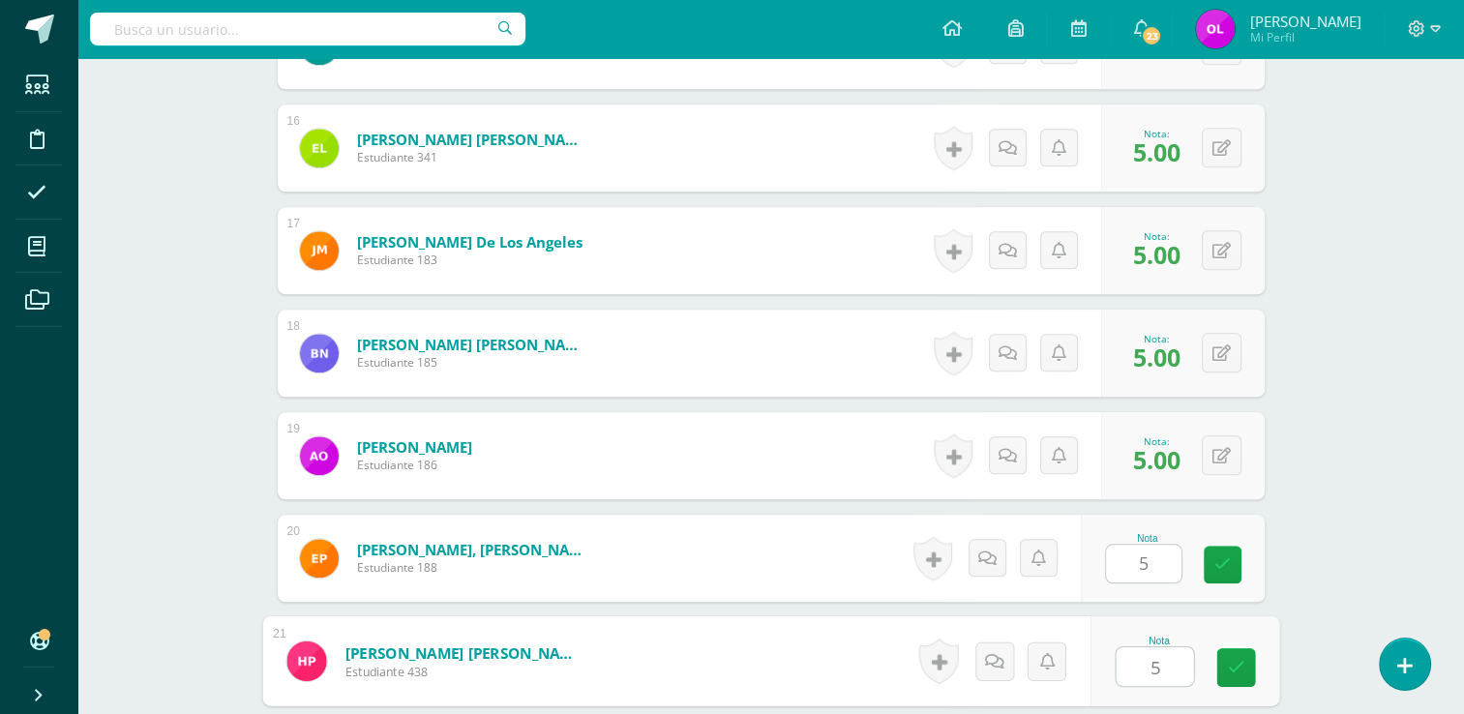
type input "5"
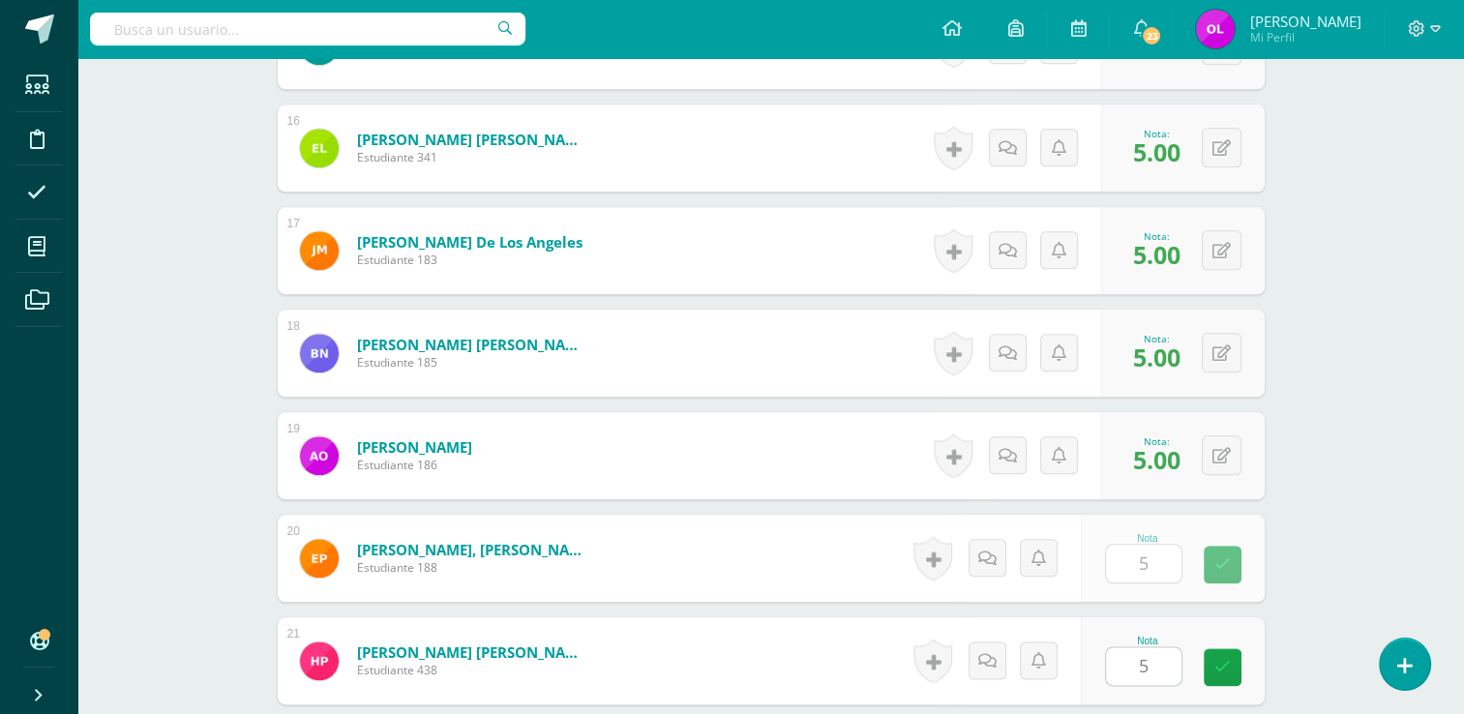
scroll to position [2515, 0]
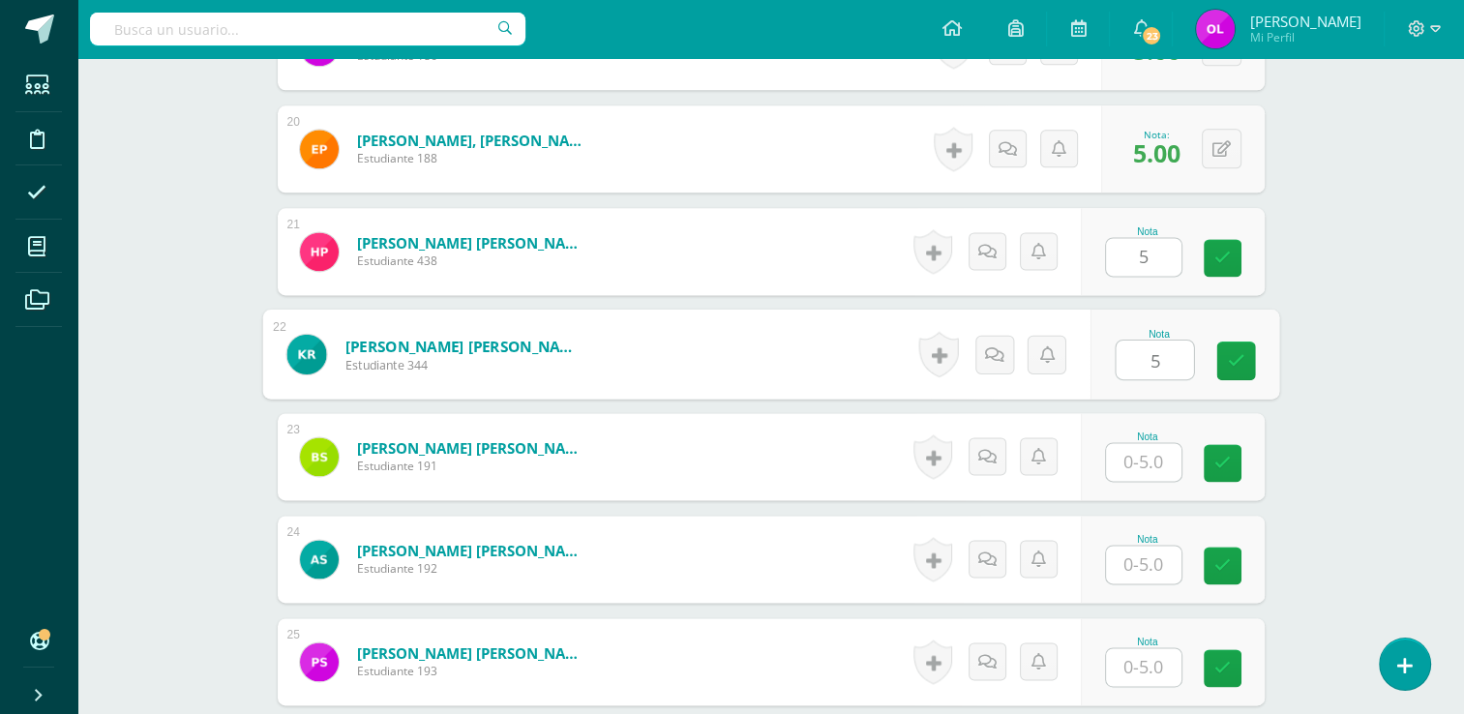
type input "5"
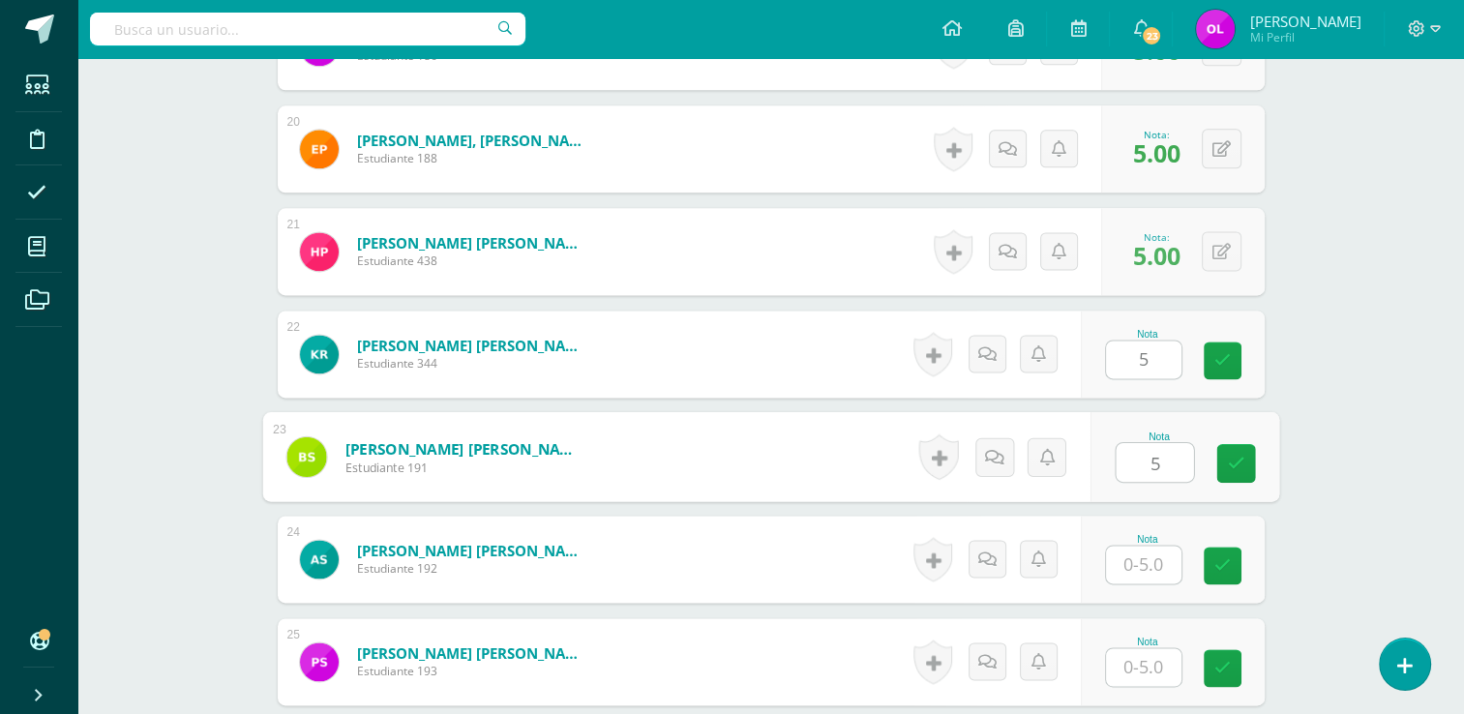
type input "5"
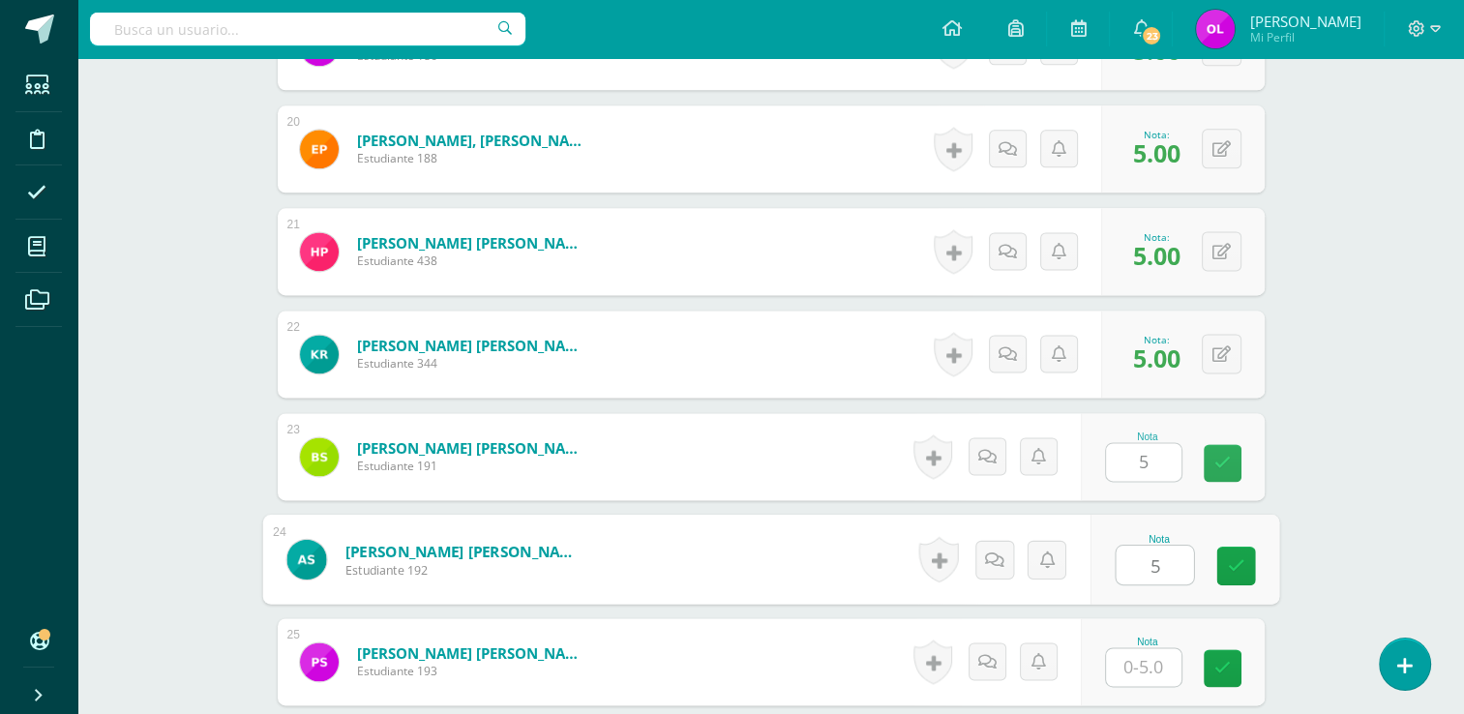
type input "5"
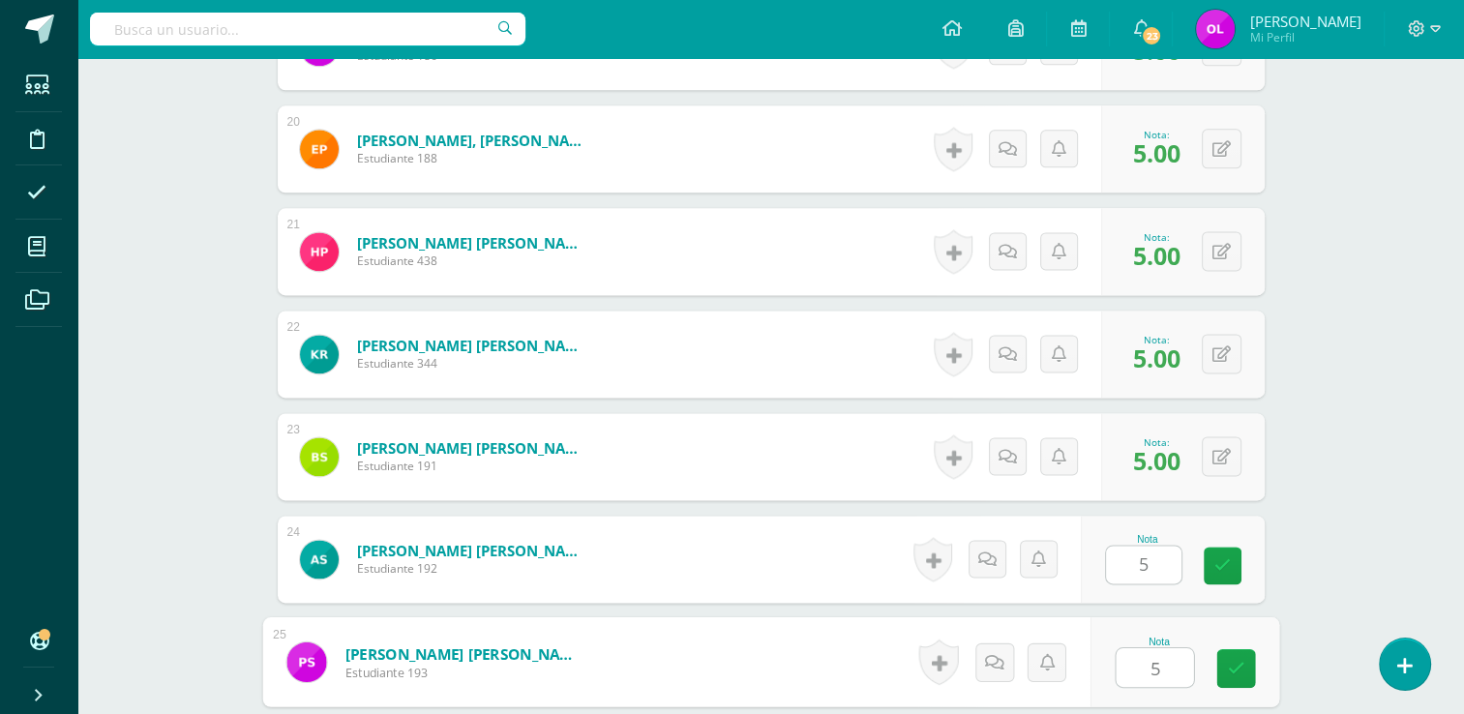
type input "5"
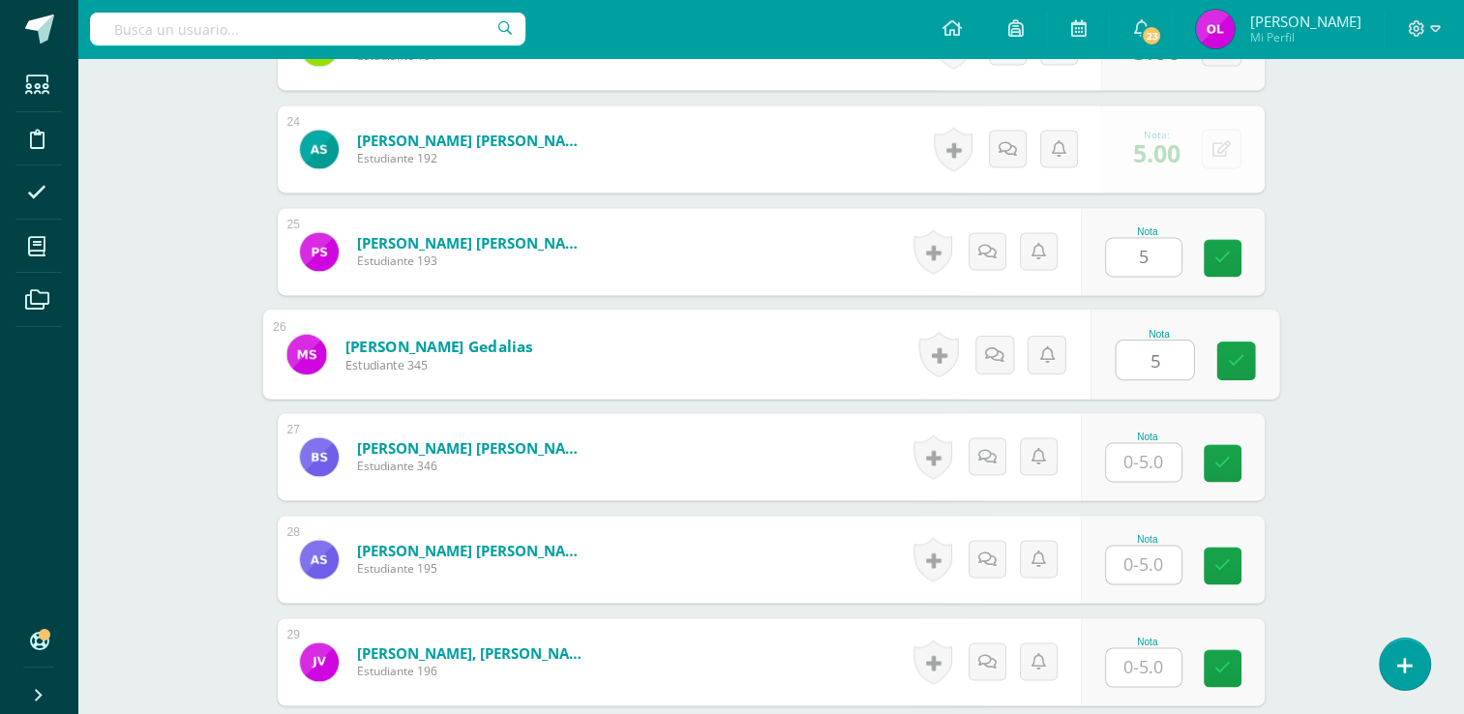
type input "5"
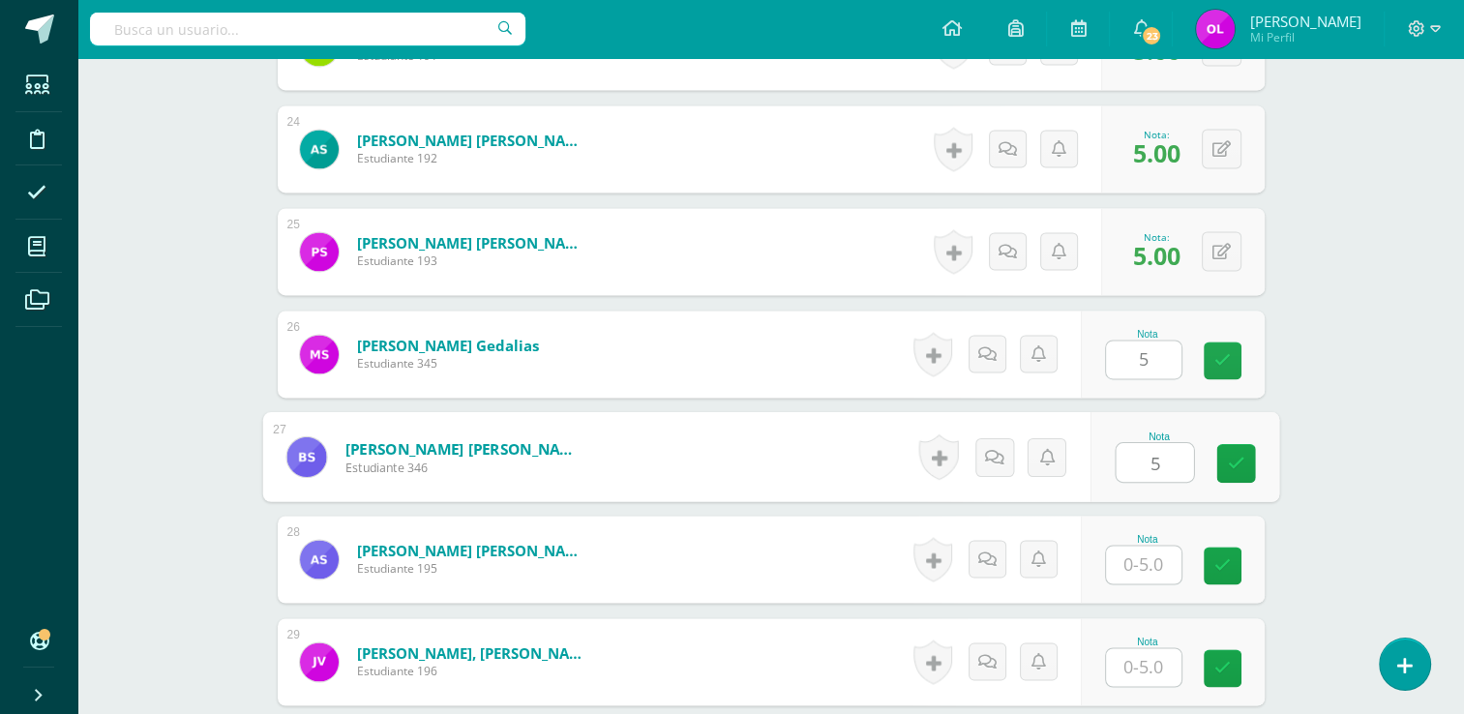
type input "5"
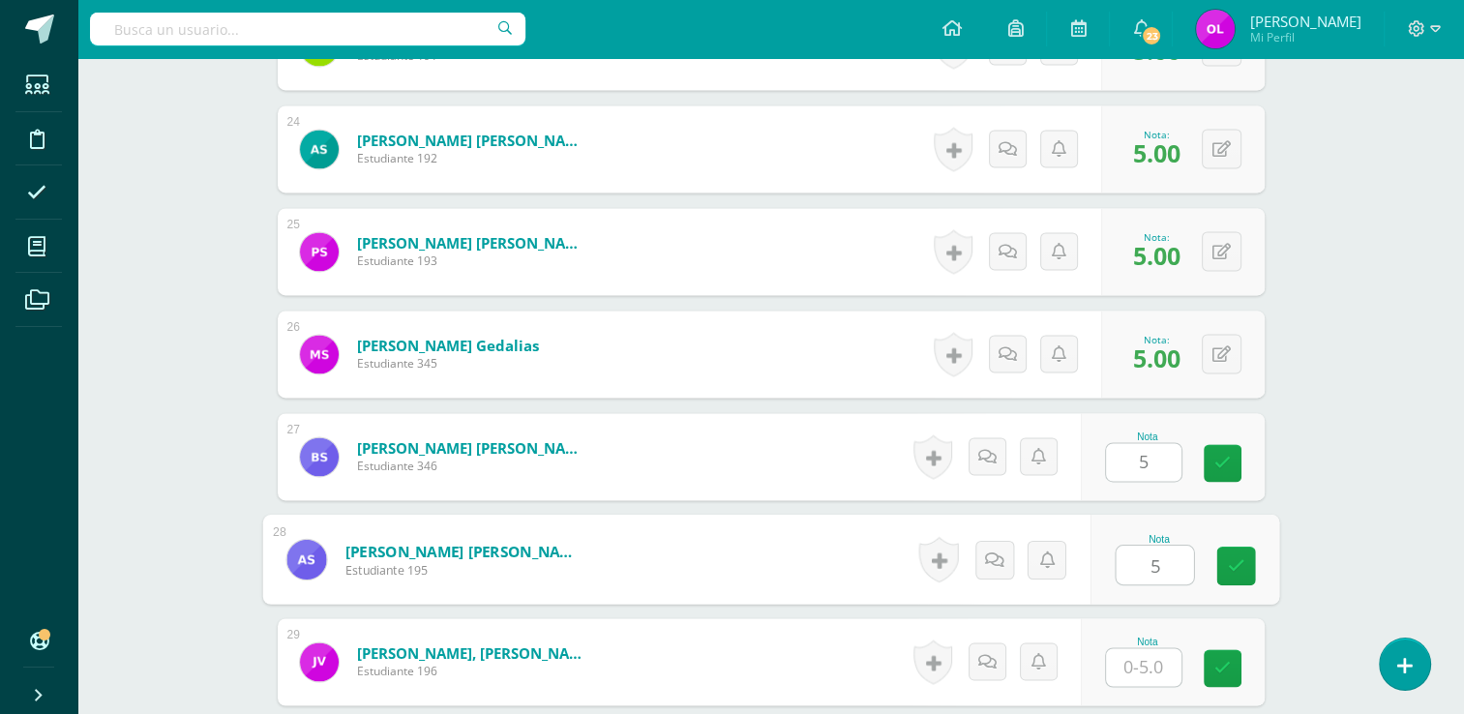
type input "5"
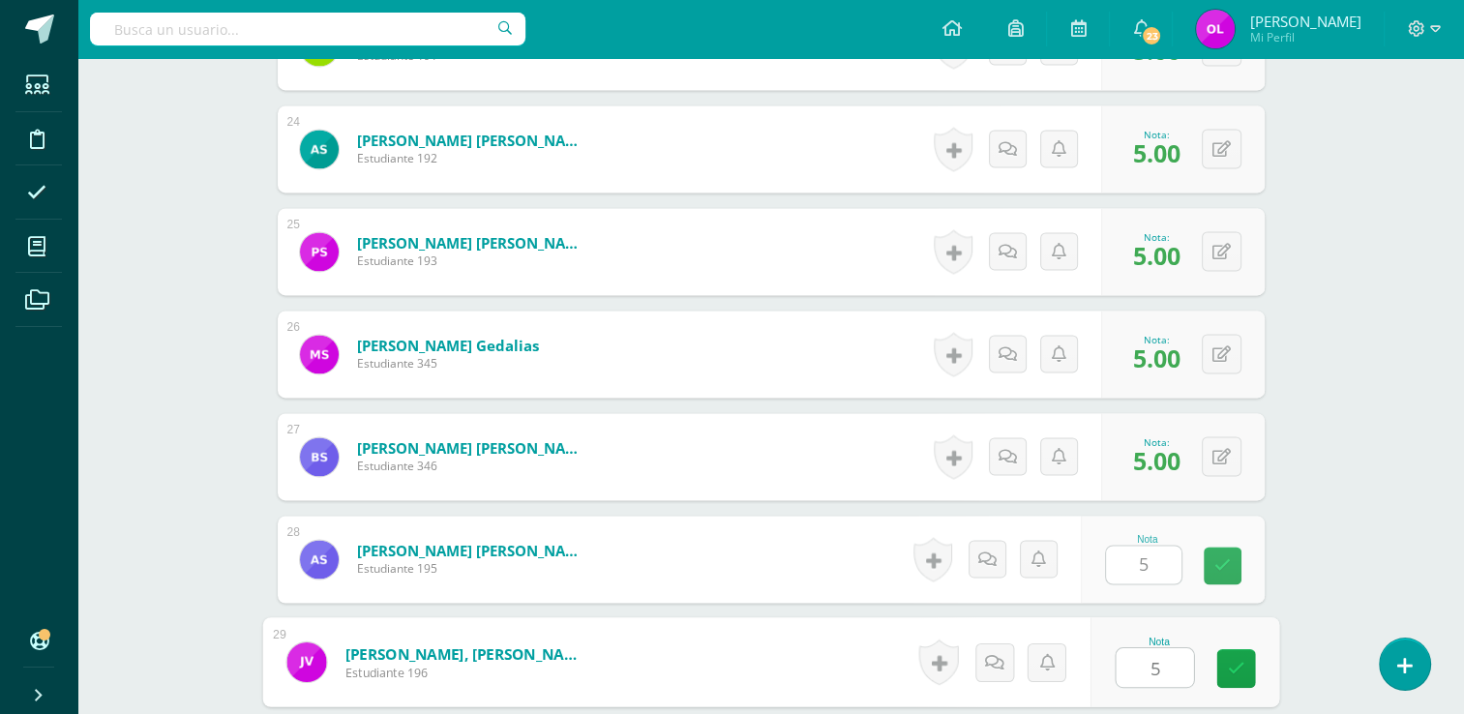
type input "5"
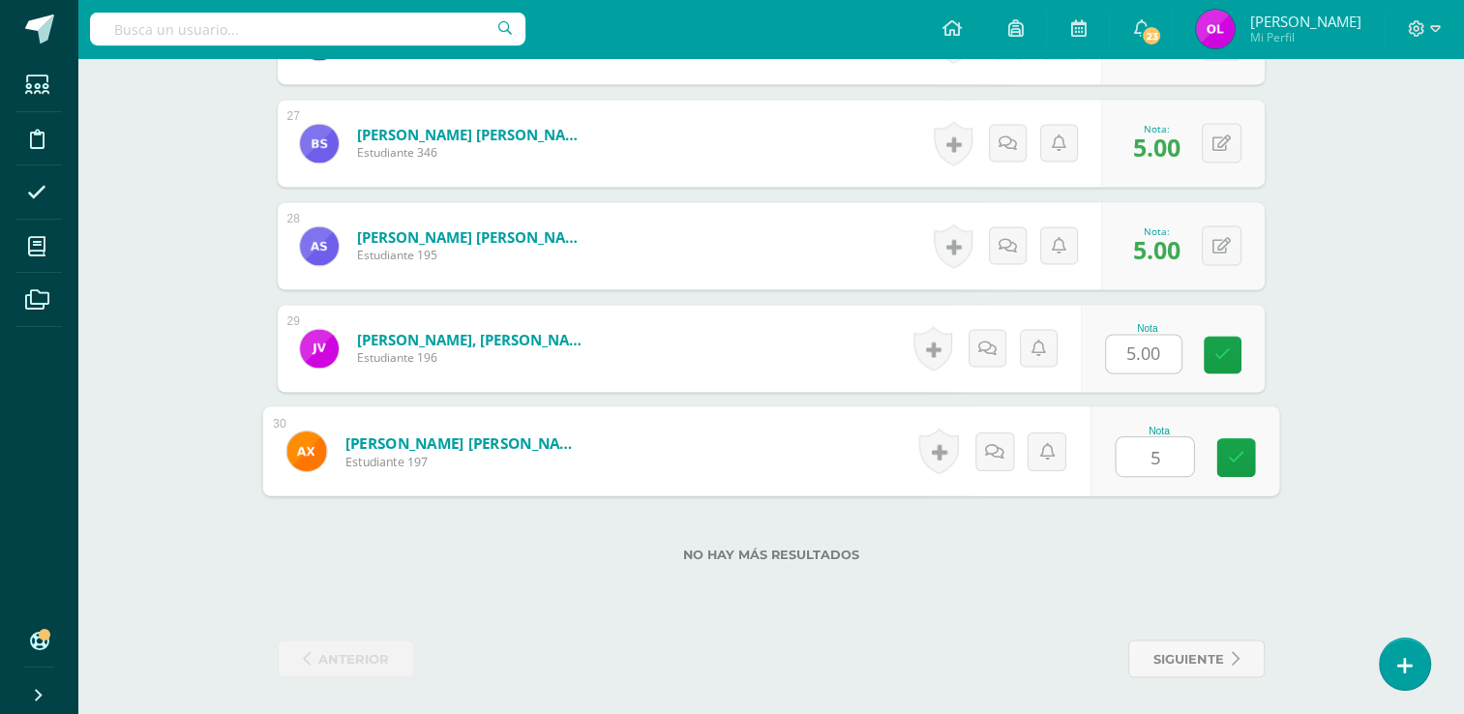
type input "55"
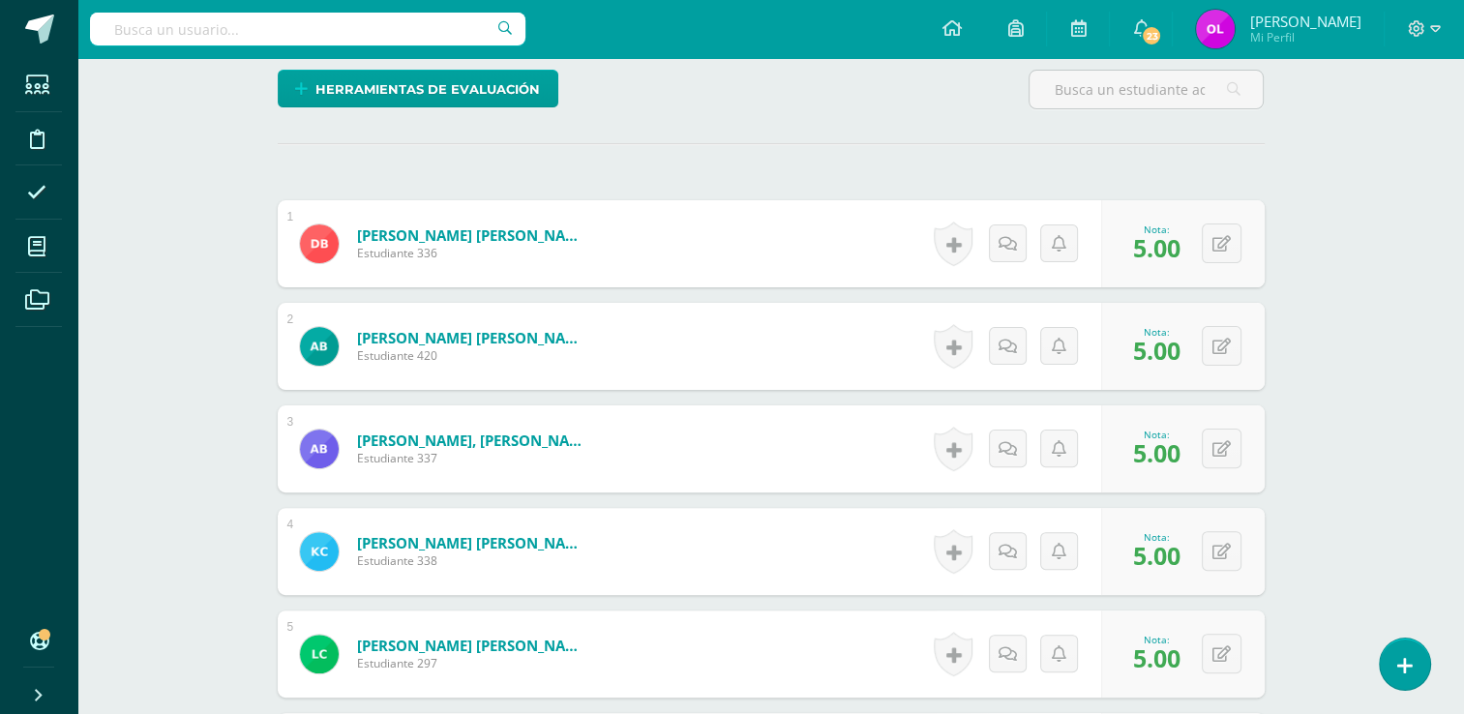
scroll to position [0, 0]
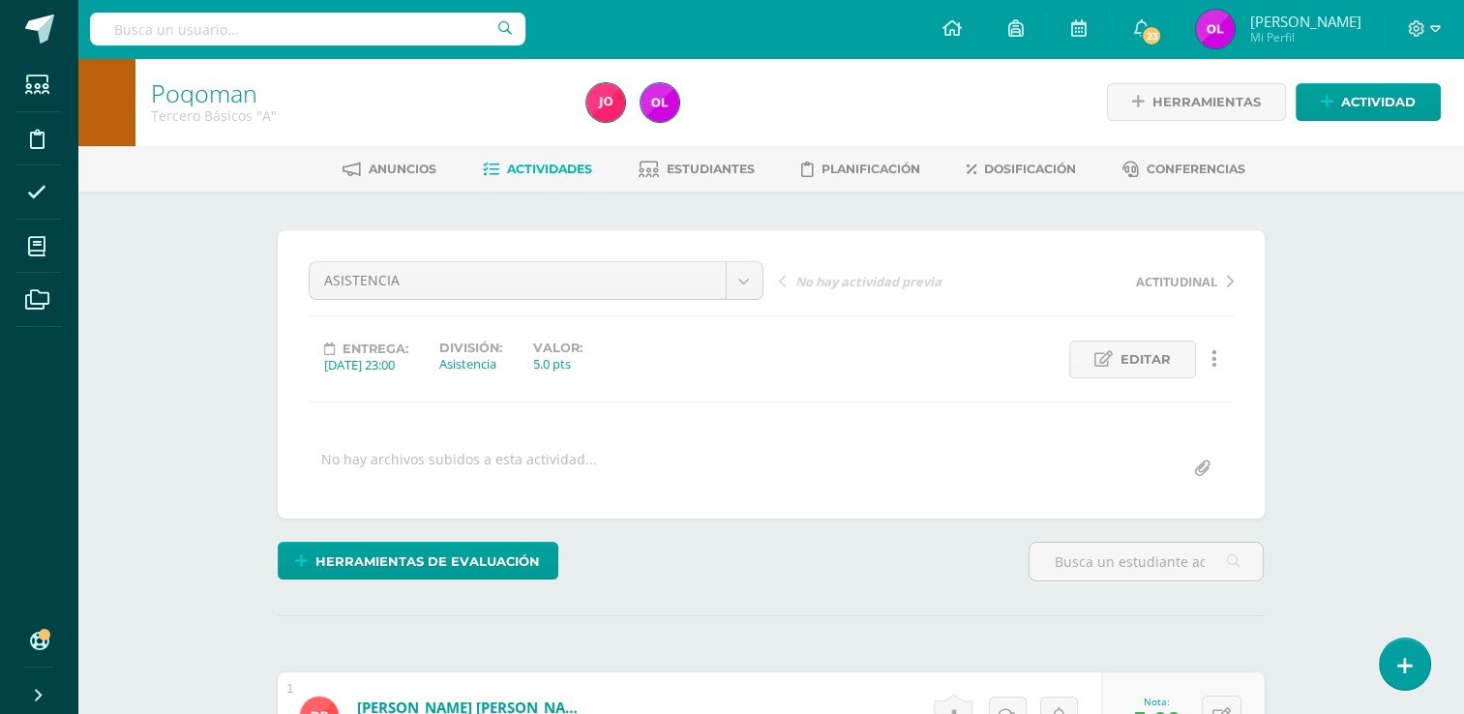
click at [525, 174] on span "Actividades" at bounding box center [549, 169] width 85 height 15
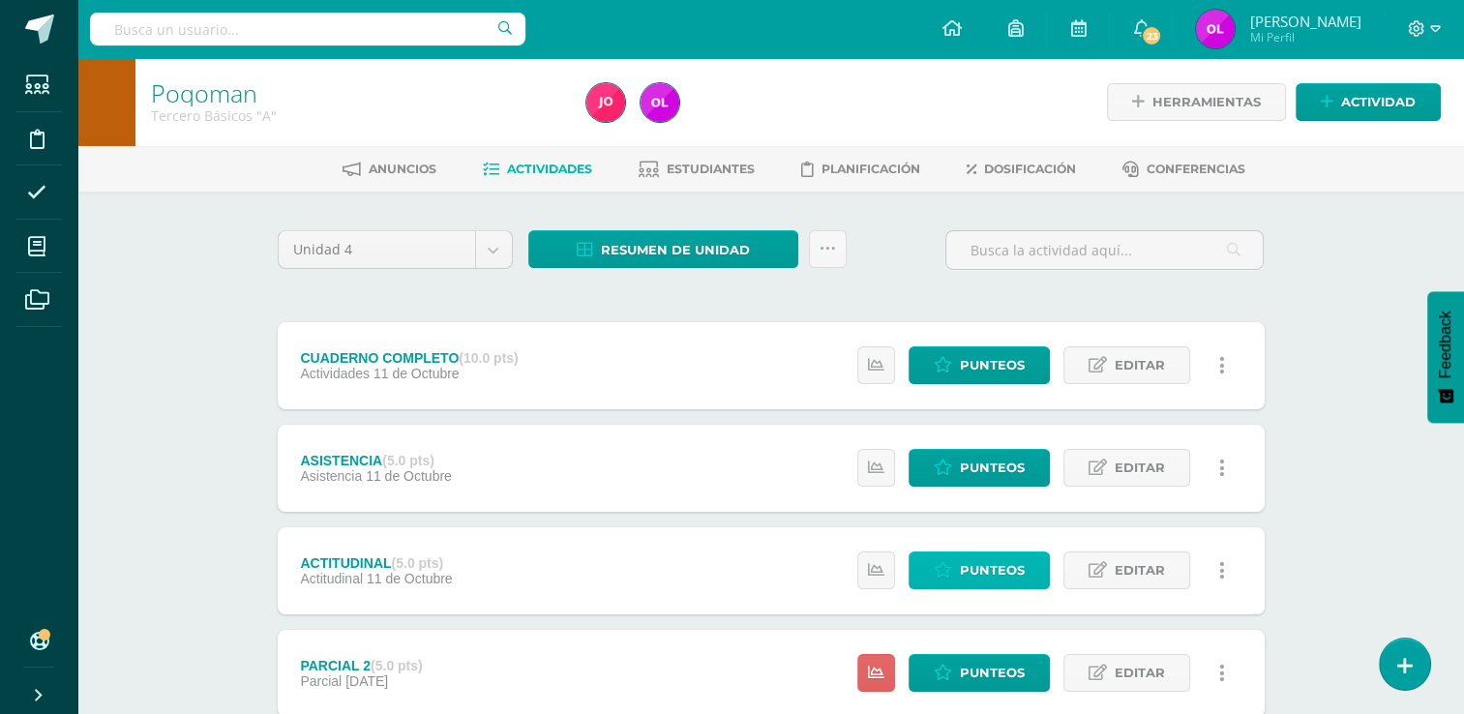
click at [993, 570] on span "Punteos" at bounding box center [992, 570] width 65 height 36
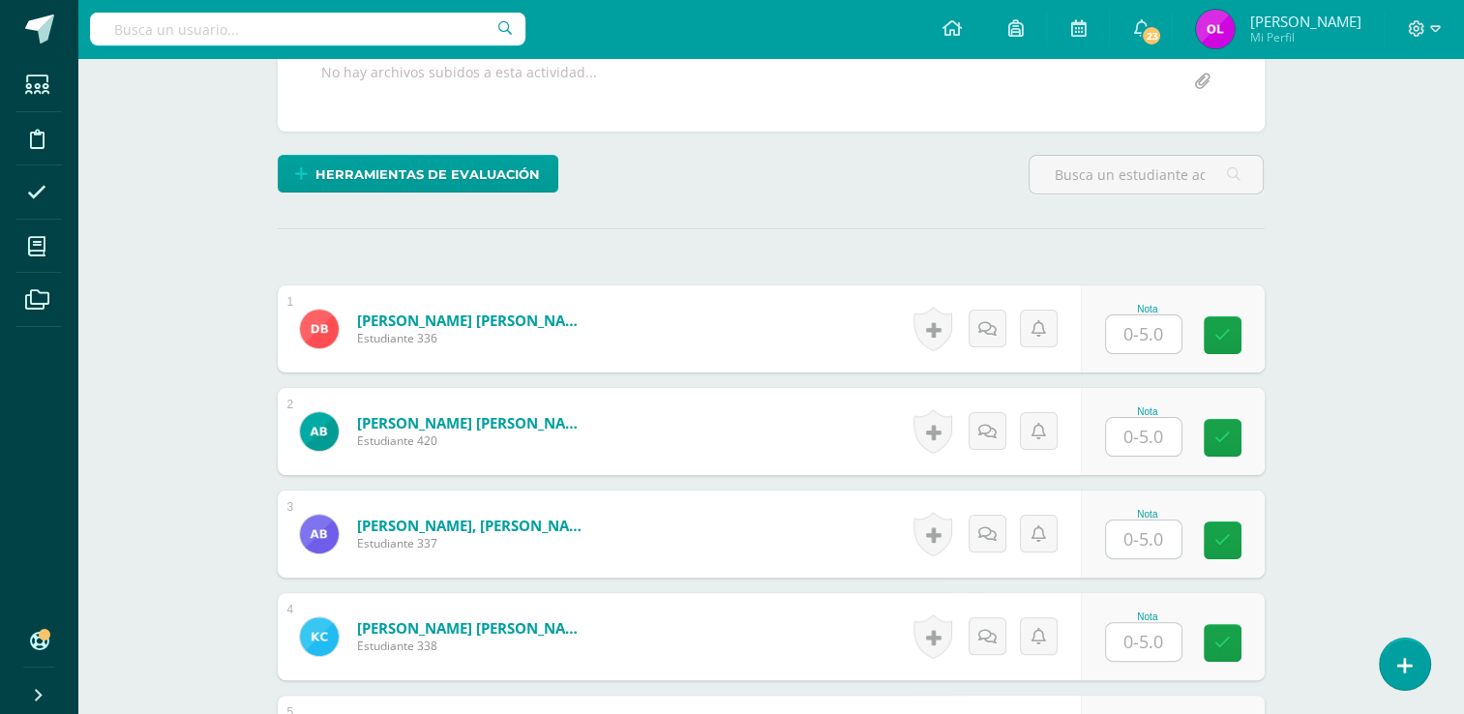
scroll to position [387, 0]
click at [1157, 333] on input "text" at bounding box center [1153, 334] width 77 height 39
type input "5"
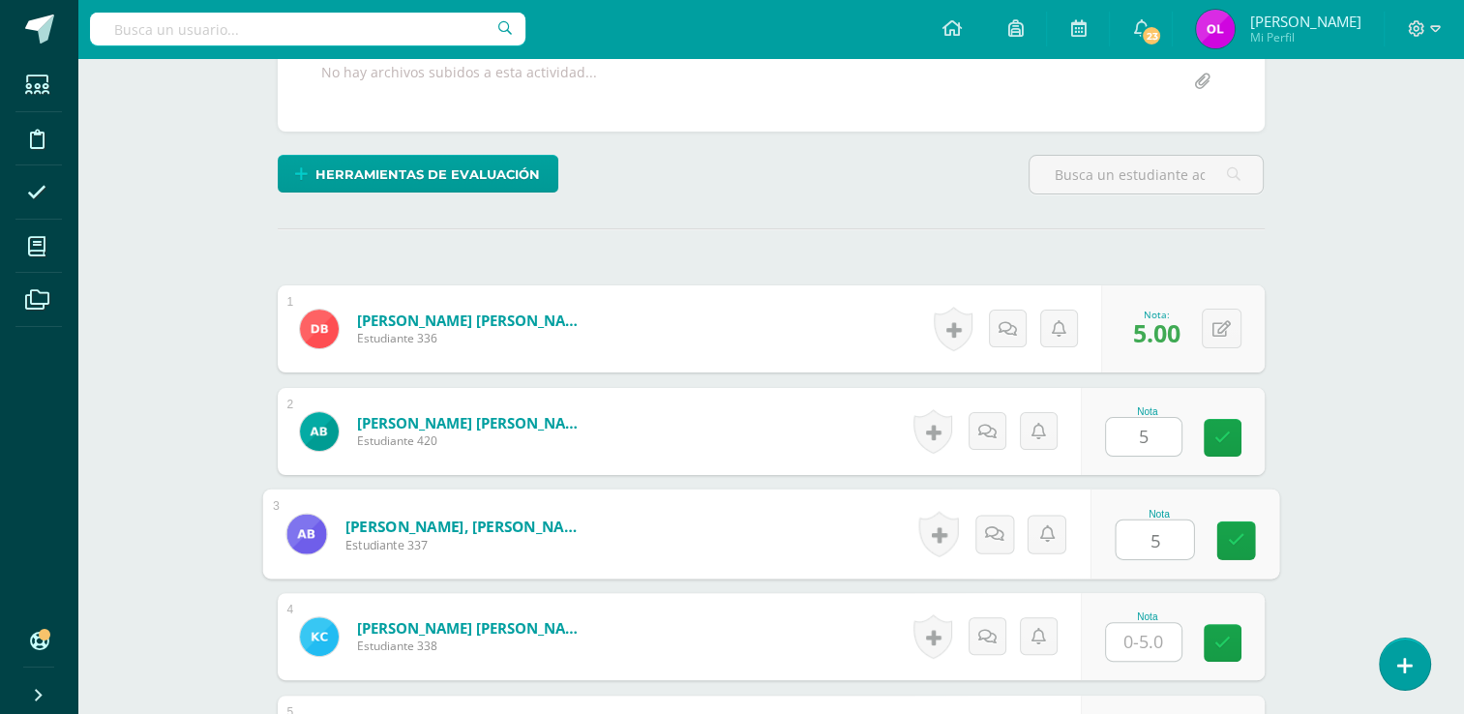
type input "5"
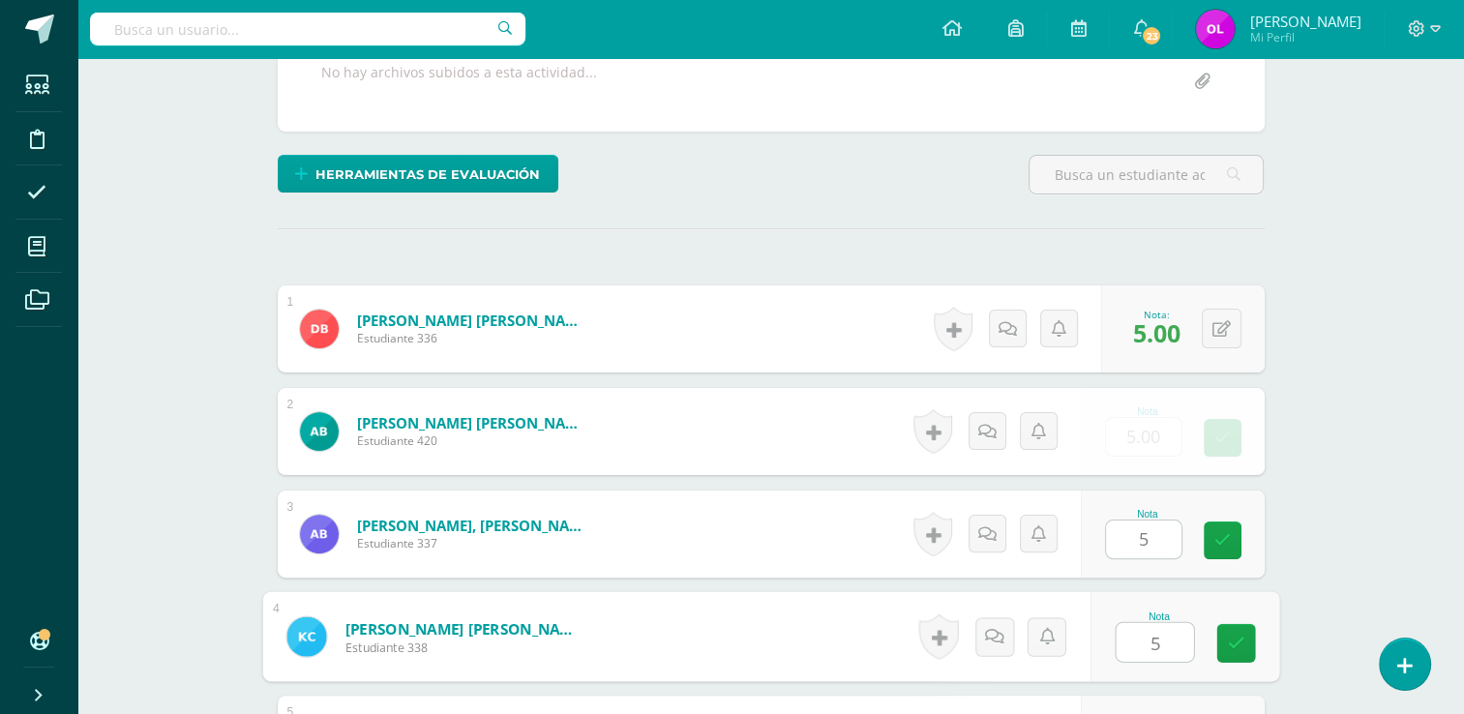
type input "5"
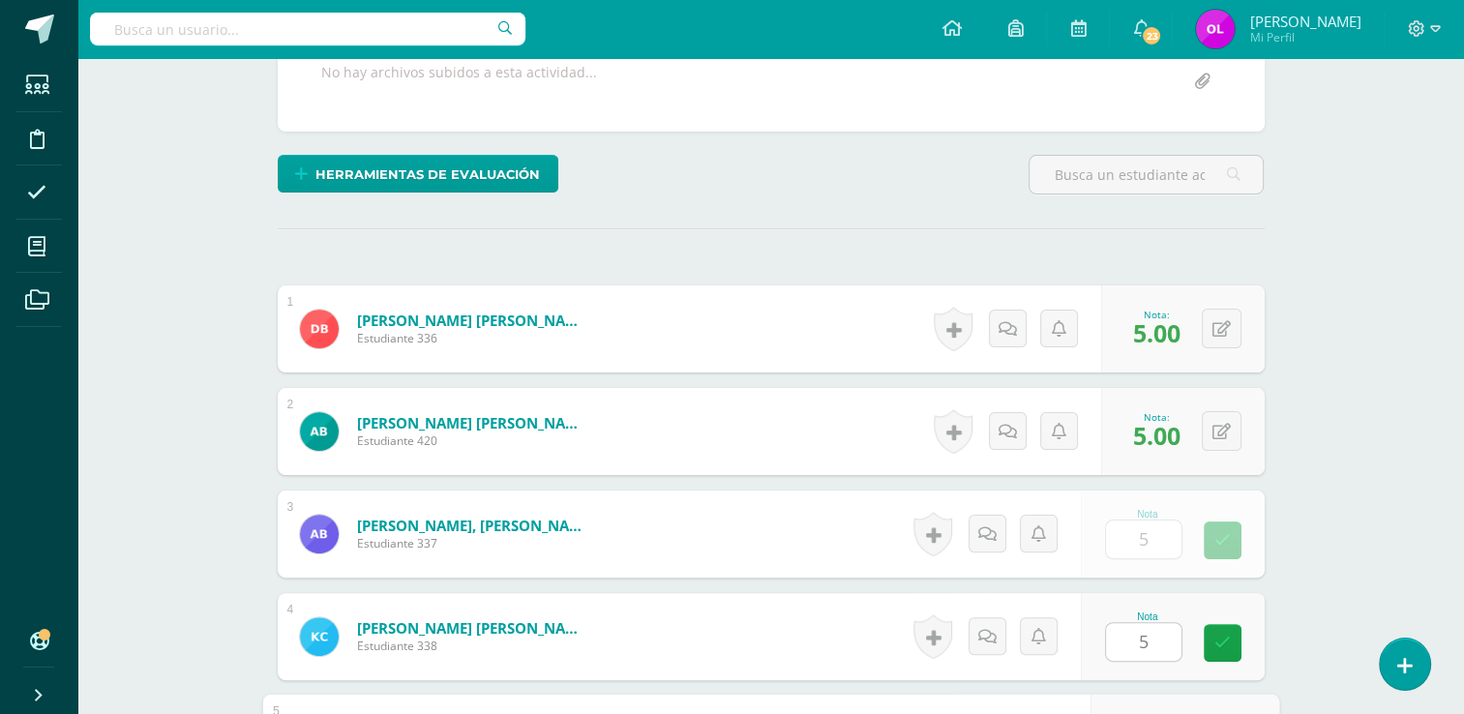
scroll to position [772, 0]
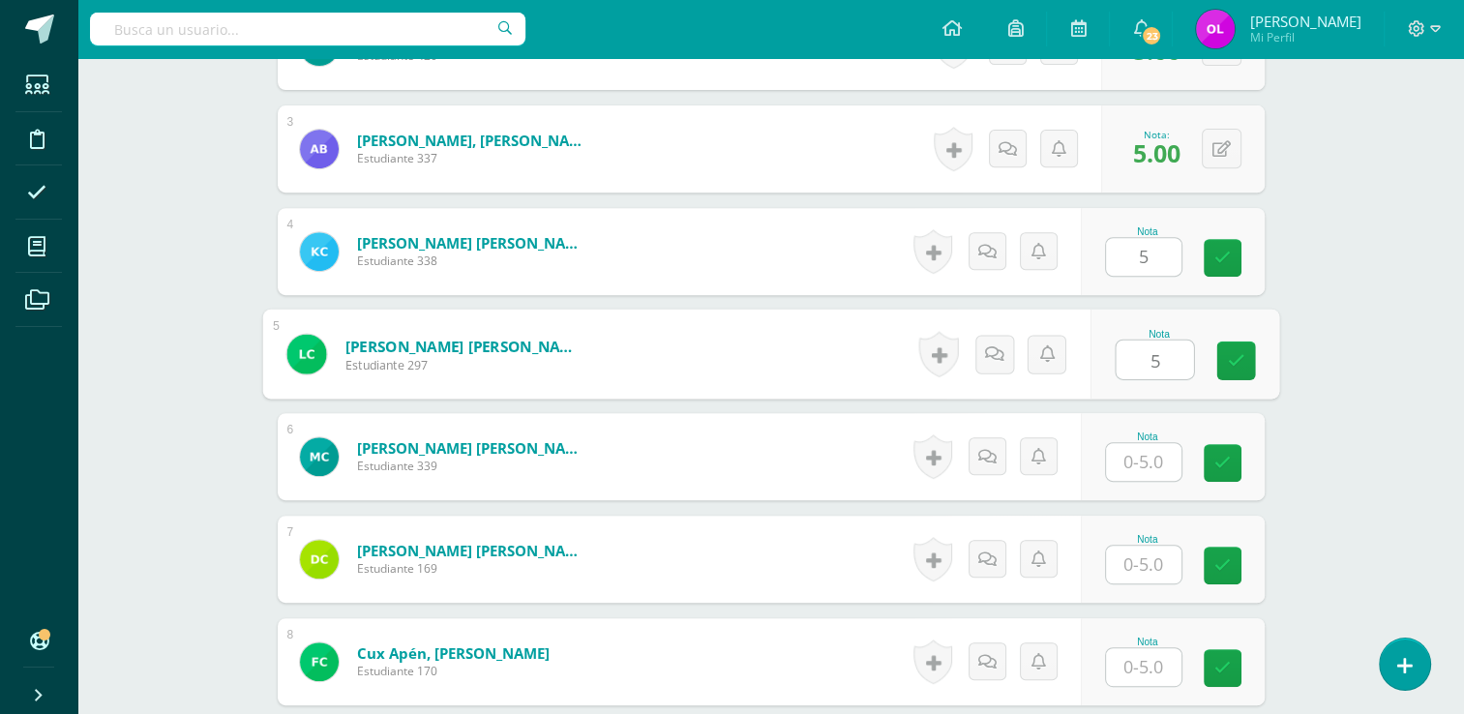
type input "5"
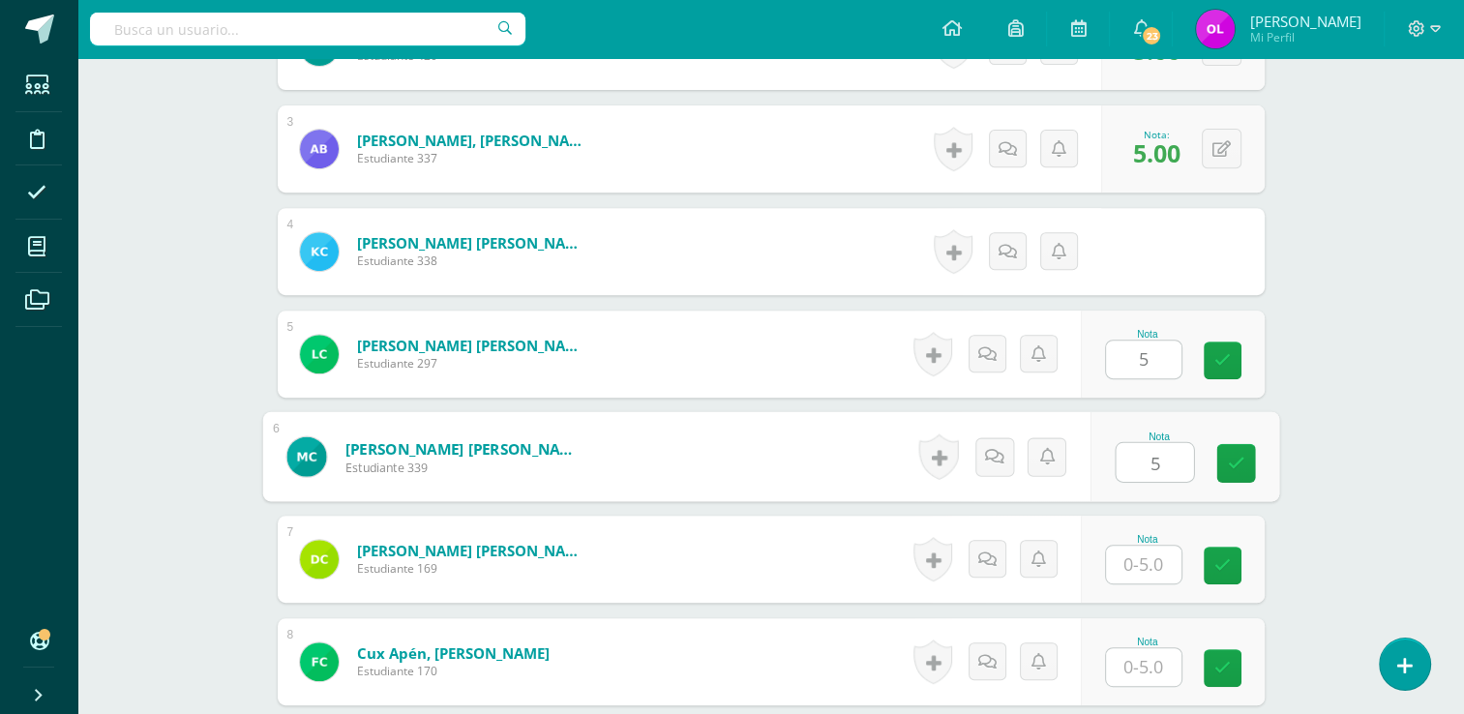
type input "5"
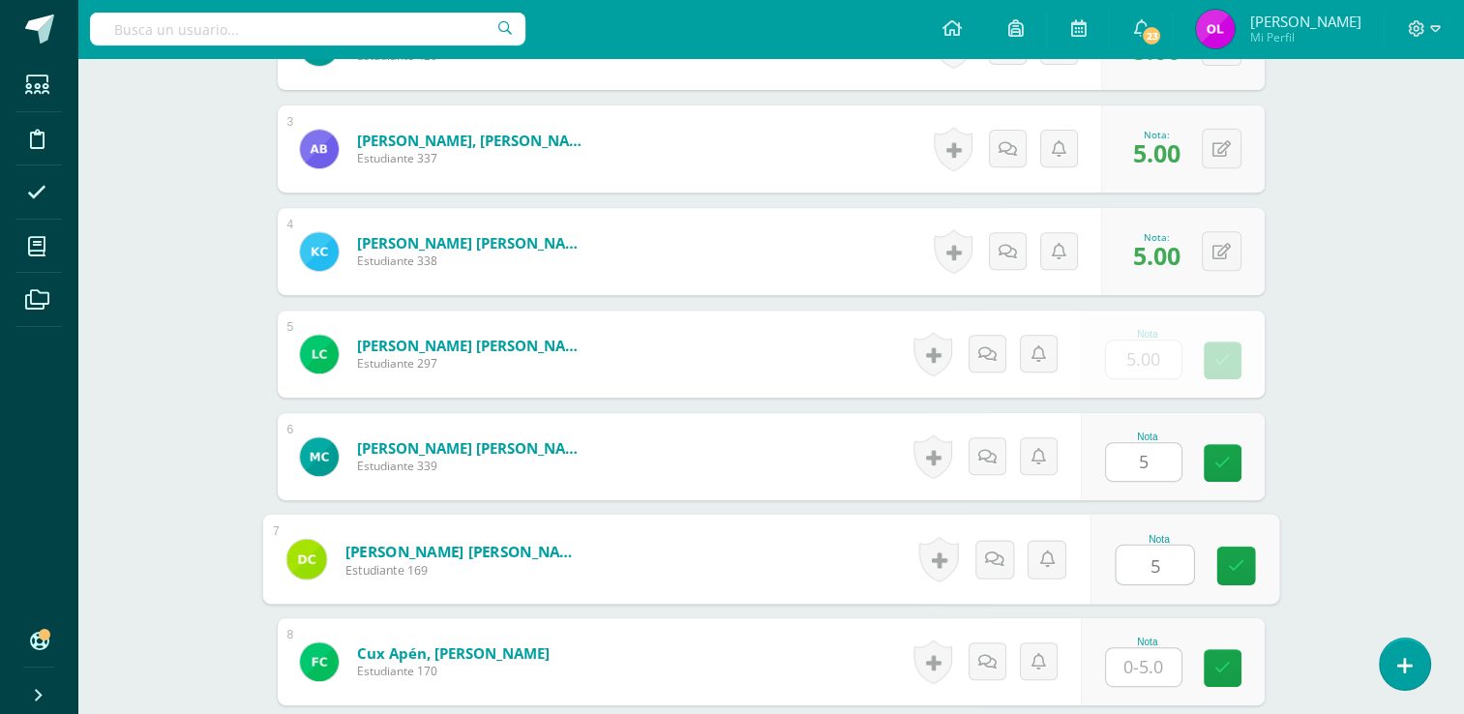
type input "5"
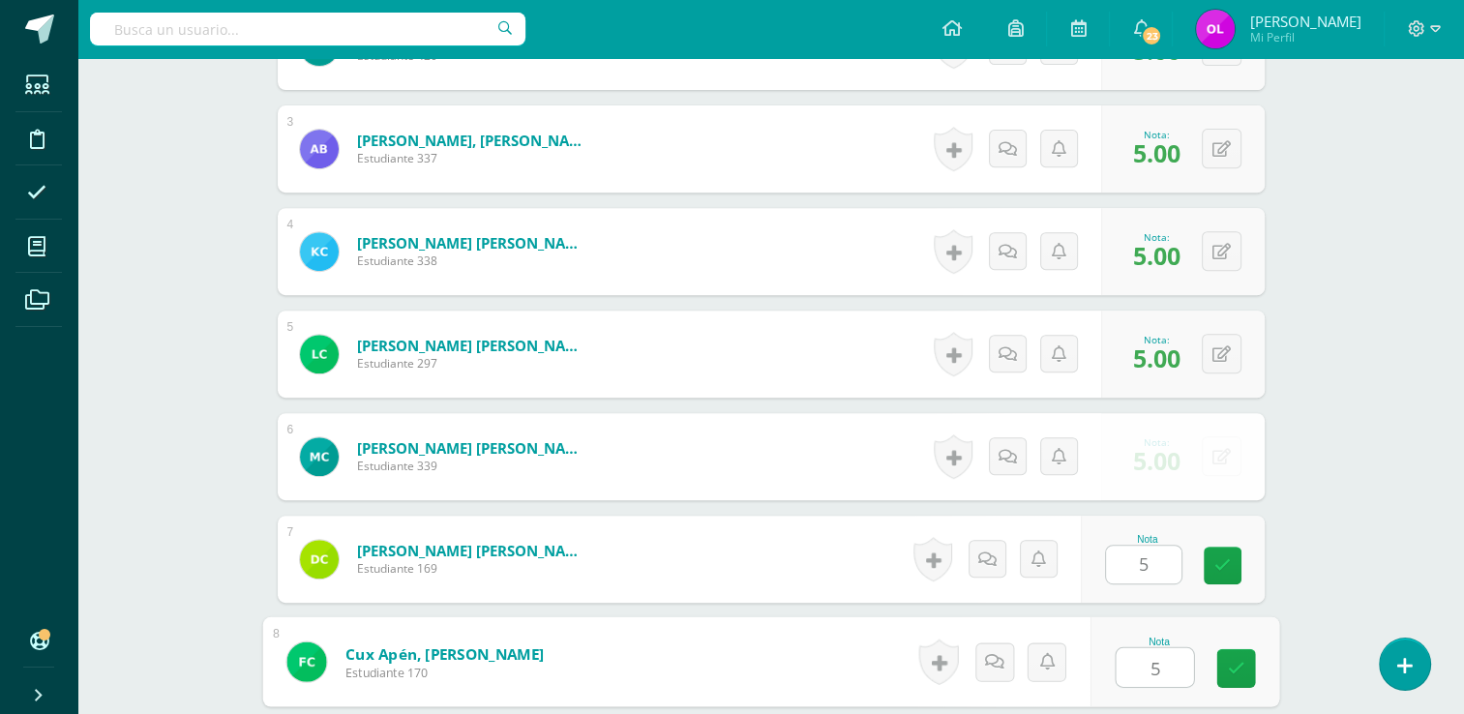
type input "5"
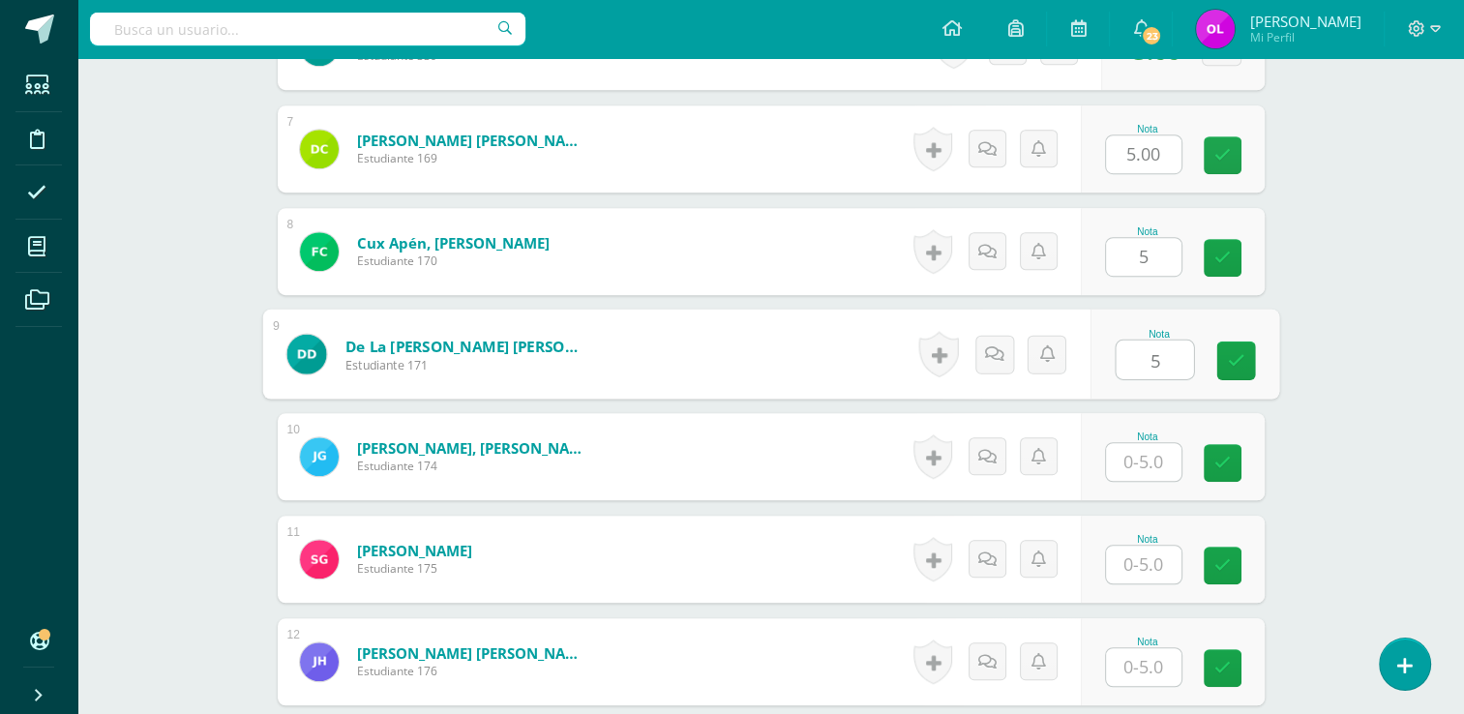
type input "5"
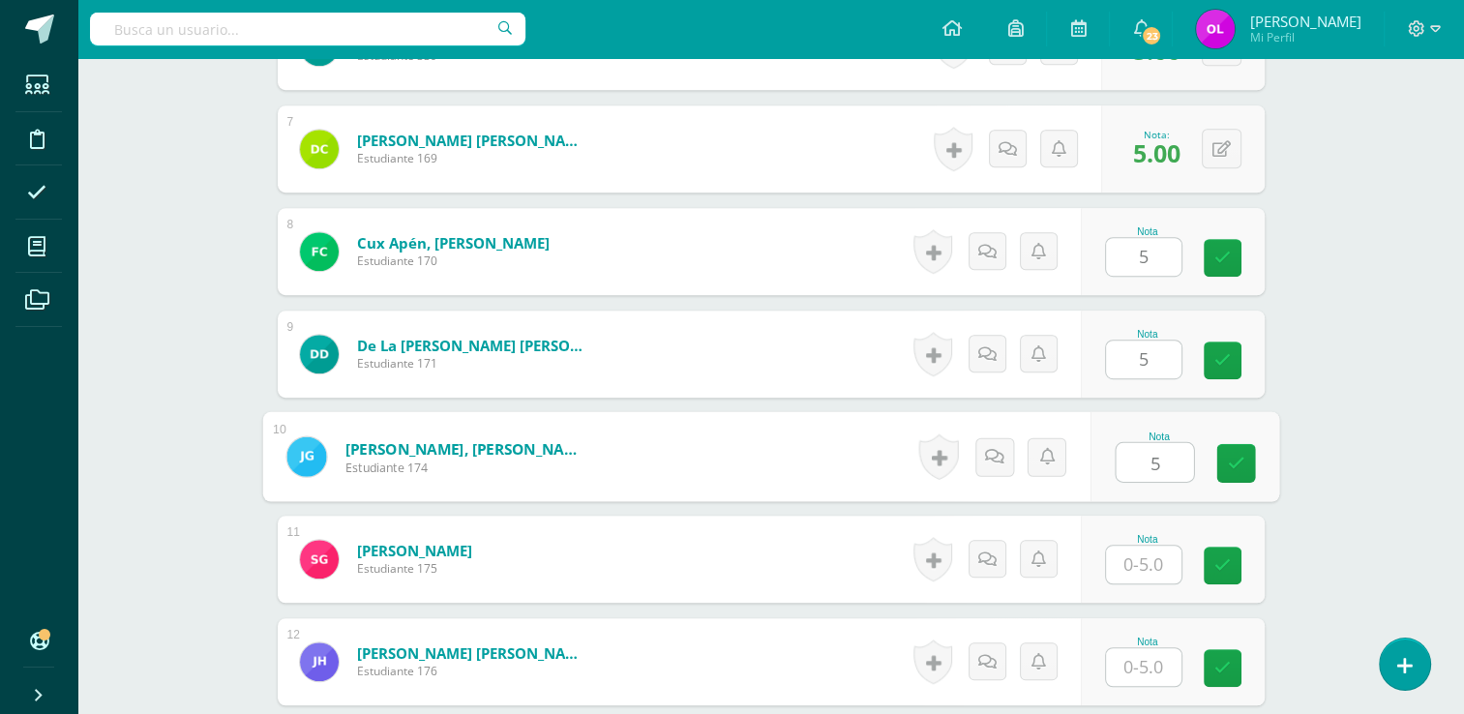
type input "5"
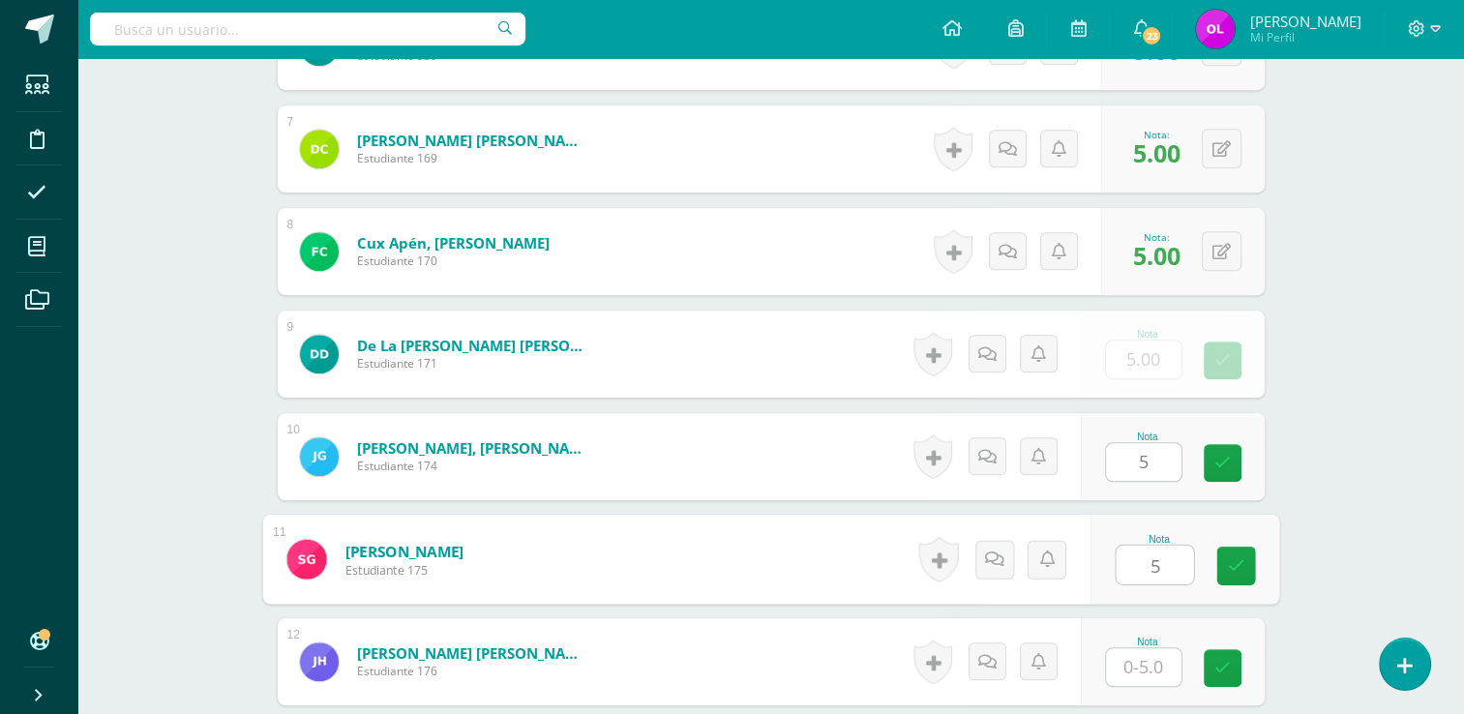
type input "5"
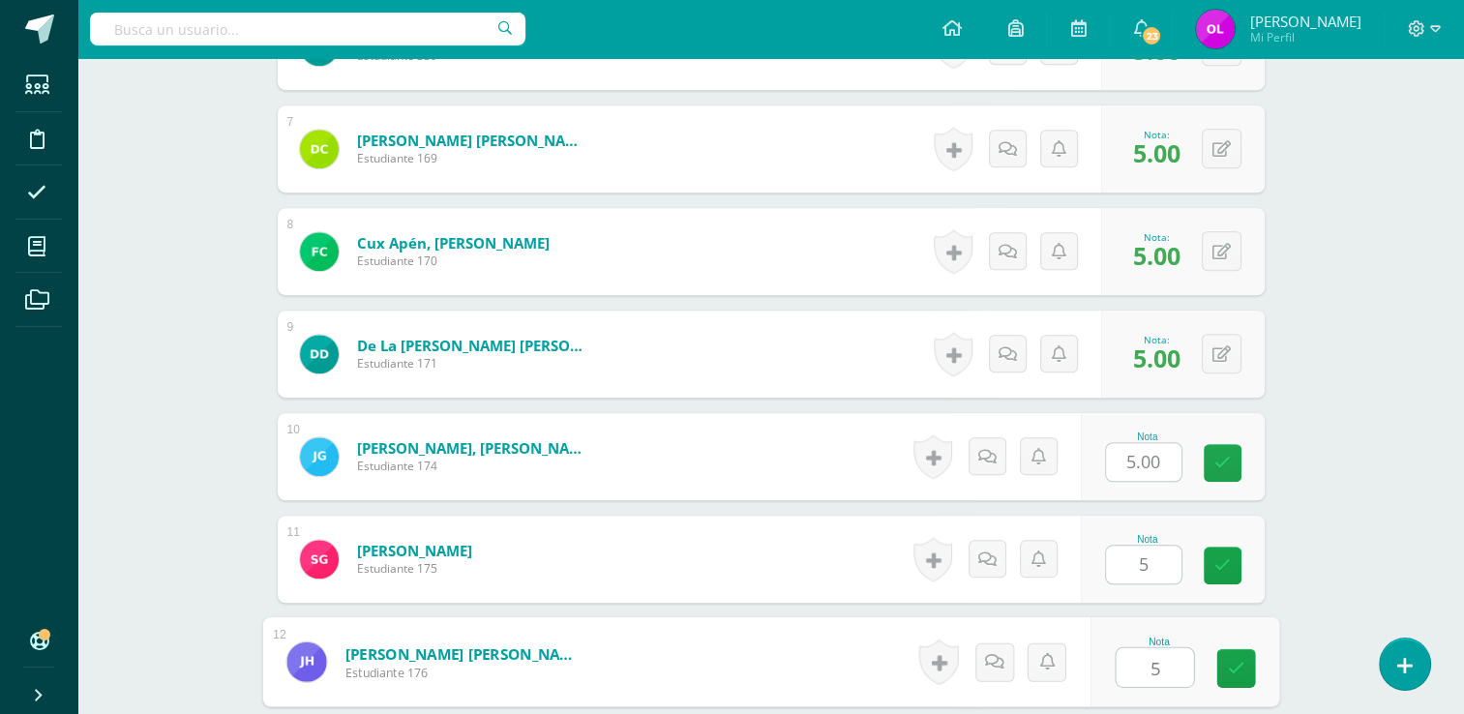
type input "5"
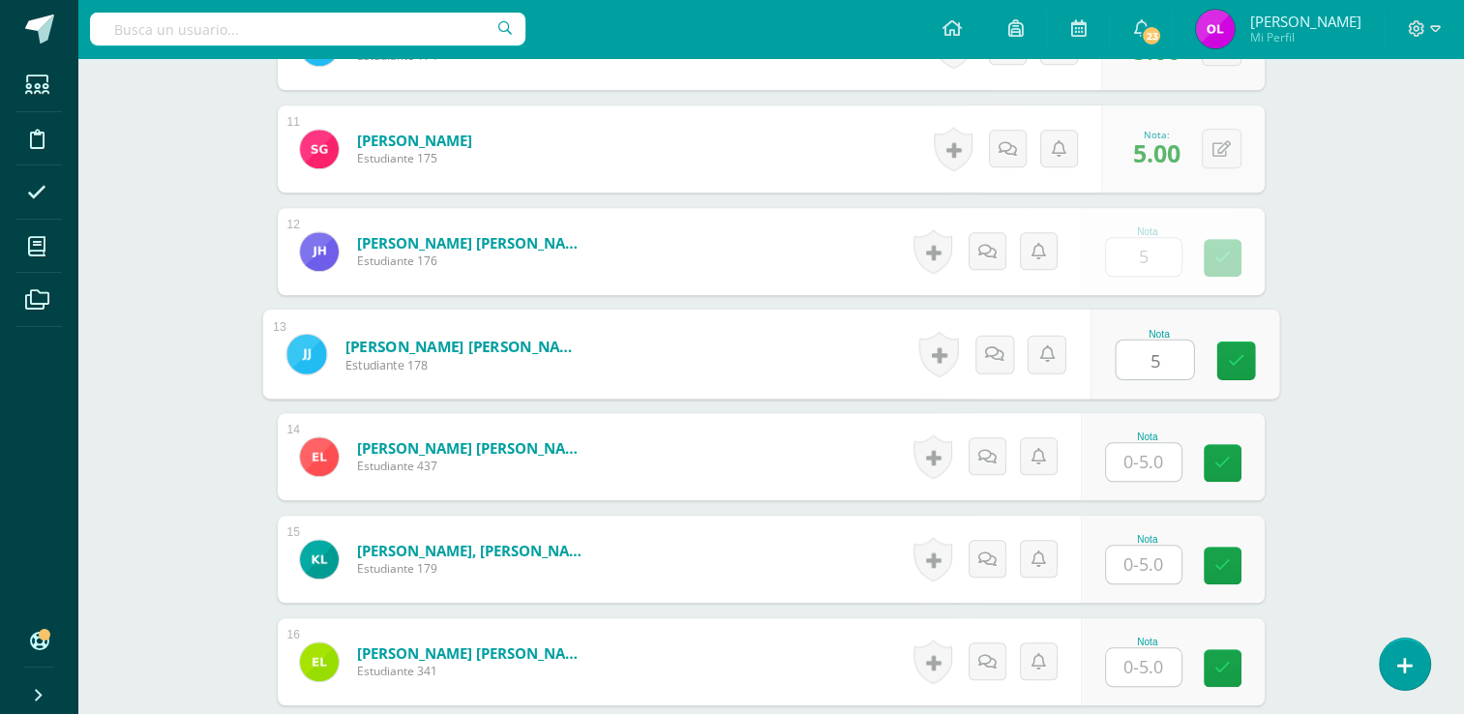
type input "5"
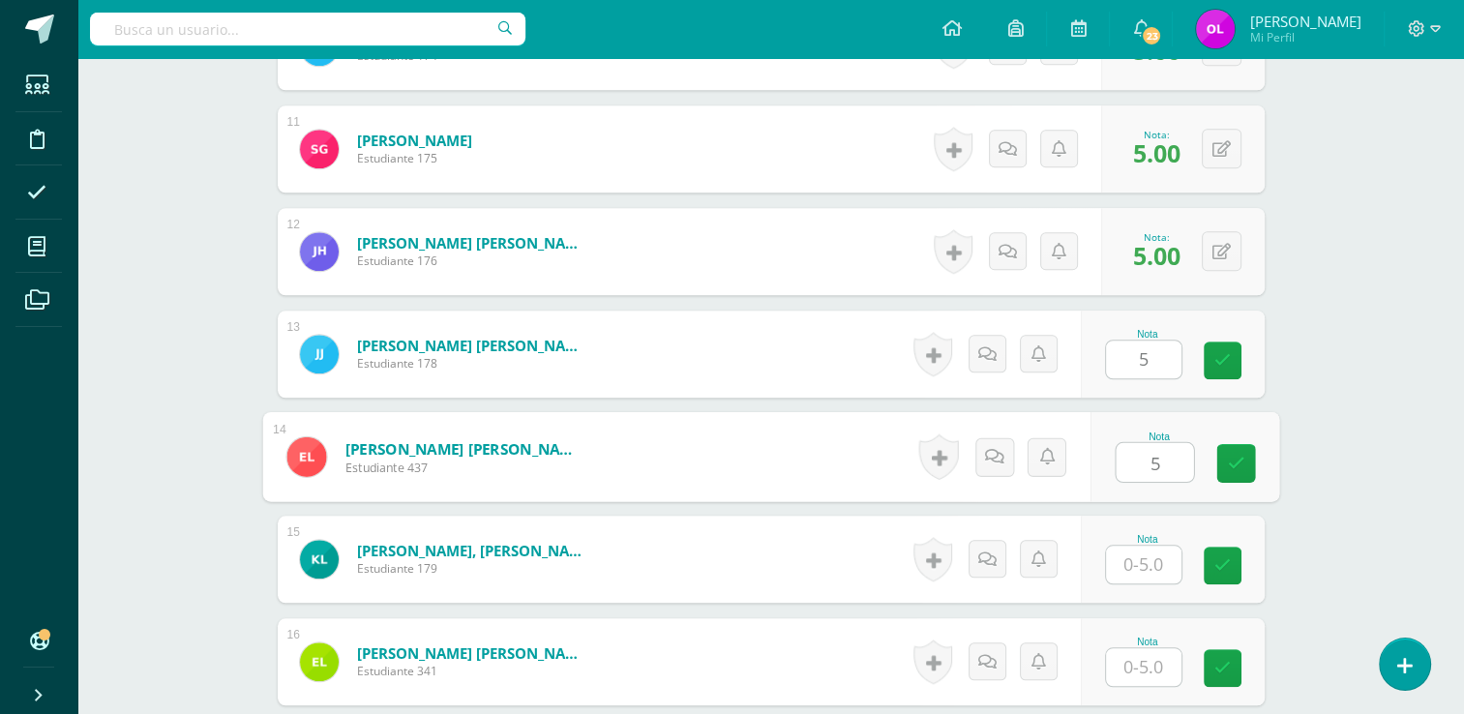
type input "5"
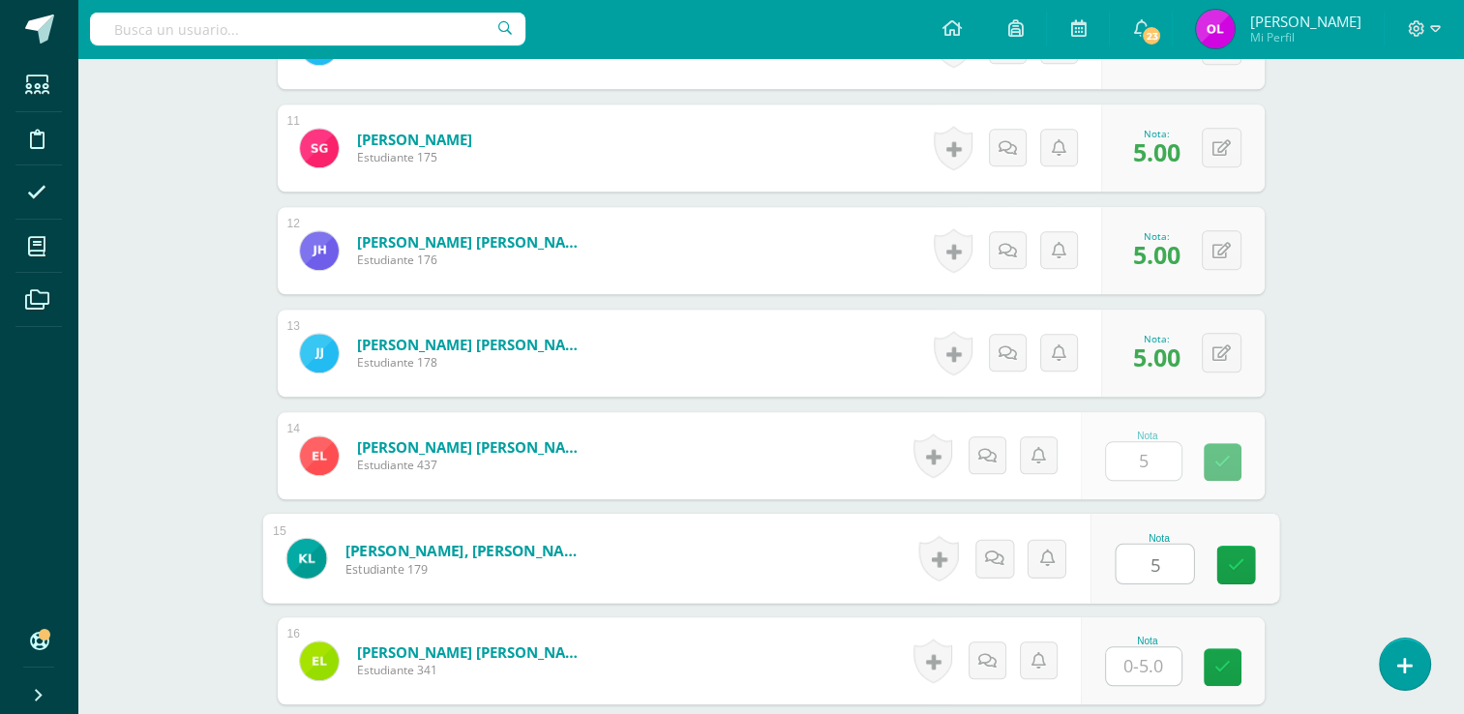
type input "5"
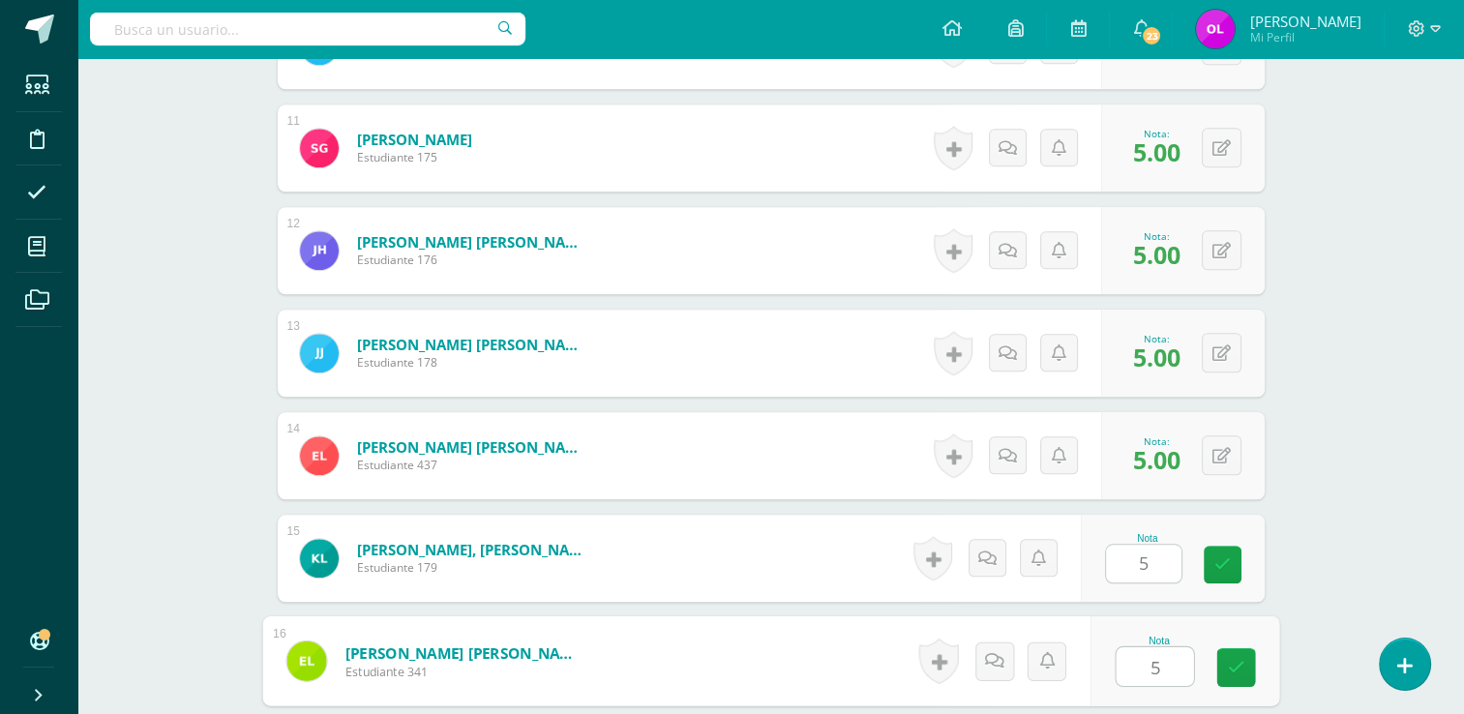
type input "5"
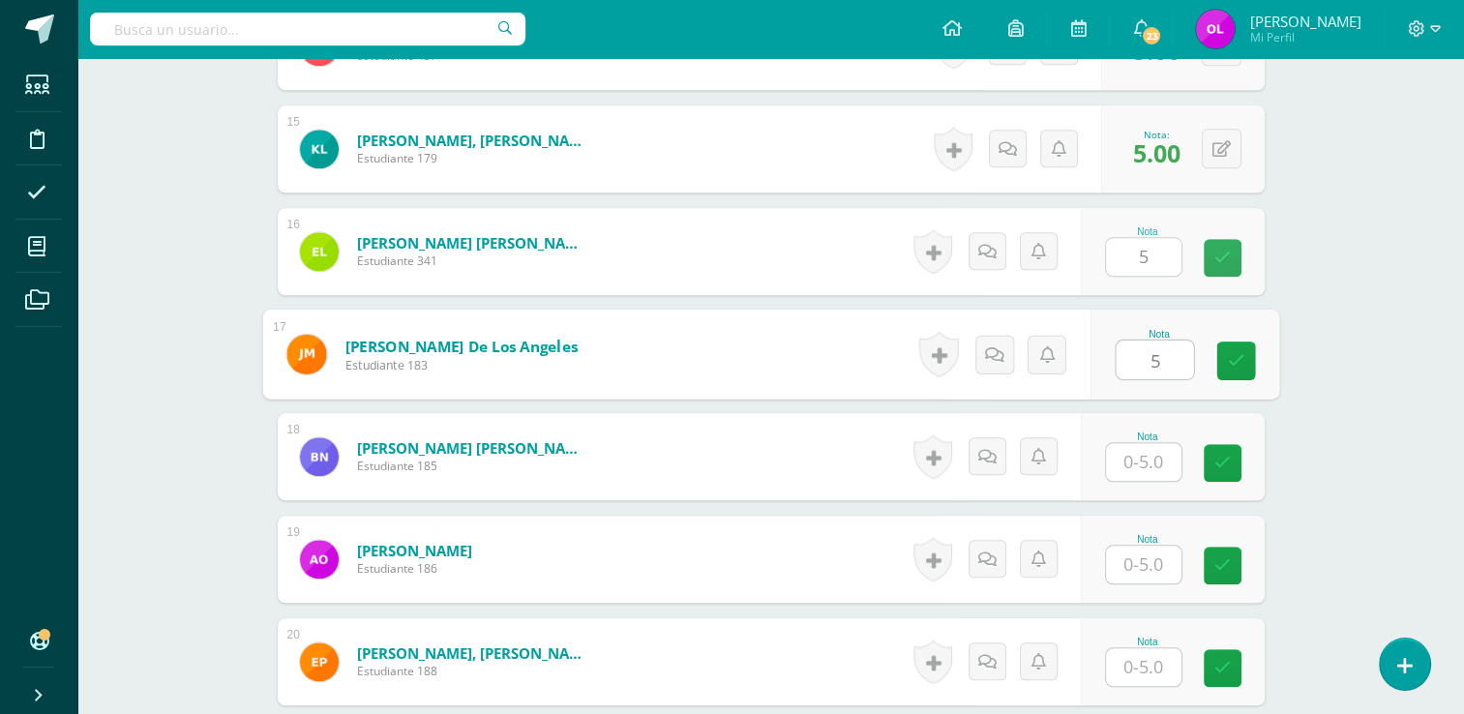
type input "5"
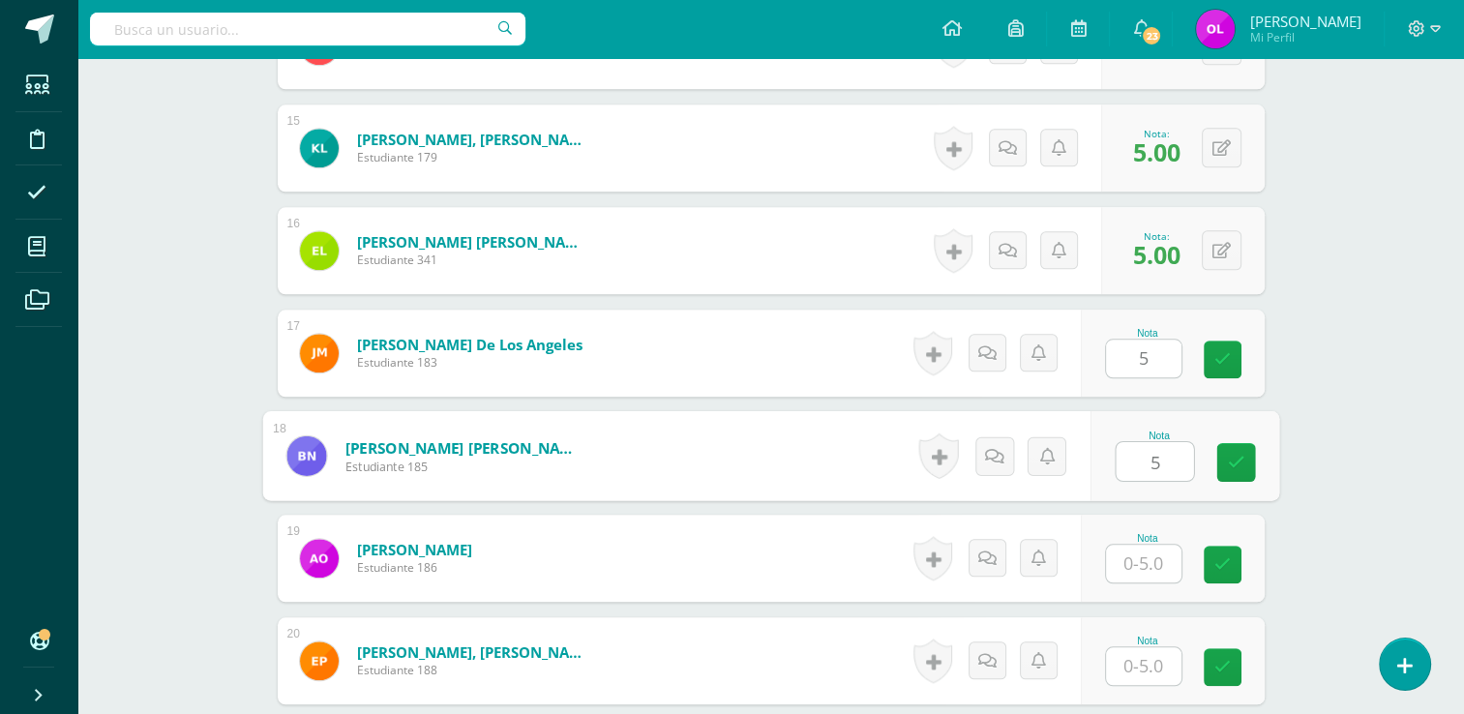
type input "5"
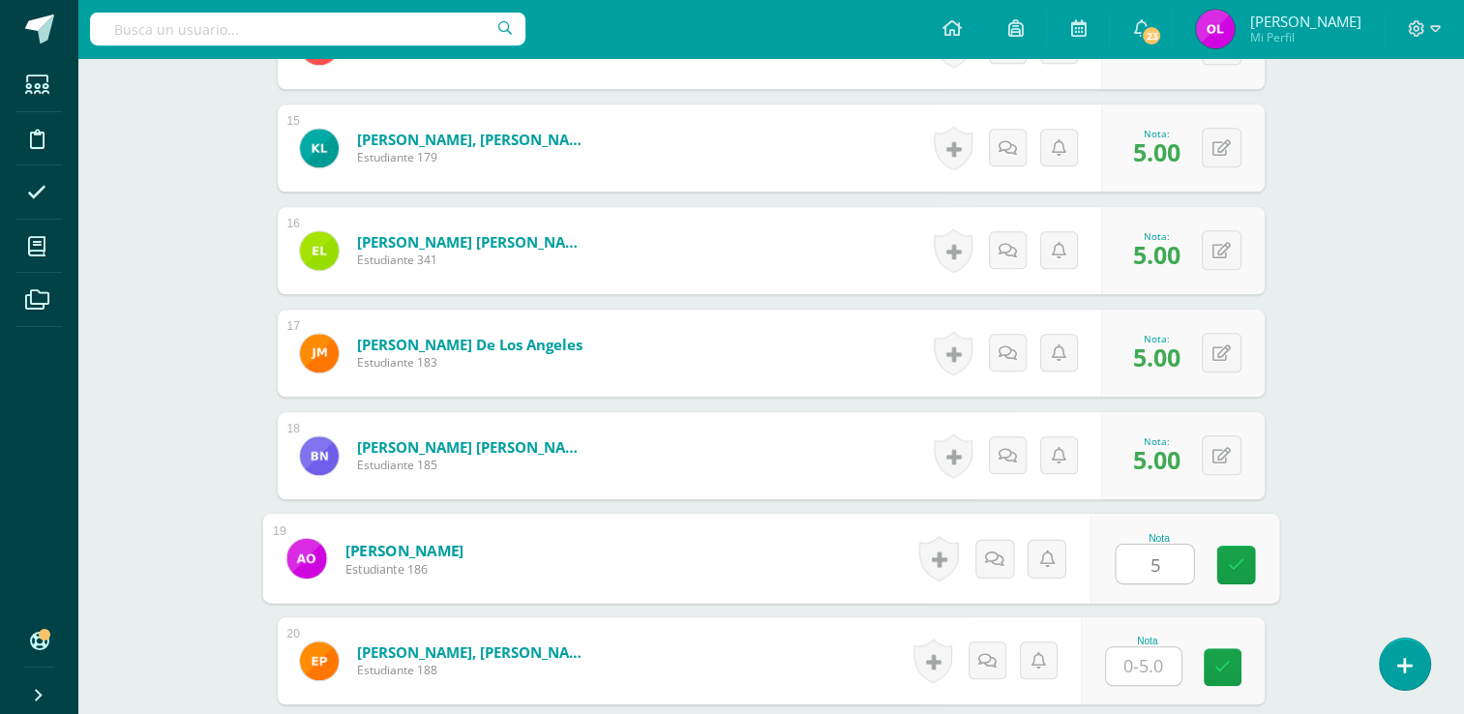
type input "5"
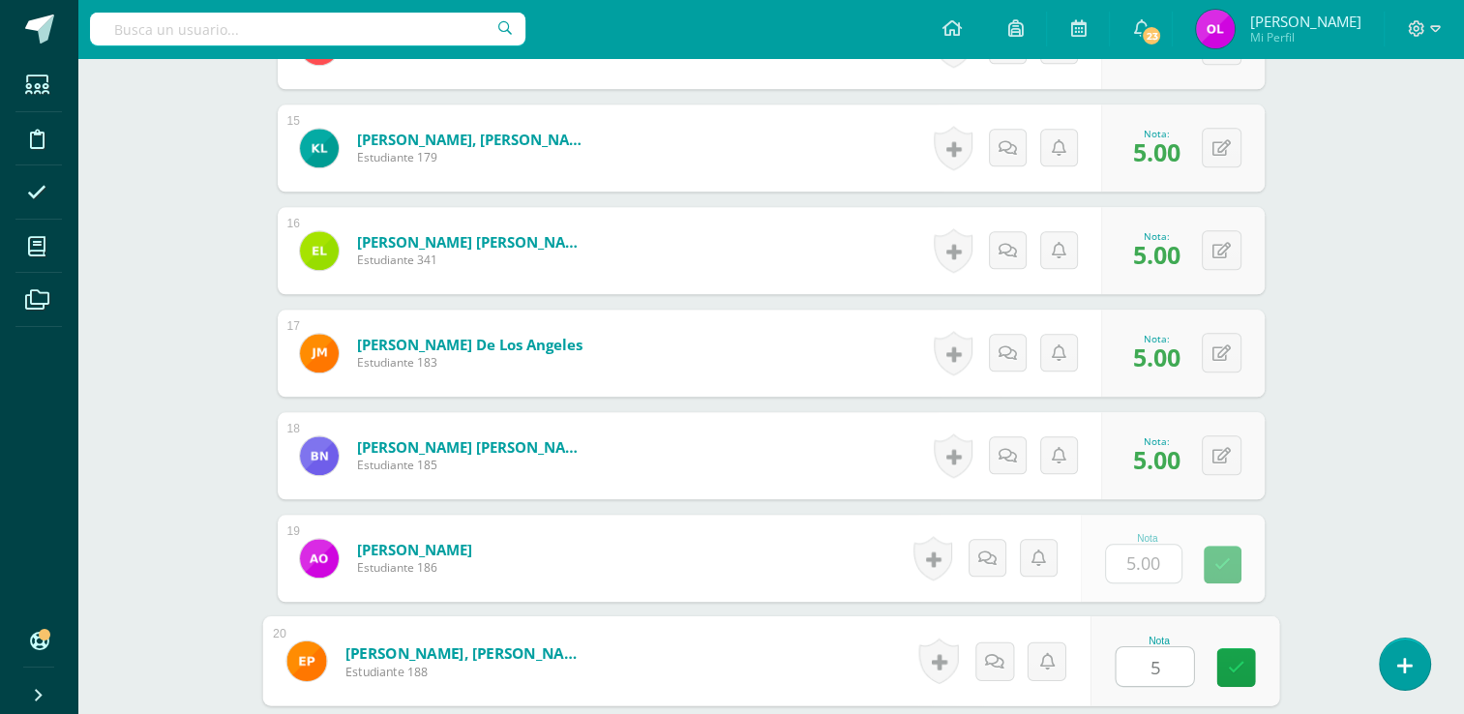
type input "5"
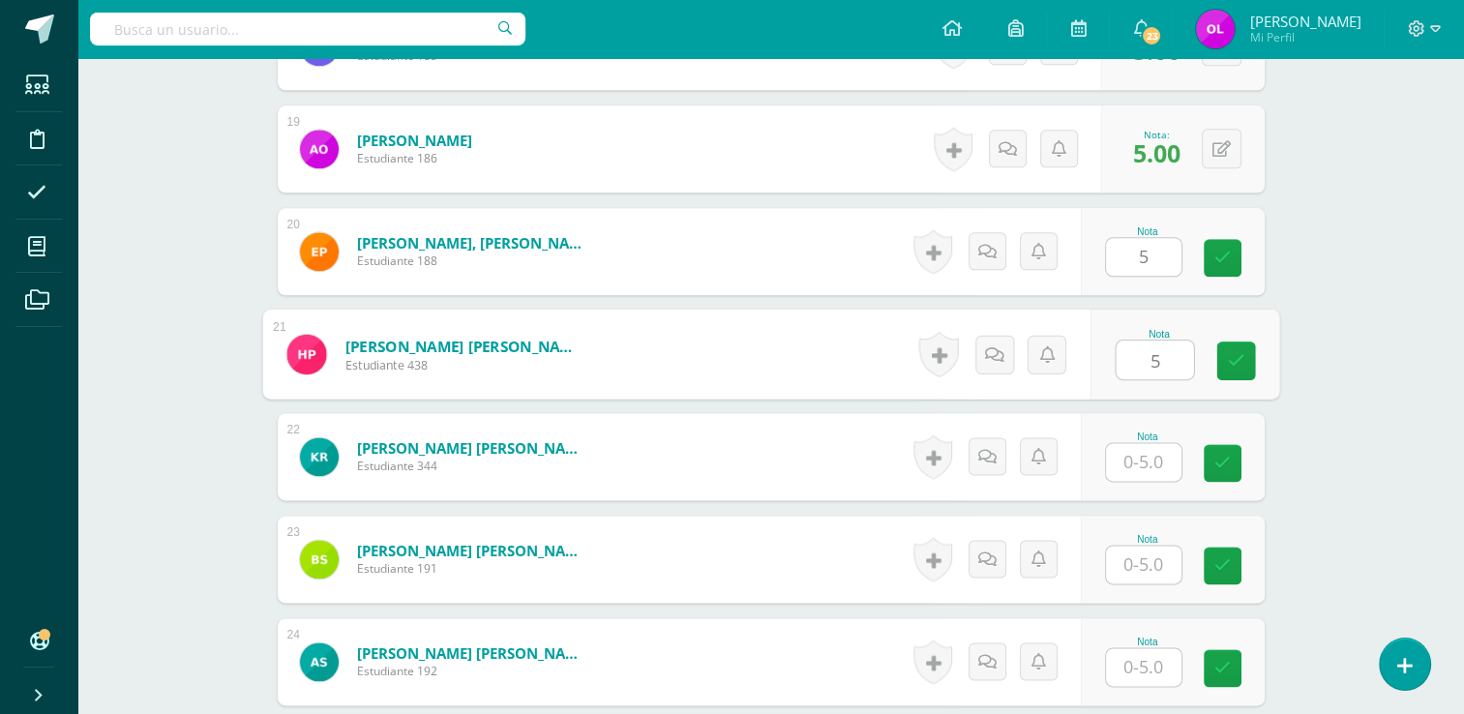
type input "5"
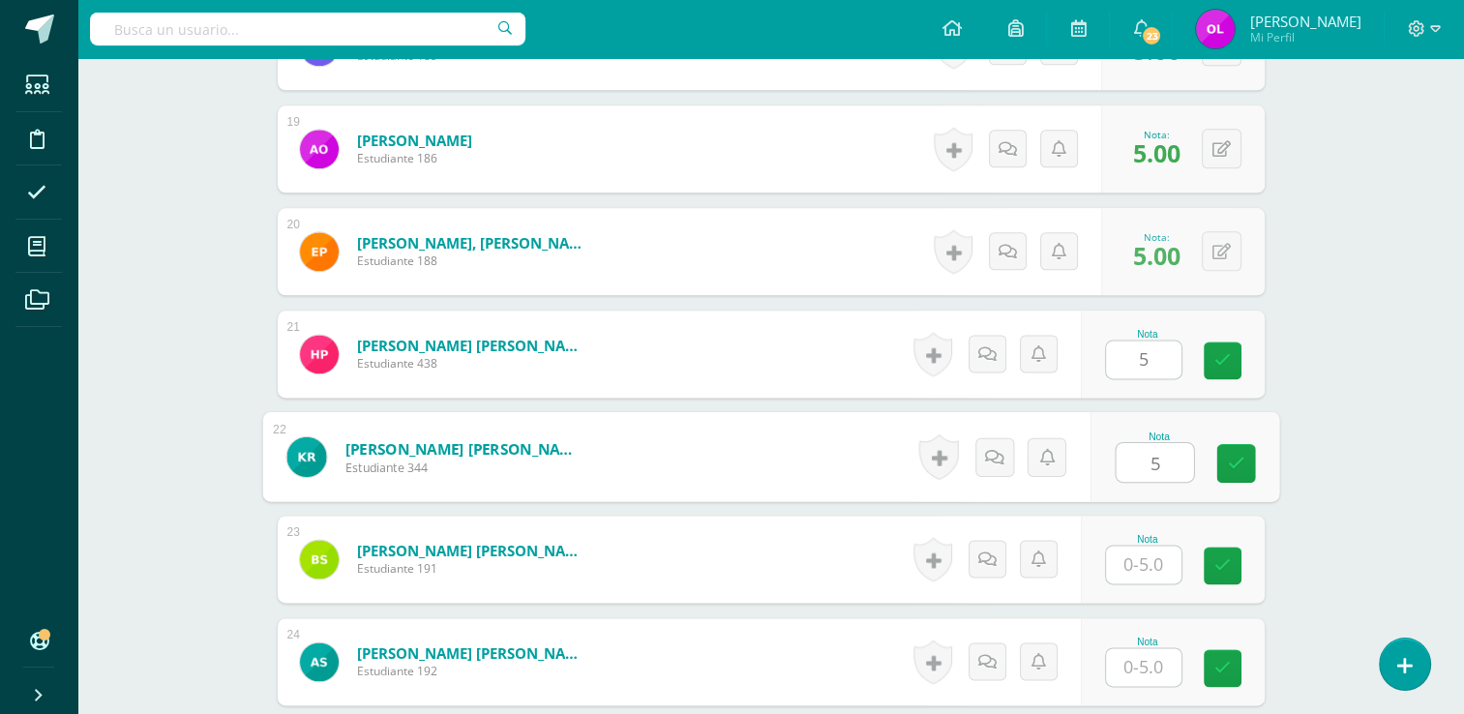
type input "5"
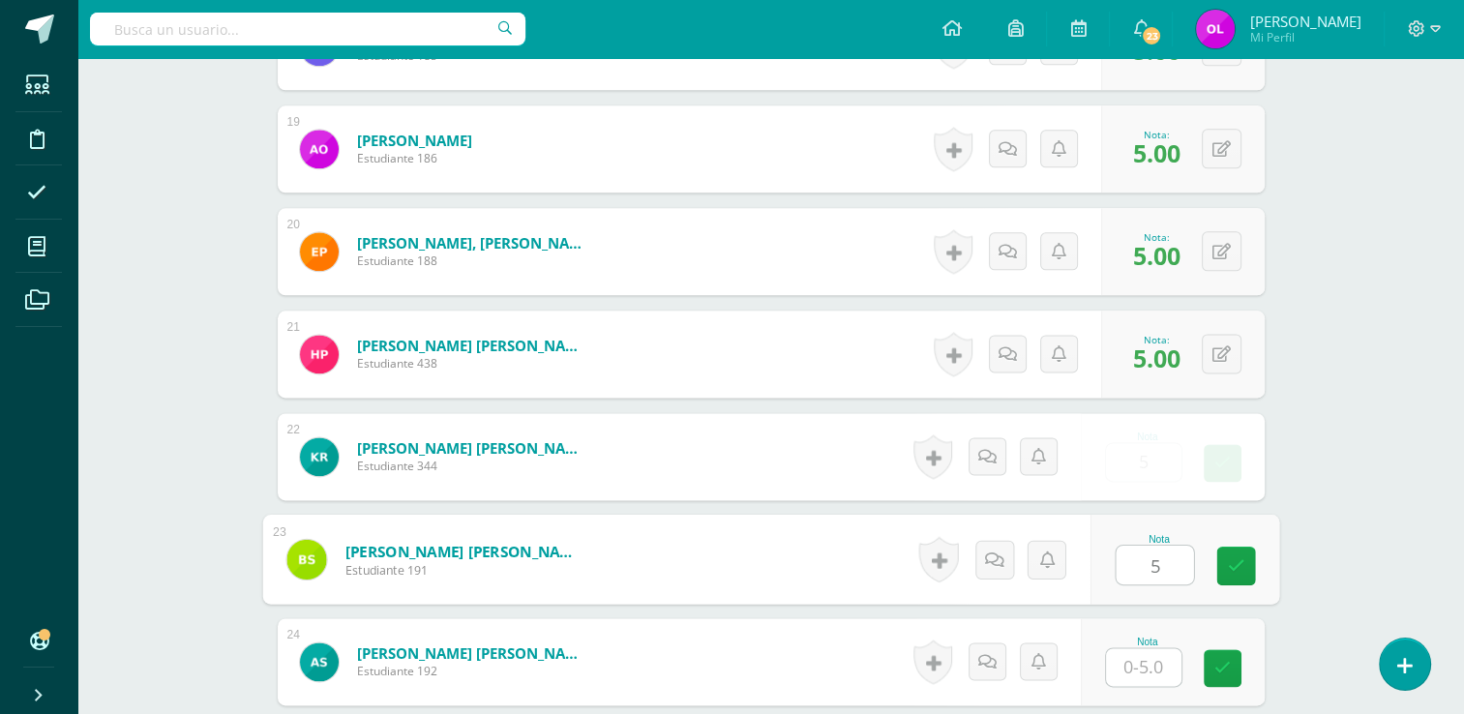
type input "5"
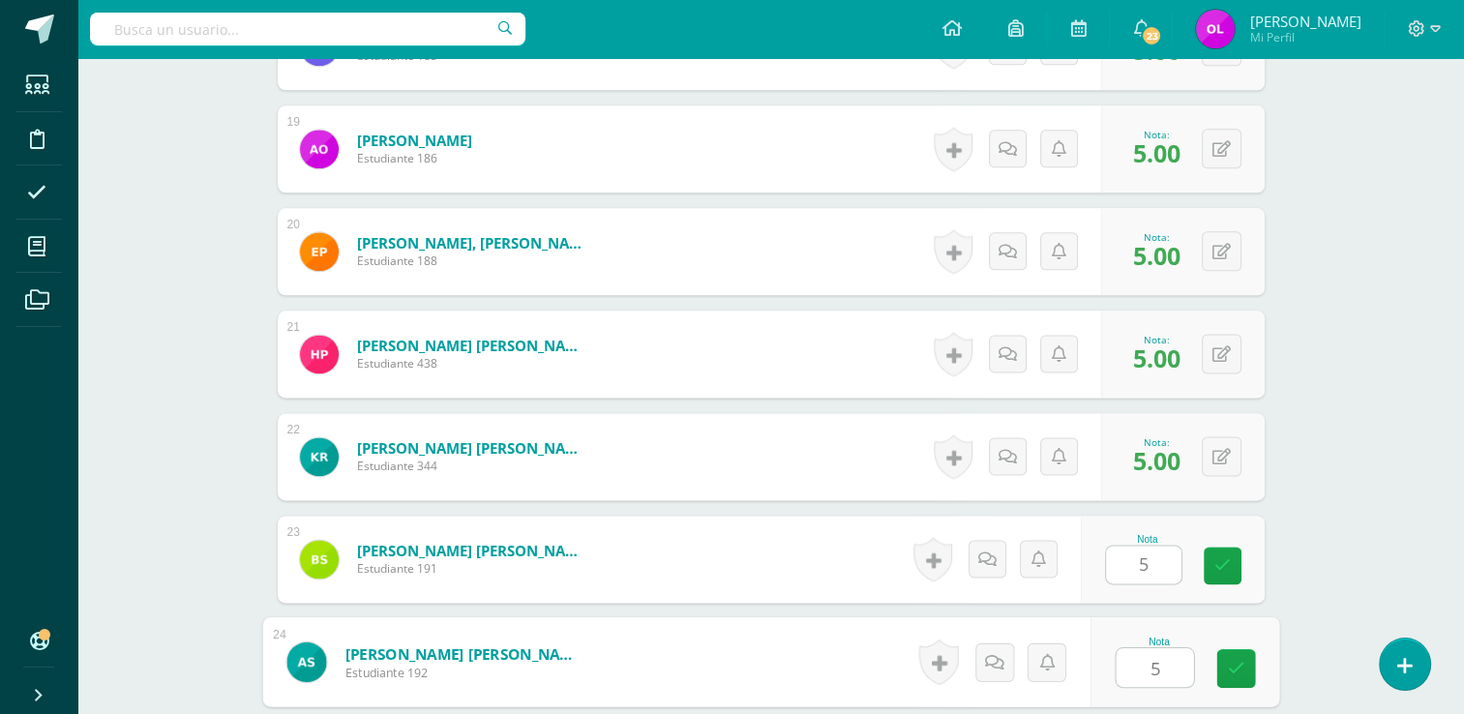
type input "5"
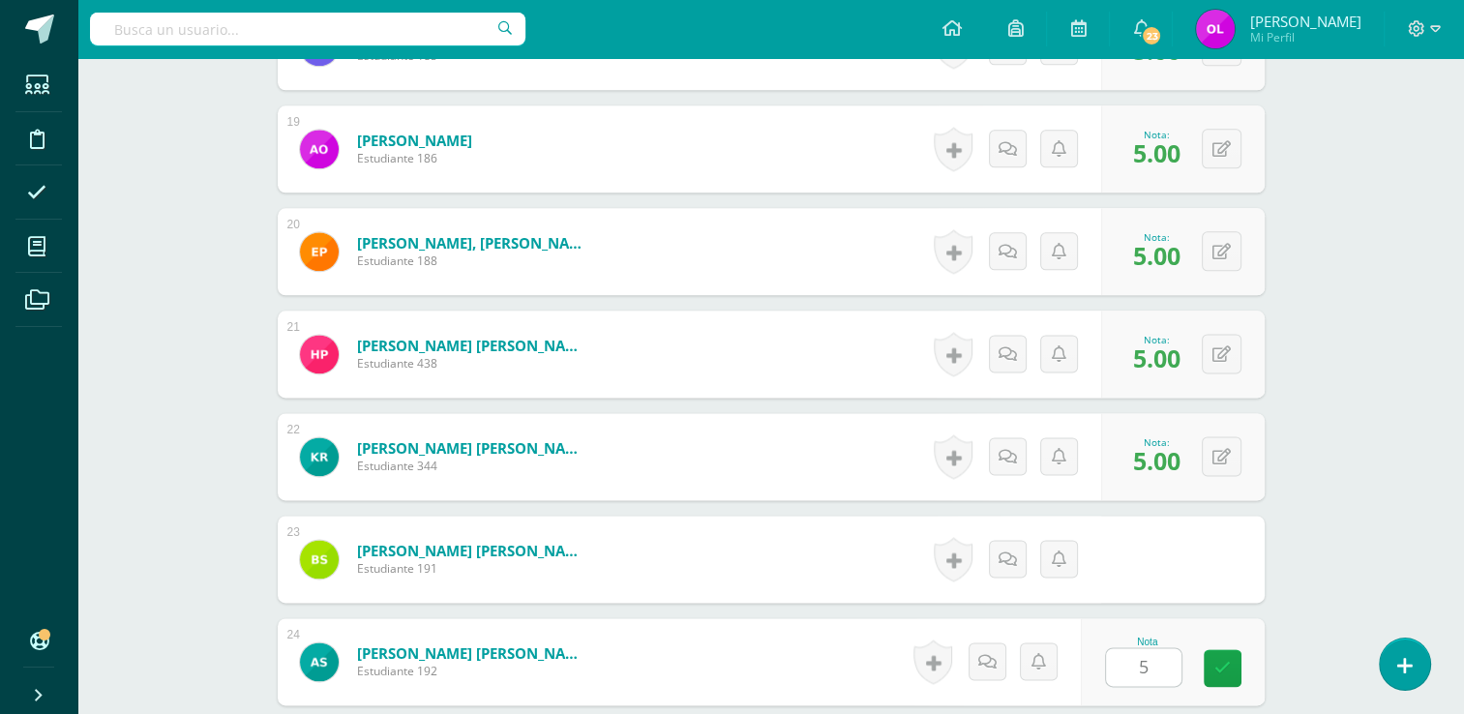
scroll to position [2823, 0]
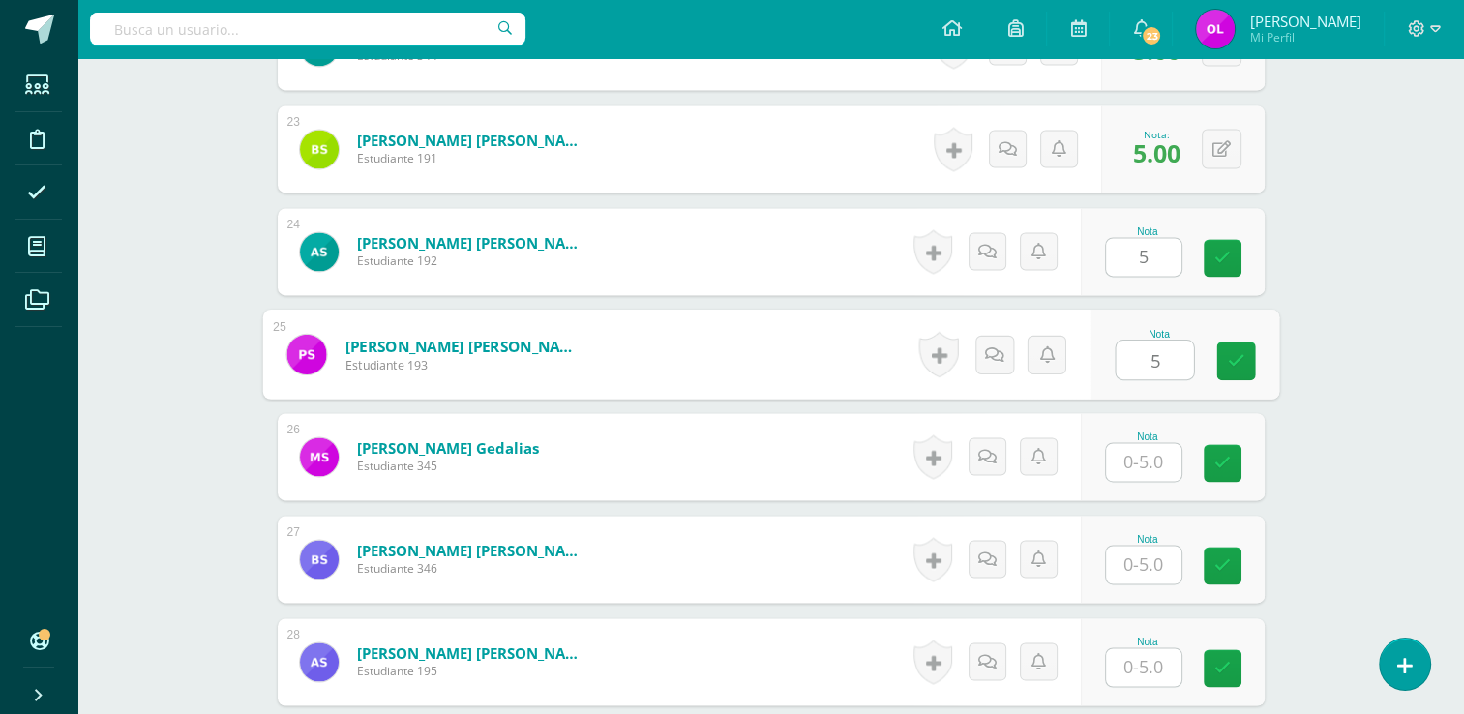
type input "5"
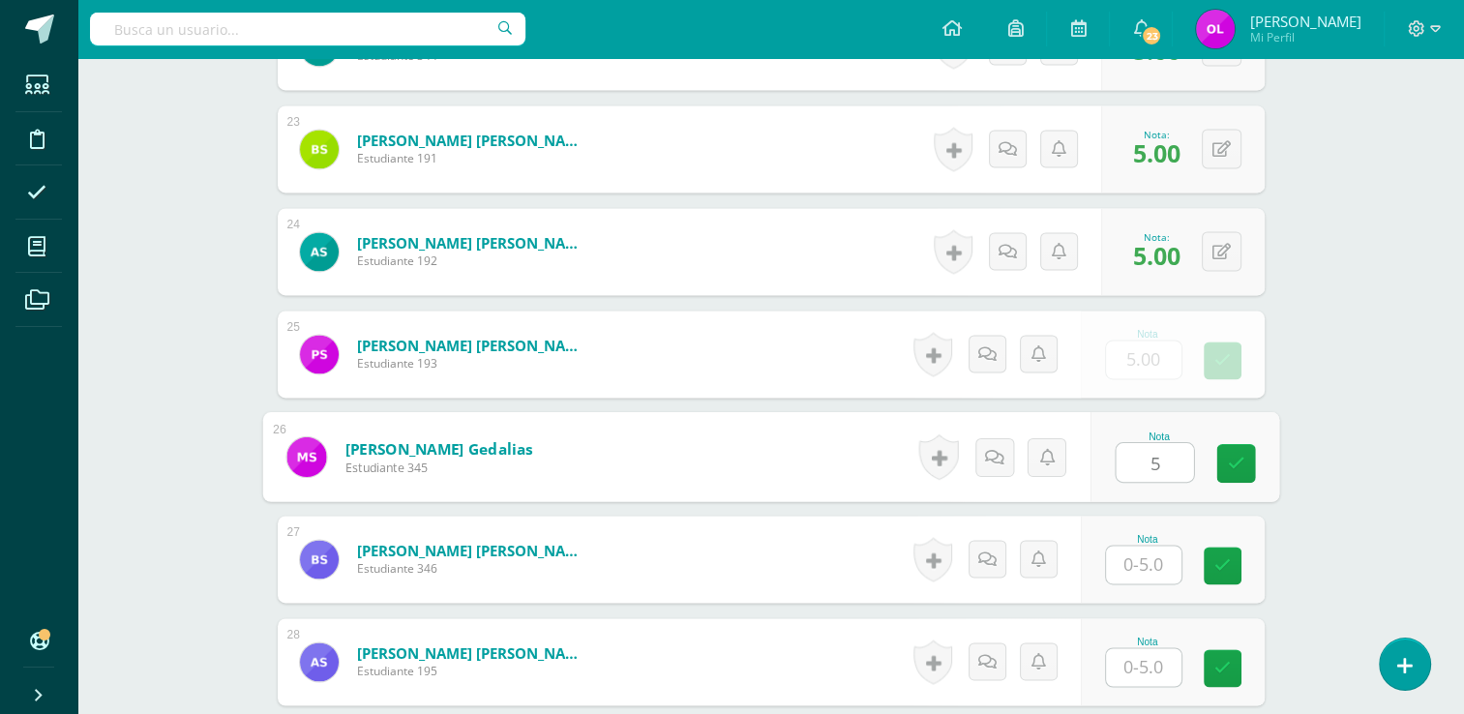
type input "5"
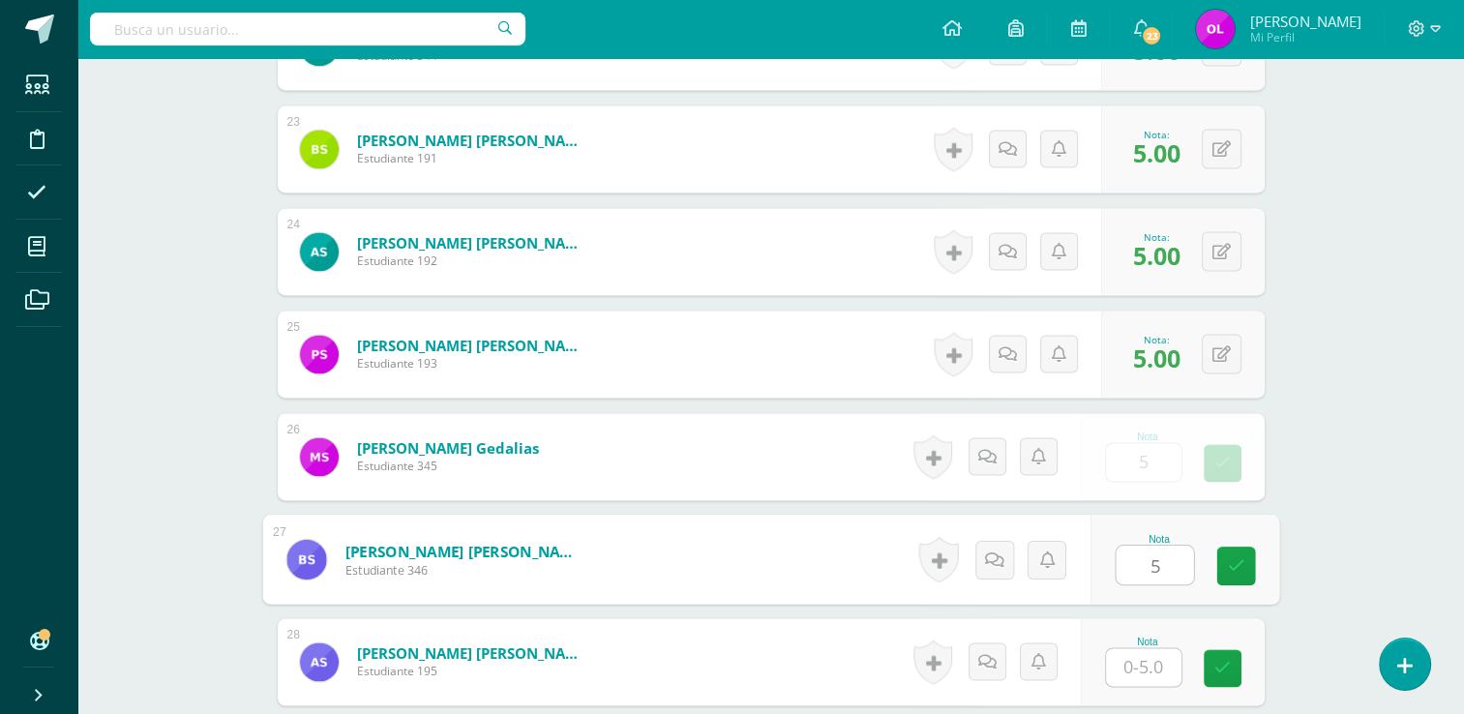
type input "5"
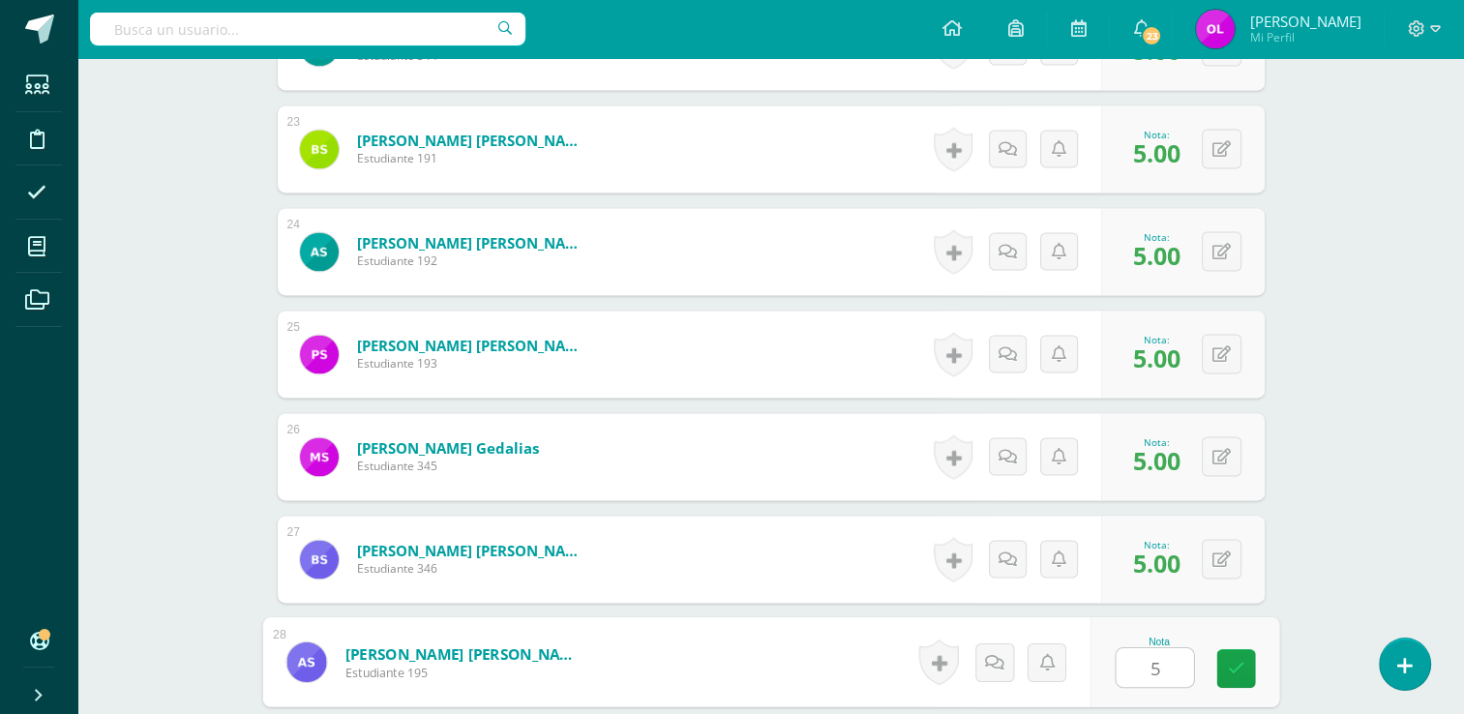
type input "5"
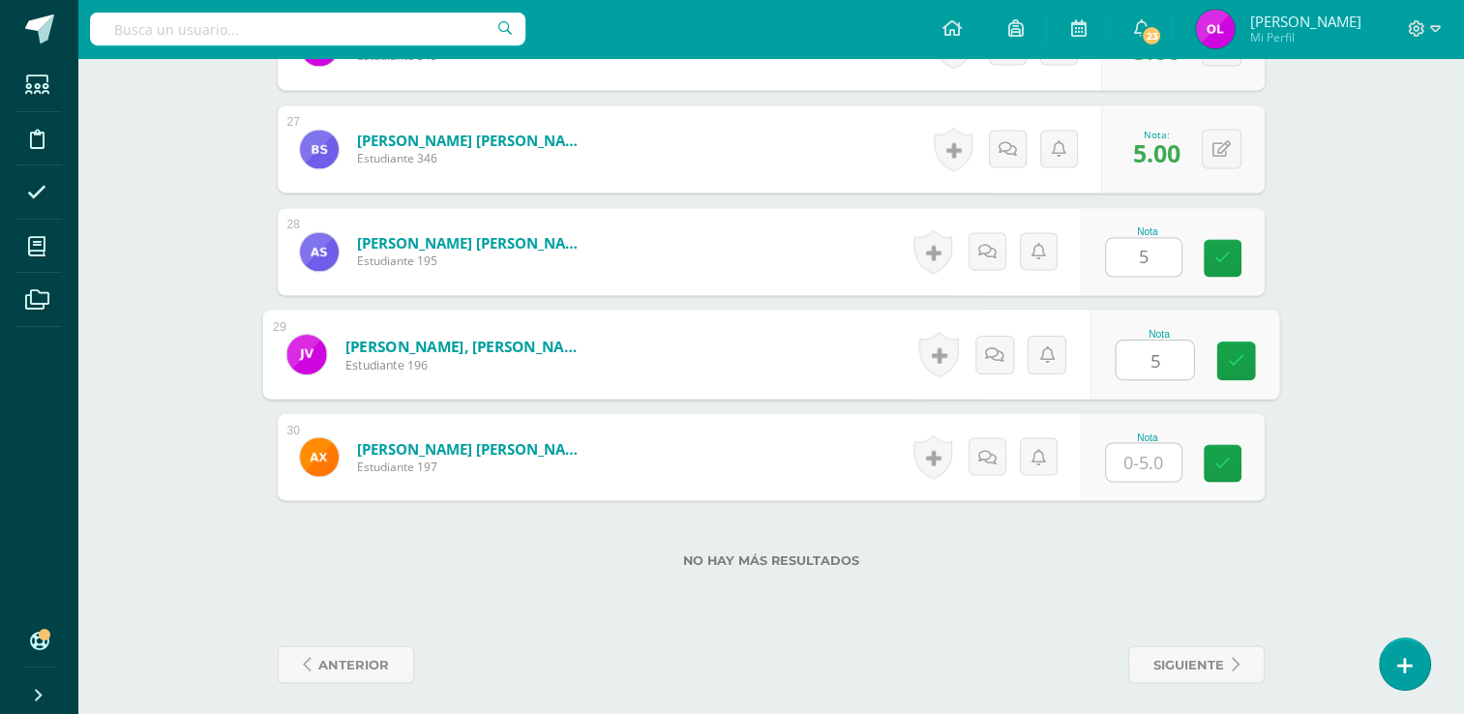
type input "5"
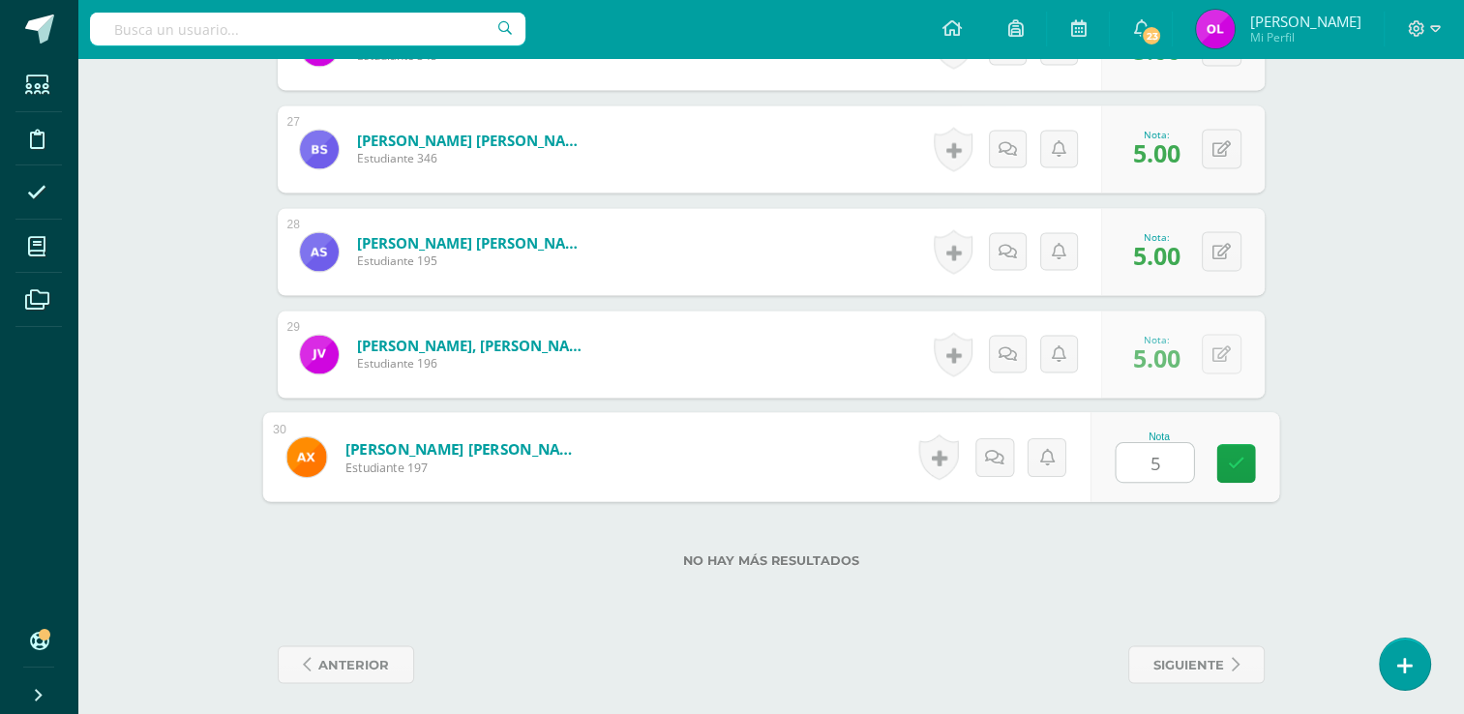
type input "55"
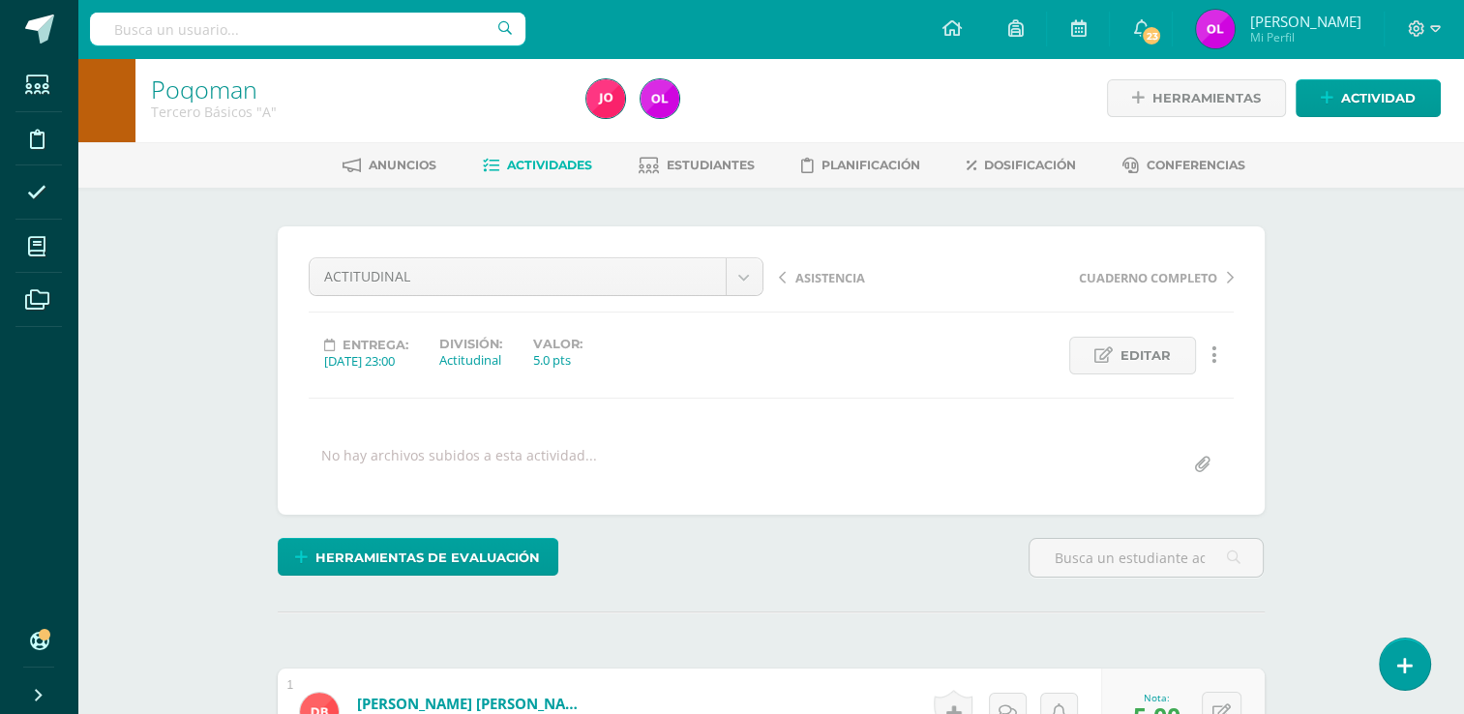
scroll to position [0, 0]
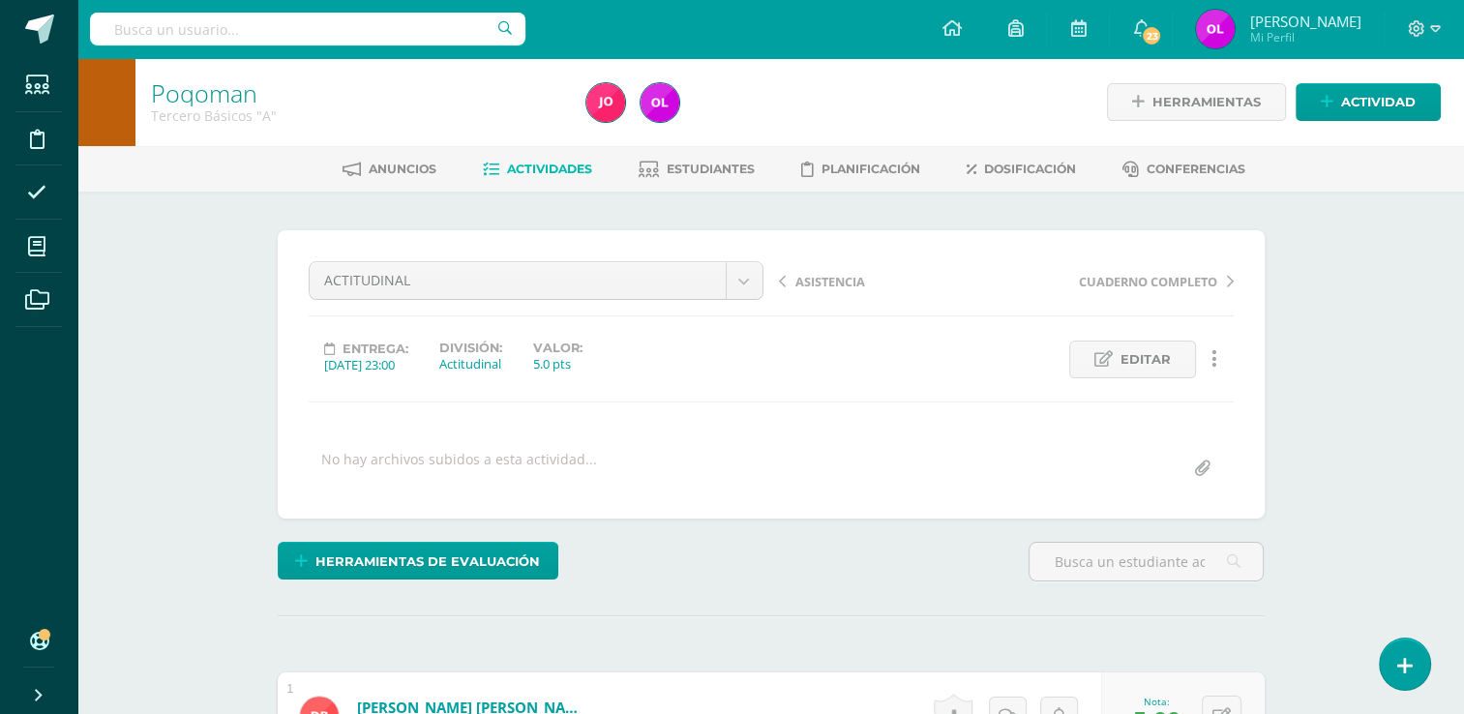
click at [556, 167] on span "Actividades" at bounding box center [549, 169] width 85 height 15
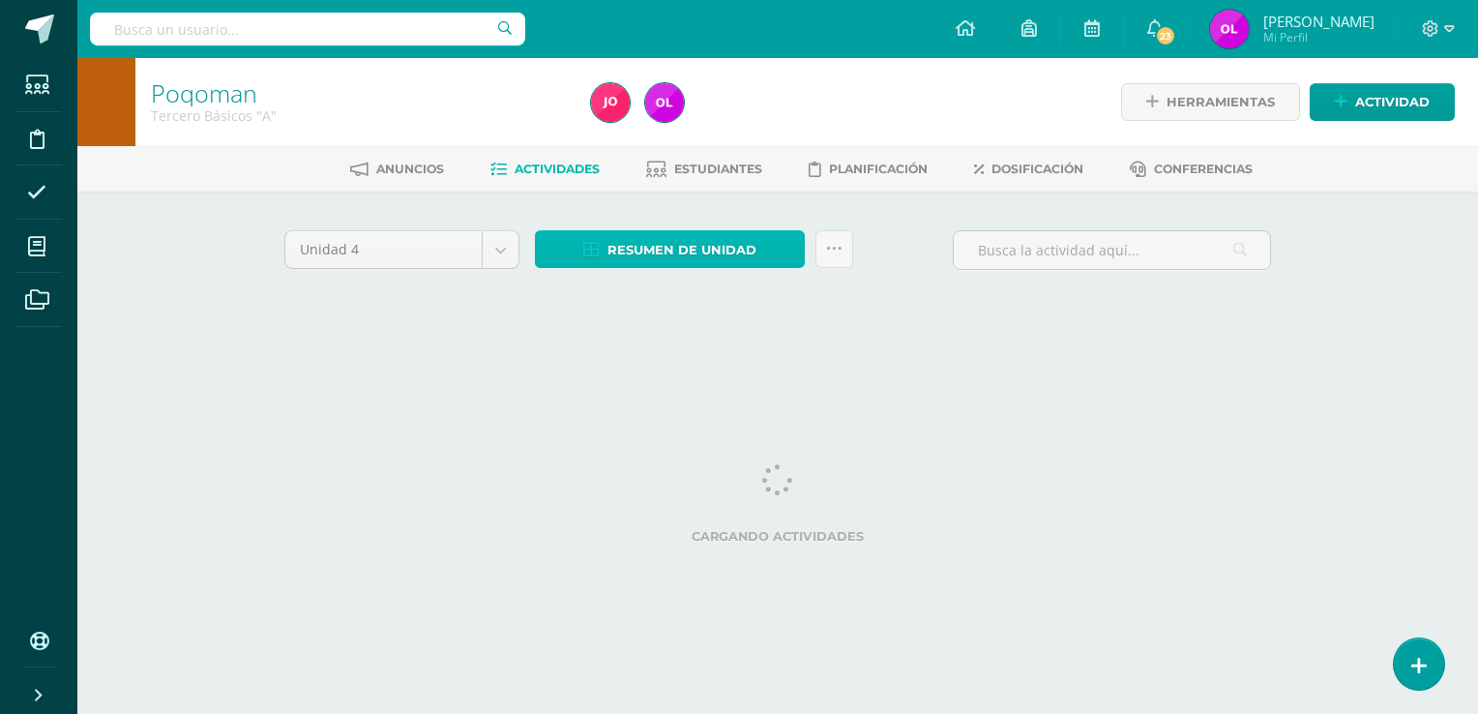
click at [674, 250] on span "Resumen de unidad" at bounding box center [682, 250] width 149 height 36
click at [709, 151] on div "Anuncios Actividades Estudiantes Planificación Dosificación Conferencias" at bounding box center [800, 168] width 1447 height 45
click at [712, 251] on span "Resumen de unidad" at bounding box center [682, 250] width 149 height 36
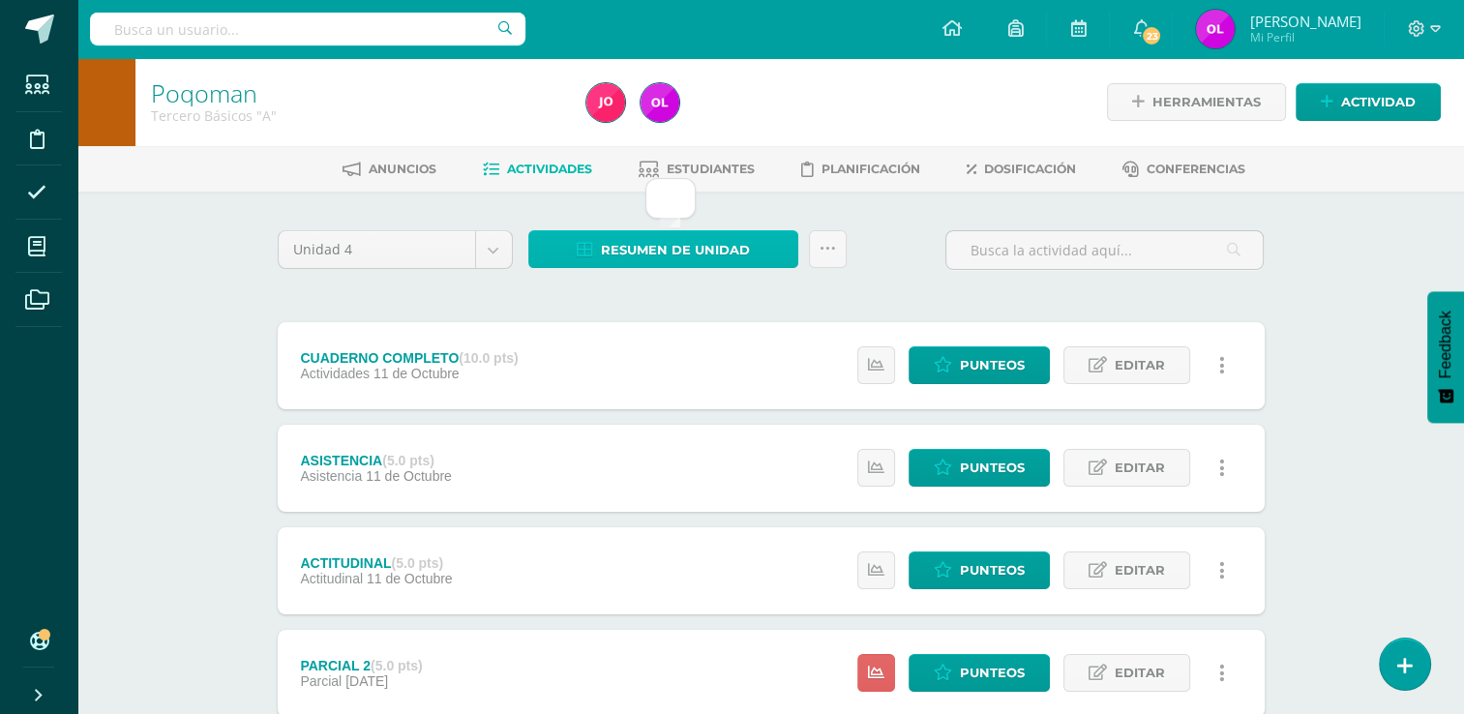
click at [766, 261] on link "Resumen de unidad" at bounding box center [663, 249] width 270 height 38
click at [620, 261] on span "Resumen de unidad" at bounding box center [675, 250] width 149 height 36
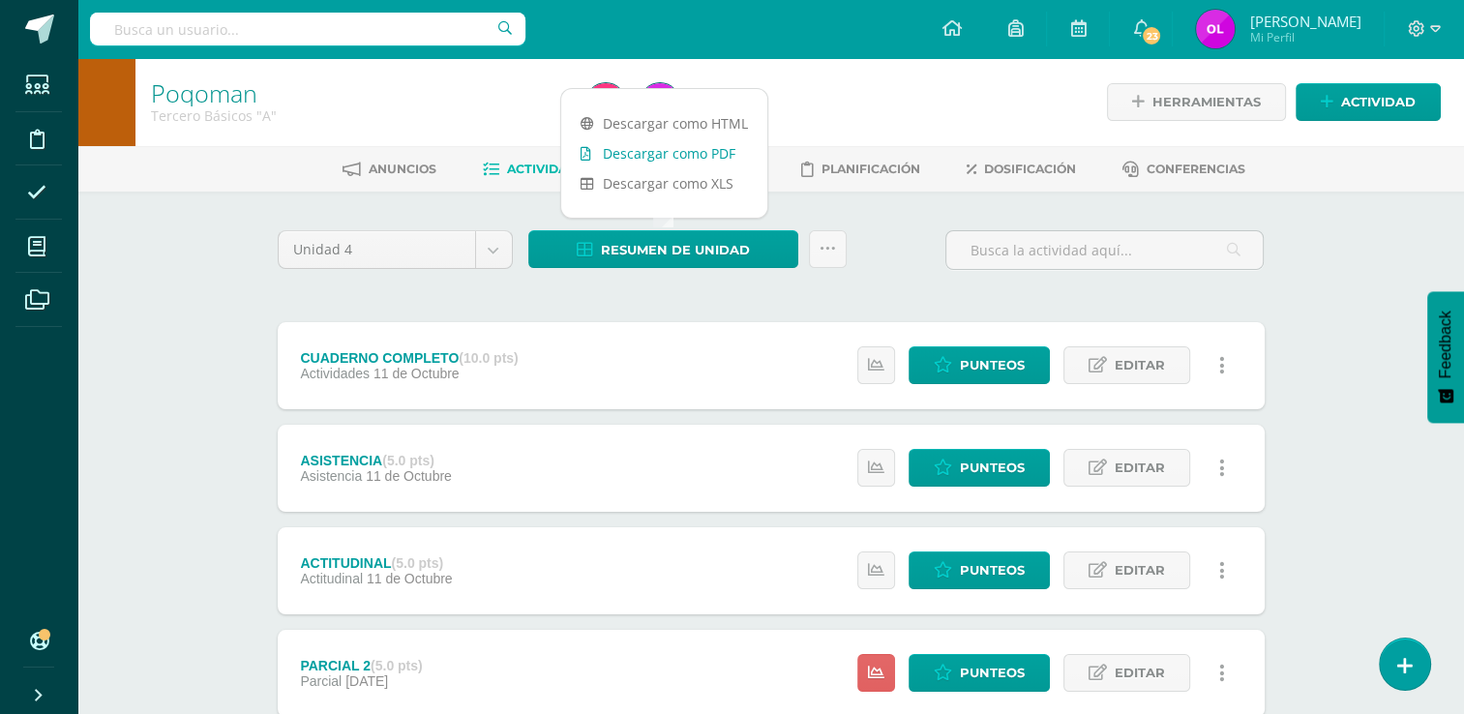
click at [685, 153] on link "Descargar como PDF" at bounding box center [664, 153] width 206 height 30
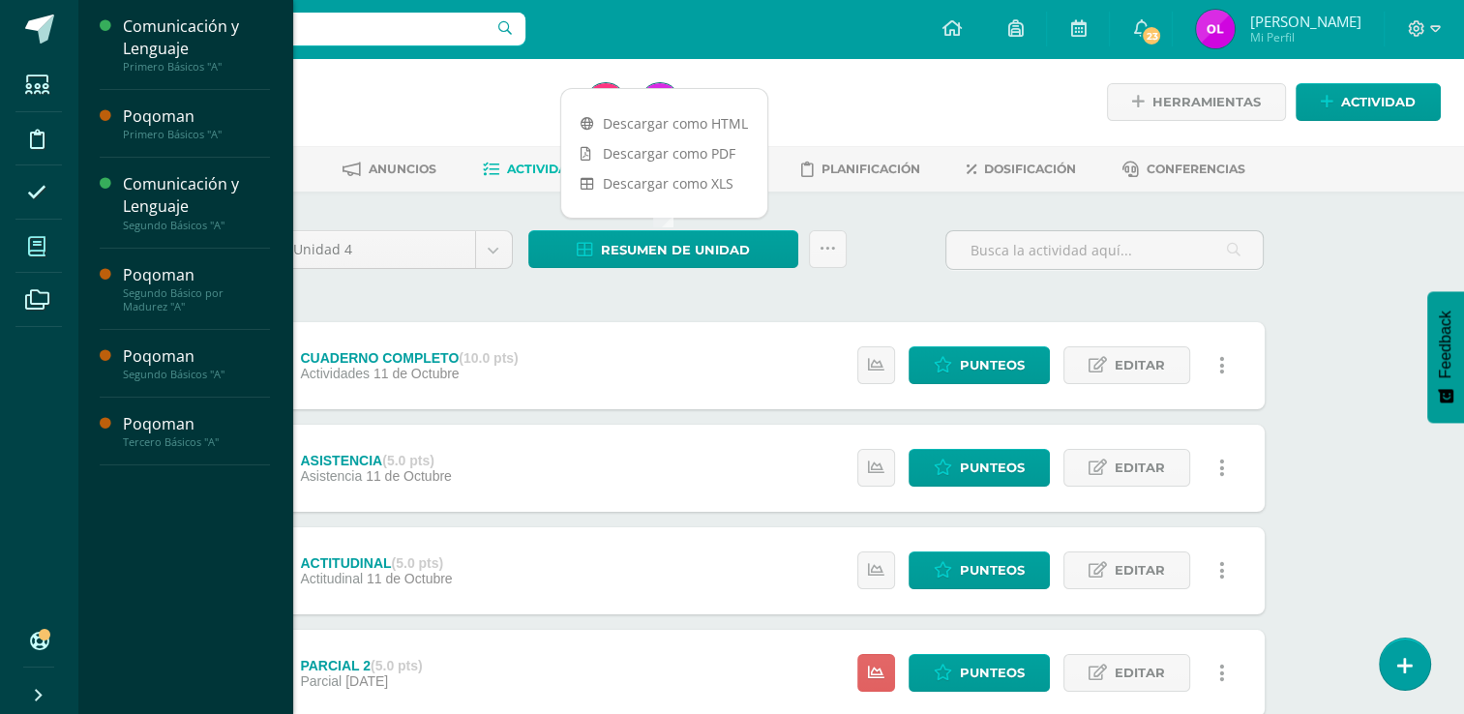
click at [32, 247] on icon at bounding box center [36, 246] width 17 height 19
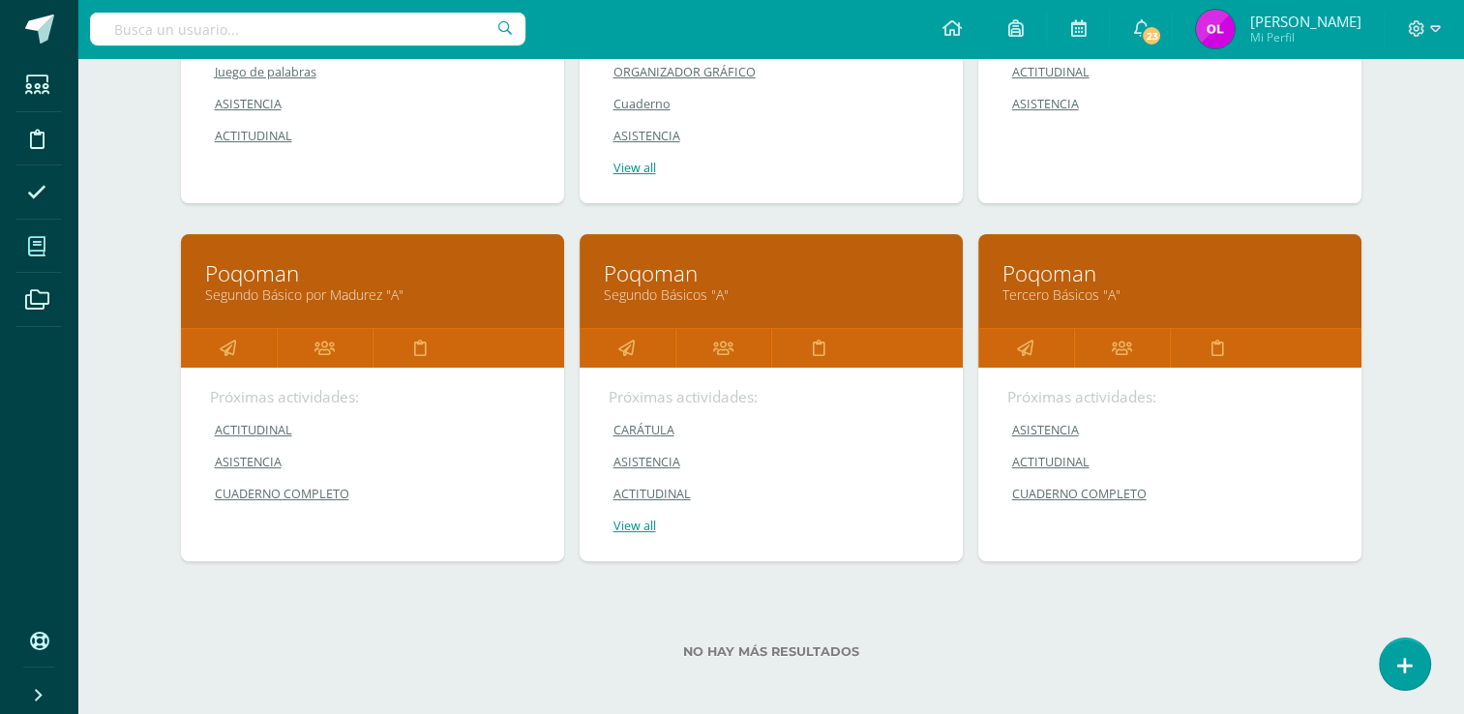
scroll to position [489, 0]
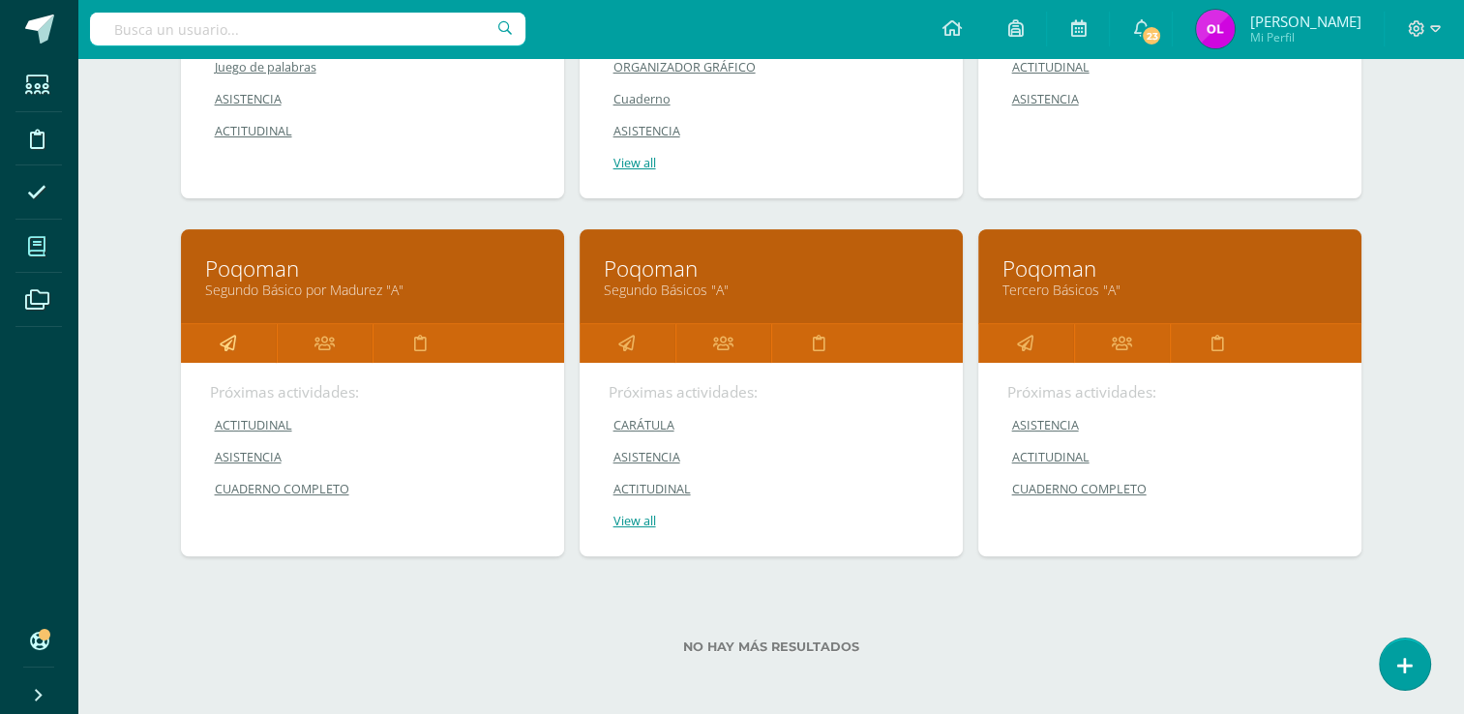
click at [221, 339] on icon at bounding box center [228, 343] width 16 height 38
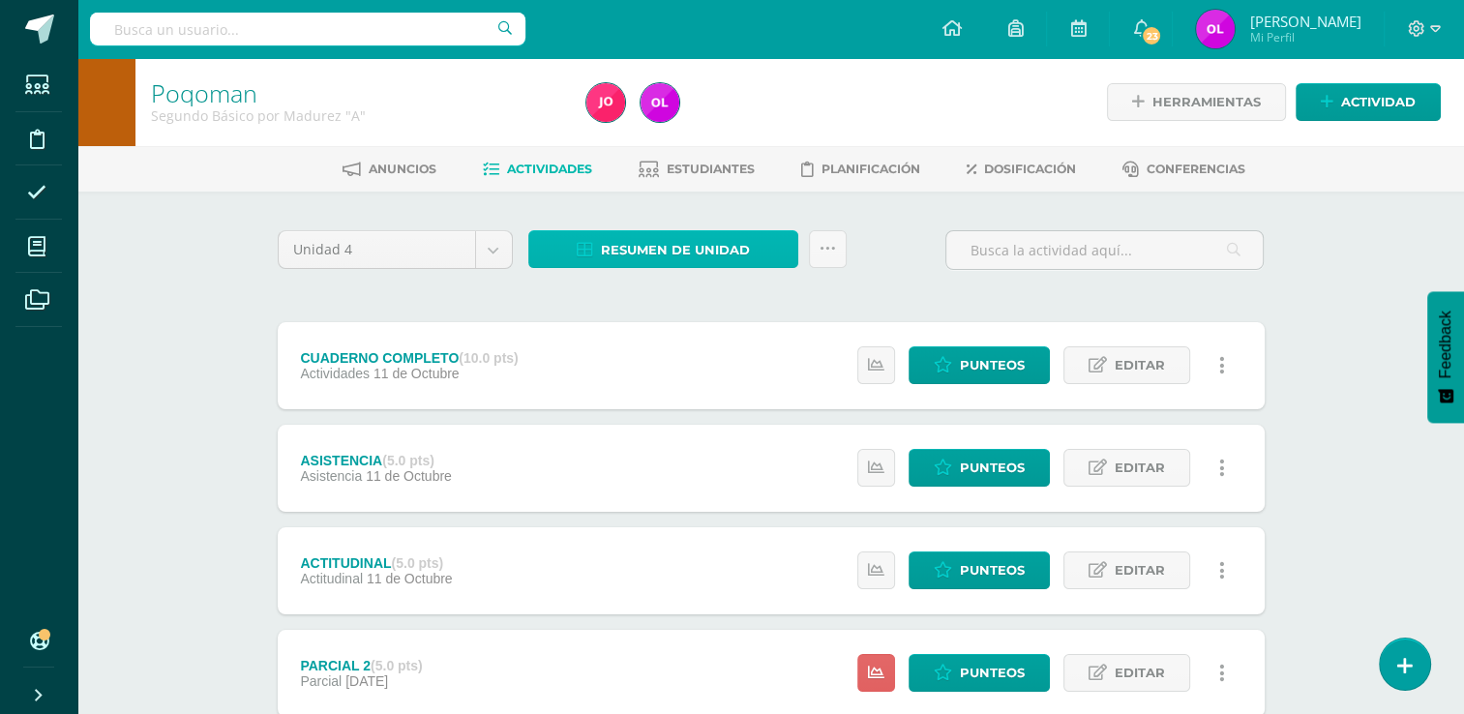
click at [720, 253] on span "Resumen de unidad" at bounding box center [675, 250] width 149 height 36
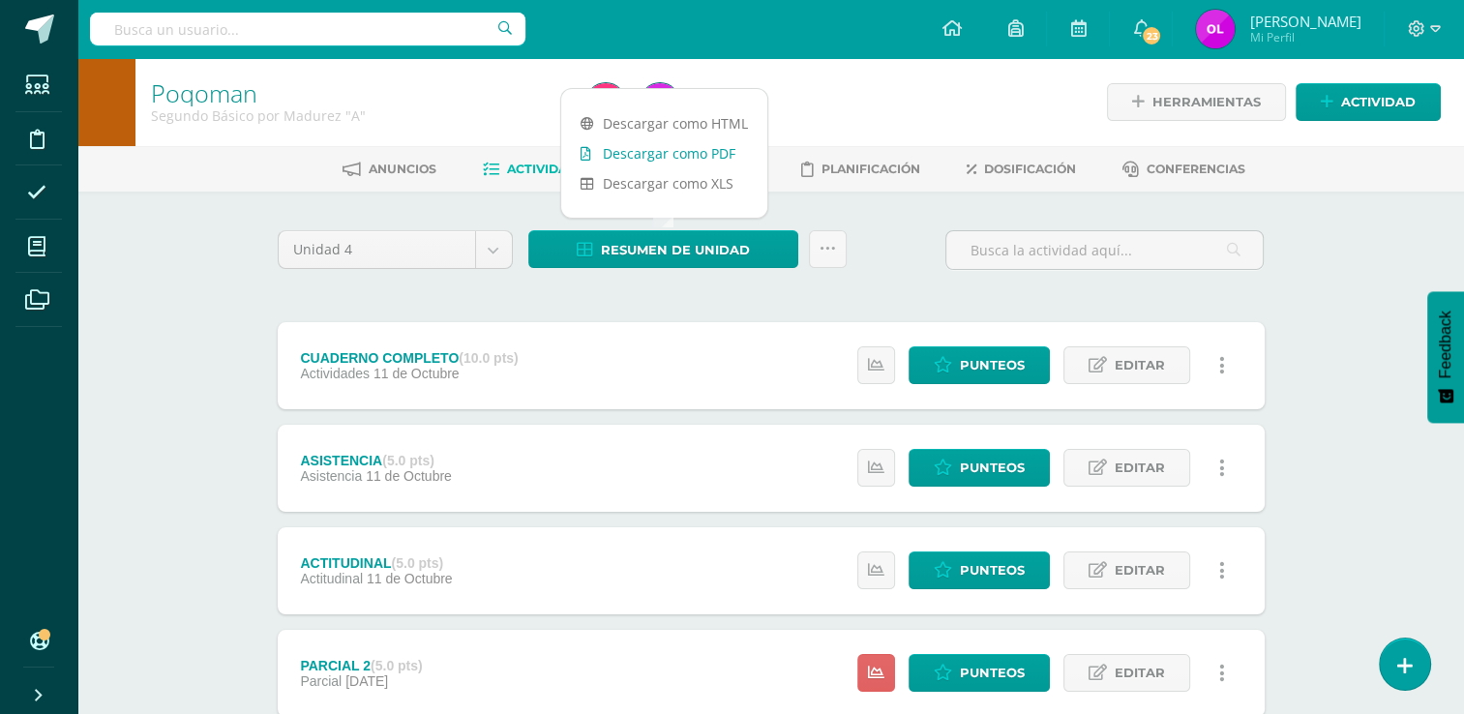
click at [709, 148] on link "Descargar como PDF" at bounding box center [664, 153] width 206 height 30
